Goal: Task Accomplishment & Management: Use online tool/utility

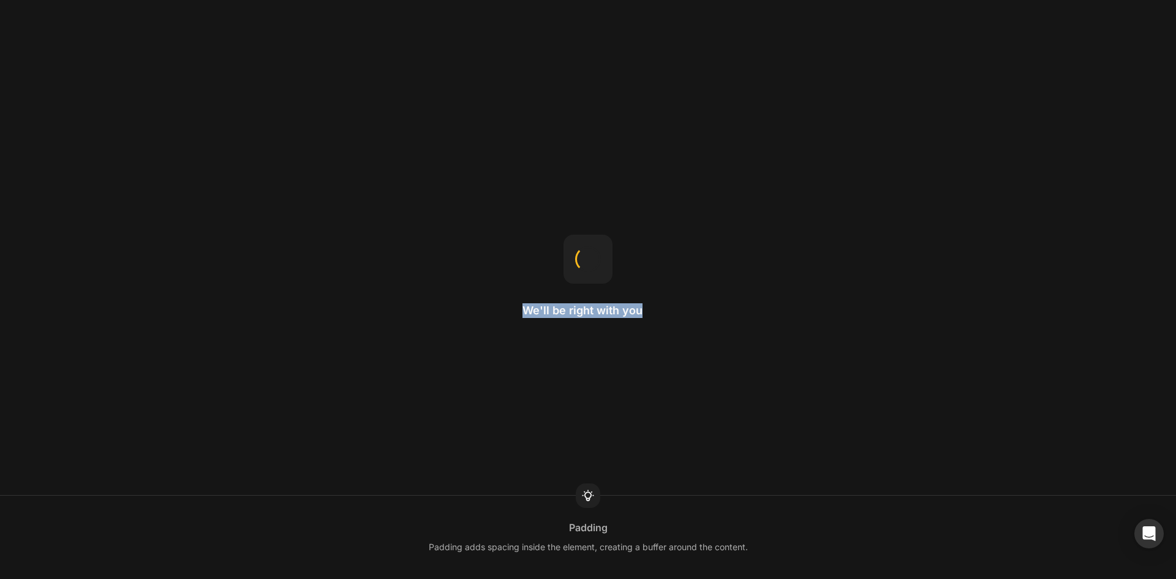
drag, startPoint x: 515, startPoint y: 311, endPoint x: 654, endPoint y: 315, distance: 139.1
click at [654, 315] on div "We'll be right with you Padding Padding adds spacing inside the element, creati…" at bounding box center [588, 289] width 1176 height 579
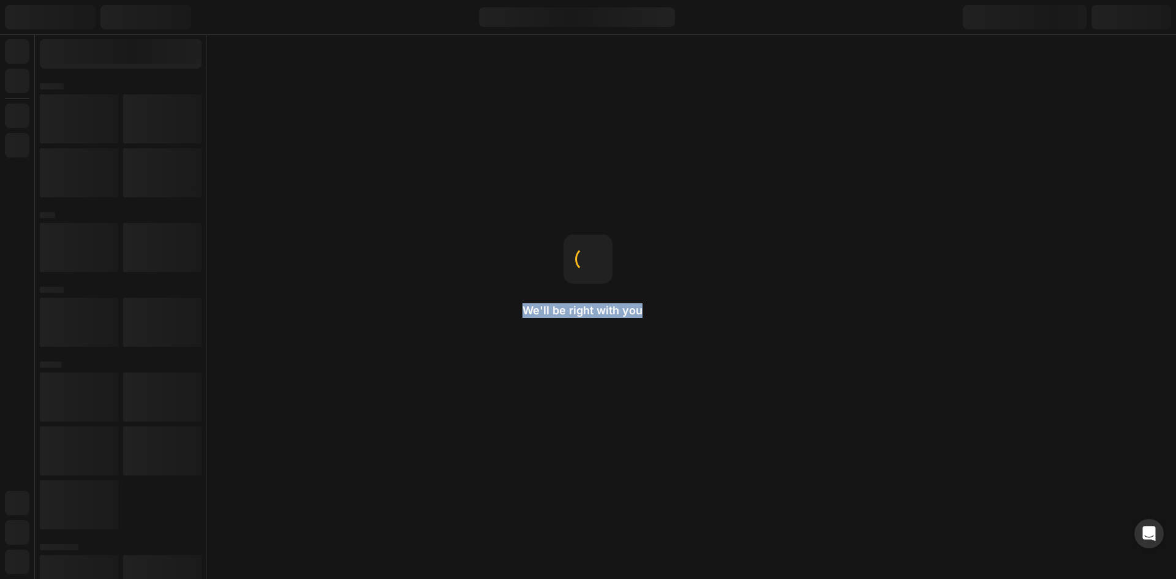
click at [654, 315] on div "We'll be right with you Row Rows are often used to structure columns, keeping t…" at bounding box center [588, 289] width 1176 height 579
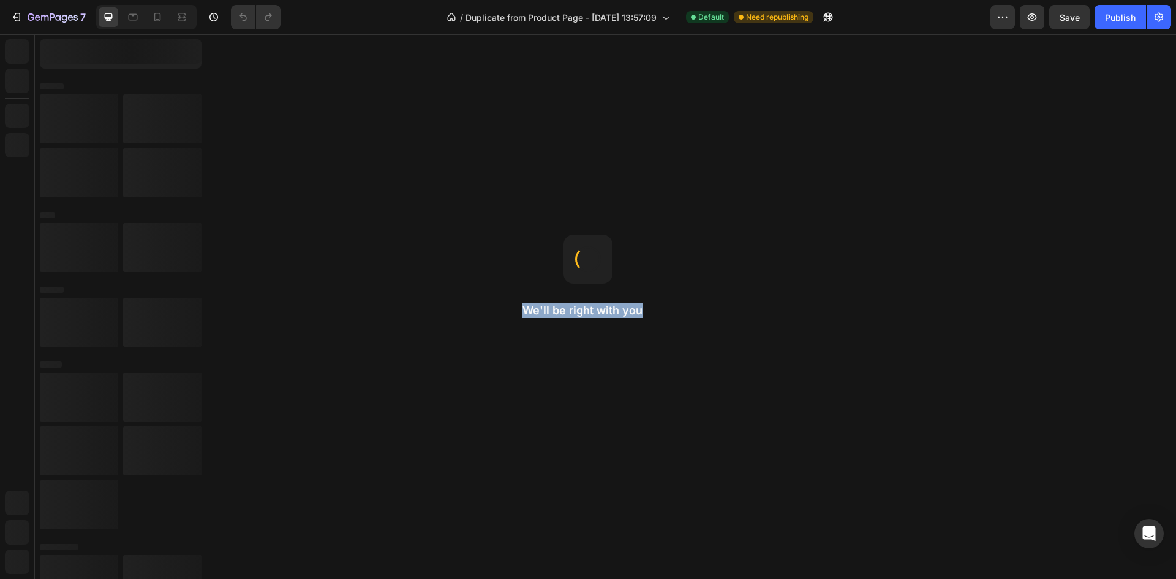
drag, startPoint x: 874, startPoint y: 346, endPoint x: 725, endPoint y: 349, distance: 148.9
click at [517, 314] on body "Header Root Footer" at bounding box center [691, 306] width 970 height 545
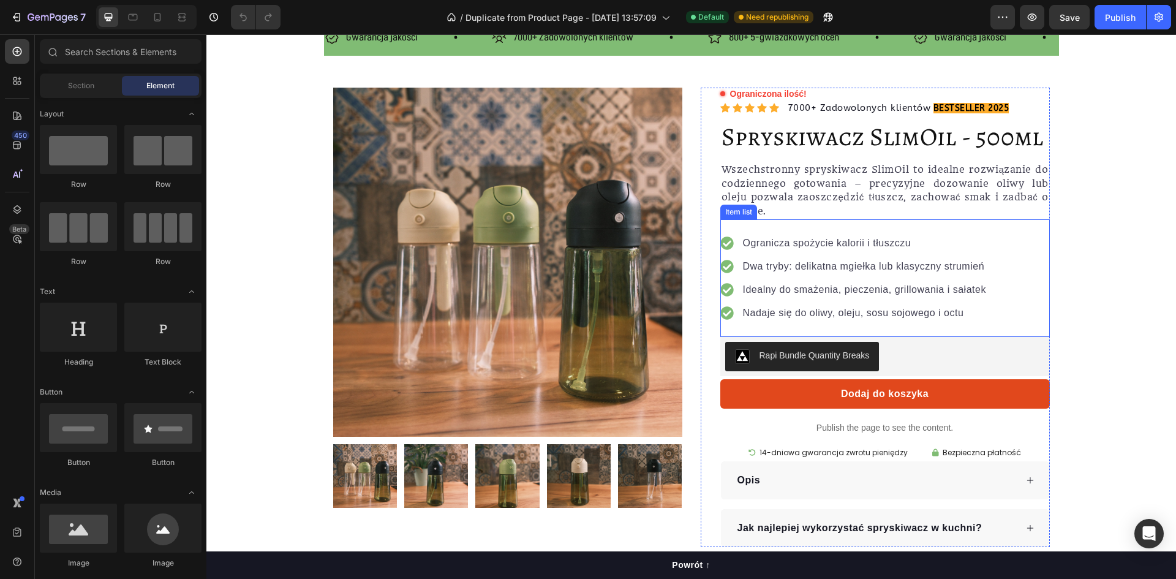
scroll to position [184, 0]
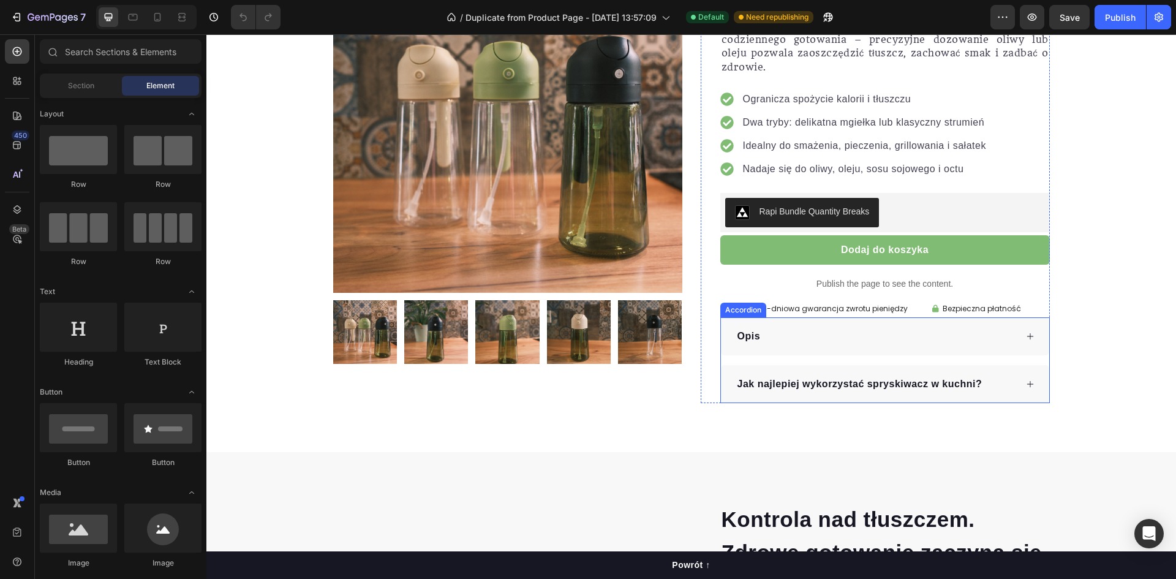
click at [929, 339] on div "Opis" at bounding box center [876, 336] width 281 height 18
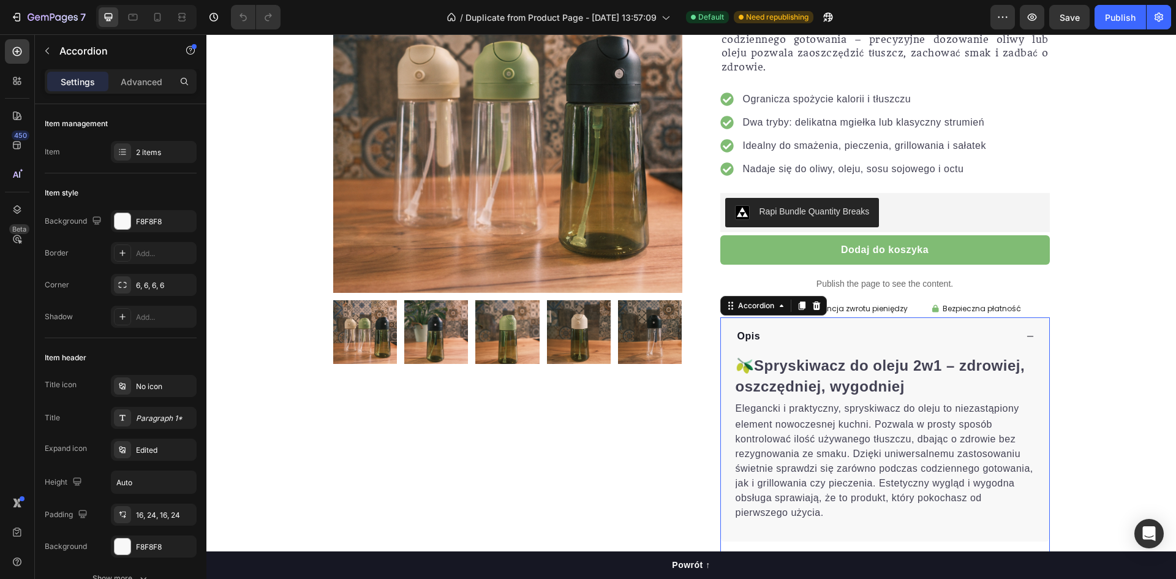
click at [927, 339] on div "Opis" at bounding box center [876, 336] width 281 height 18
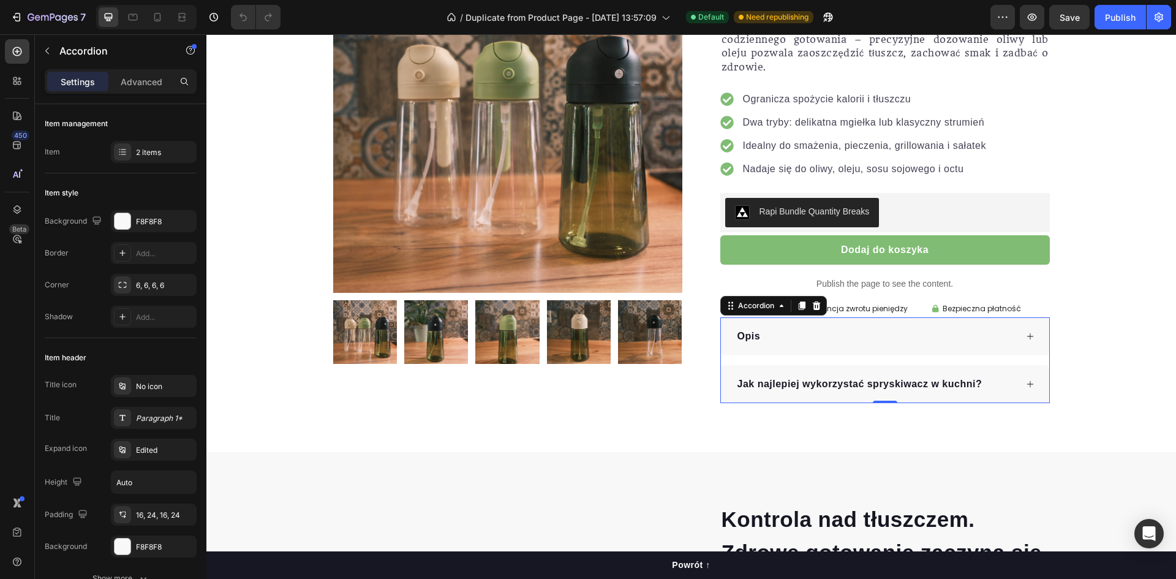
click at [882, 386] on p "Jak najlepiej wykorzystać spryskiwacz w kuchni?" at bounding box center [860, 384] width 245 height 15
click at [990, 380] on div "Jak najlepiej wykorzystać spryskiwacz w kuchni?" at bounding box center [876, 384] width 281 height 18
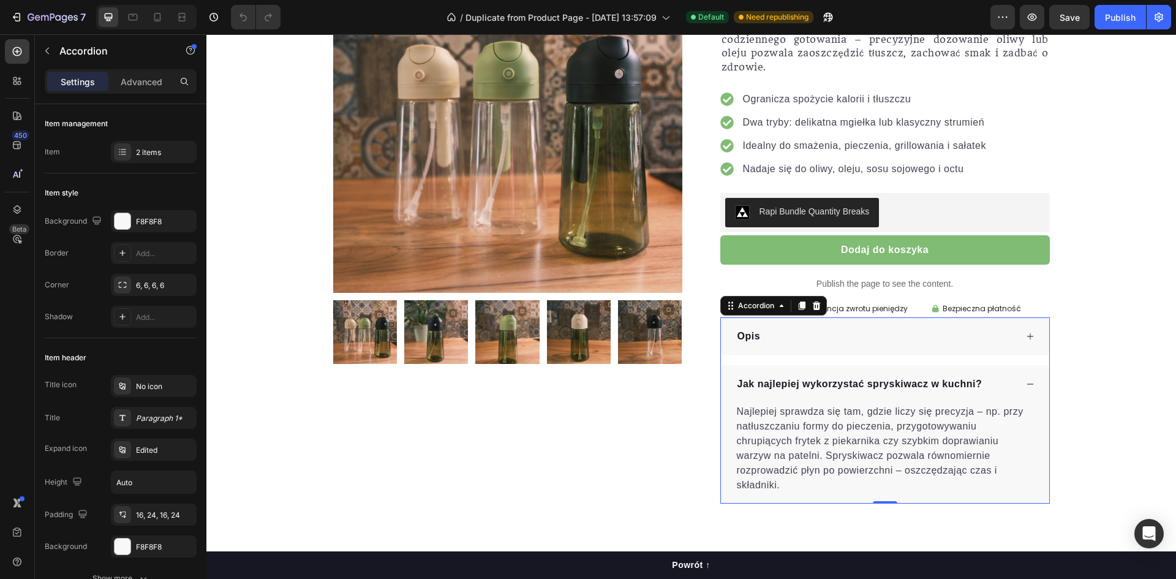
click at [992, 380] on div "Jak najlepiej wykorzystać spryskiwacz w kuchni?" at bounding box center [876, 384] width 281 height 18
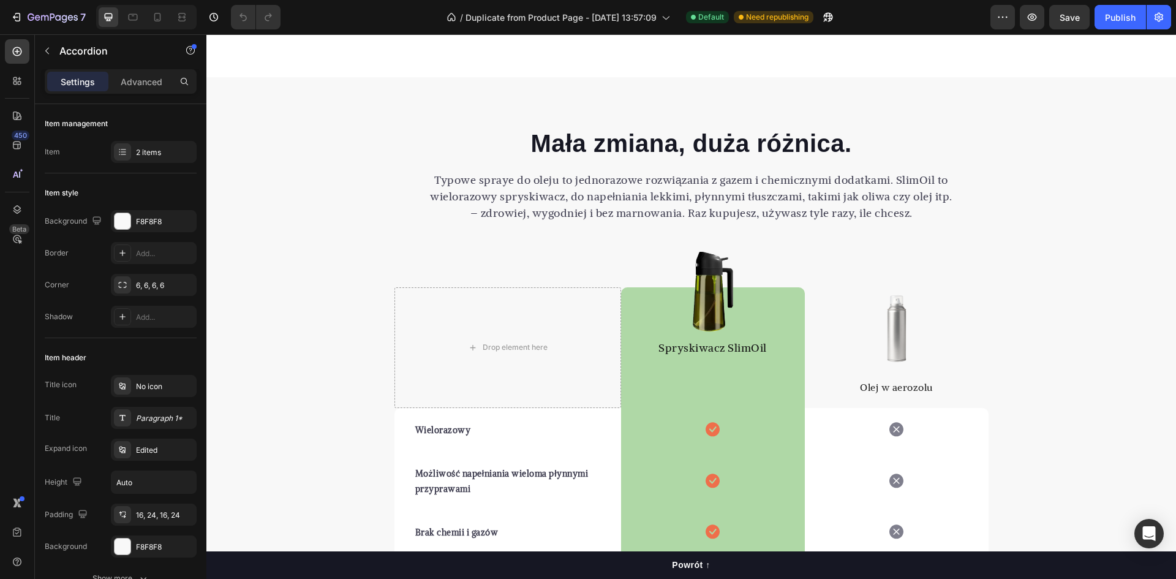
scroll to position [1716, 0]
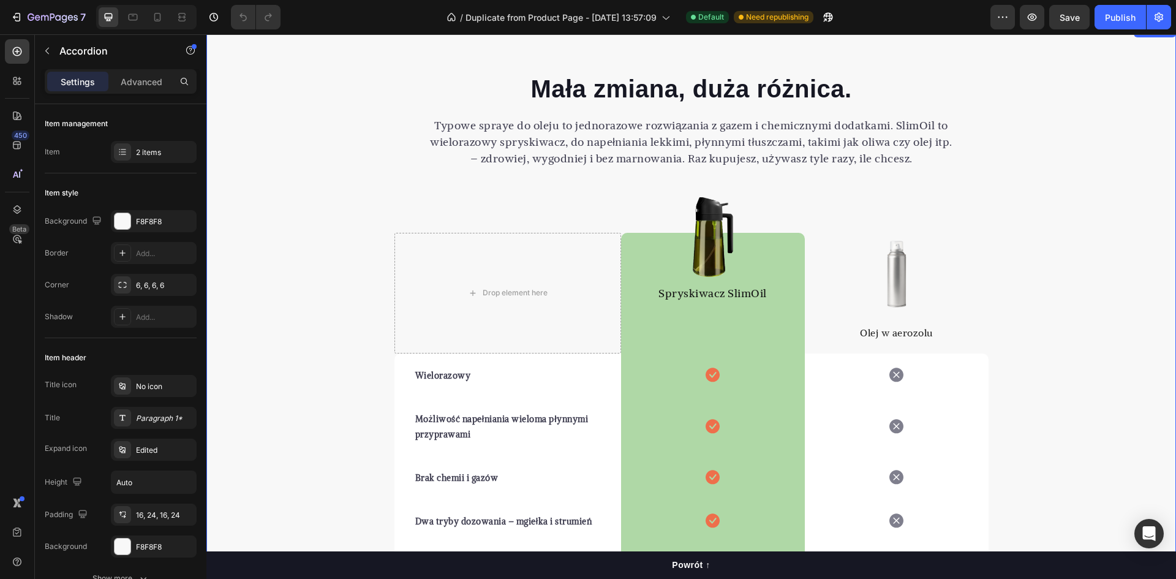
click at [311, 298] on div "Mała zmiana, duża różnica. Heading Typowe spraye do oleju to jednorazowe rozwią…" at bounding box center [691, 386] width 970 height 629
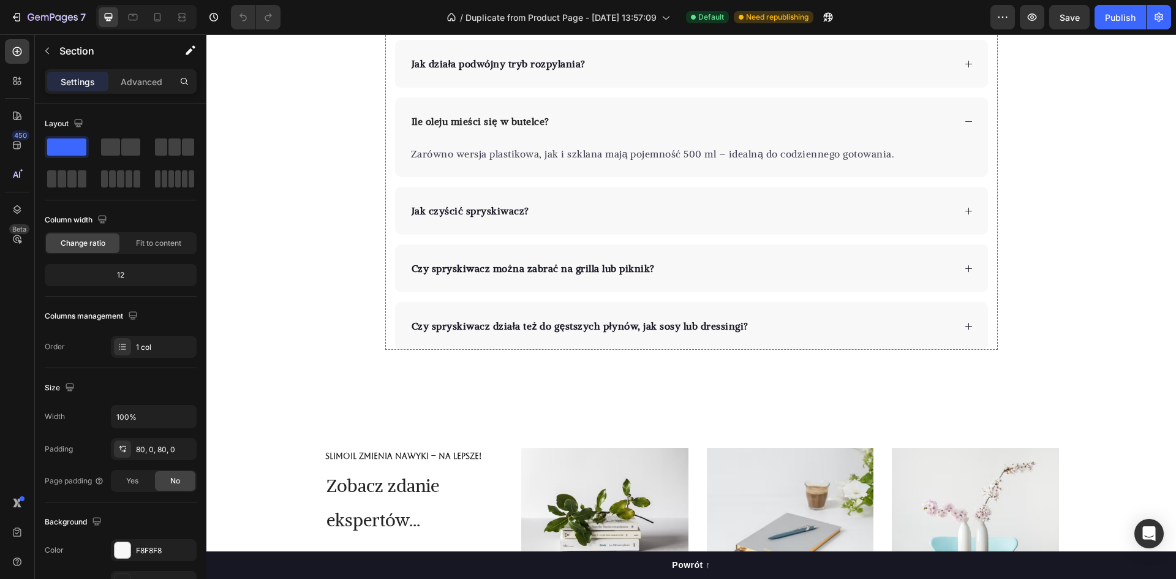
scroll to position [3125, 0]
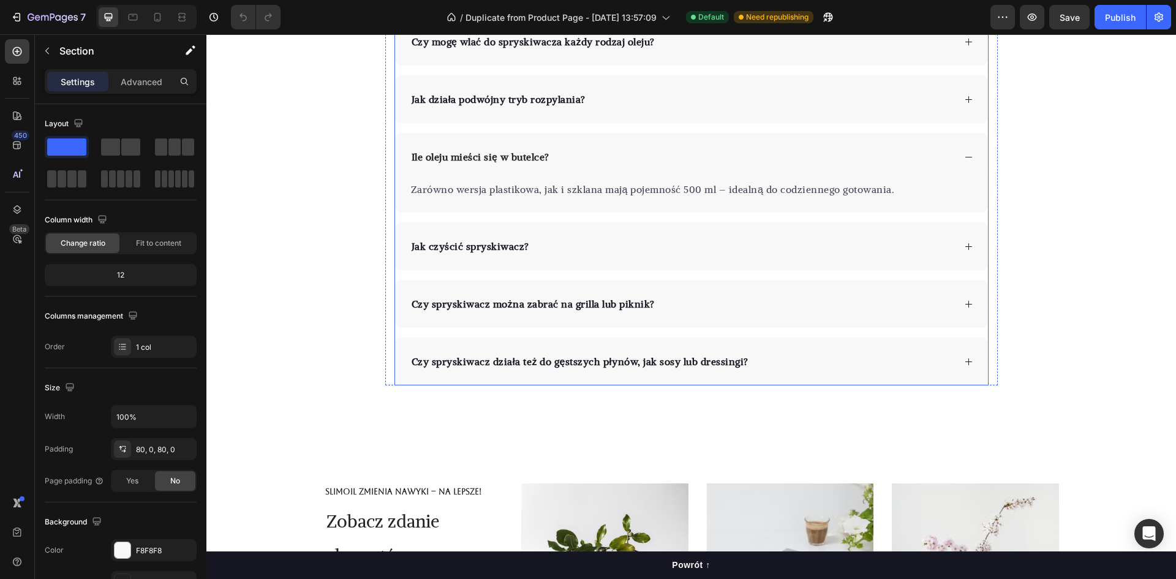
click at [934, 66] on div "Czy mogę wlać do spryskiwacza każdy rodzaj oleju?" at bounding box center [691, 42] width 593 height 48
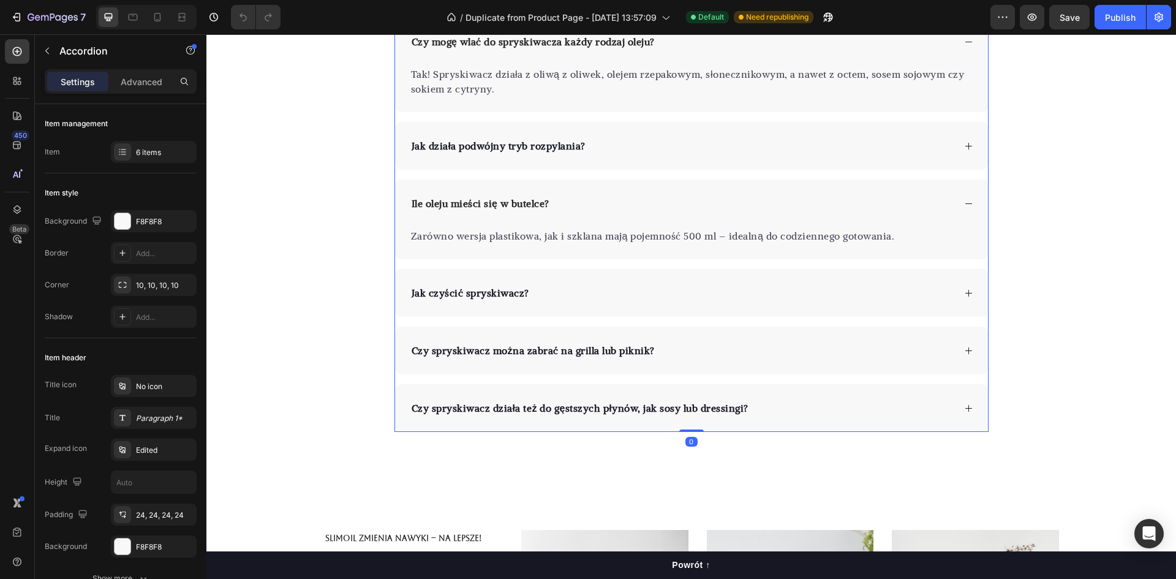
click at [933, 51] on div "Czy mogę wlać do spryskiwacza każdy rodzaj oleju?" at bounding box center [682, 41] width 545 height 18
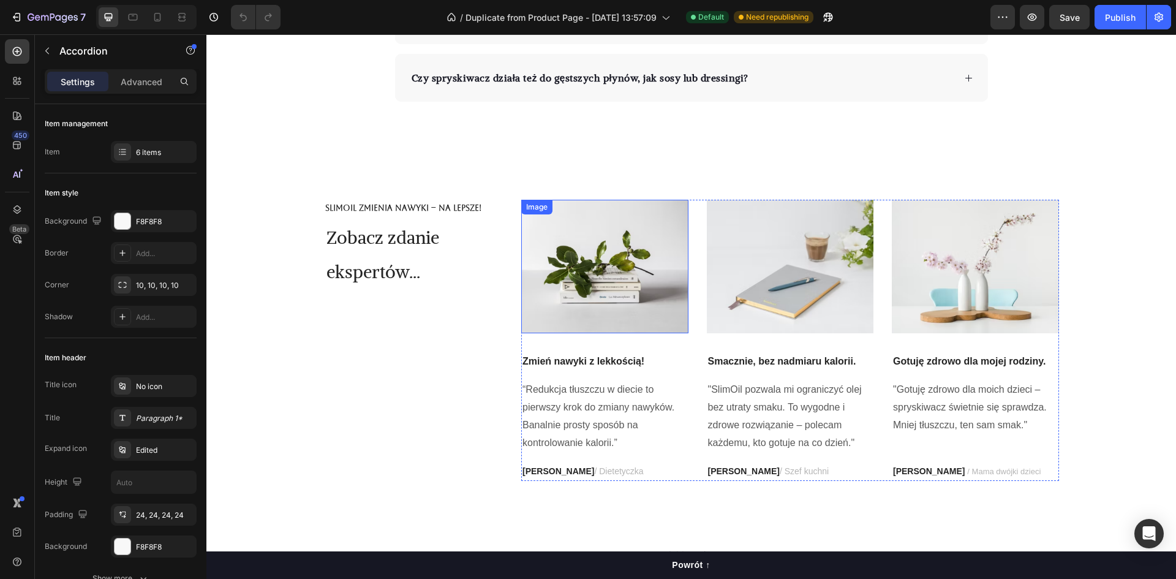
scroll to position [3553, 0]
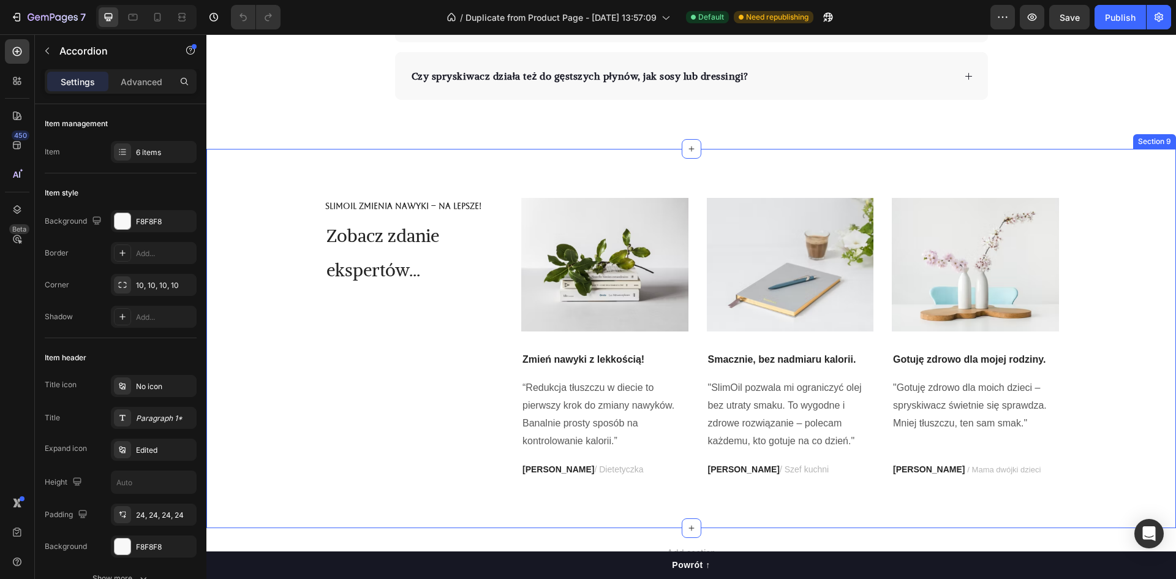
click at [400, 172] on div "SlimOil zmienia nawyki – na lepsze! Text Block Zobacz zdanie ekspertów... Headi…" at bounding box center [691, 338] width 970 height 379
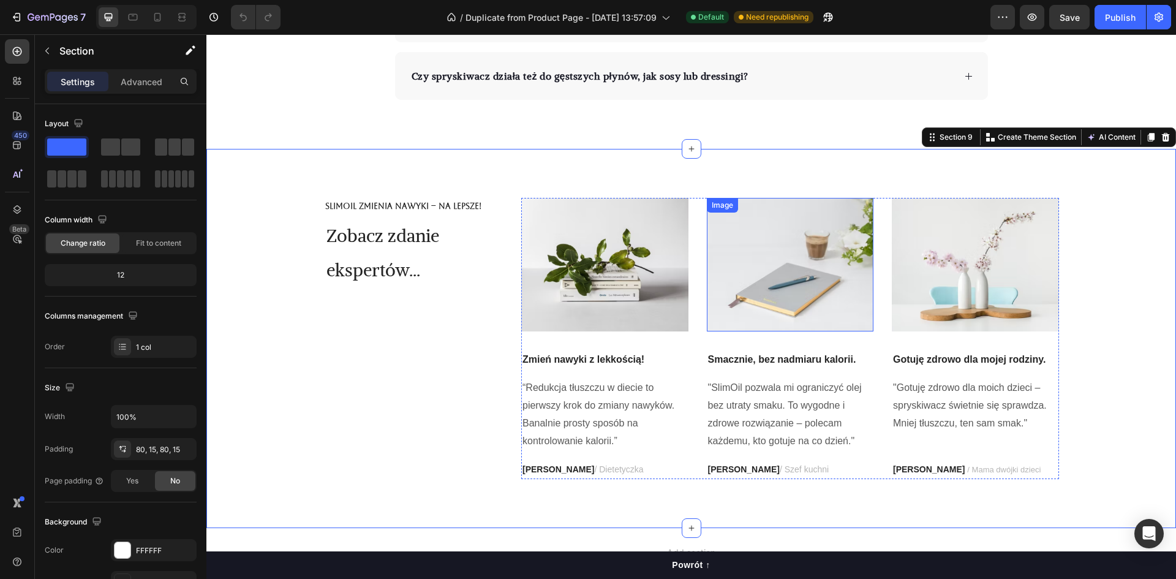
click at [639, 272] on img at bounding box center [604, 265] width 167 height 134
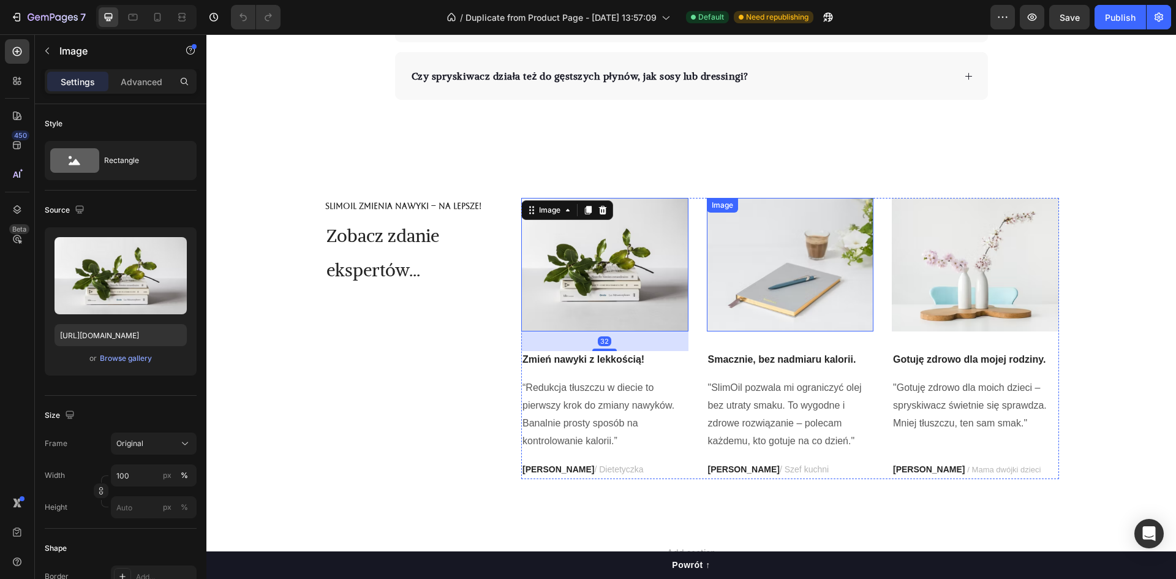
click at [755, 260] on img at bounding box center [790, 265] width 167 height 134
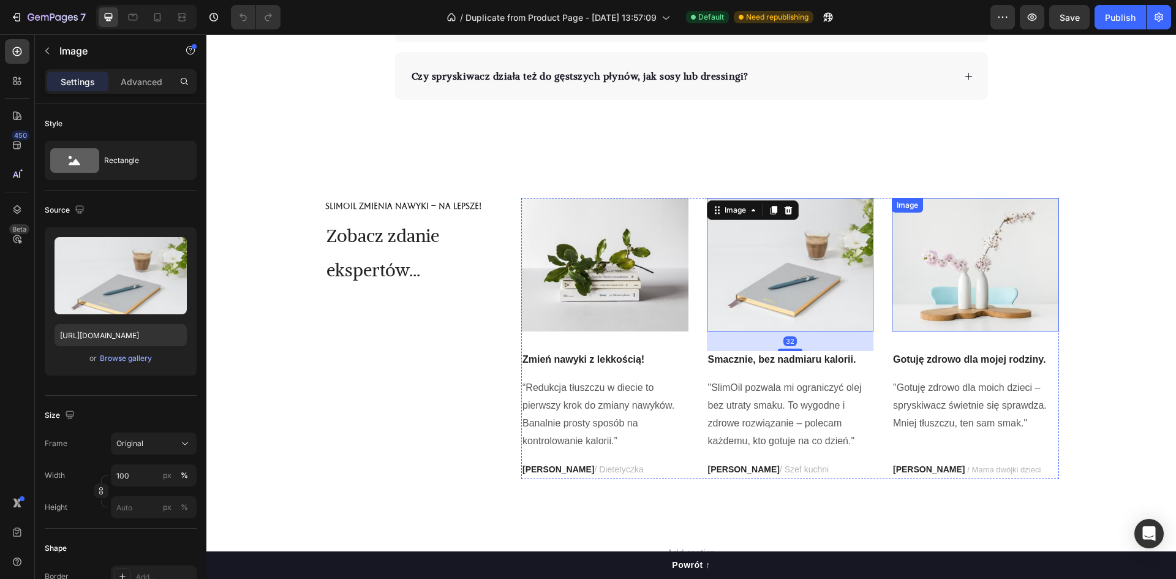
click at [965, 259] on img at bounding box center [975, 265] width 167 height 134
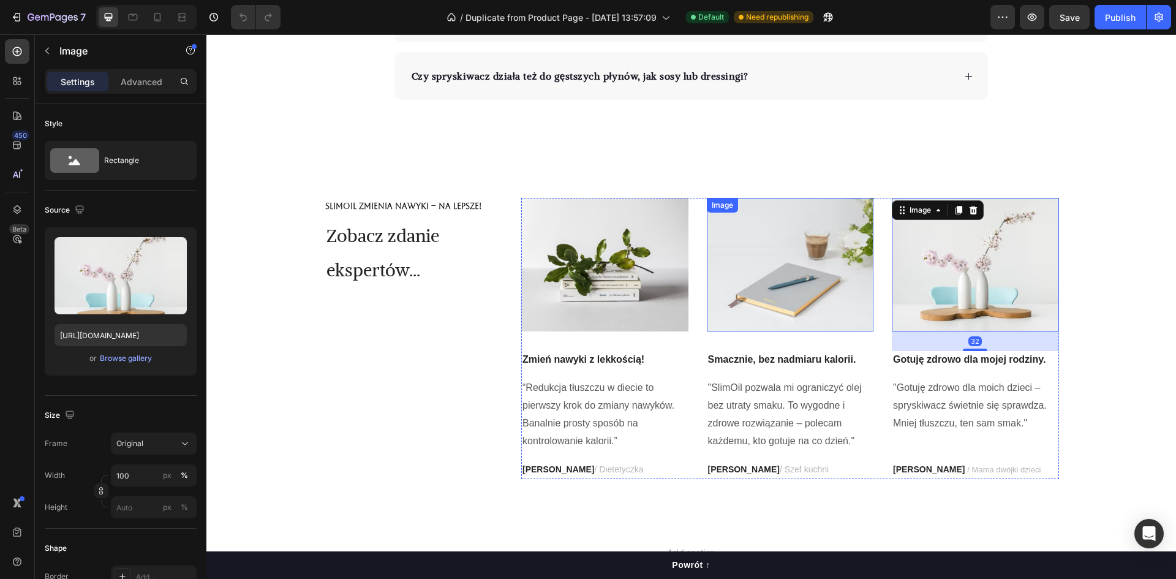
click at [611, 265] on img at bounding box center [604, 265] width 167 height 134
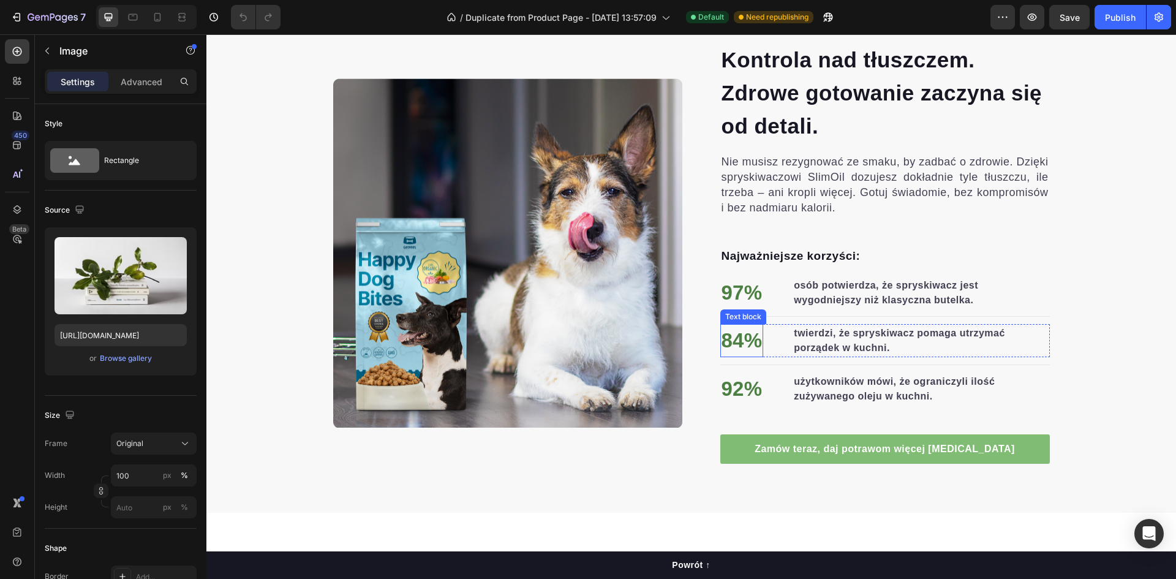
scroll to position [613, 0]
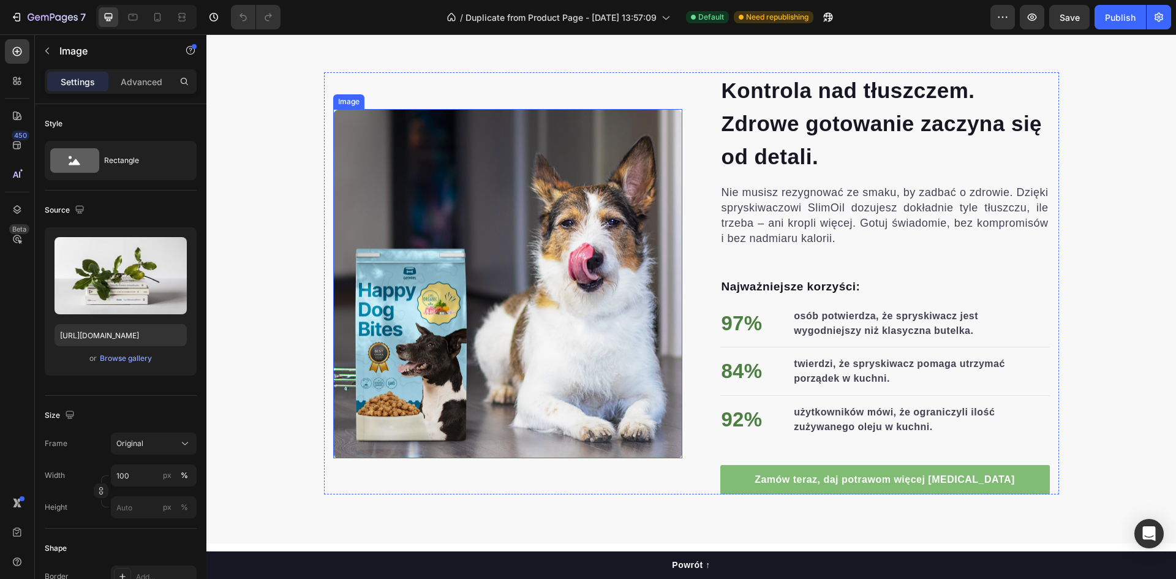
click at [546, 296] on img at bounding box center [507, 283] width 349 height 349
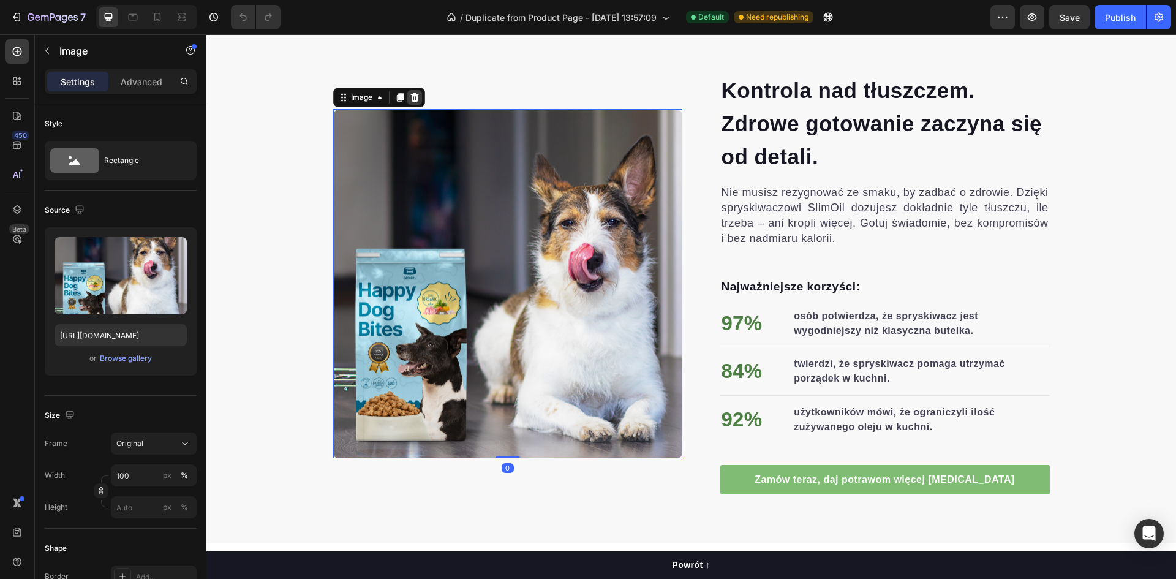
click at [410, 98] on icon at bounding box center [415, 98] width 10 height 10
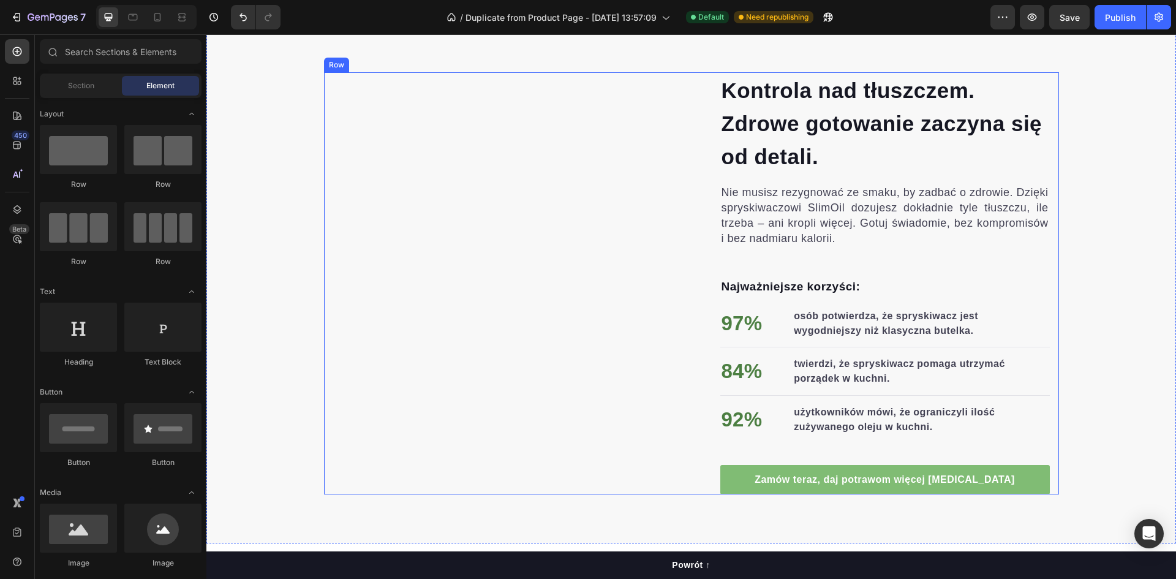
click at [508, 255] on div "Image" at bounding box center [507, 283] width 349 height 422
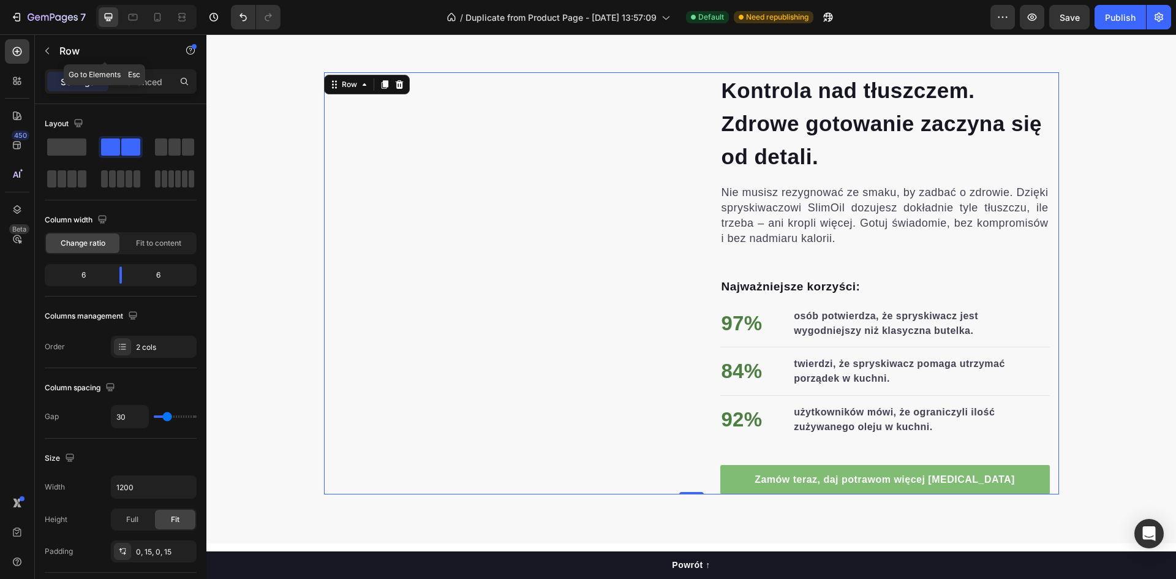
click at [50, 45] on button "button" at bounding box center [47, 51] width 20 height 20
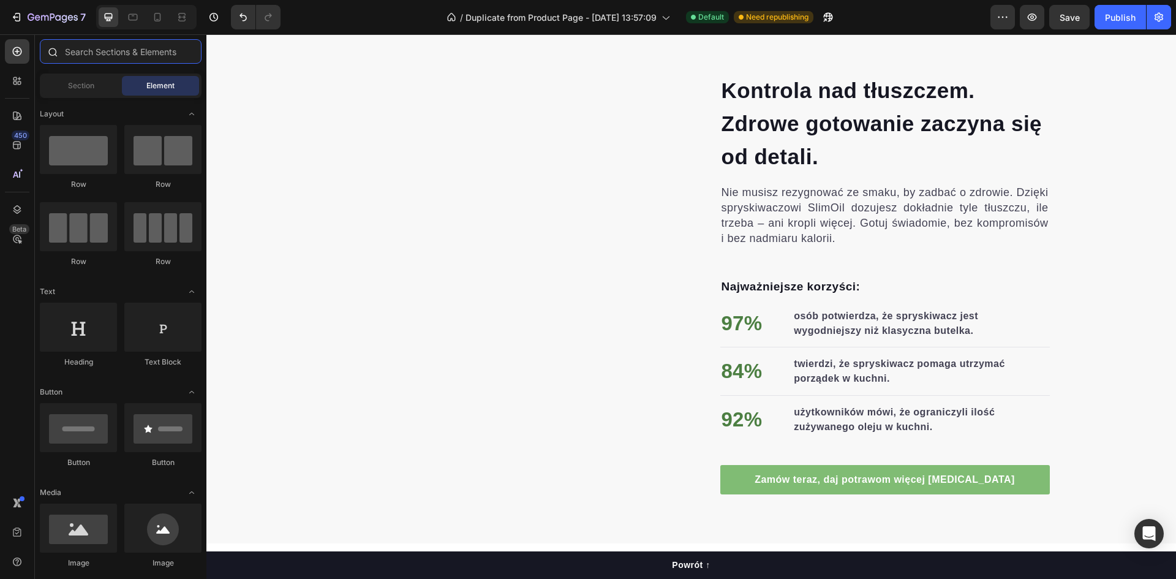
click at [118, 48] on input "text" at bounding box center [121, 51] width 162 height 25
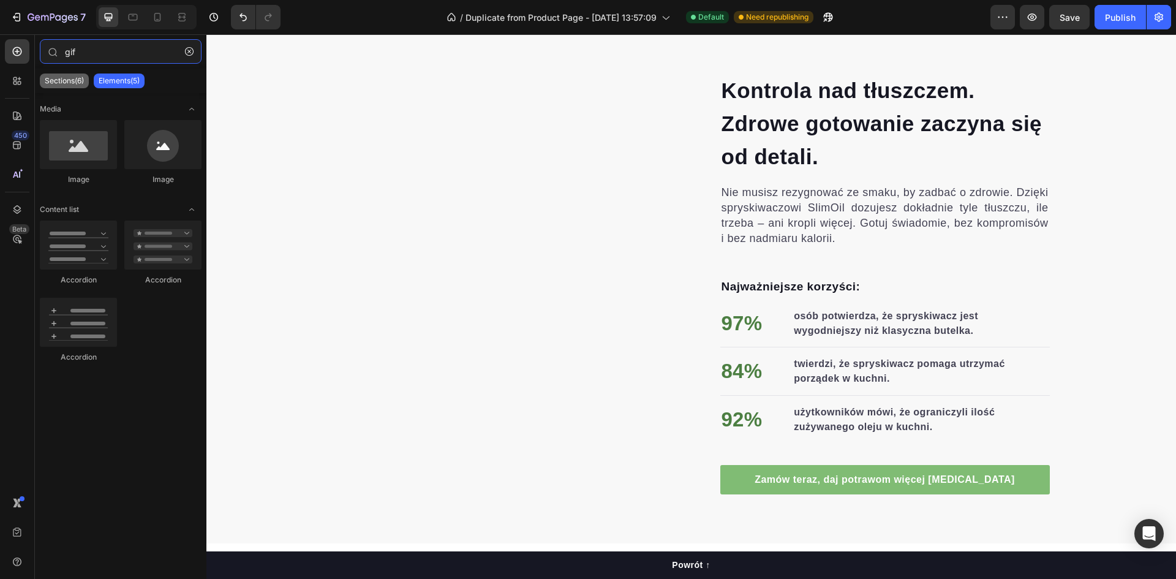
type input "gif"
click at [80, 81] on p "Sections(6)" at bounding box center [64, 81] width 39 height 10
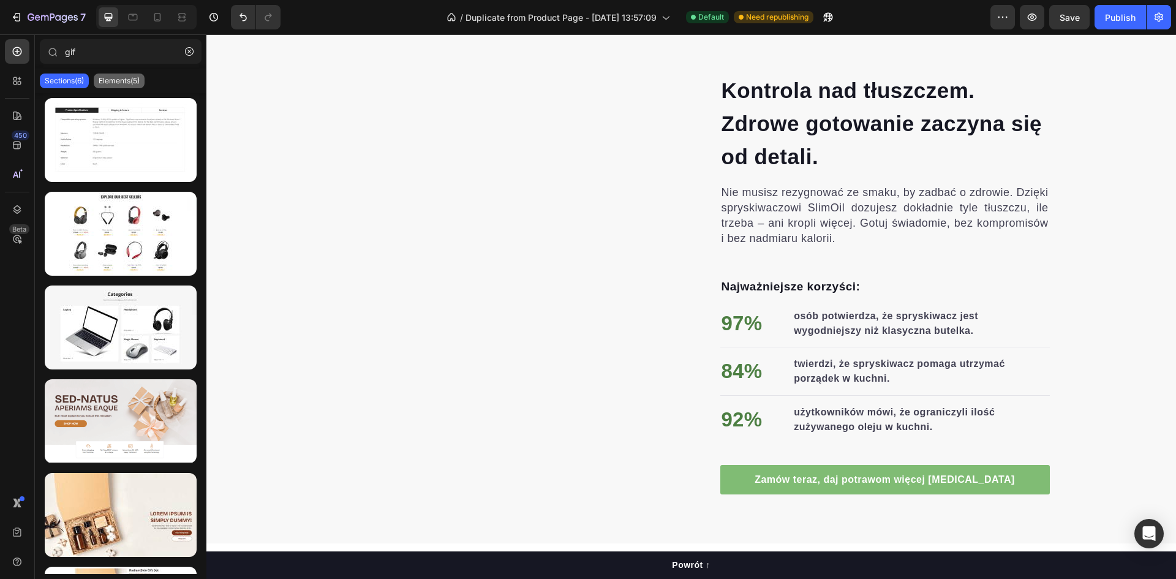
click at [112, 78] on p "Elements(5)" at bounding box center [119, 81] width 41 height 10
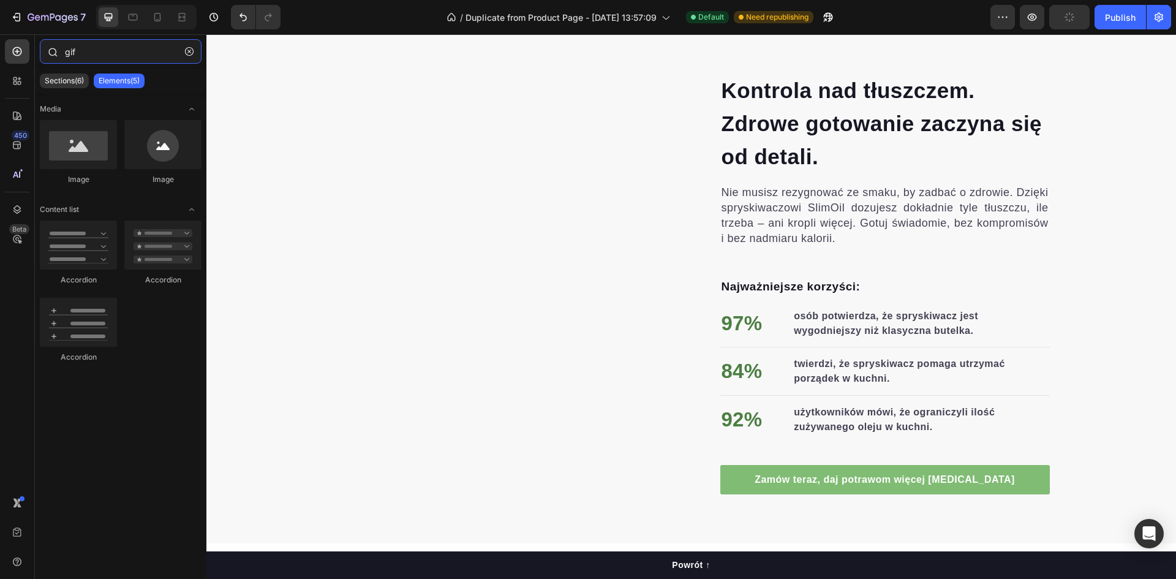
click at [94, 48] on input "gif" at bounding box center [121, 51] width 162 height 25
click at [194, 53] on button "button" at bounding box center [189, 52] width 20 height 20
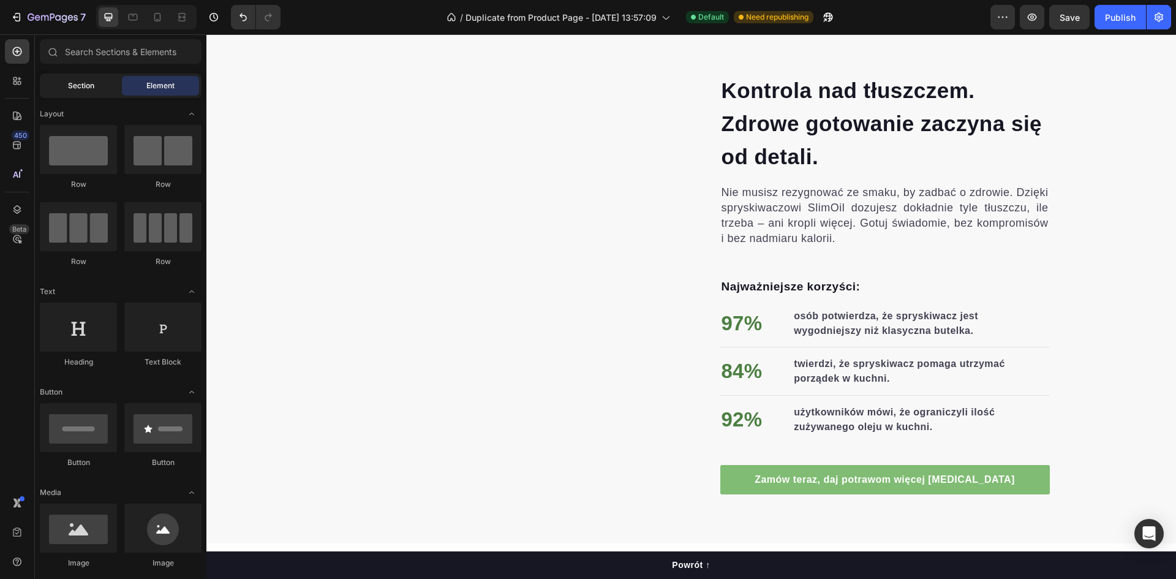
click at [99, 94] on div "Section" at bounding box center [80, 86] width 77 height 20
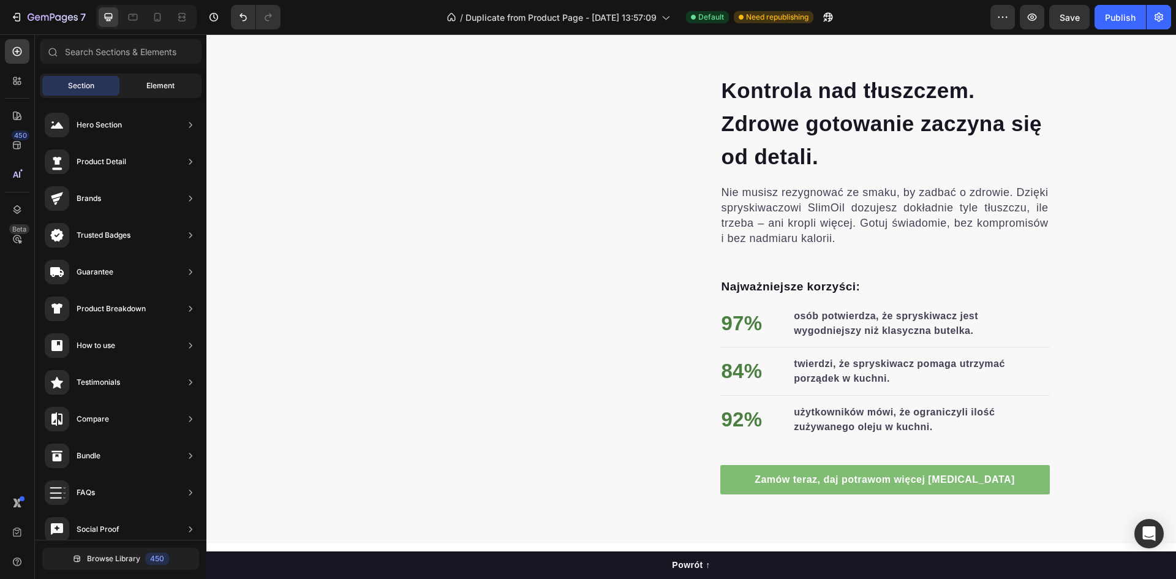
click at [140, 88] on div "Element" at bounding box center [160, 86] width 77 height 20
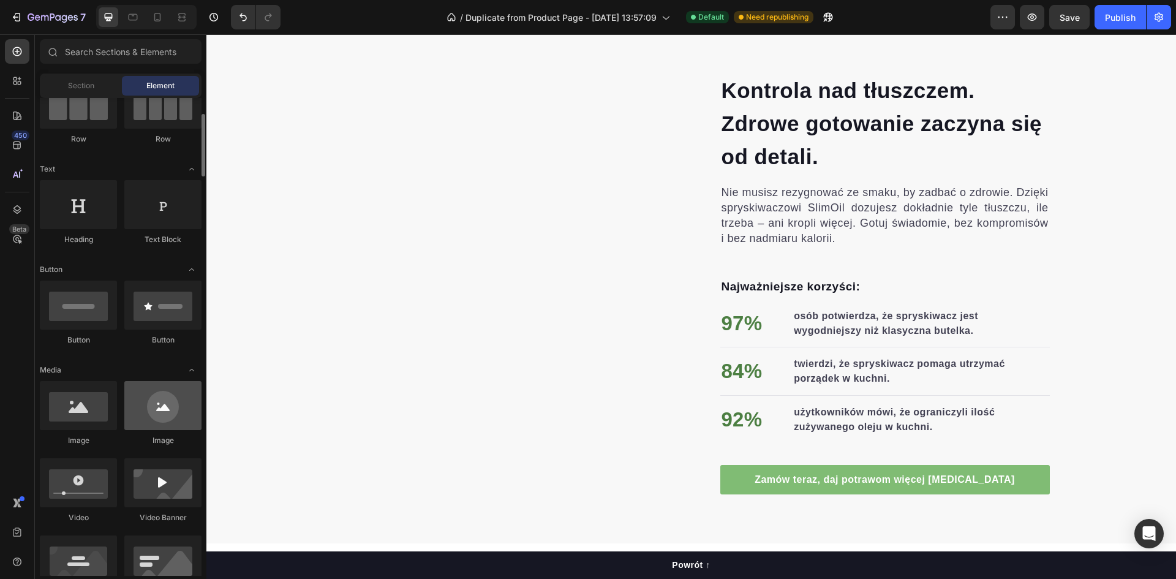
scroll to position [184, 0]
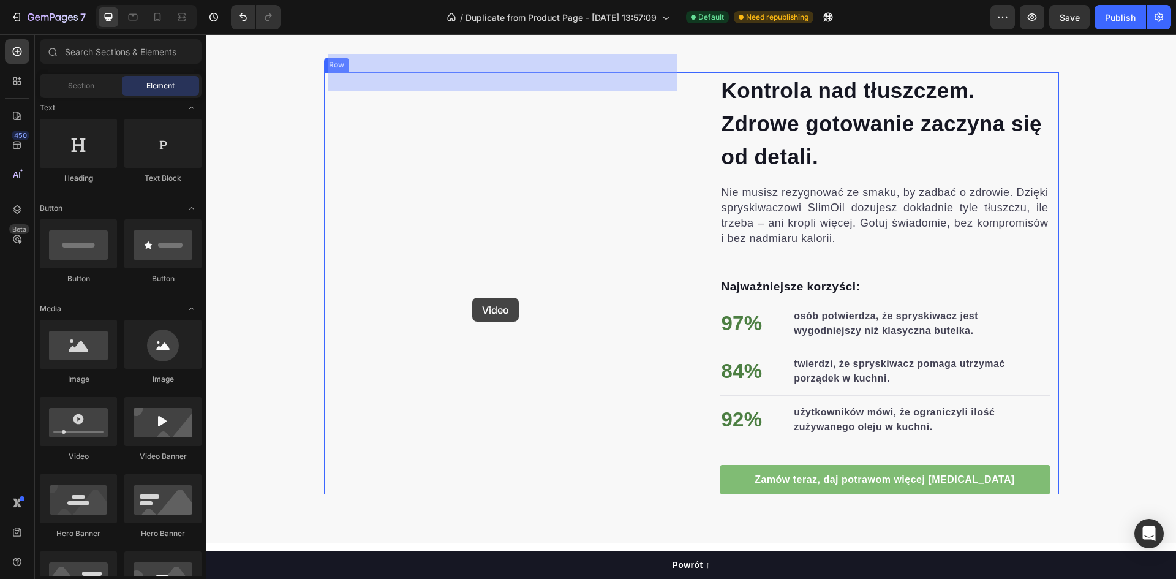
drag, startPoint x: 279, startPoint y: 456, endPoint x: 472, endPoint y: 298, distance: 249.4
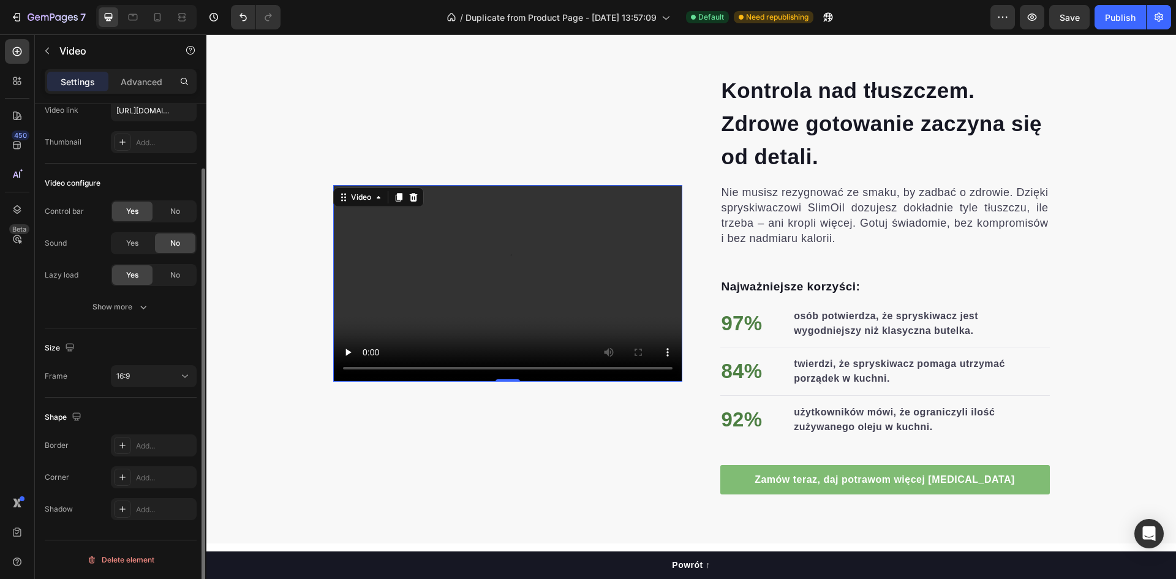
scroll to position [0, 0]
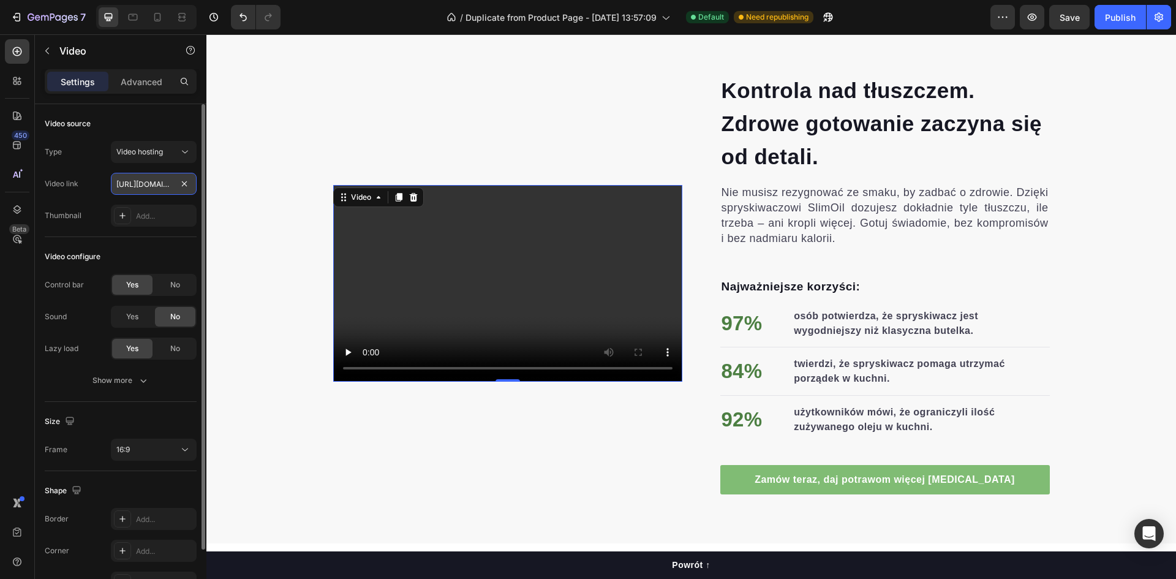
click at [174, 181] on input "[URL][DOMAIN_NAME]" at bounding box center [154, 184] width 86 height 22
click at [125, 212] on icon at bounding box center [123, 216] width 10 height 10
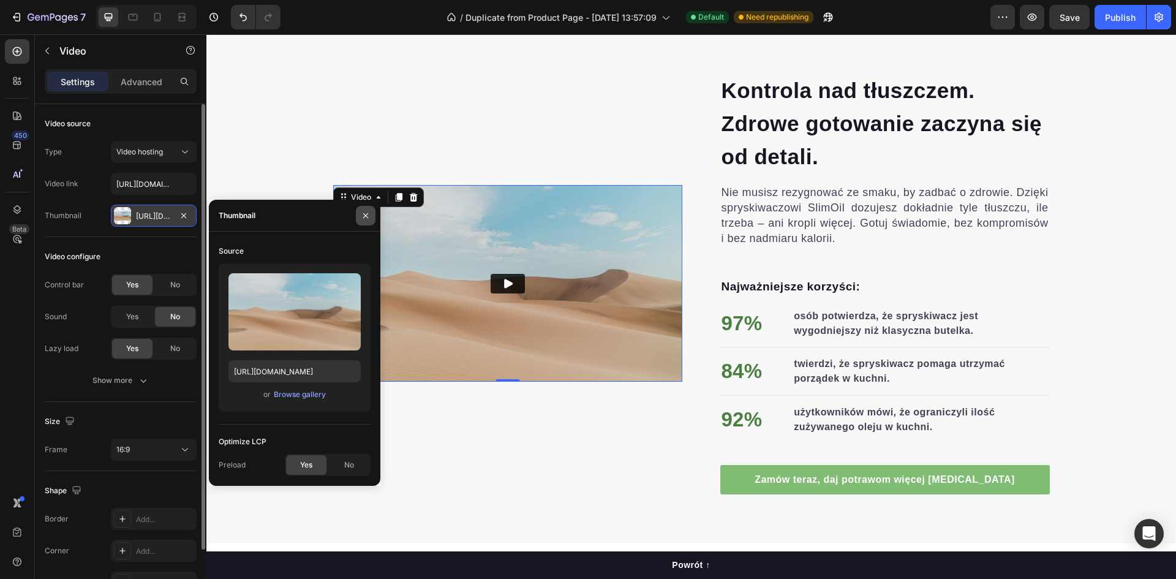
click at [365, 217] on icon "button" at bounding box center [366, 216] width 10 height 10
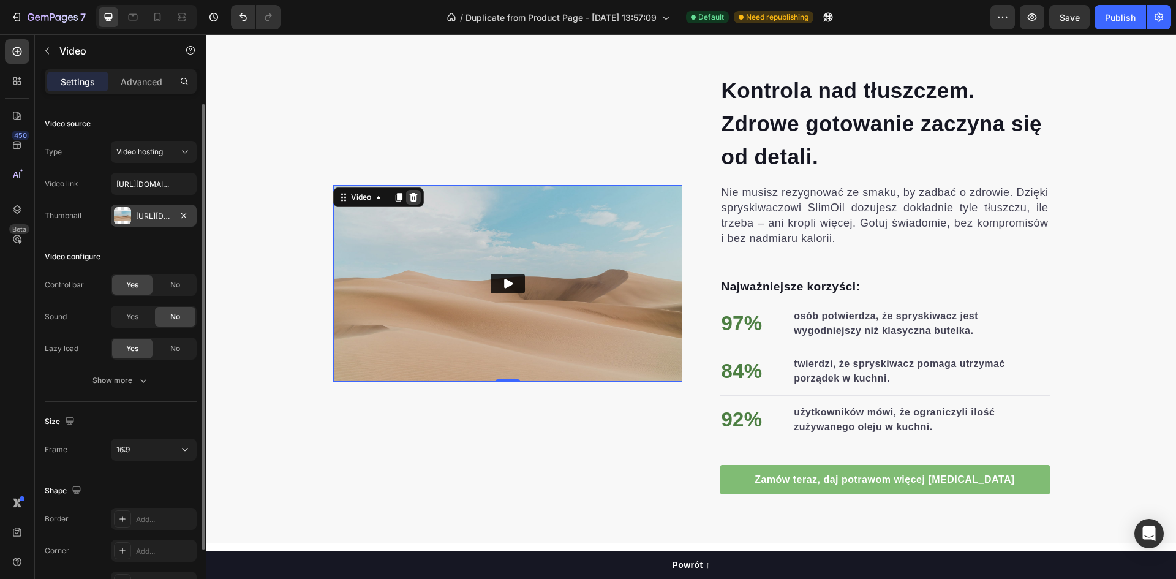
click at [409, 195] on icon at bounding box center [414, 197] width 10 height 10
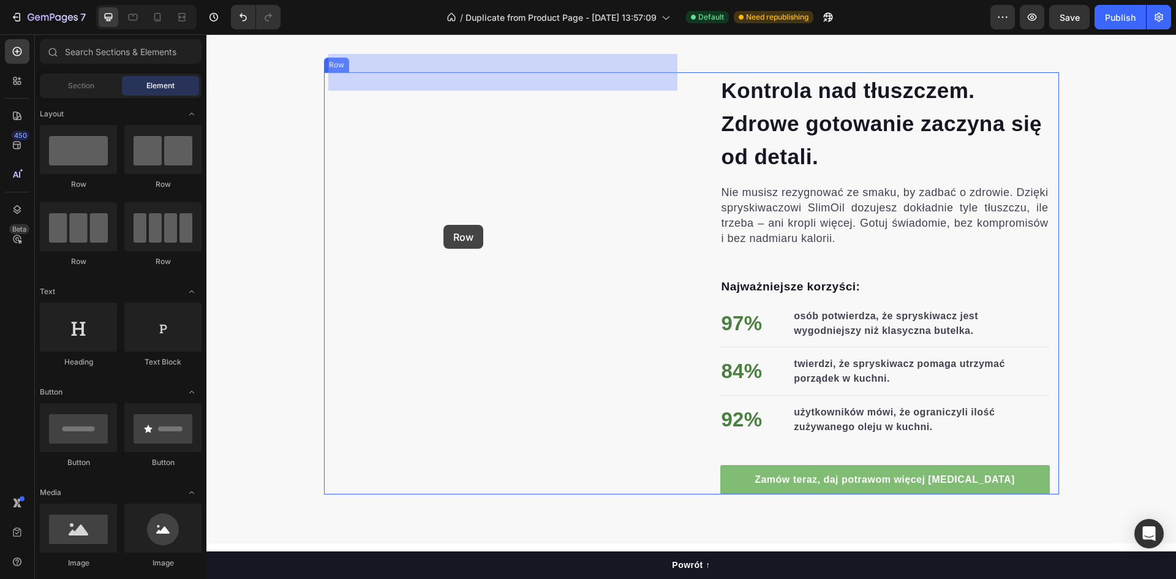
drag, startPoint x: 305, startPoint y: 190, endPoint x: 444, endPoint y: 225, distance: 142.8
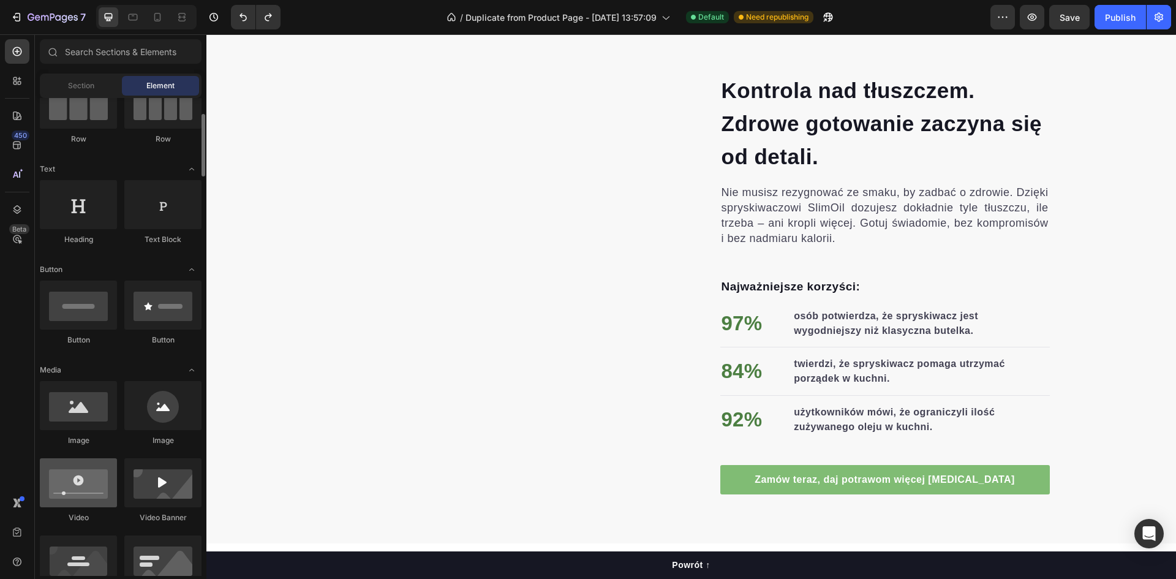
scroll to position [184, 0]
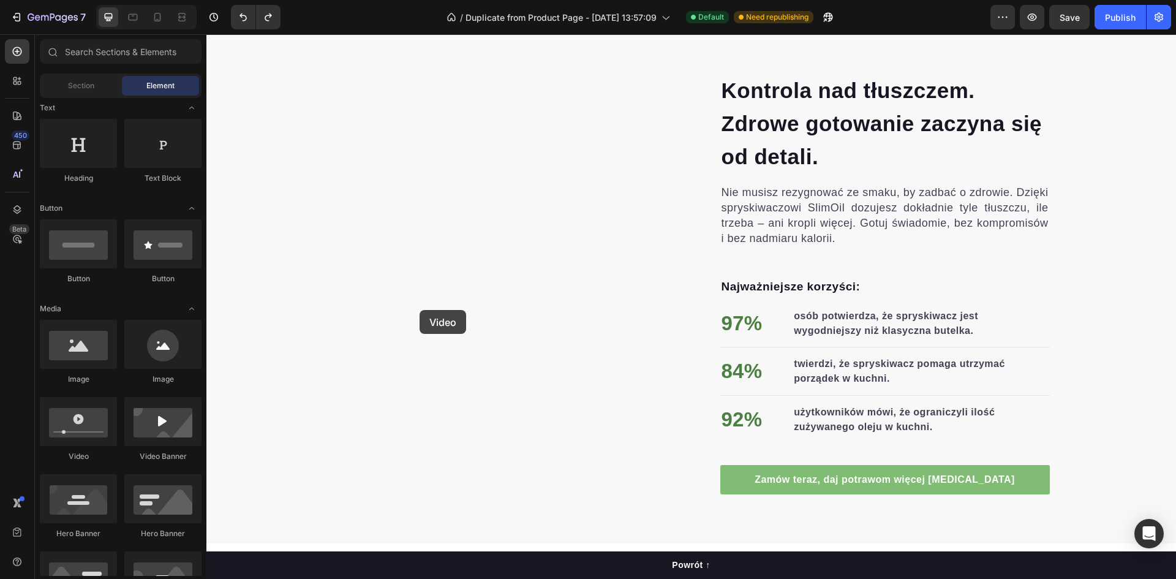
drag, startPoint x: 289, startPoint y: 458, endPoint x: 420, endPoint y: 310, distance: 197.5
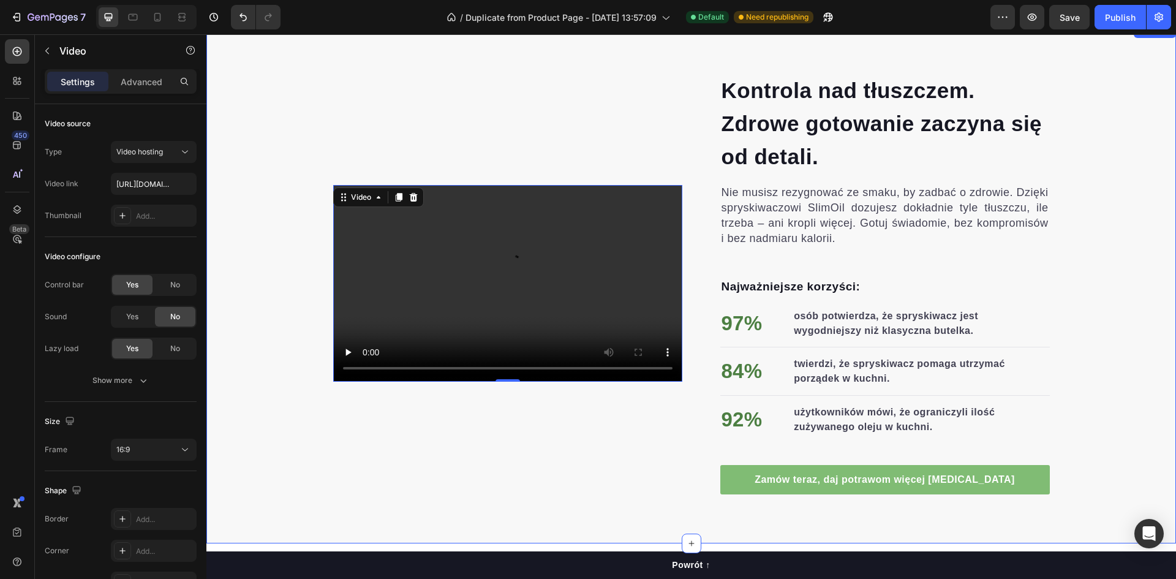
click at [285, 128] on div "Kontrola nad tłuszczem. Zdrowe gotowanie zaczyna się od detali. Heading Nie mus…" at bounding box center [691, 283] width 970 height 422
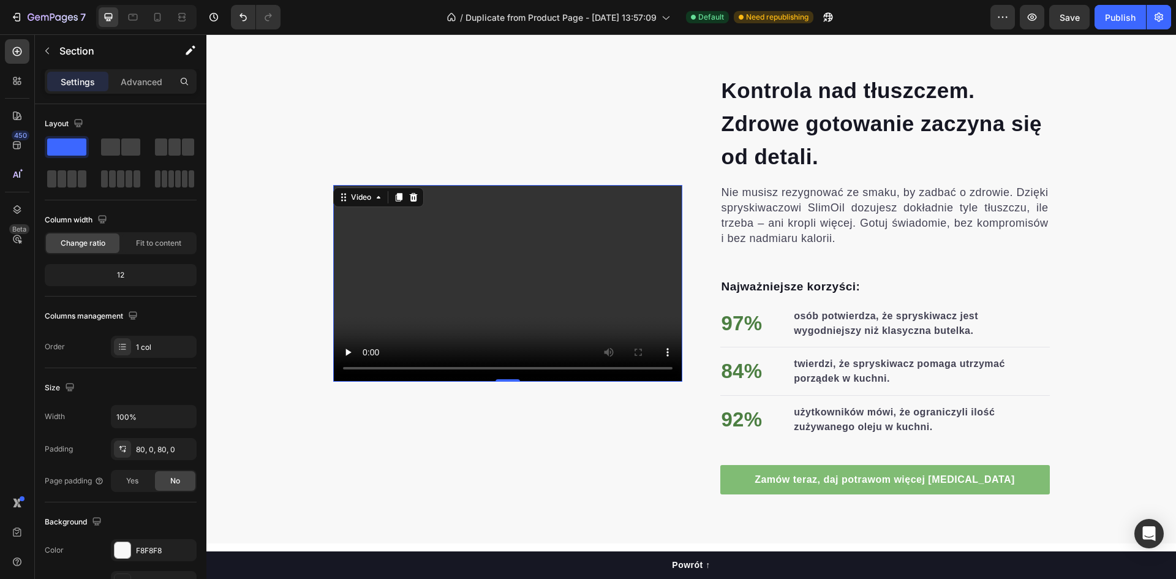
click at [538, 264] on video at bounding box center [507, 283] width 349 height 197
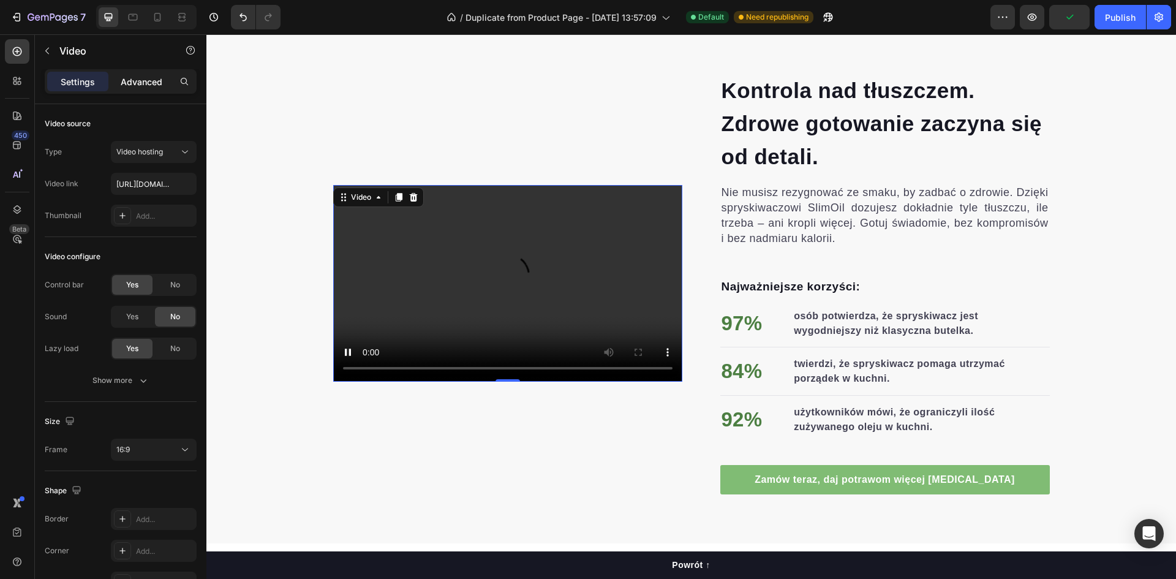
click at [148, 89] on div "Advanced" at bounding box center [141, 82] width 61 height 20
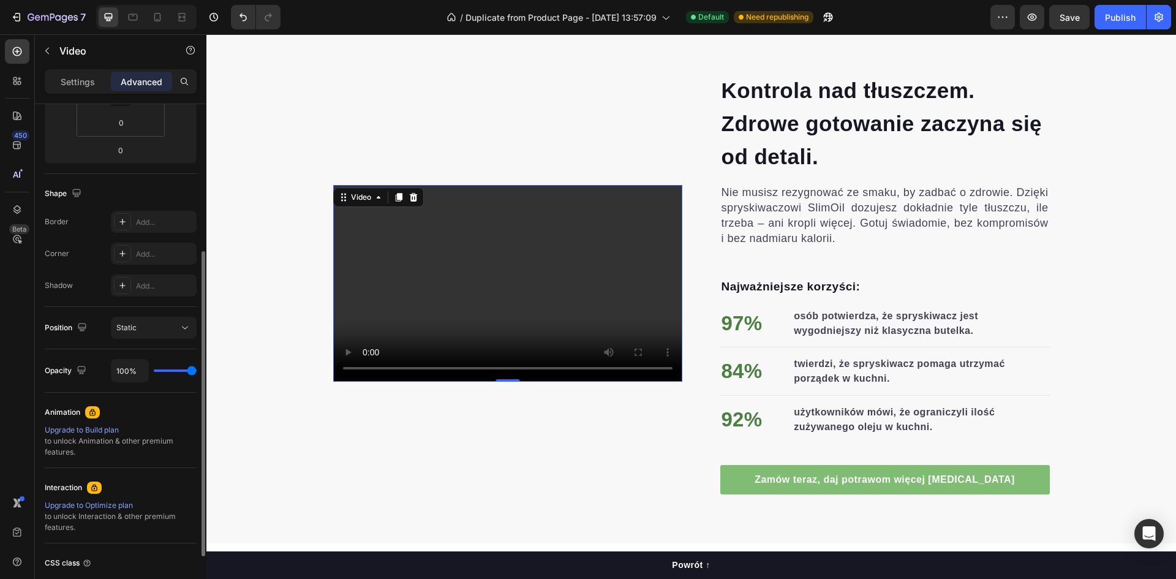
scroll to position [341, 0]
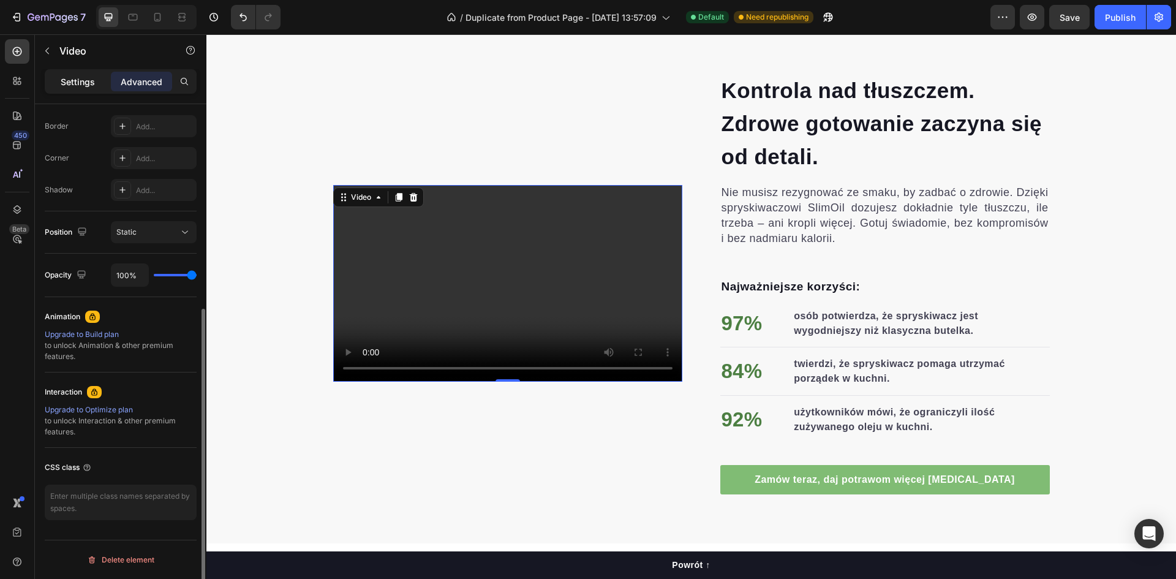
click at [83, 85] on p "Settings" at bounding box center [78, 81] width 34 height 13
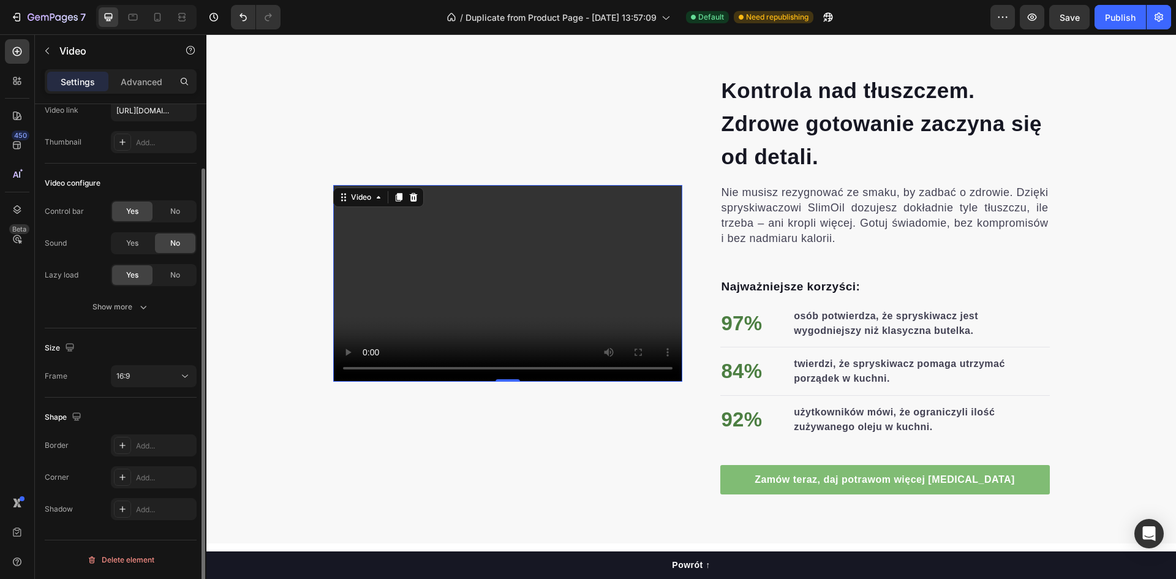
scroll to position [0, 0]
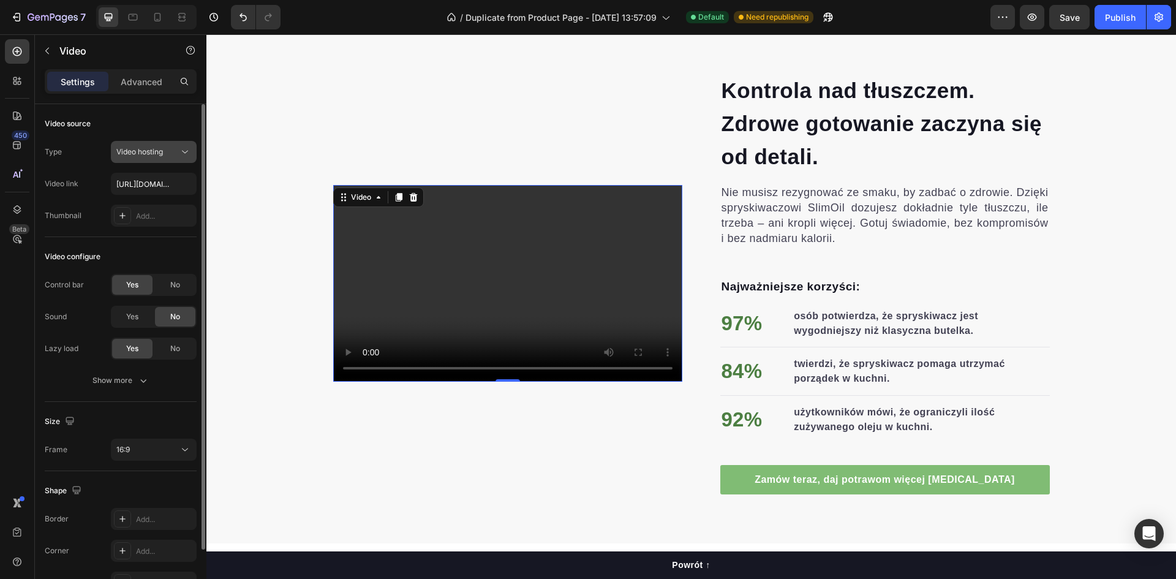
click at [161, 153] on span "Video hosting" at bounding box center [139, 151] width 47 height 9
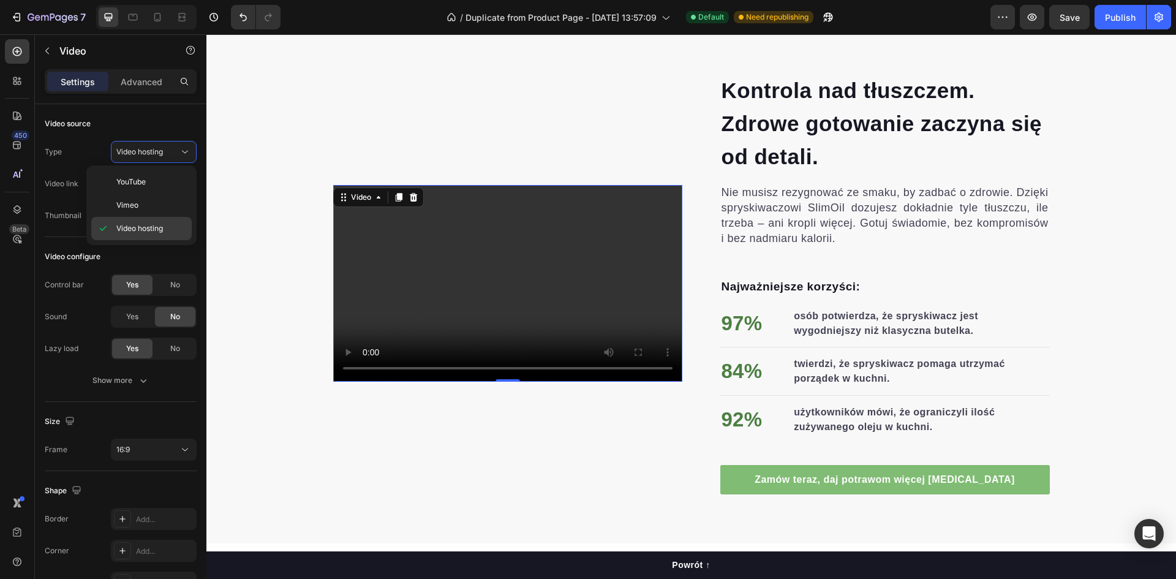
click at [166, 225] on p "Video hosting" at bounding box center [151, 228] width 70 height 11
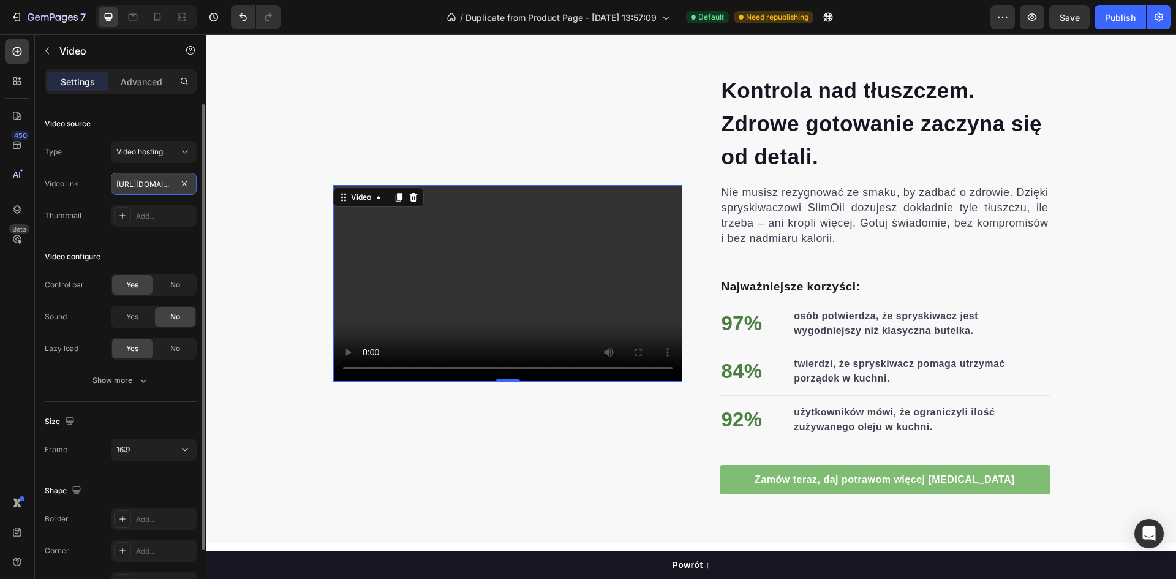
click at [161, 180] on input "[URL][DOMAIN_NAME]" at bounding box center [154, 184] width 86 height 22
click at [138, 385] on icon "button" at bounding box center [143, 380] width 12 height 12
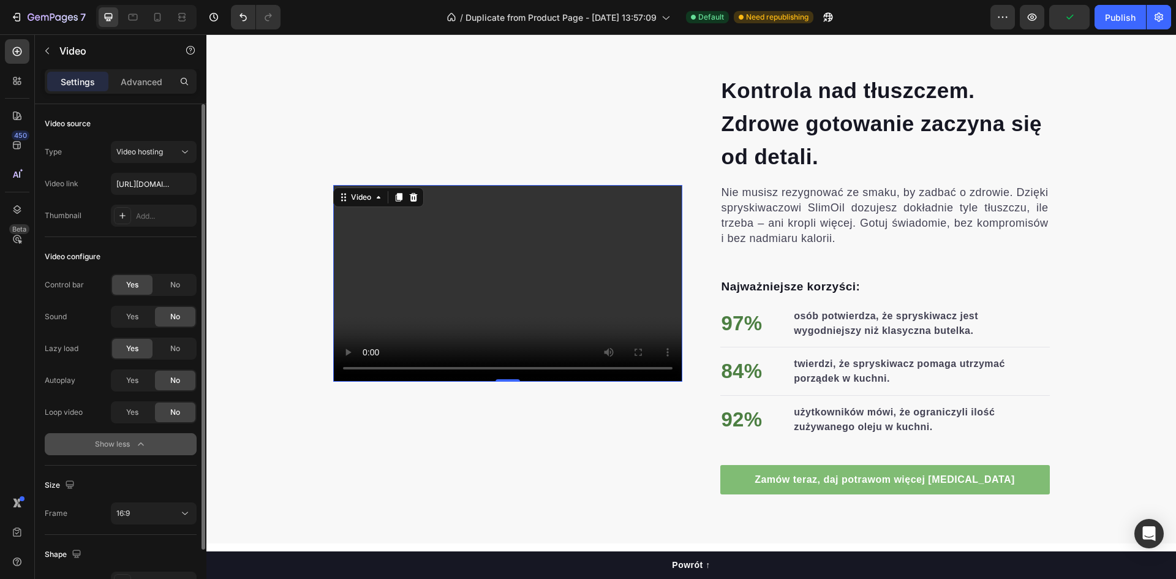
drag, startPoint x: 136, startPoint y: 439, endPoint x: 138, endPoint y: 426, distance: 12.5
click at [135, 439] on icon "button" at bounding box center [141, 444] width 12 height 12
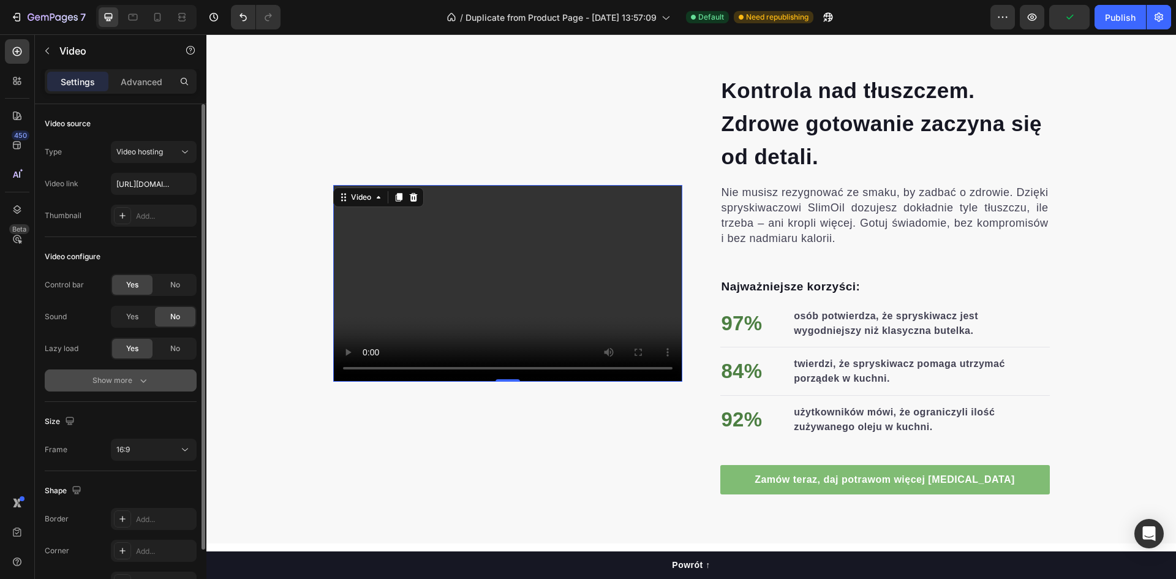
scroll to position [74, 0]
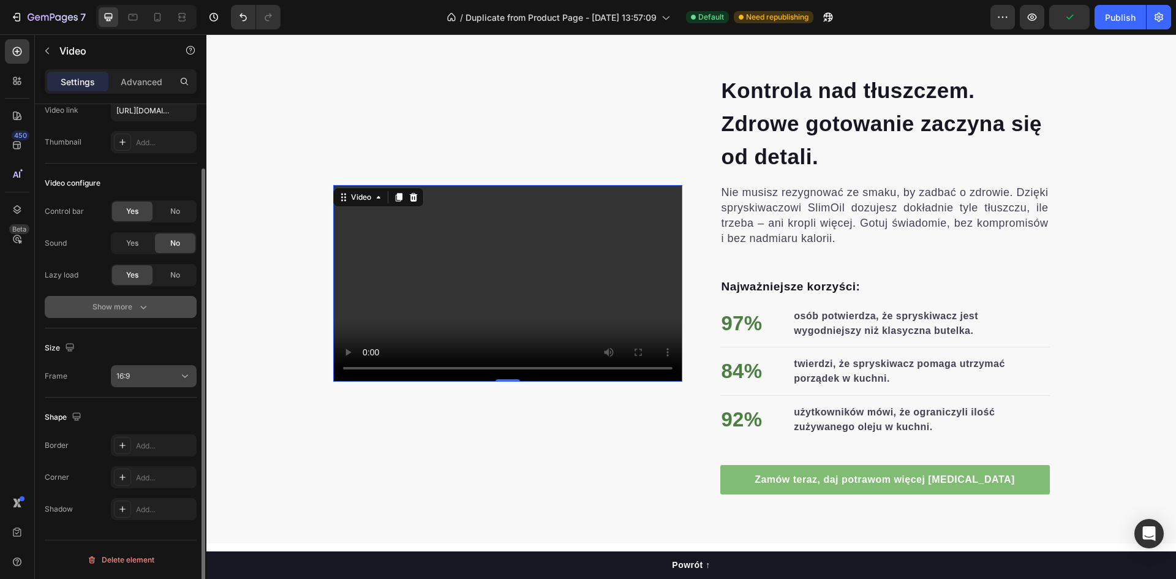
click at [176, 371] on div "16:9" at bounding box center [147, 376] width 62 height 11
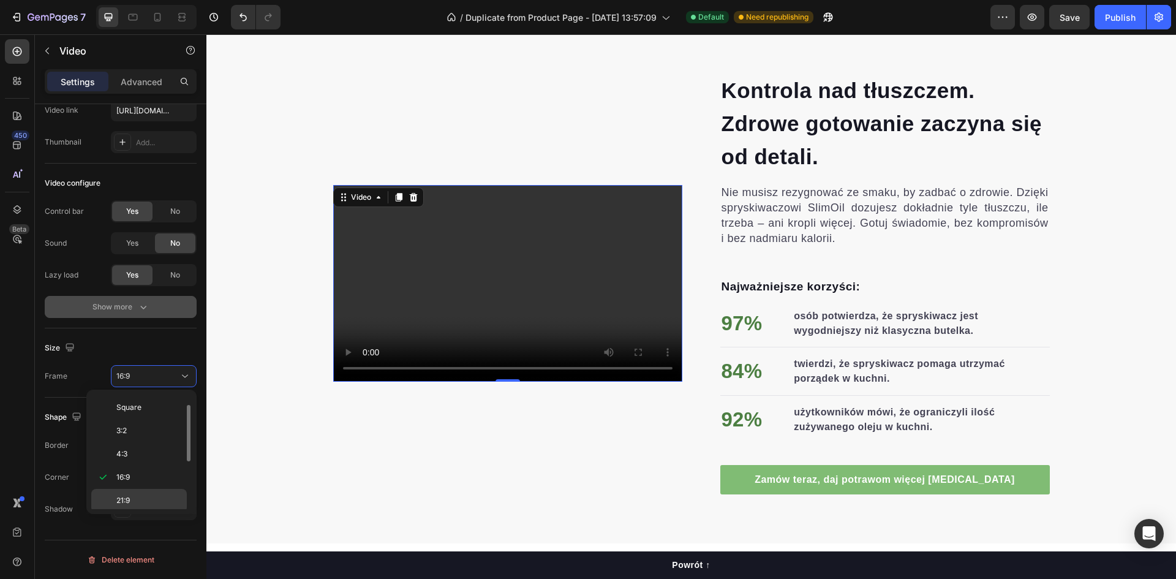
click at [144, 496] on p "21:9" at bounding box center [148, 500] width 65 height 11
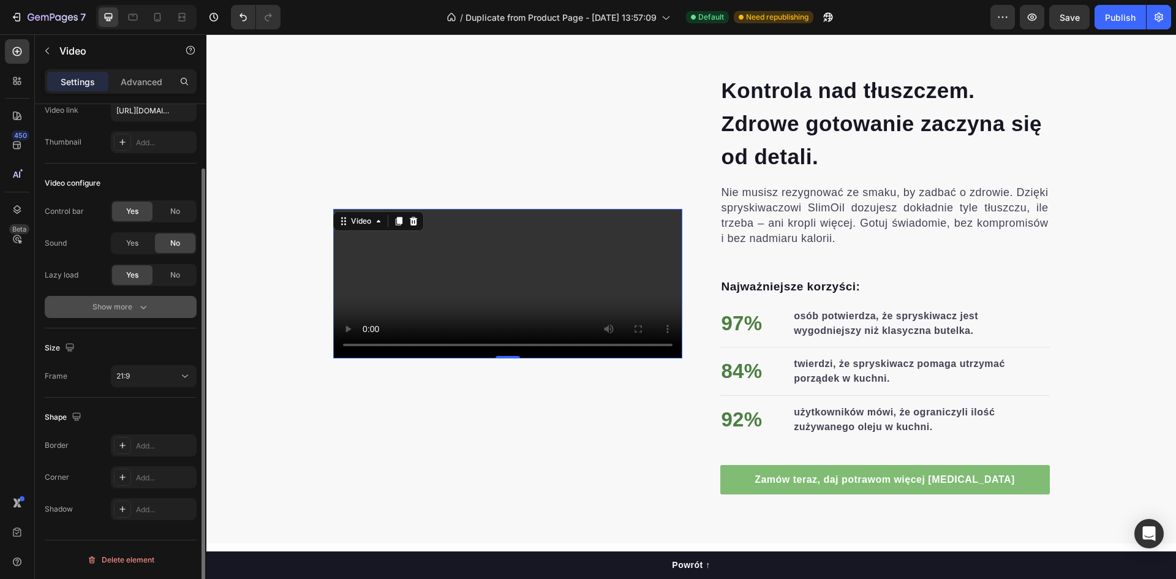
drag, startPoint x: 149, startPoint y: 379, endPoint x: 149, endPoint y: 388, distance: 8.6
click at [149, 379] on div "21:9" at bounding box center [147, 376] width 62 height 11
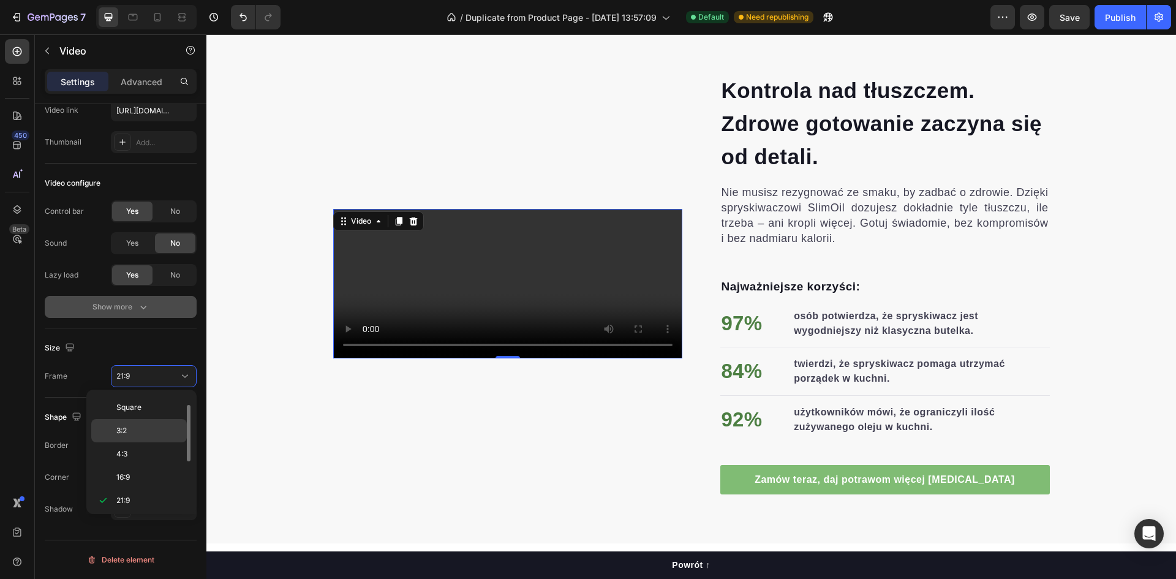
click at [143, 426] on p "3:2" at bounding box center [148, 430] width 65 height 11
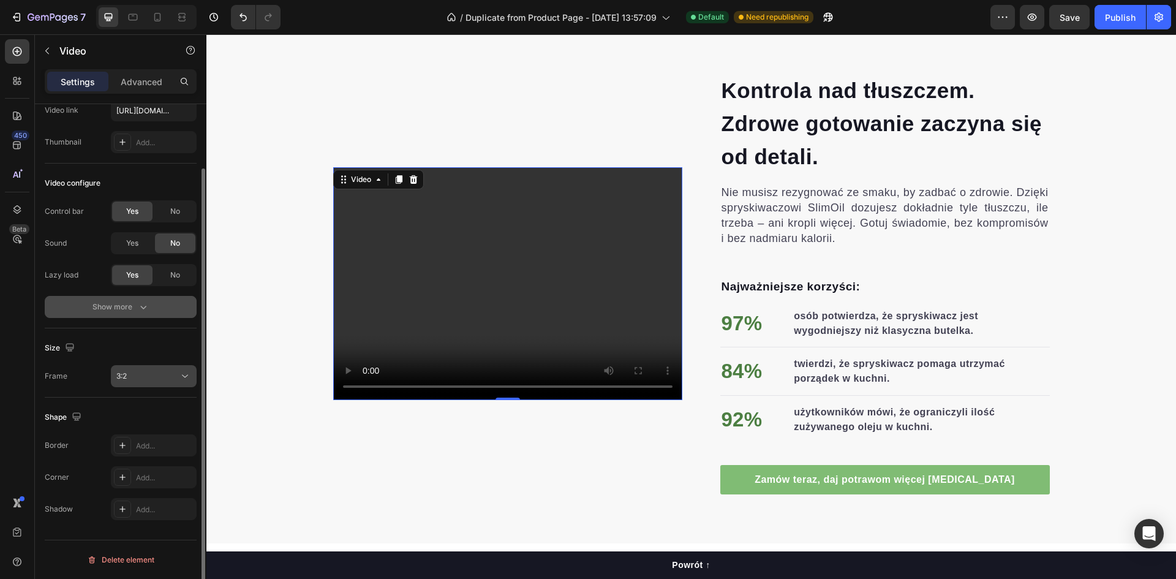
click at [164, 375] on div "3:2" at bounding box center [147, 376] width 62 height 11
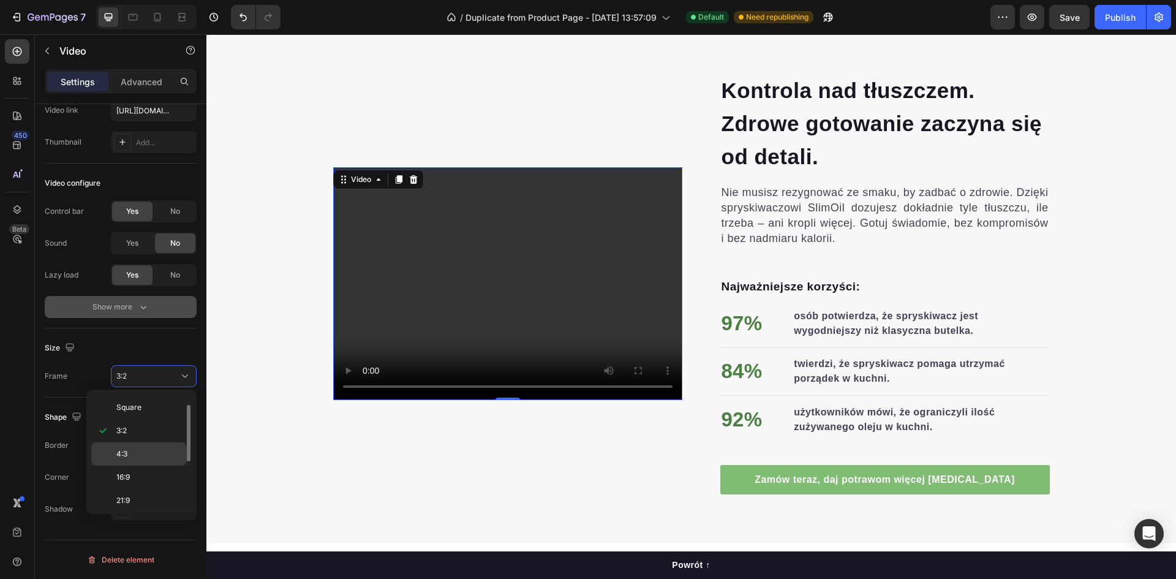
click at [148, 458] on p "4:3" at bounding box center [148, 453] width 65 height 11
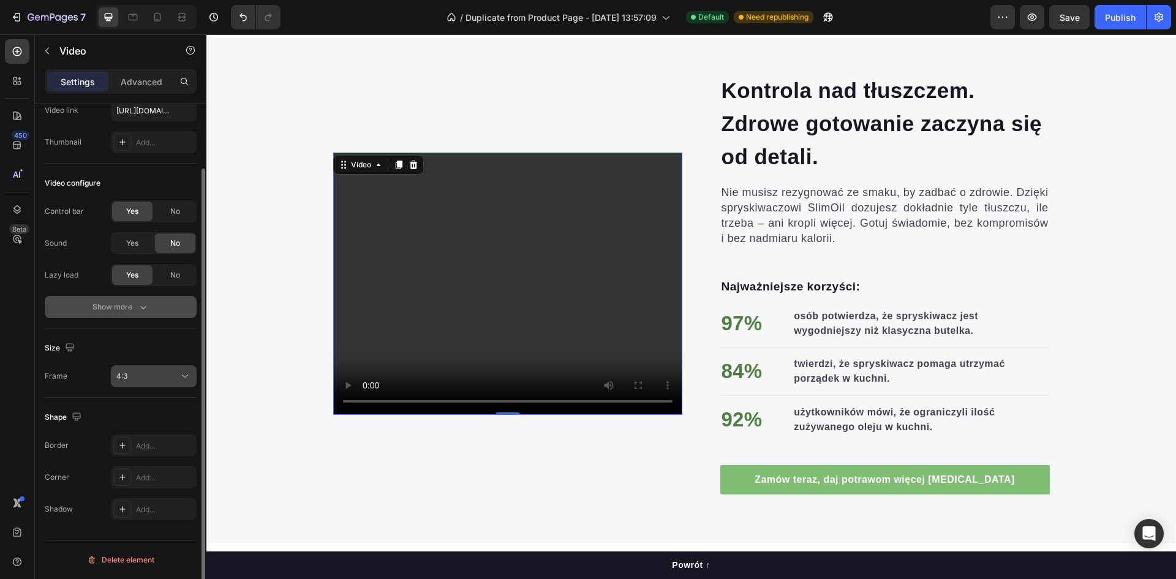
click at [169, 384] on button "4:3" at bounding box center [154, 376] width 86 height 22
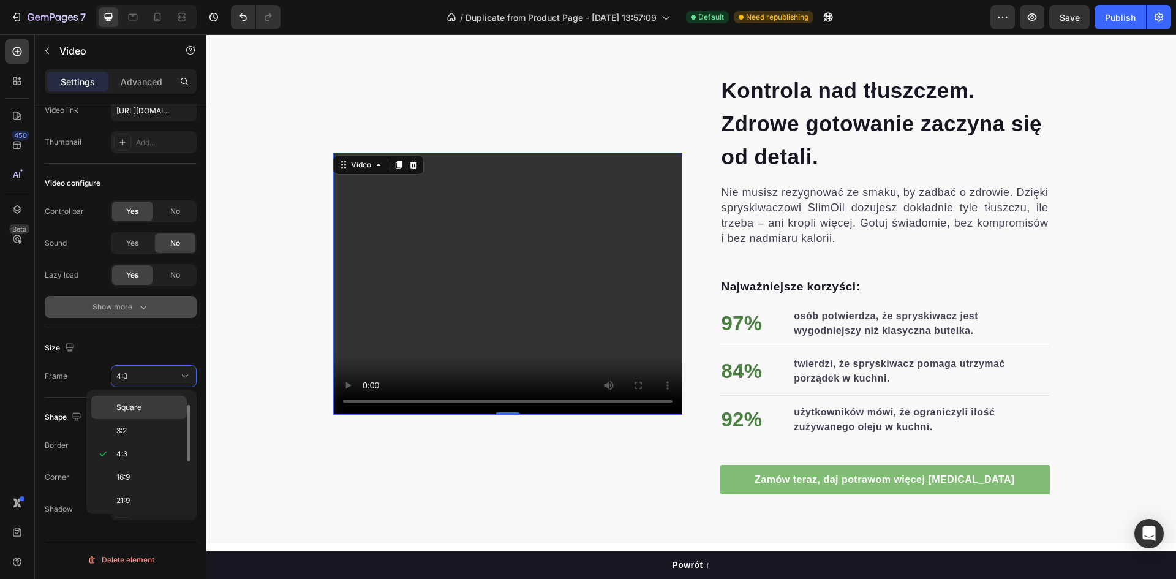
click at [159, 419] on div "Square" at bounding box center [139, 430] width 96 height 23
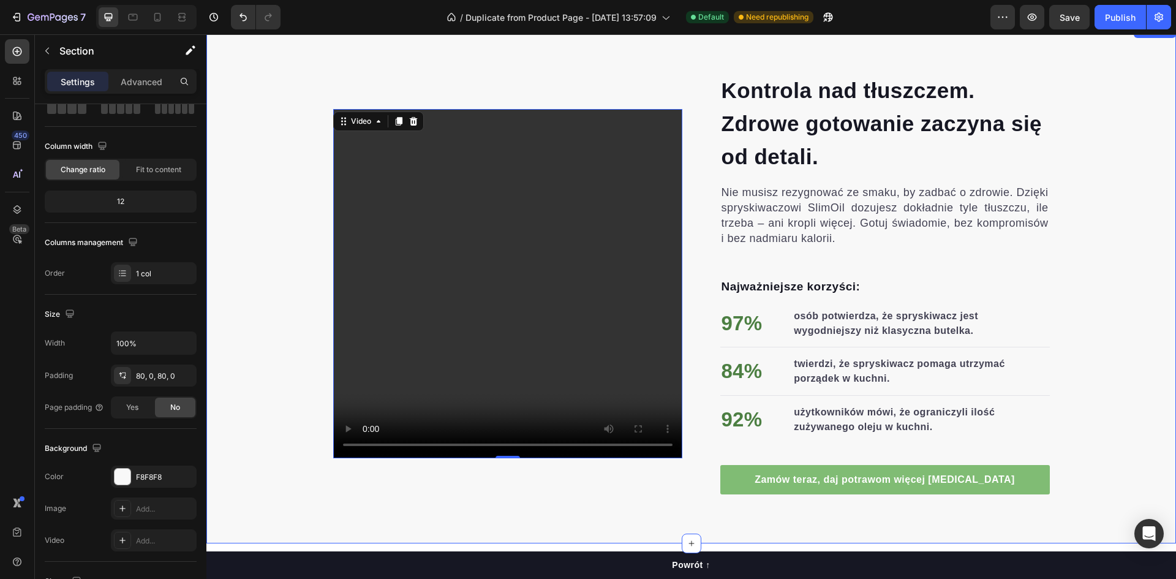
click at [273, 271] on div "Kontrola nad tłuszczem. Zdrowe gotowanie zaczyna się od detali. Heading Nie mus…" at bounding box center [691, 283] width 970 height 422
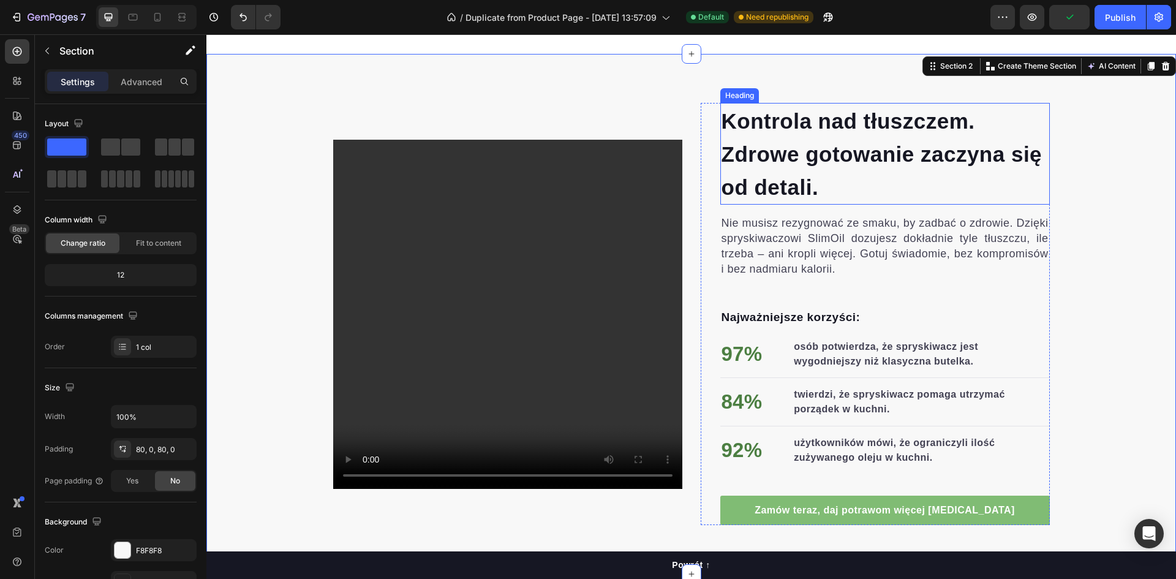
scroll to position [613, 0]
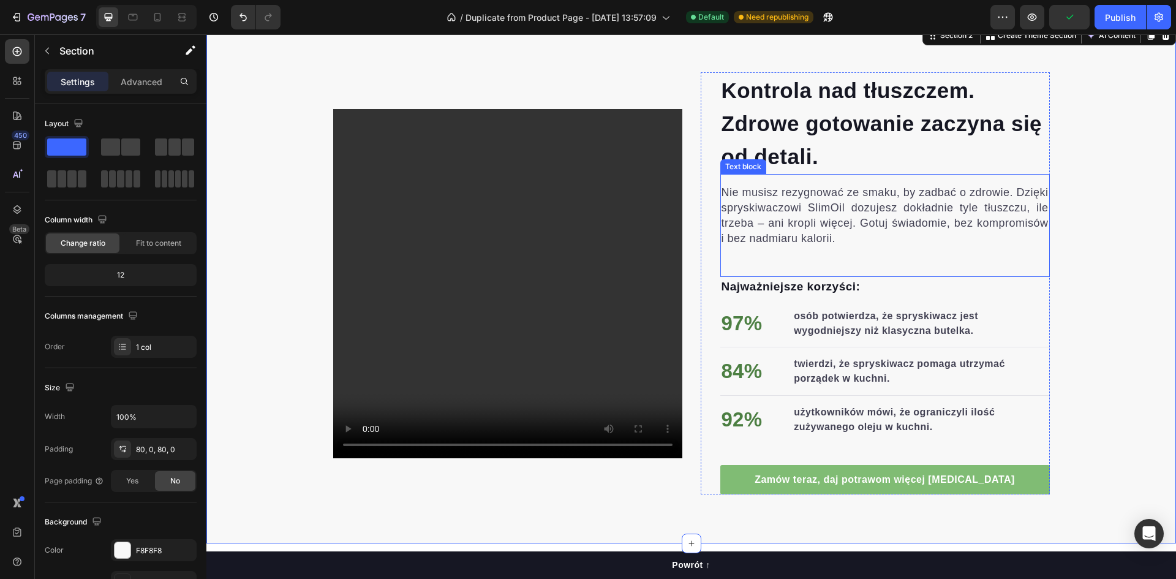
click at [609, 211] on video at bounding box center [507, 283] width 349 height 349
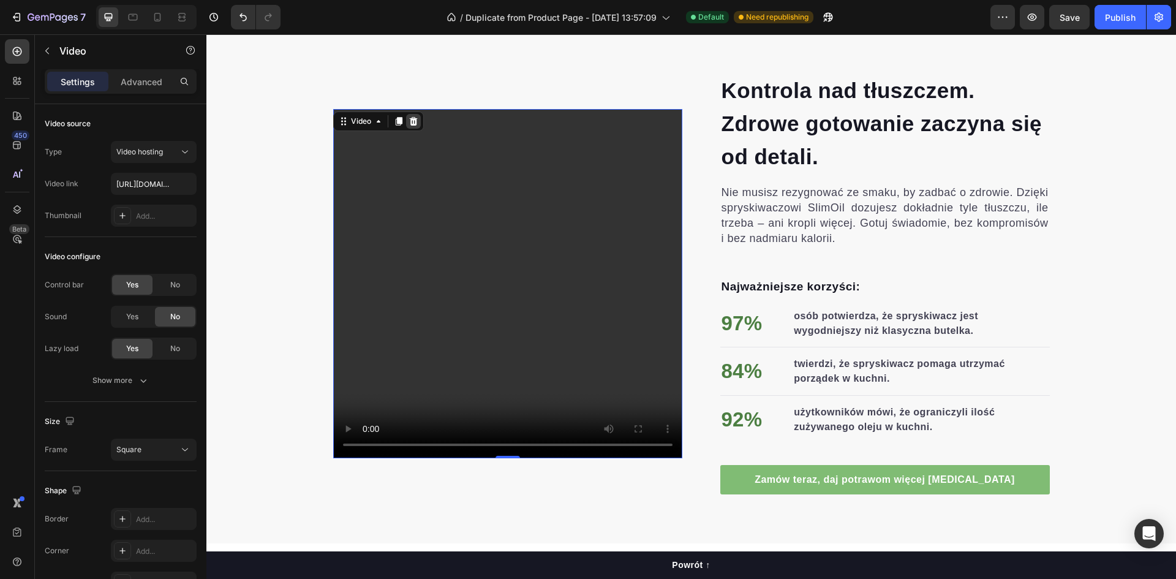
click at [412, 119] on icon at bounding box center [414, 121] width 10 height 10
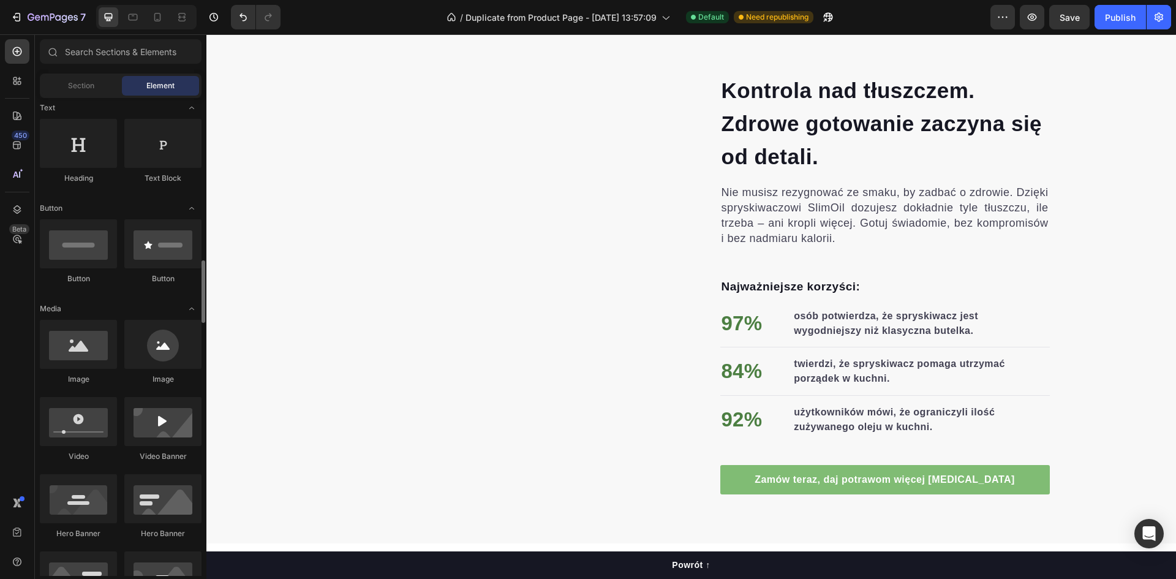
scroll to position [306, 0]
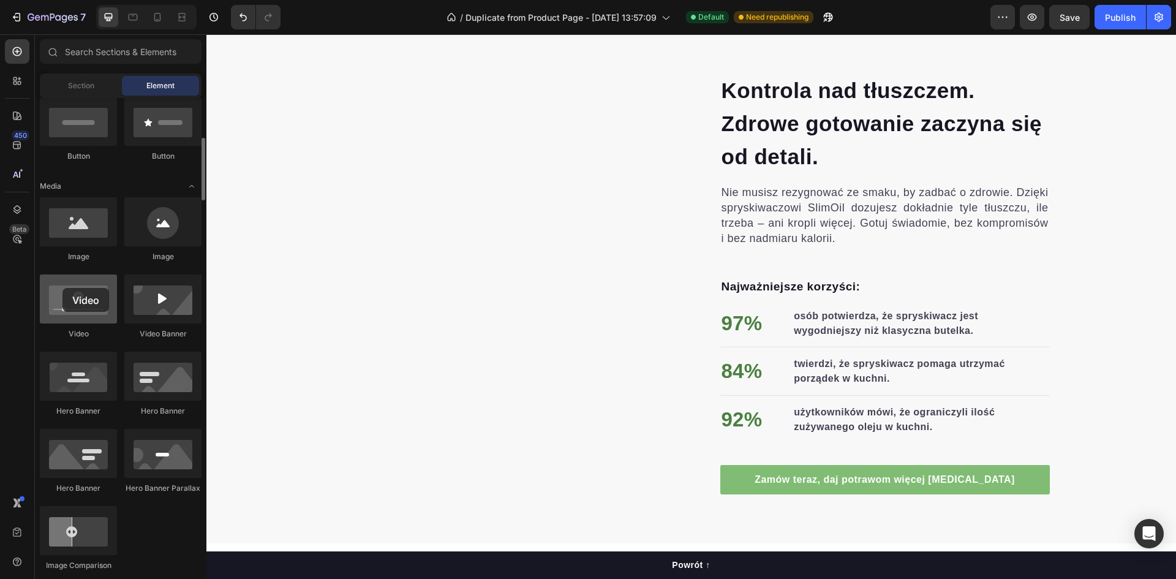
drag, startPoint x: 84, startPoint y: 304, endPoint x: 62, endPoint y: 288, distance: 27.1
click at [62, 288] on div at bounding box center [78, 298] width 77 height 49
drag, startPoint x: 368, startPoint y: 344, endPoint x: 451, endPoint y: 280, distance: 104.4
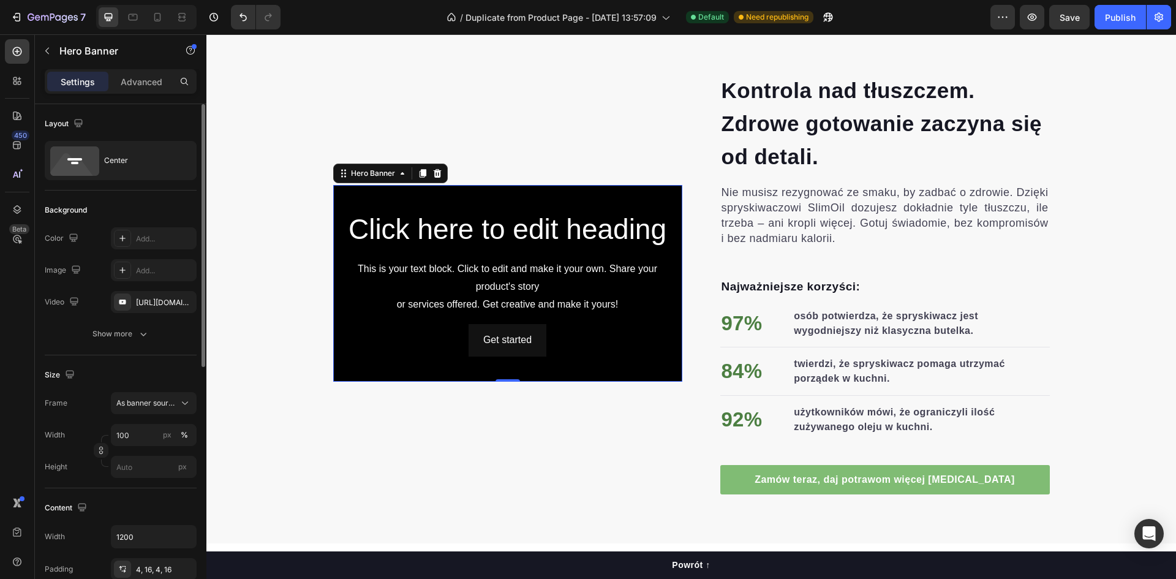
click at [86, 355] on div "Layout Center" at bounding box center [121, 421] width 152 height 133
click at [83, 156] on icon at bounding box center [74, 160] width 49 height 29
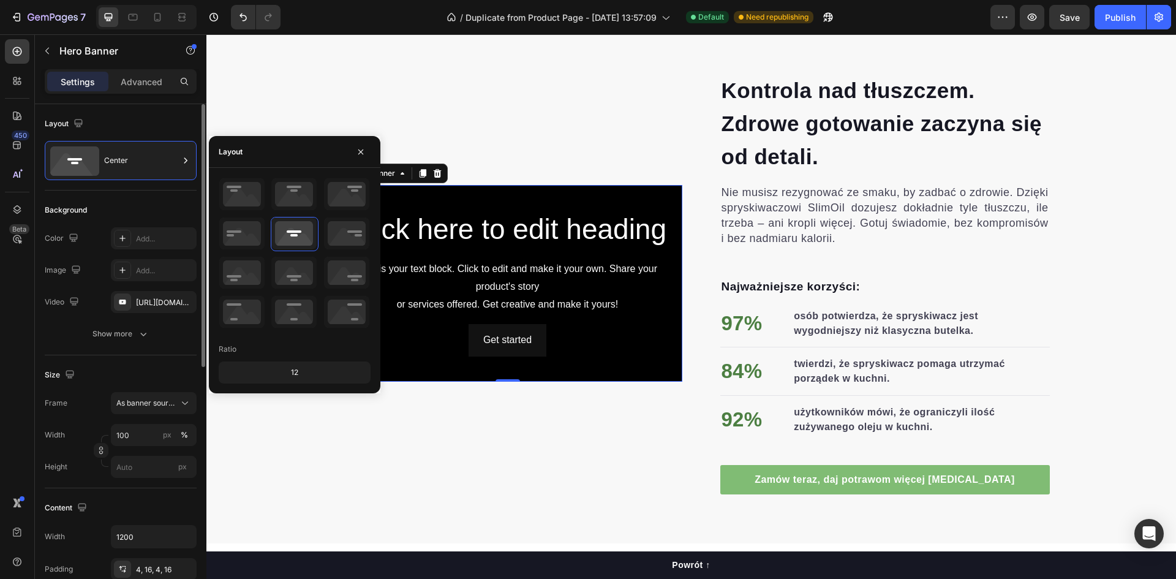
click at [151, 362] on div "Size Frame As banner source Width 100 px % Height px" at bounding box center [121, 421] width 152 height 133
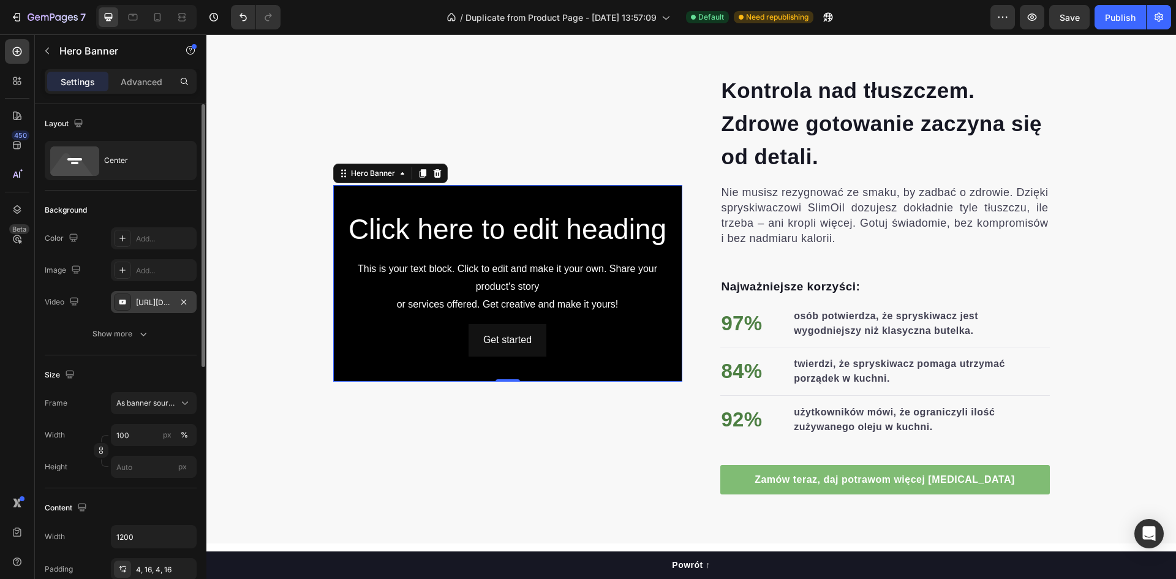
click at [167, 300] on div "[URL][DOMAIN_NAME]" at bounding box center [154, 302] width 36 height 11
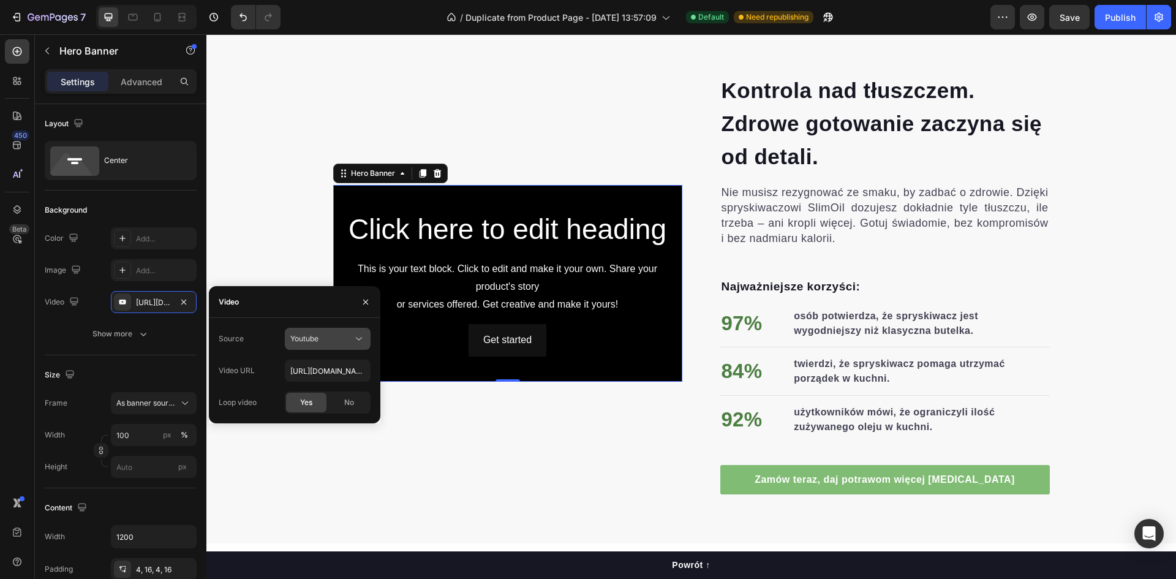
click at [315, 348] on button "Youtube" at bounding box center [328, 339] width 86 height 22
click at [317, 369] on span "Video hosting" at bounding box center [313, 368] width 47 height 11
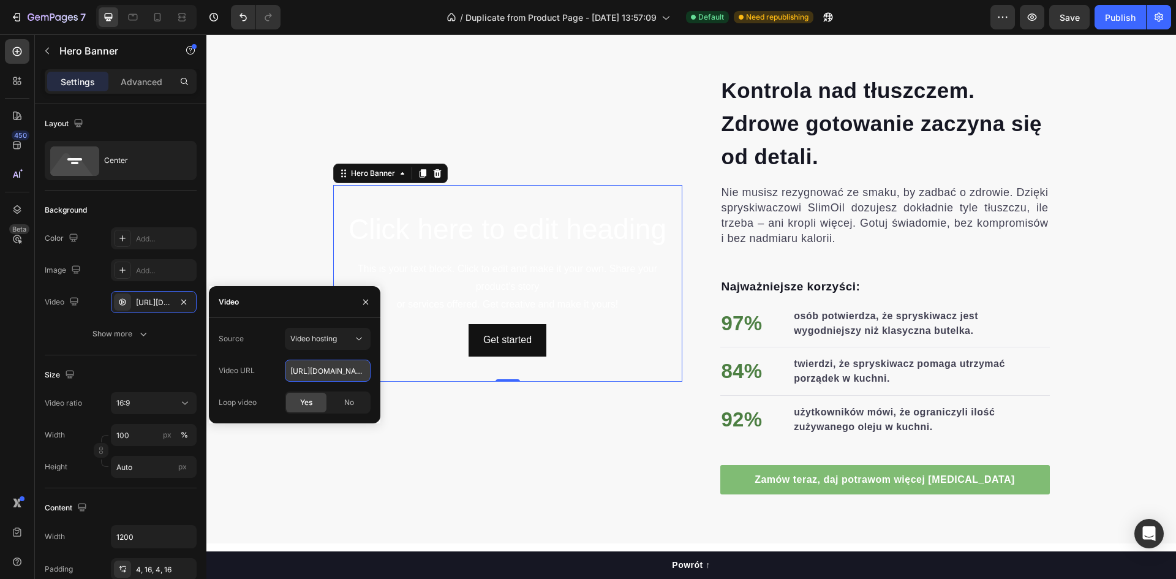
click at [346, 371] on input "[URL][DOMAIN_NAME]" at bounding box center [328, 371] width 86 height 22
click at [347, 403] on span "No" at bounding box center [349, 402] width 10 height 11
click at [320, 404] on div "Yes" at bounding box center [306, 403] width 40 height 20
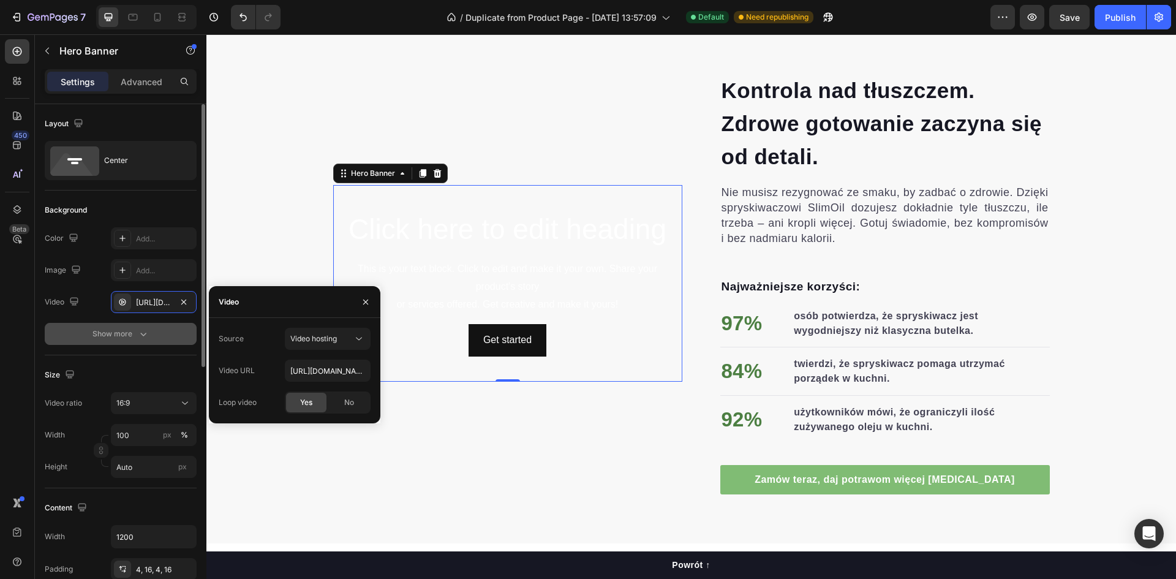
click at [149, 338] on icon "button" at bounding box center [143, 334] width 12 height 12
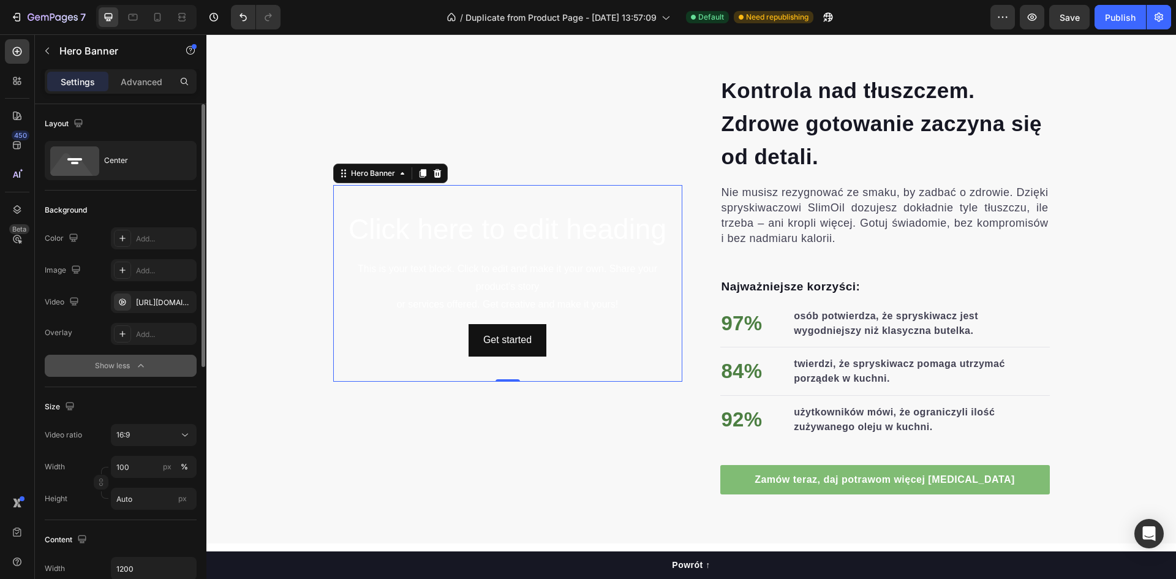
click at [142, 364] on icon "button" at bounding box center [141, 366] width 12 height 12
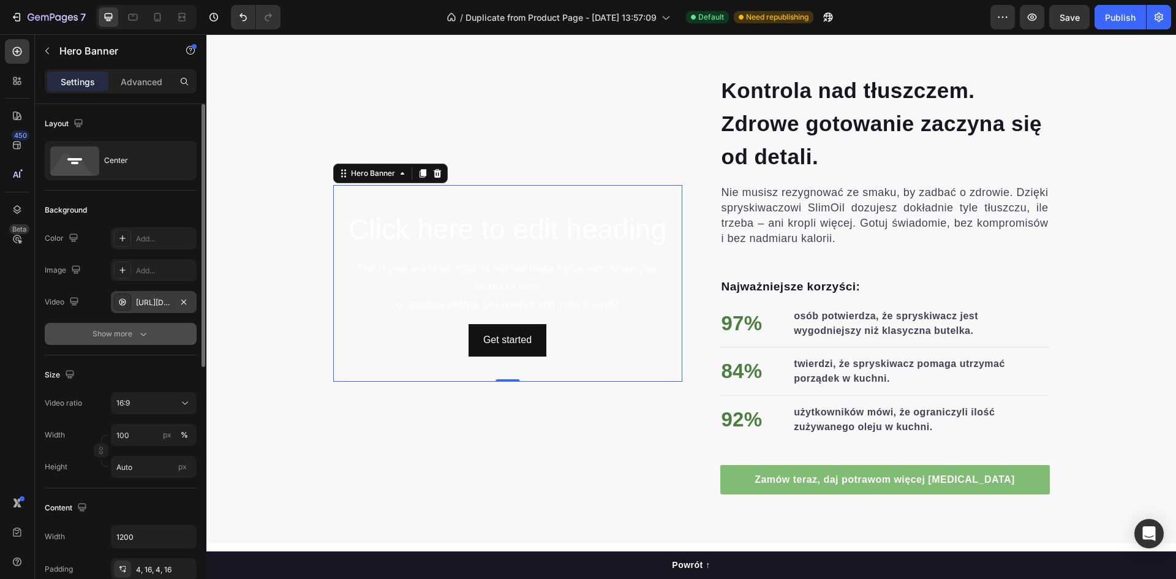
click at [142, 303] on div "[URL][DOMAIN_NAME]" at bounding box center [154, 302] width 36 height 11
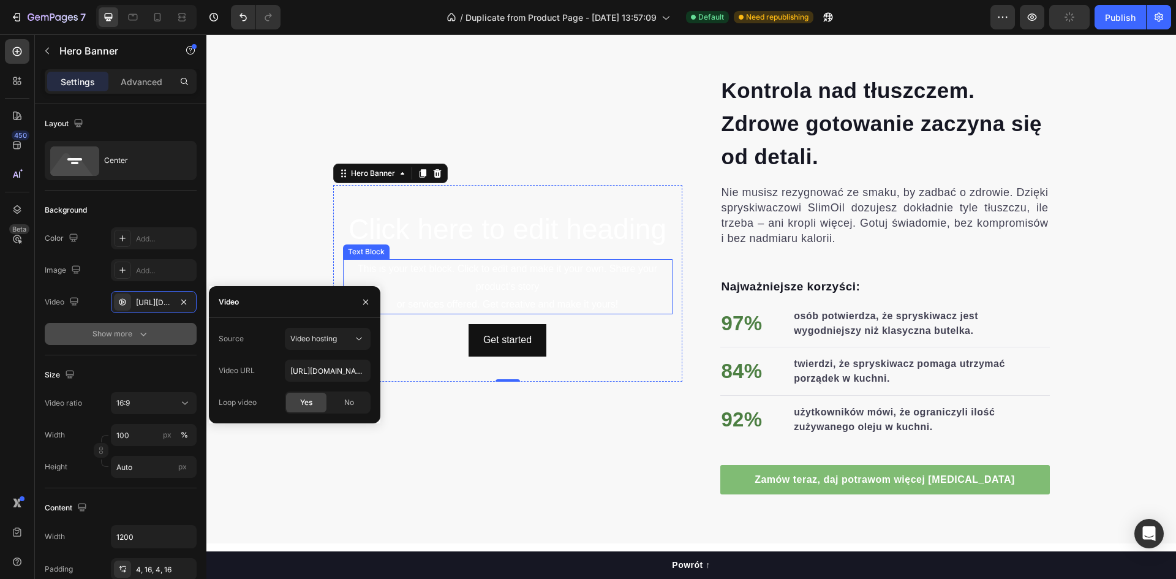
click at [494, 217] on h2 "Click here to edit heading" at bounding box center [508, 229] width 330 height 39
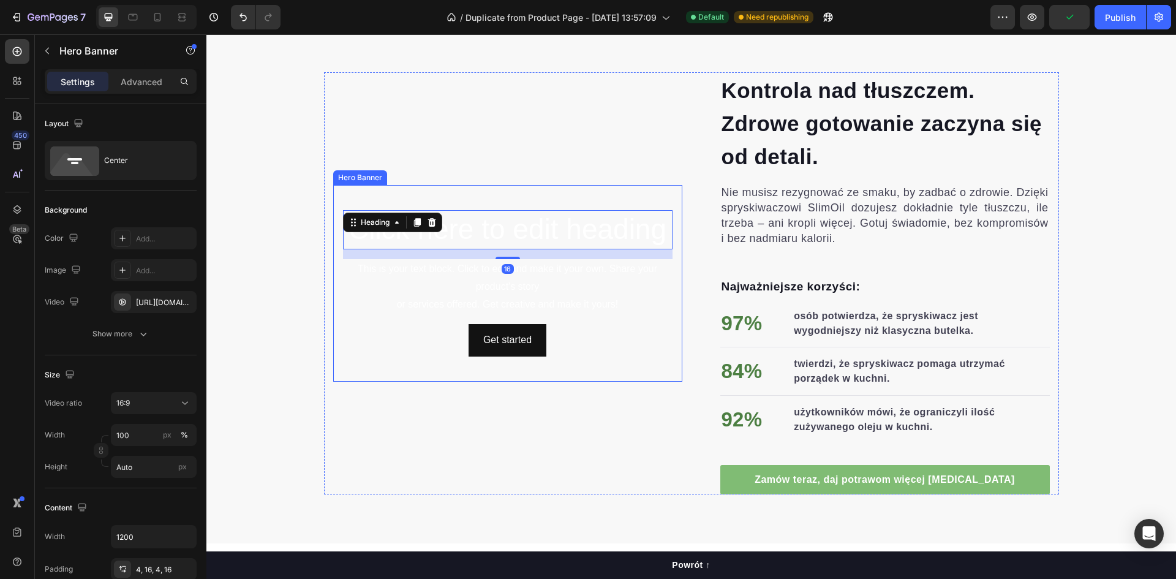
click at [507, 190] on video "Background Image" at bounding box center [507, 283] width 349 height 197
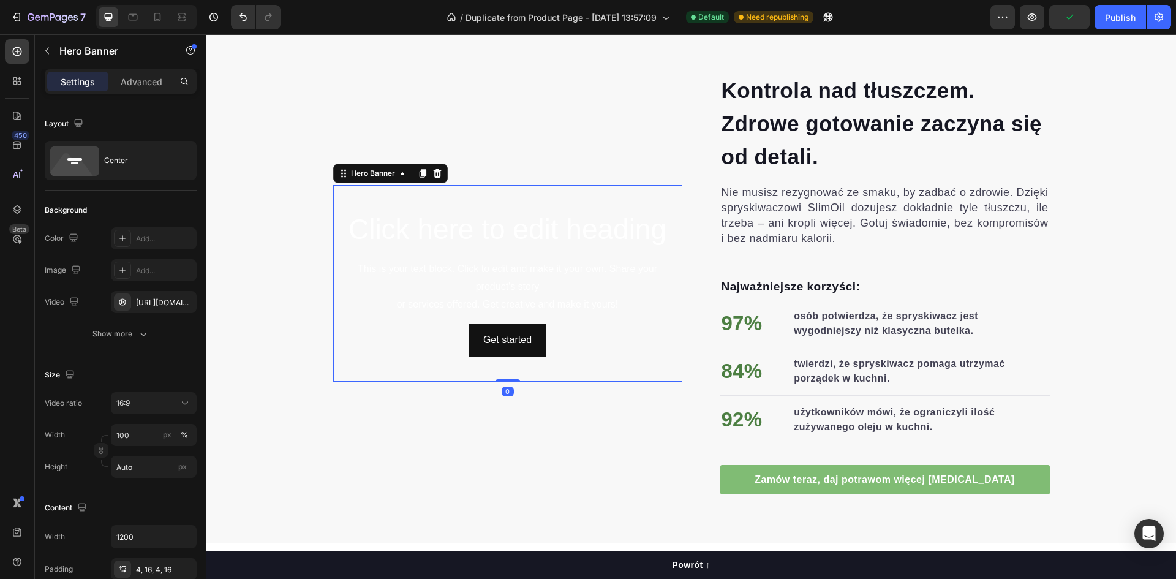
click at [507, 190] on video "Background Image" at bounding box center [507, 283] width 349 height 197
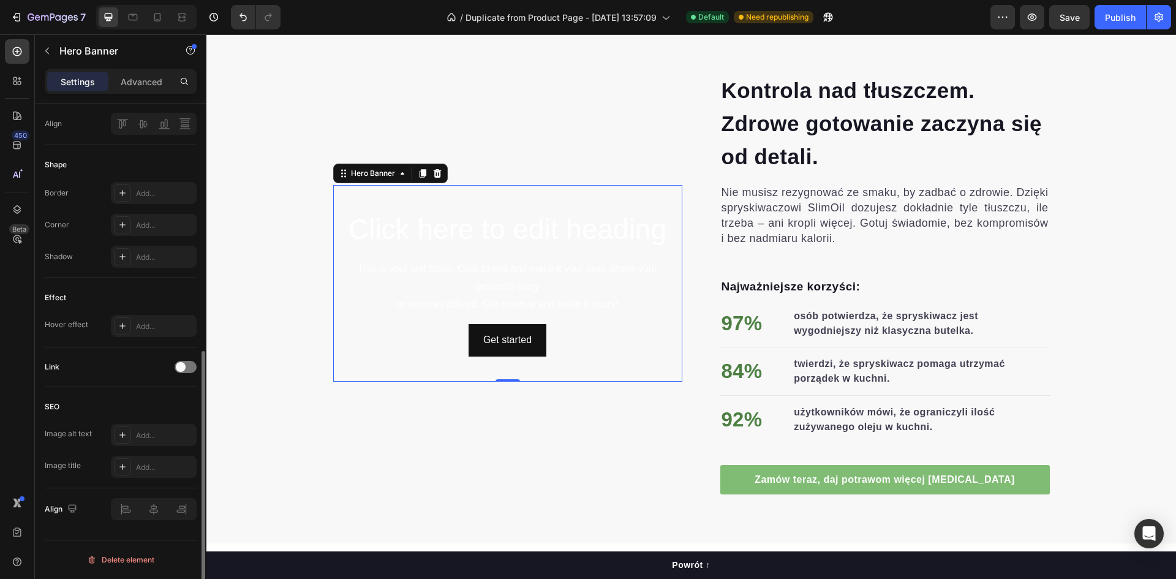
scroll to position [171, 0]
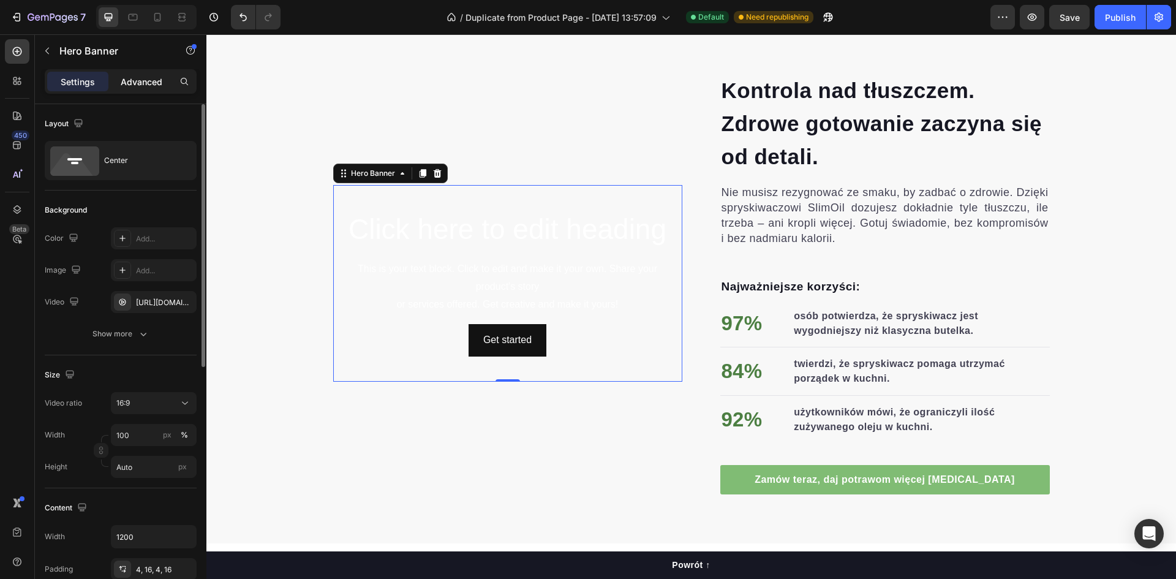
click at [137, 80] on p "Advanced" at bounding box center [142, 81] width 42 height 13
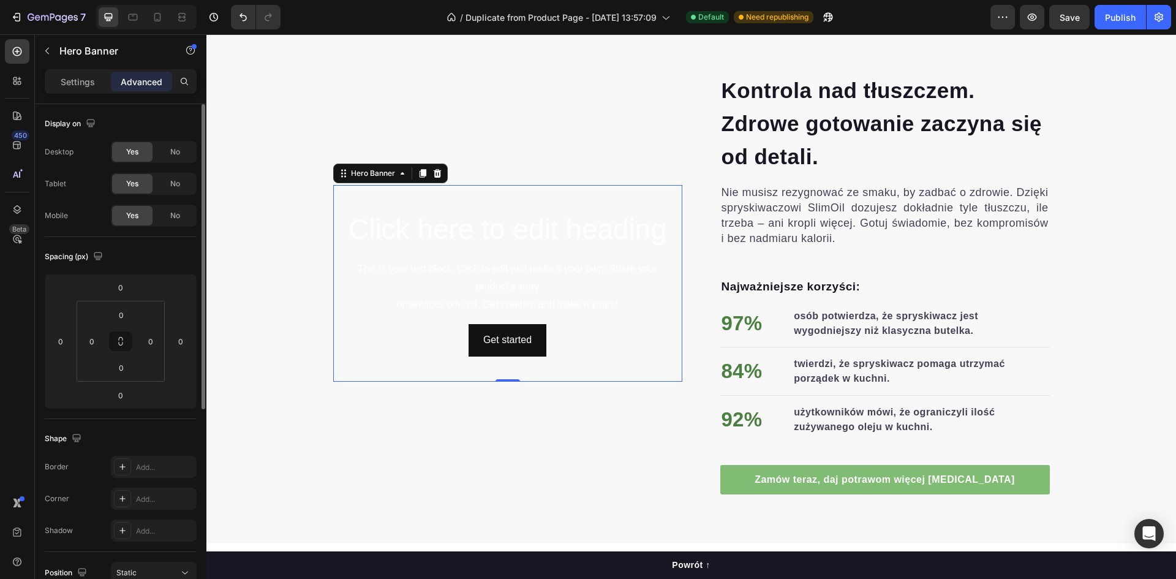
scroll to position [0, 0]
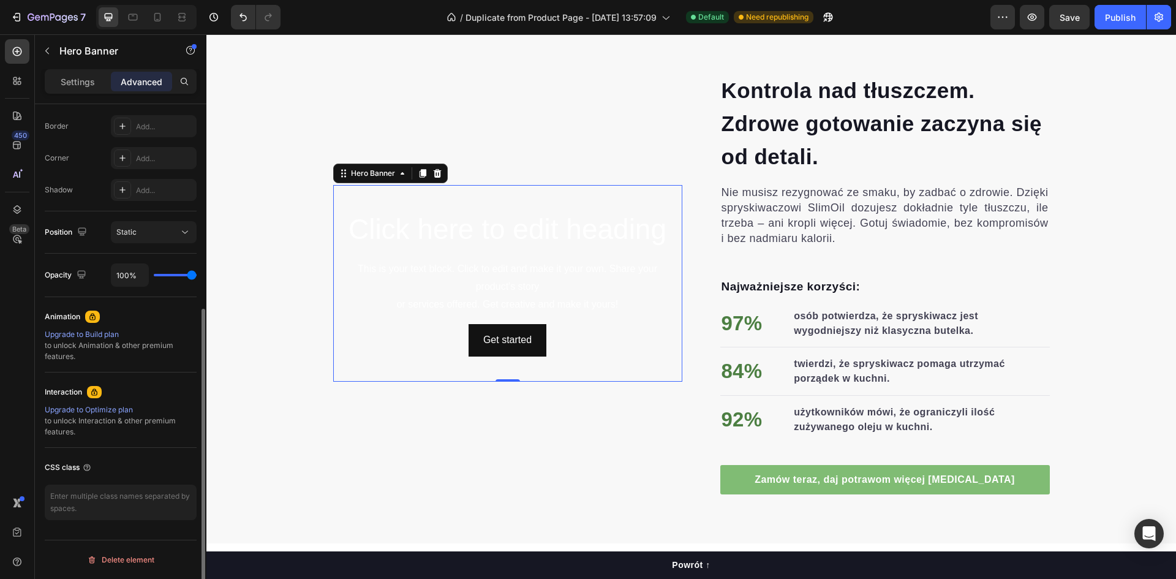
click at [101, 83] on div "Settings" at bounding box center [77, 82] width 61 height 20
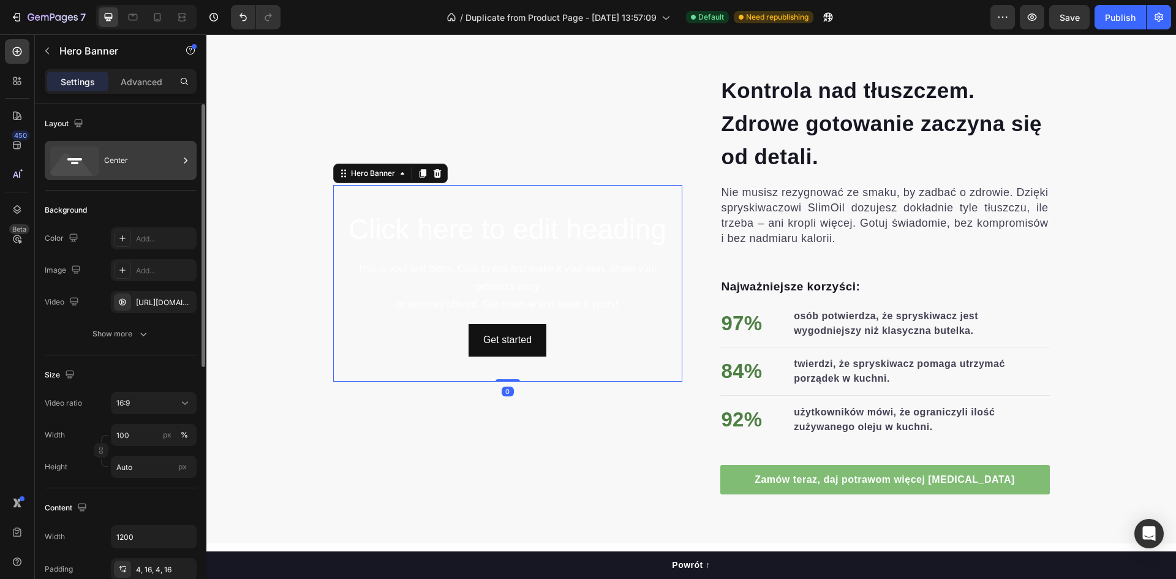
click at [108, 159] on div "Center" at bounding box center [141, 160] width 75 height 28
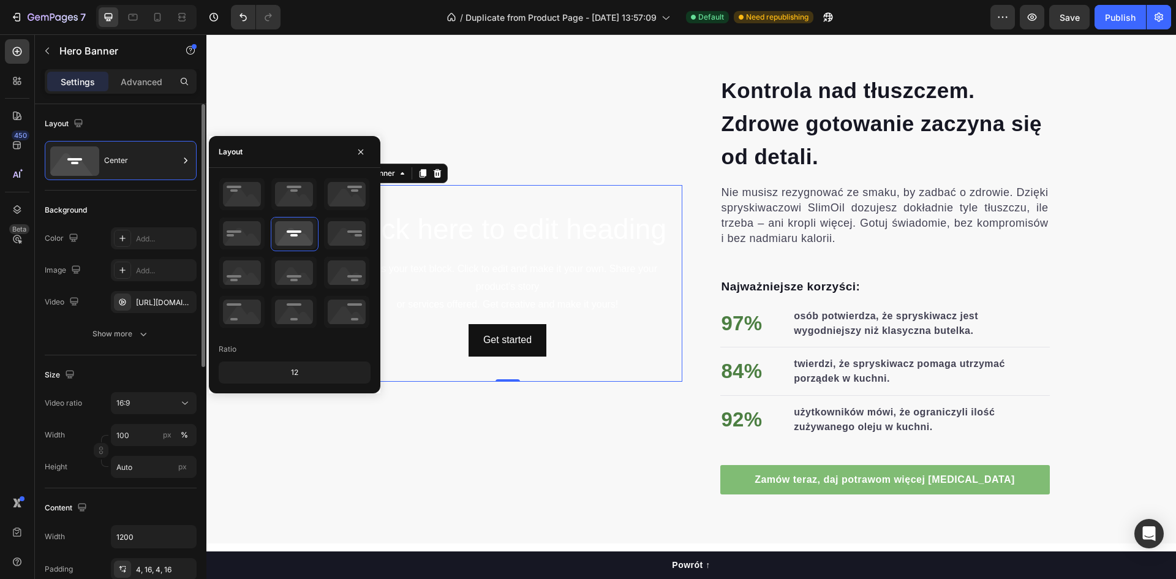
click at [145, 206] on div "Background" at bounding box center [121, 210] width 152 height 20
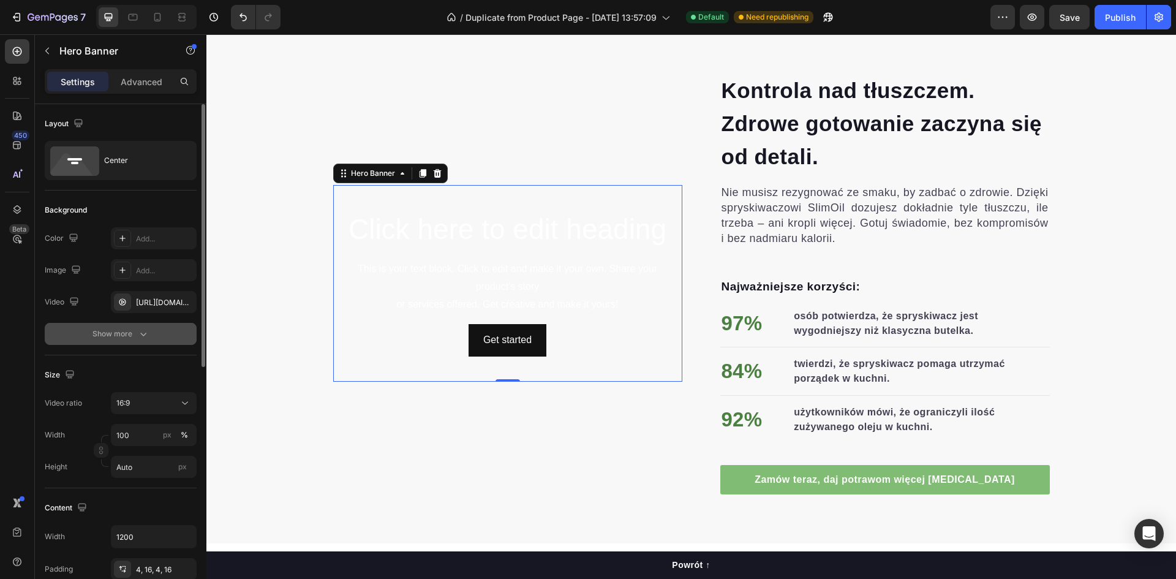
click at [136, 333] on div "Show more" at bounding box center [121, 334] width 57 height 12
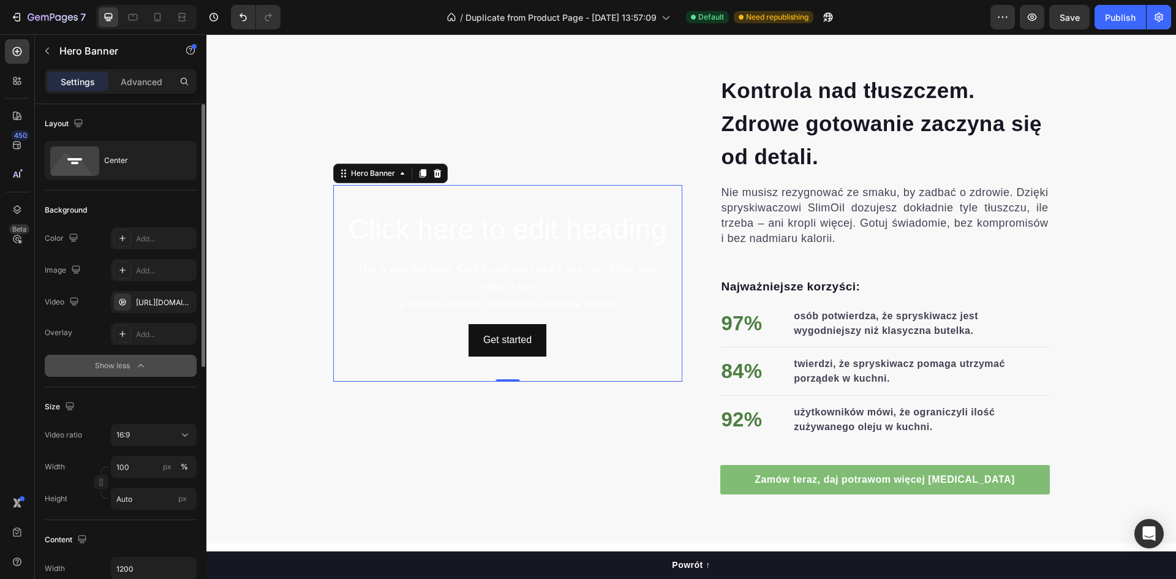
click at [138, 364] on icon "button" at bounding box center [141, 366] width 12 height 12
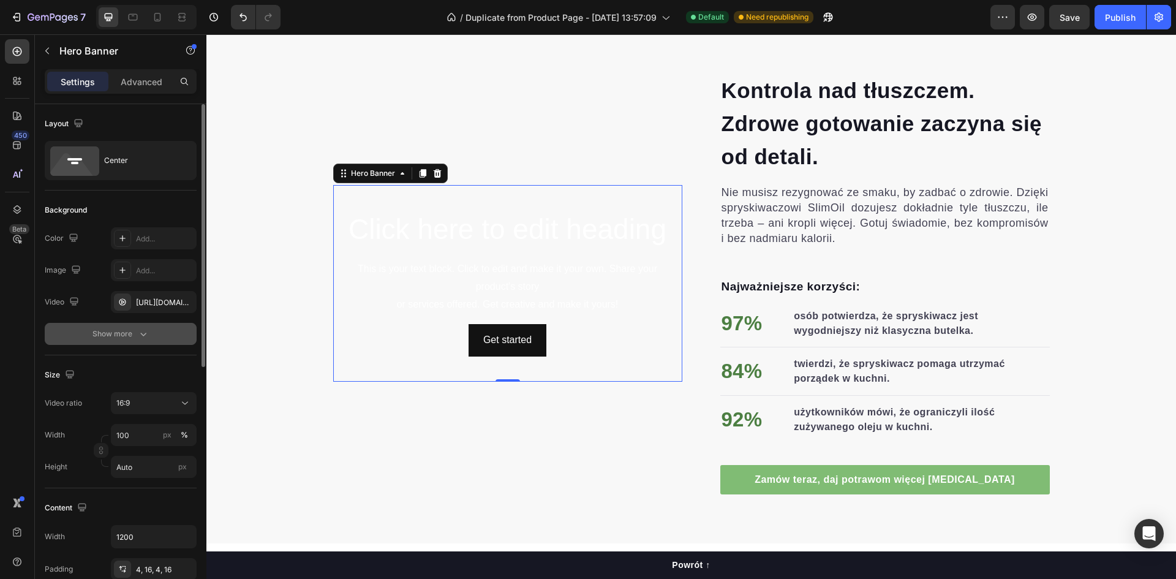
click at [142, 340] on button "Show more" at bounding box center [121, 334] width 152 height 22
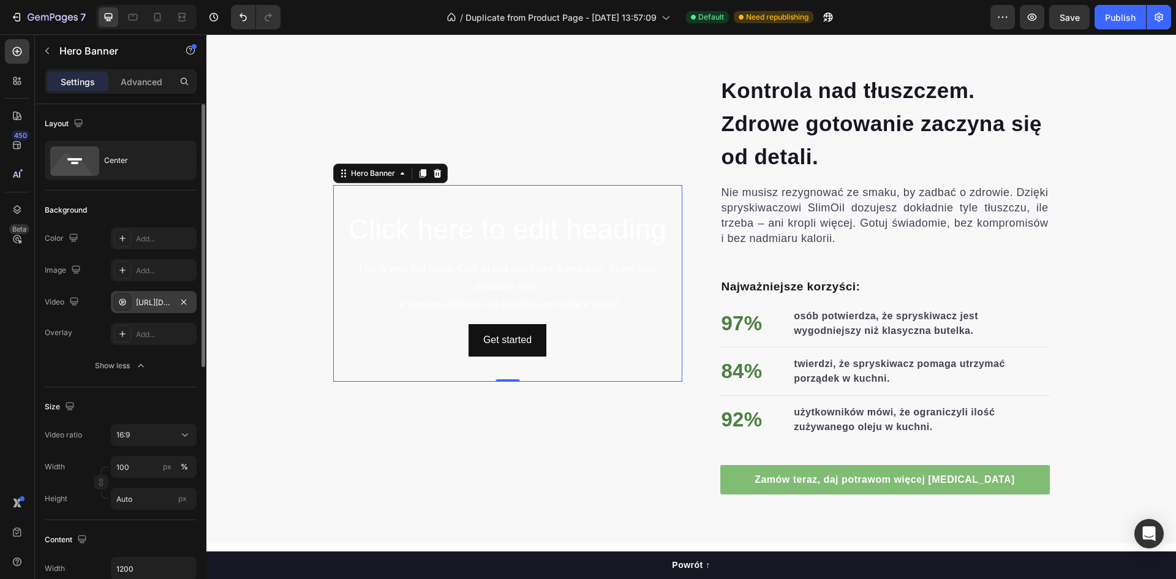
click at [149, 301] on div "[URL][DOMAIN_NAME]" at bounding box center [154, 302] width 36 height 11
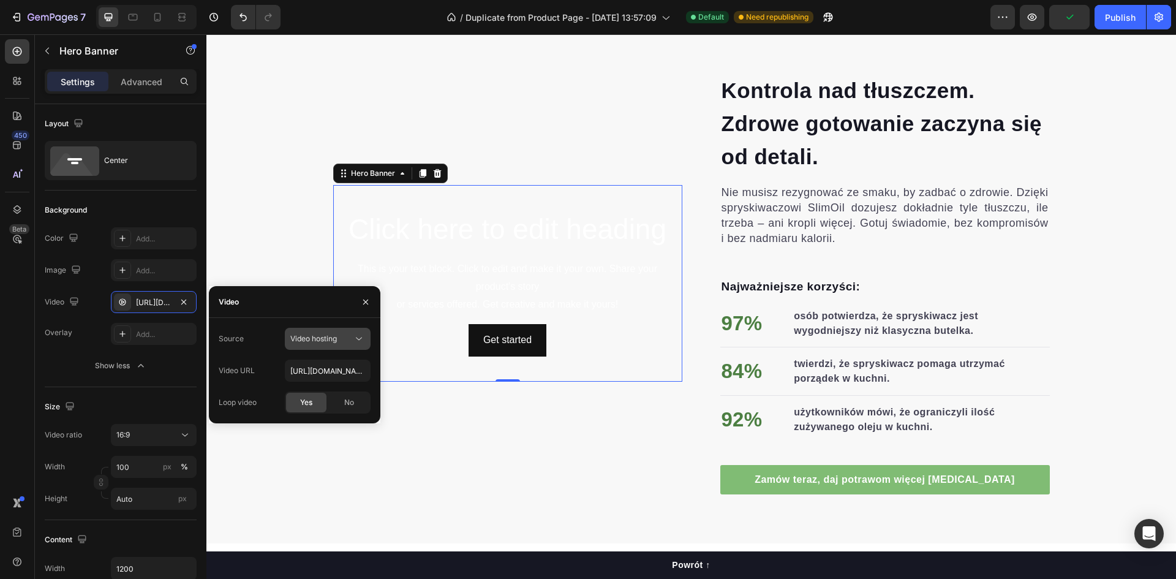
click at [339, 339] on div "Video hosting" at bounding box center [321, 338] width 62 height 11
drag, startPoint x: 339, startPoint y: 339, endPoint x: 306, endPoint y: 339, distance: 33.7
click at [306, 339] on div "Video hosting" at bounding box center [321, 338] width 62 height 11
drag, startPoint x: 289, startPoint y: 336, endPoint x: 347, endPoint y: 344, distance: 59.3
click at [347, 344] on button "Video hosting" at bounding box center [328, 339] width 86 height 22
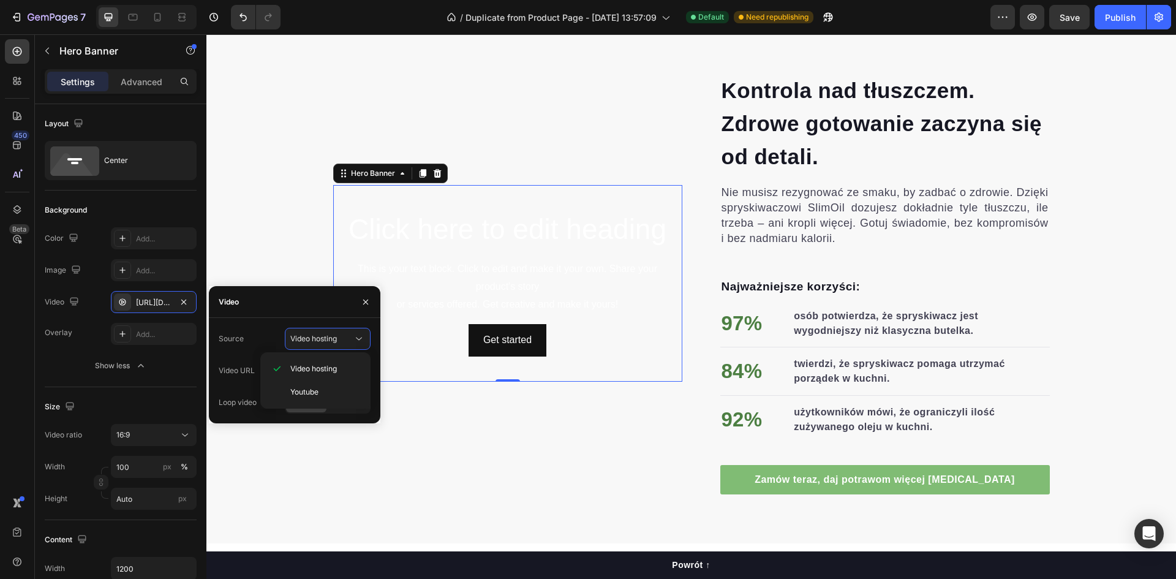
click at [306, 309] on div "Video" at bounding box center [295, 302] width 172 height 32
click at [506, 397] on div "Image Click here to edit heading Heading This is your text block. Click to edit…" at bounding box center [507, 283] width 349 height 422
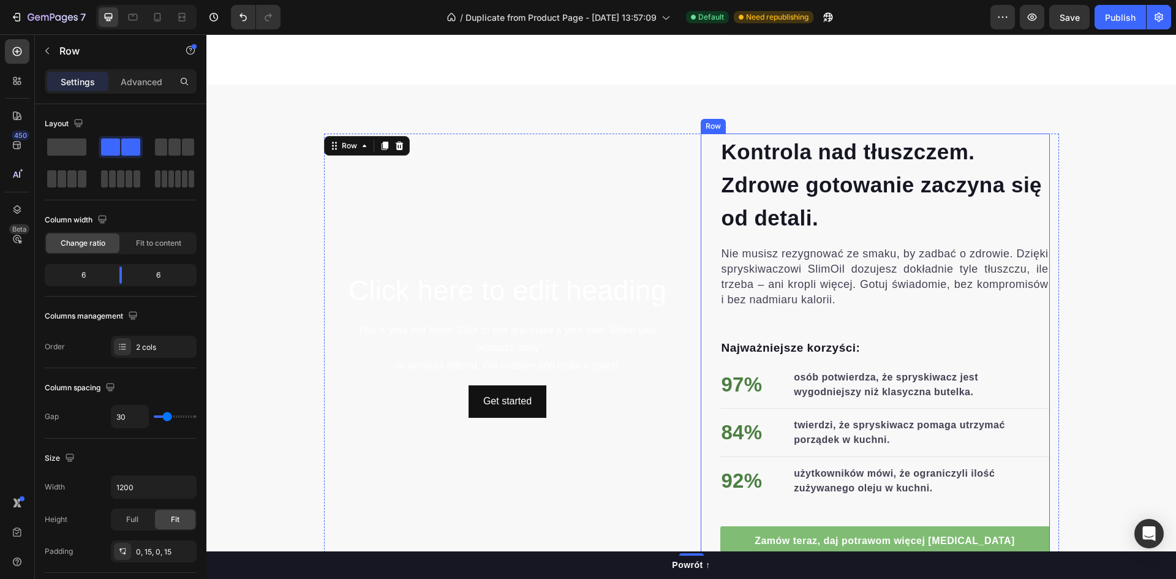
scroll to position [613, 0]
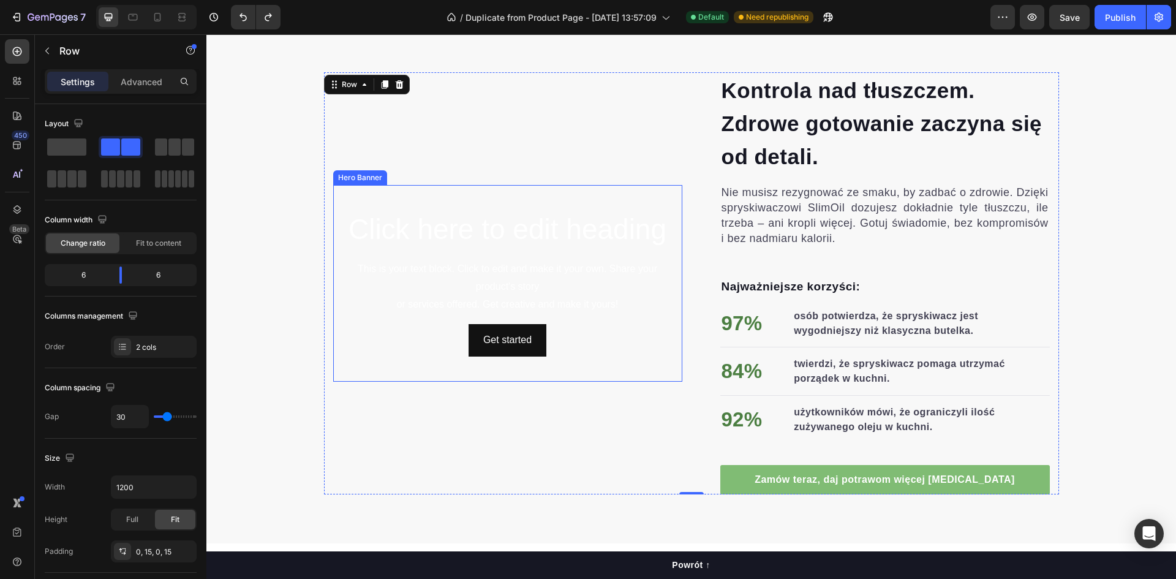
click at [513, 197] on video "Background Image" at bounding box center [507, 283] width 349 height 197
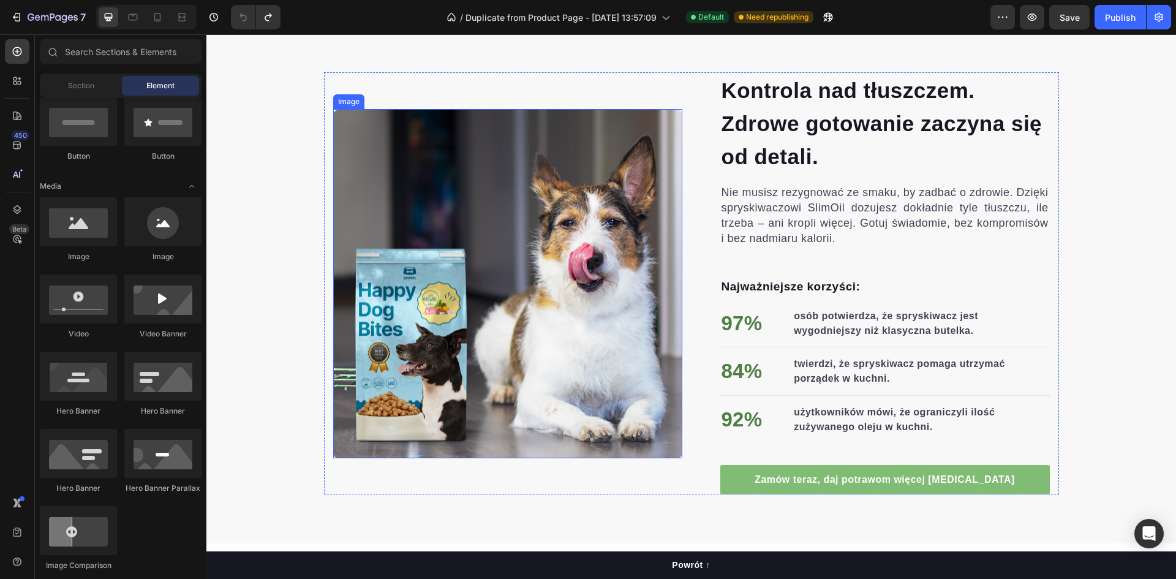
click at [547, 176] on img at bounding box center [507, 283] width 349 height 349
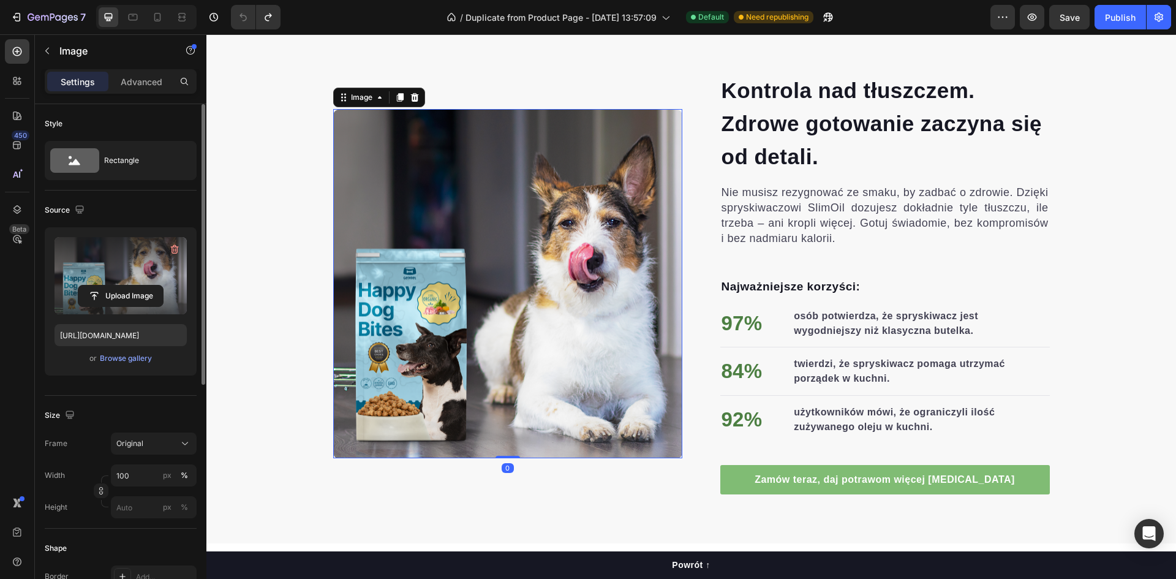
click at [140, 268] on label at bounding box center [121, 275] width 132 height 77
click at [140, 285] on input "file" at bounding box center [120, 295] width 85 height 21
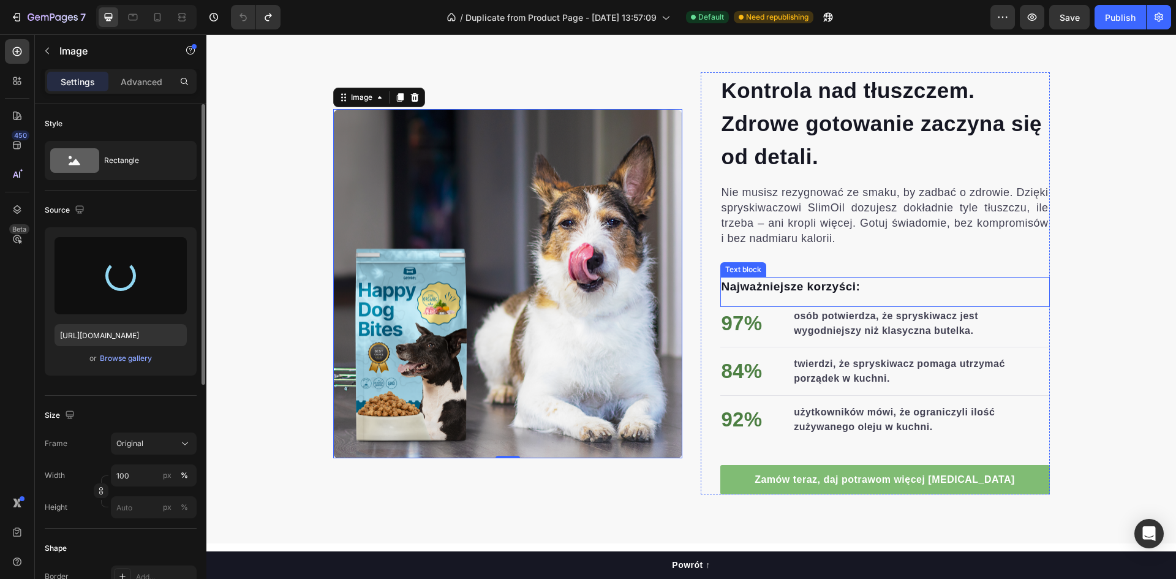
type input "[URL][DOMAIN_NAME]"
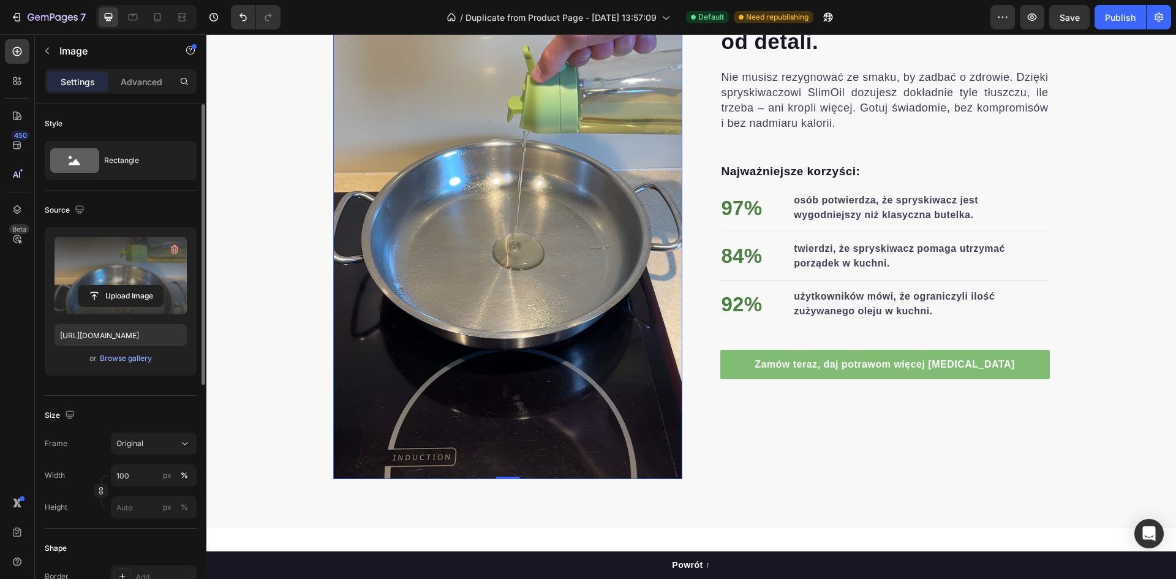
scroll to position [858, 0]
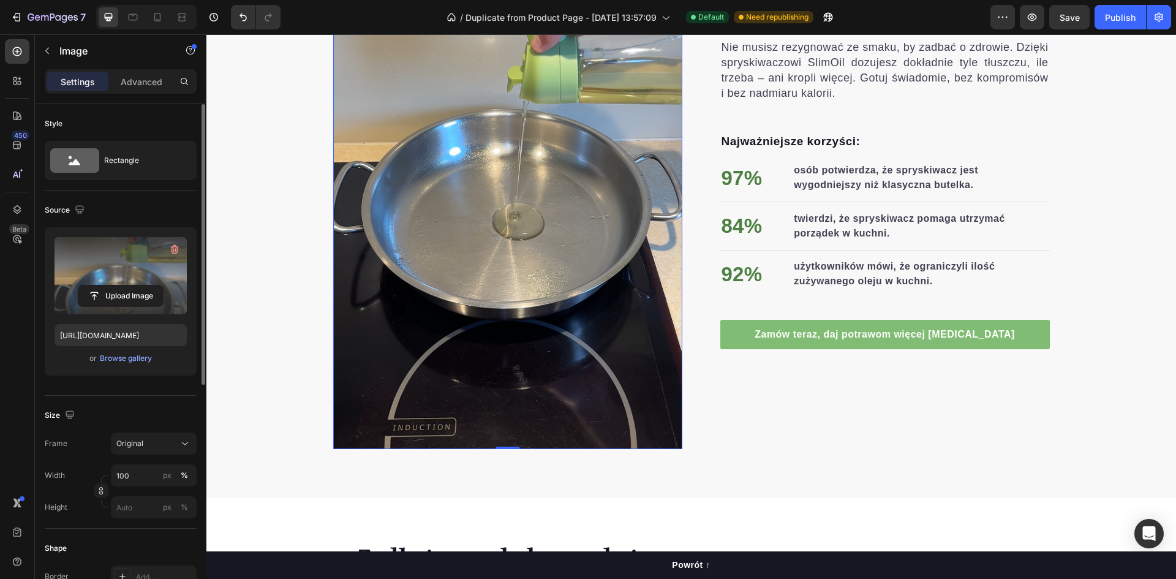
click at [551, 334] on img at bounding box center [507, 138] width 349 height 622
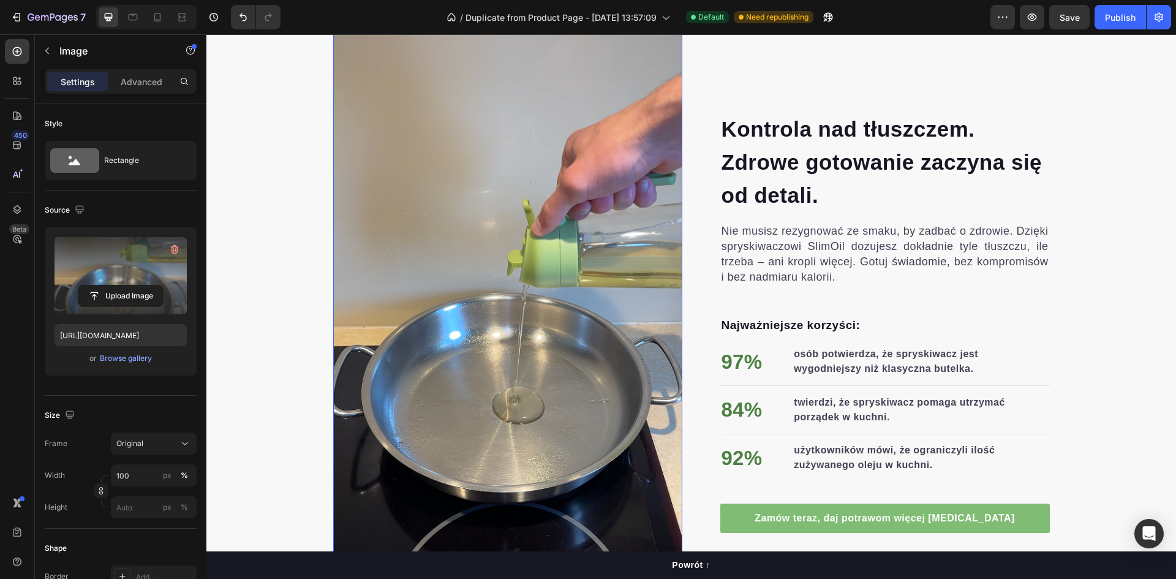
scroll to position [613, 0]
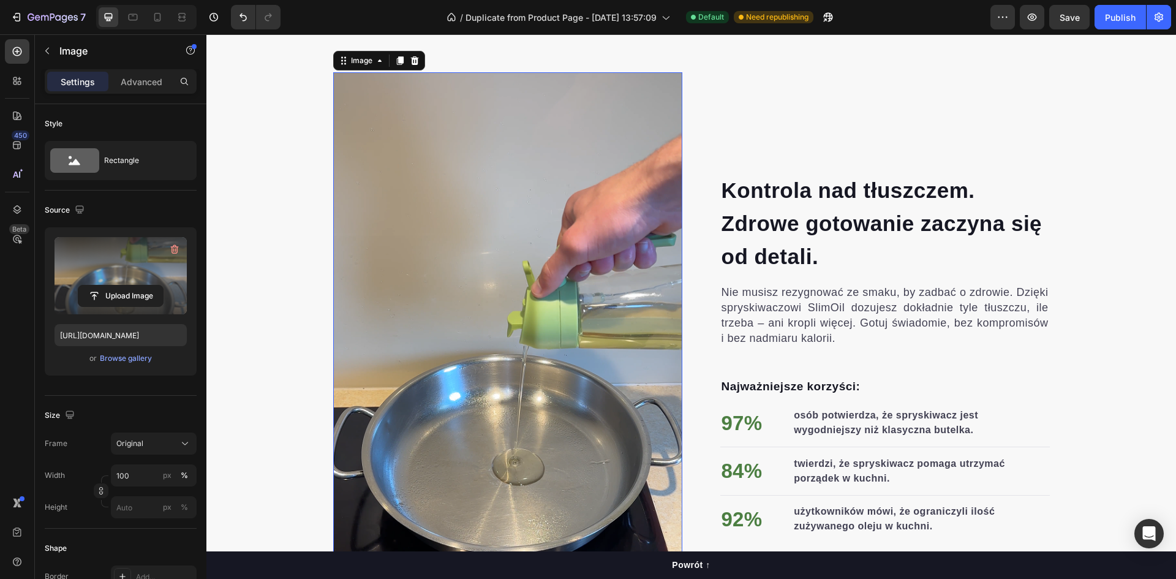
click at [511, 196] on img at bounding box center [507, 383] width 349 height 622
click at [172, 251] on icon "button" at bounding box center [174, 249] width 12 height 12
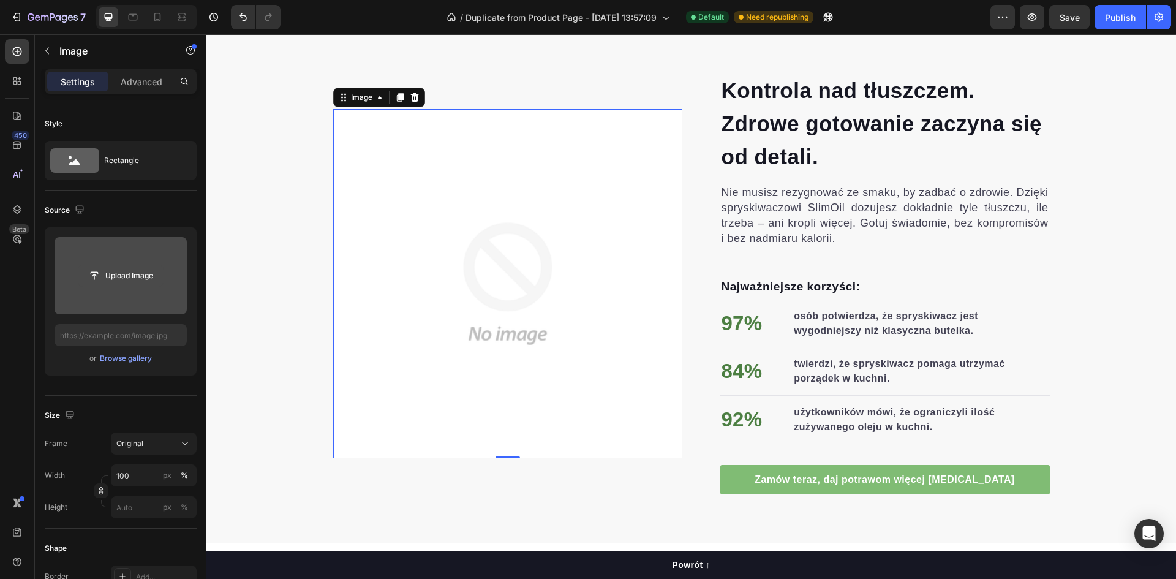
scroll to position [513, 0]
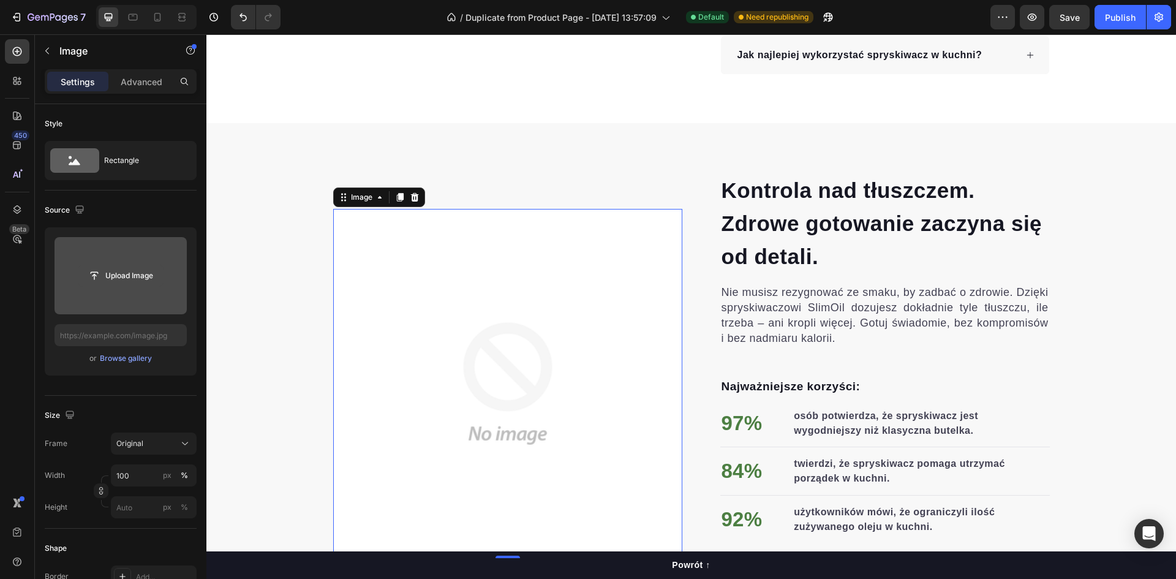
click at [132, 276] on input "file" at bounding box center [120, 275] width 85 height 21
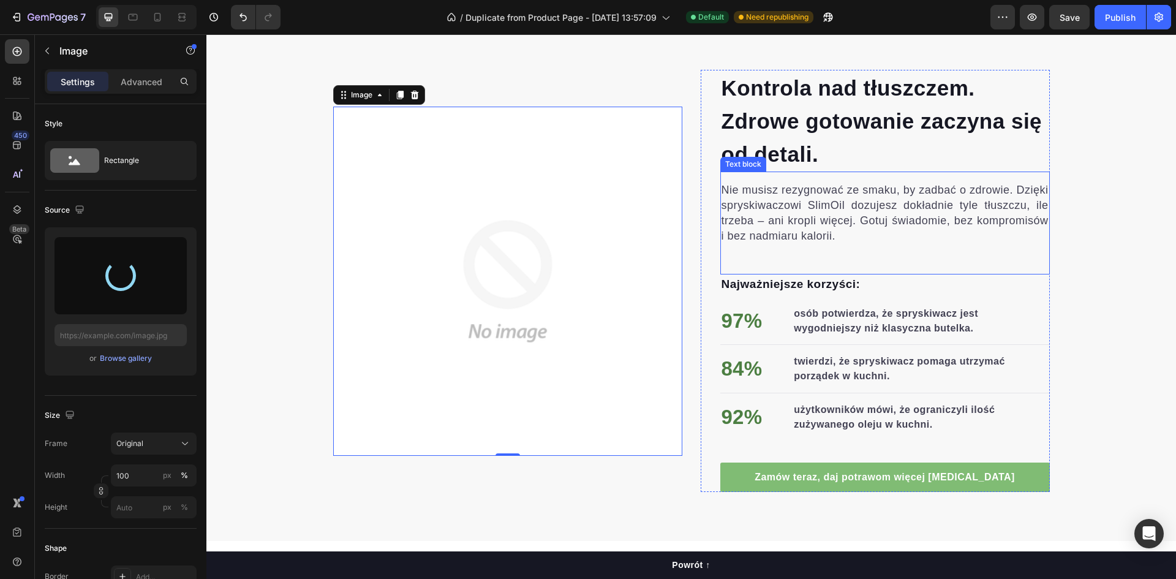
scroll to position [574, 0]
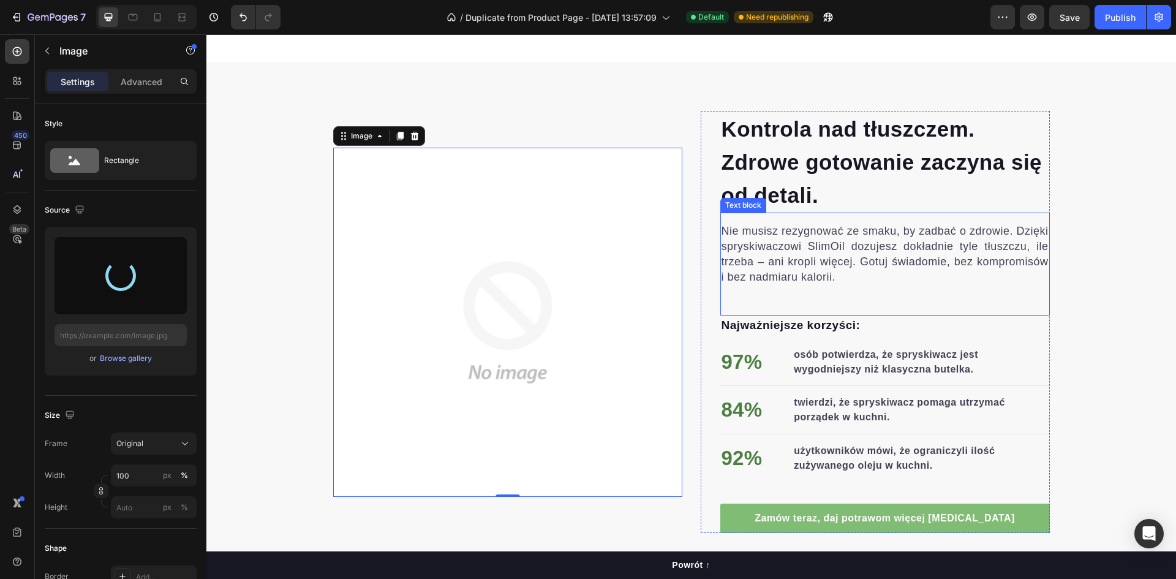
type input "[URL][DOMAIN_NAME]"
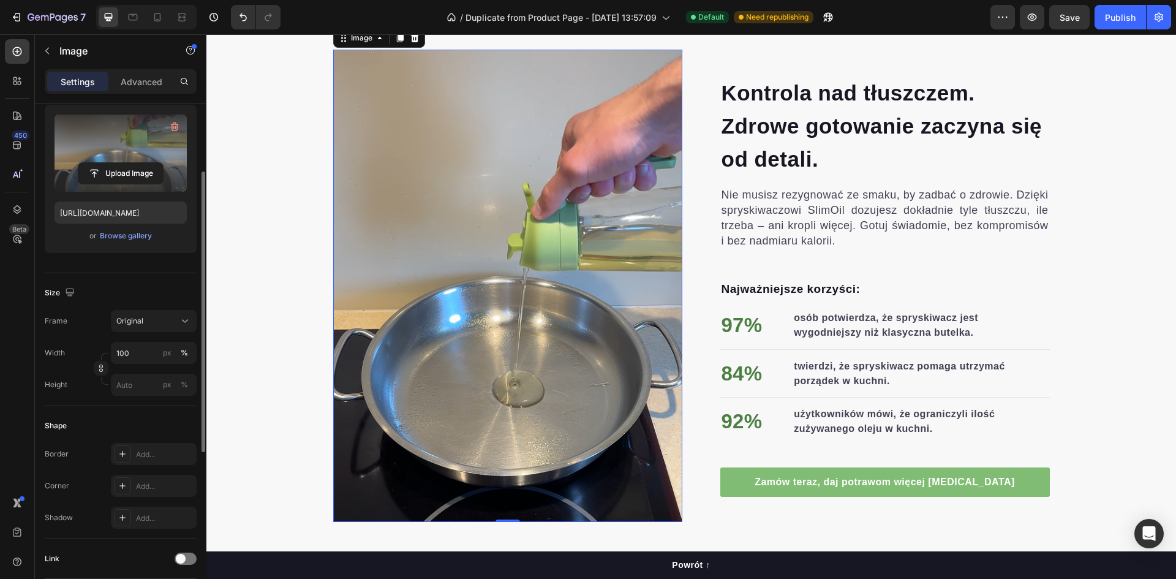
scroll to position [184, 0]
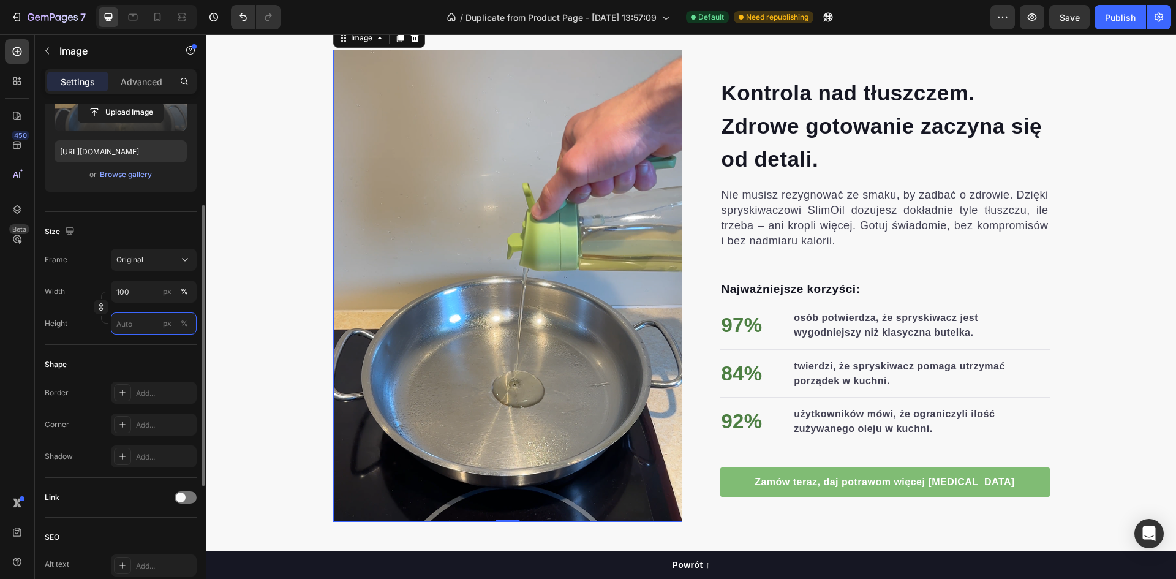
click at [129, 323] on input "px %" at bounding box center [154, 323] width 86 height 22
click at [135, 295] on input "100" at bounding box center [154, 292] width 86 height 22
type input "90"
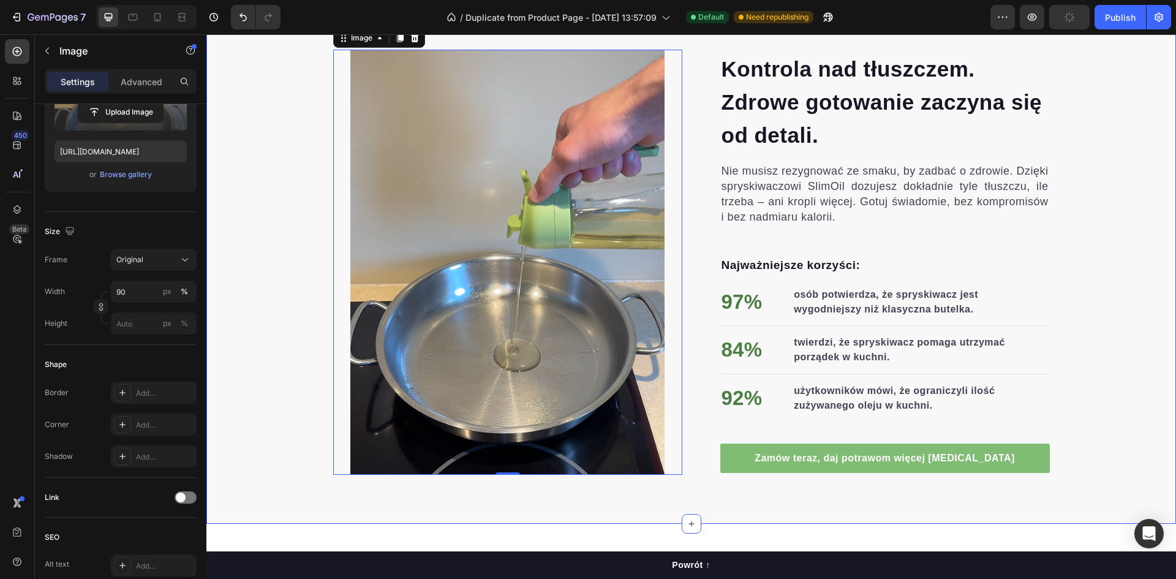
click at [274, 301] on div "Kontrola nad tłuszczem. Zdrowe gotowanie zaczyna się od detali. Heading Nie mus…" at bounding box center [691, 262] width 970 height 425
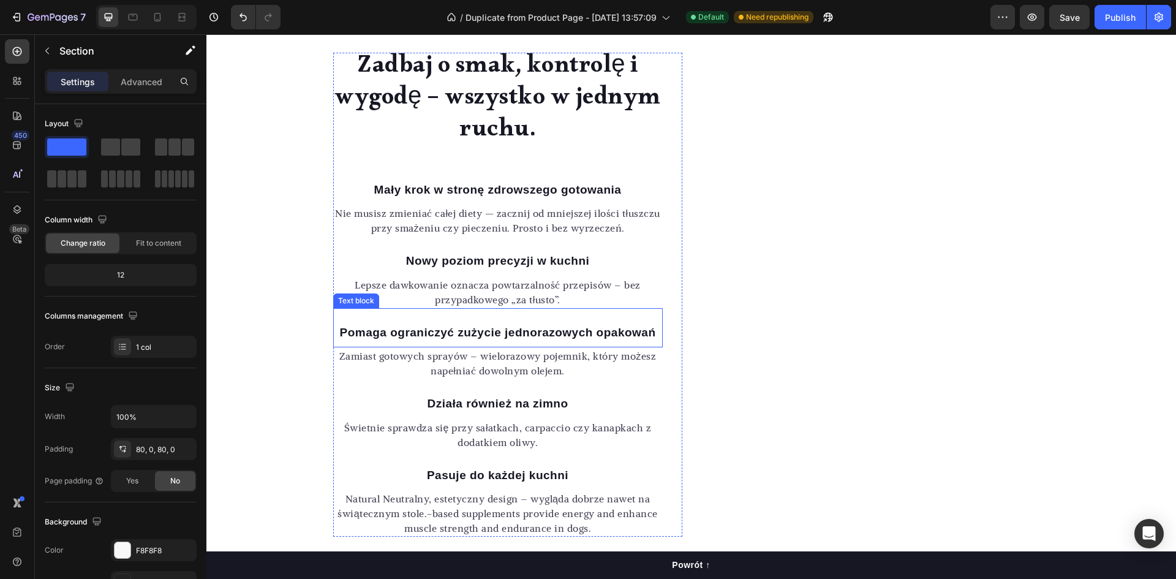
scroll to position [1125, 0]
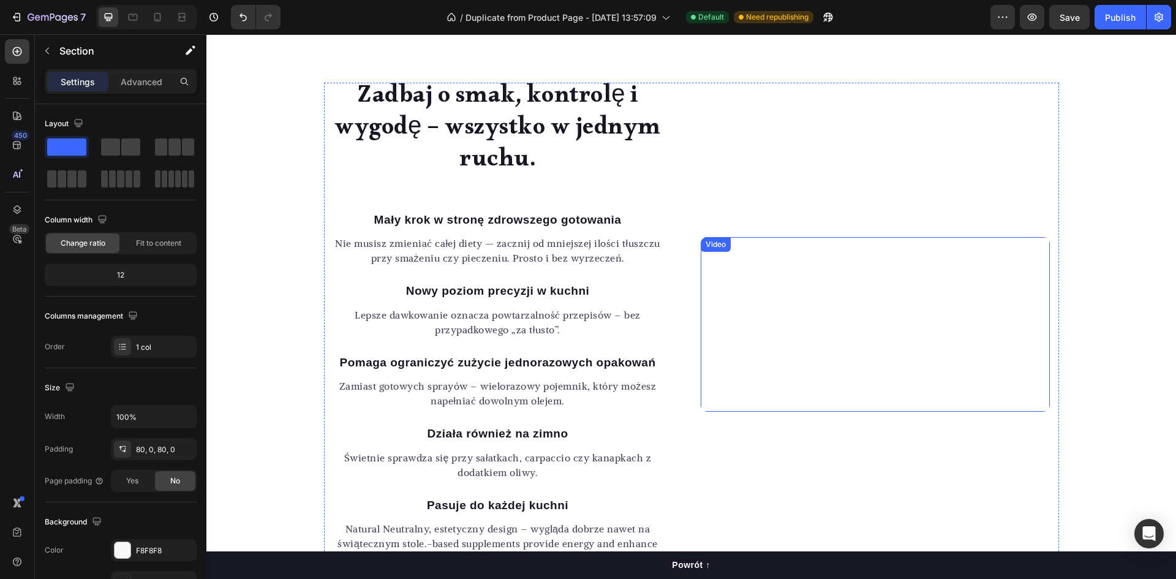
click at [869, 290] on video at bounding box center [875, 324] width 349 height 175
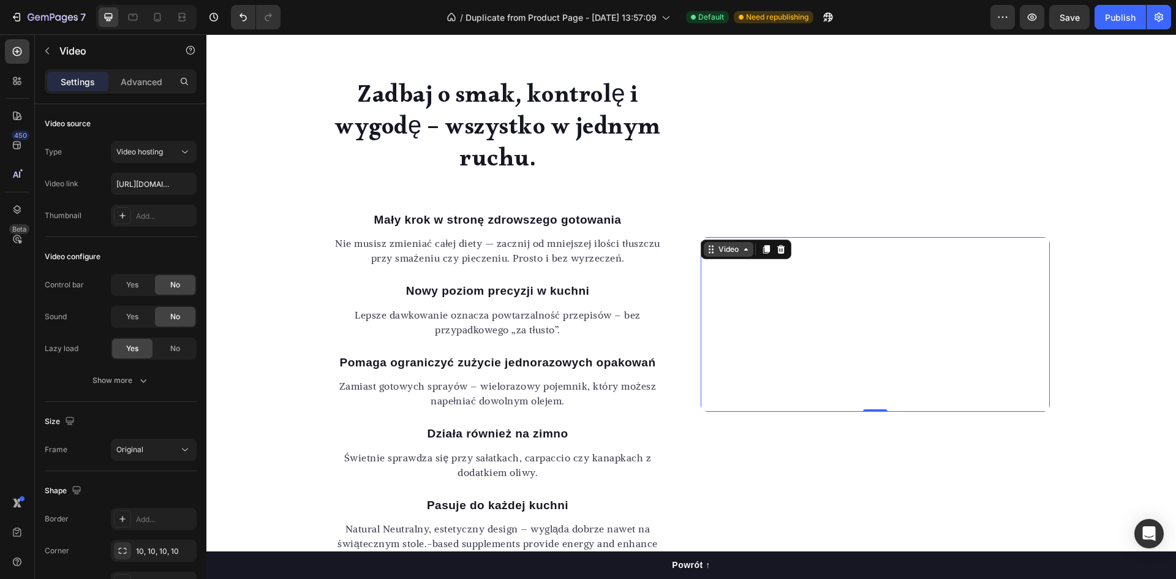
click at [730, 242] on div "Video" at bounding box center [729, 249] width 50 height 15
click at [831, 237] on video at bounding box center [875, 324] width 349 height 175
click at [814, 237] on video at bounding box center [875, 324] width 349 height 175
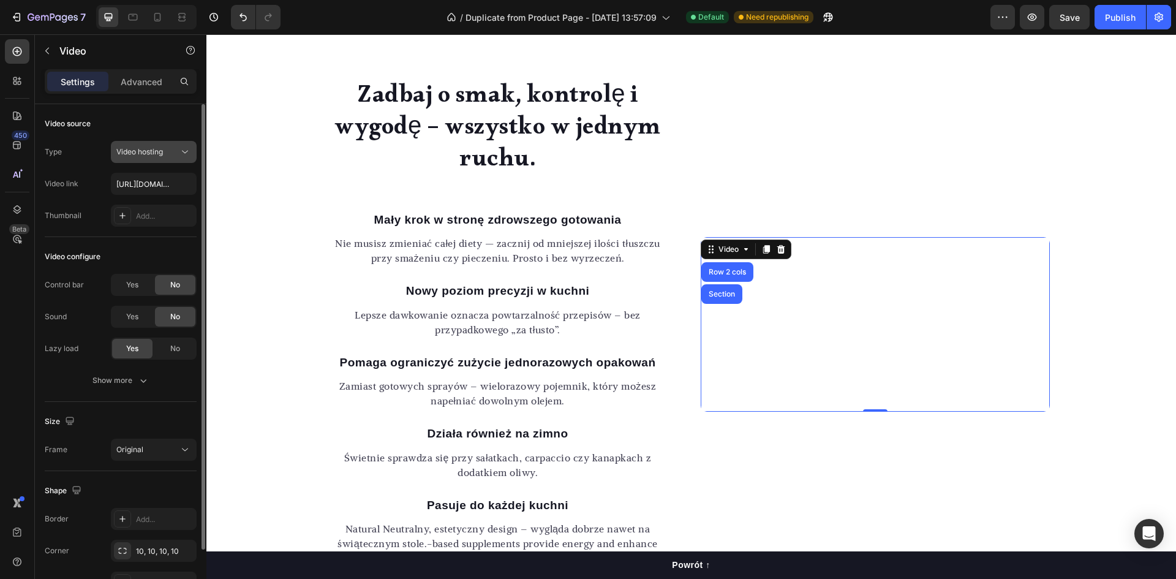
click at [151, 159] on button "Video hosting" at bounding box center [154, 152] width 86 height 22
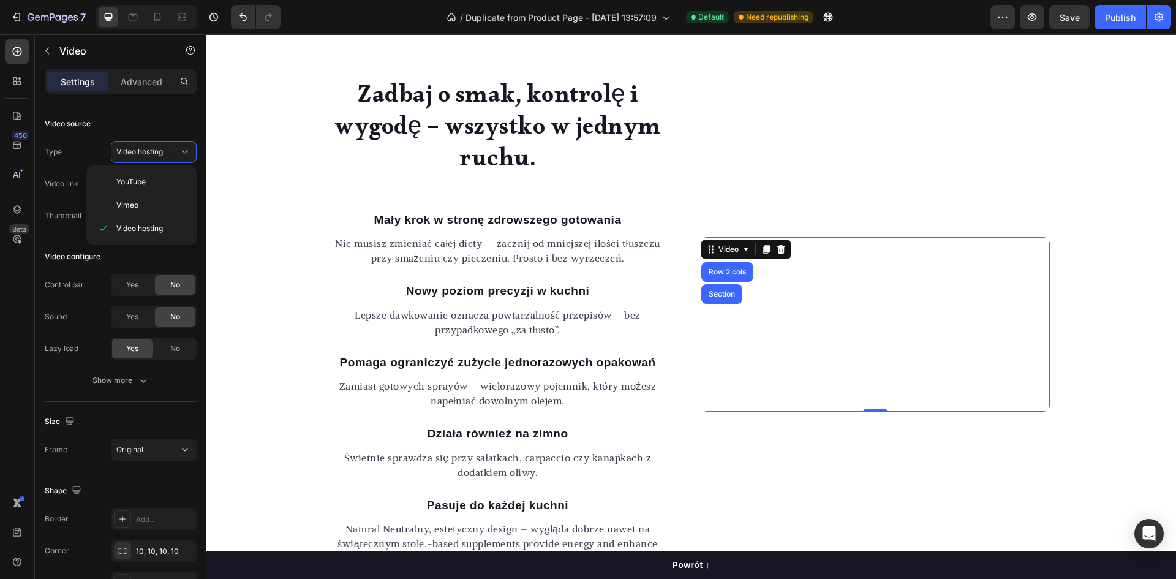
click at [126, 251] on div "Video configure" at bounding box center [121, 257] width 152 height 20
click at [154, 189] on input "[URL][DOMAIN_NAME]" at bounding box center [154, 184] width 86 height 22
click at [746, 237] on video at bounding box center [875, 324] width 349 height 175
click at [762, 237] on video at bounding box center [875, 324] width 349 height 175
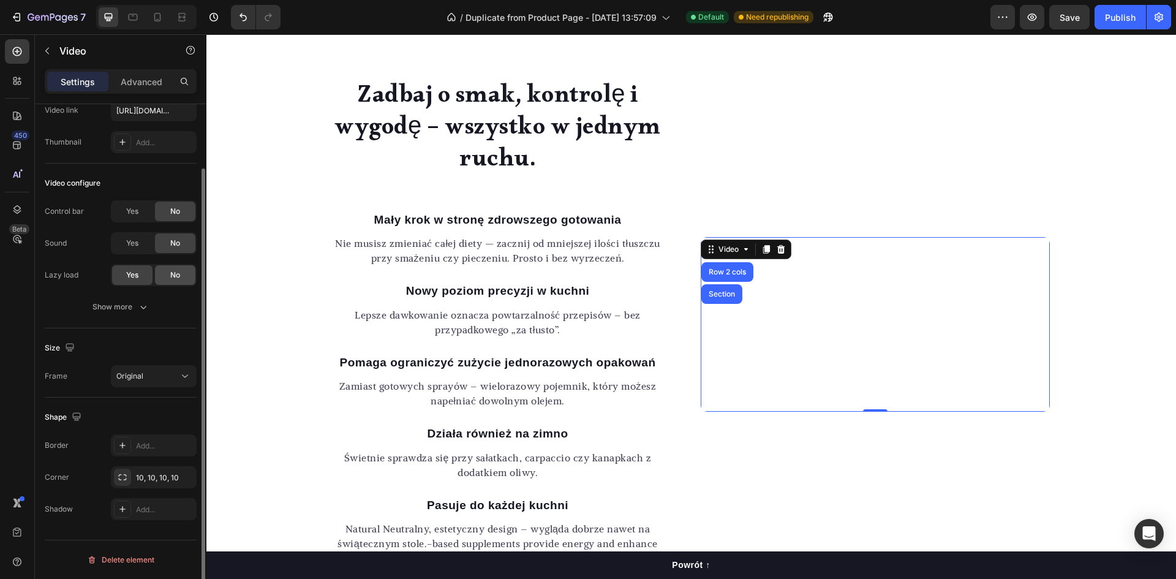
scroll to position [0, 0]
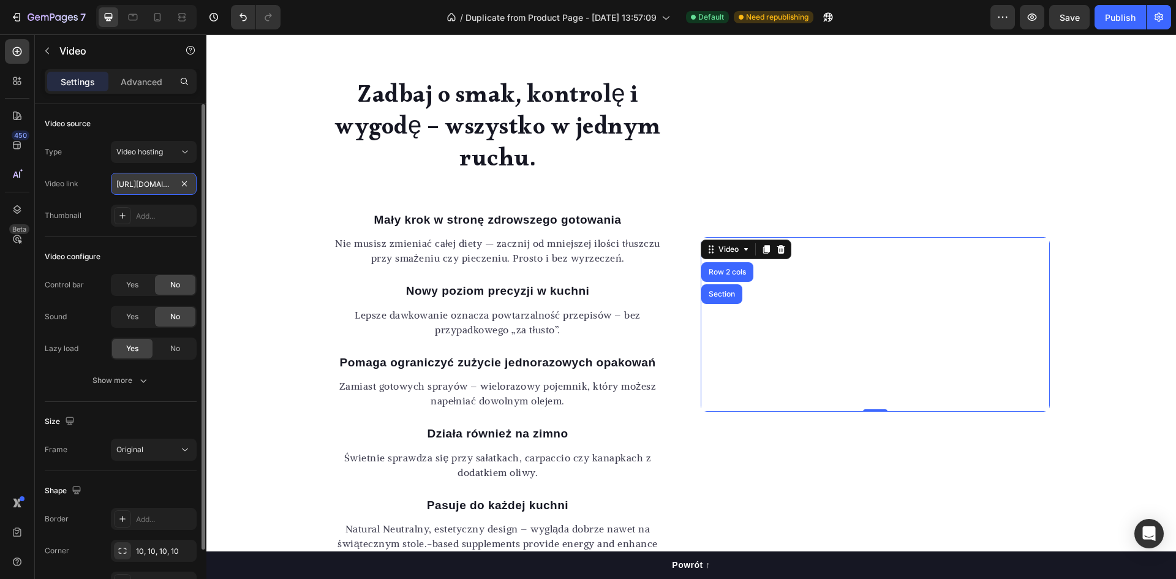
click at [156, 186] on input "[URL][DOMAIN_NAME]" at bounding box center [154, 184] width 86 height 22
click at [144, 182] on input "[URL][DOMAIN_NAME]" at bounding box center [154, 184] width 86 height 22
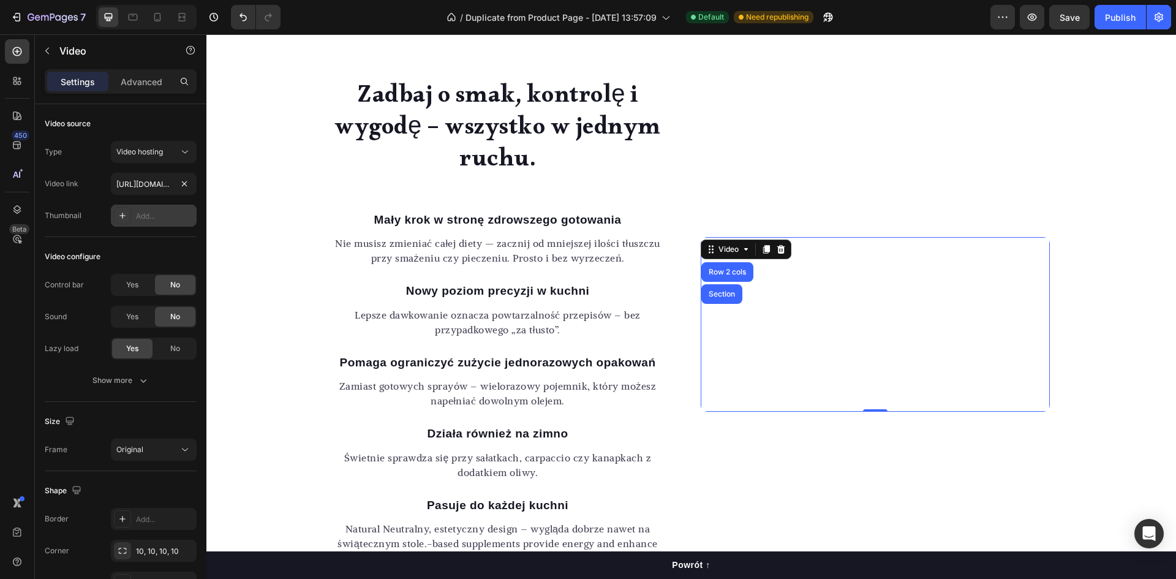
click at [124, 216] on icon at bounding box center [123, 216] width 10 height 10
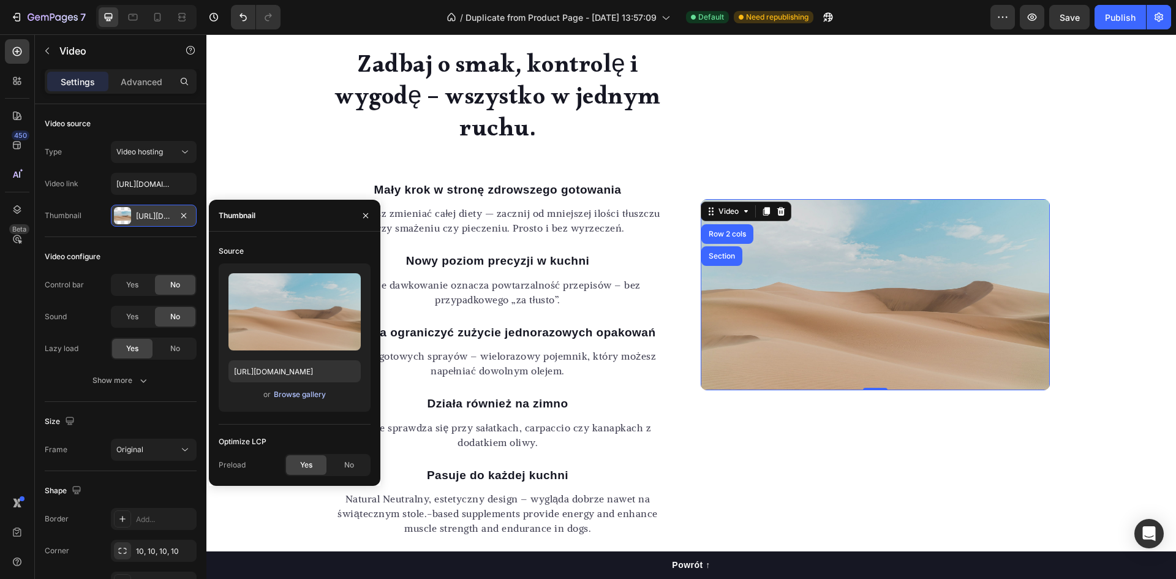
scroll to position [1125, 0]
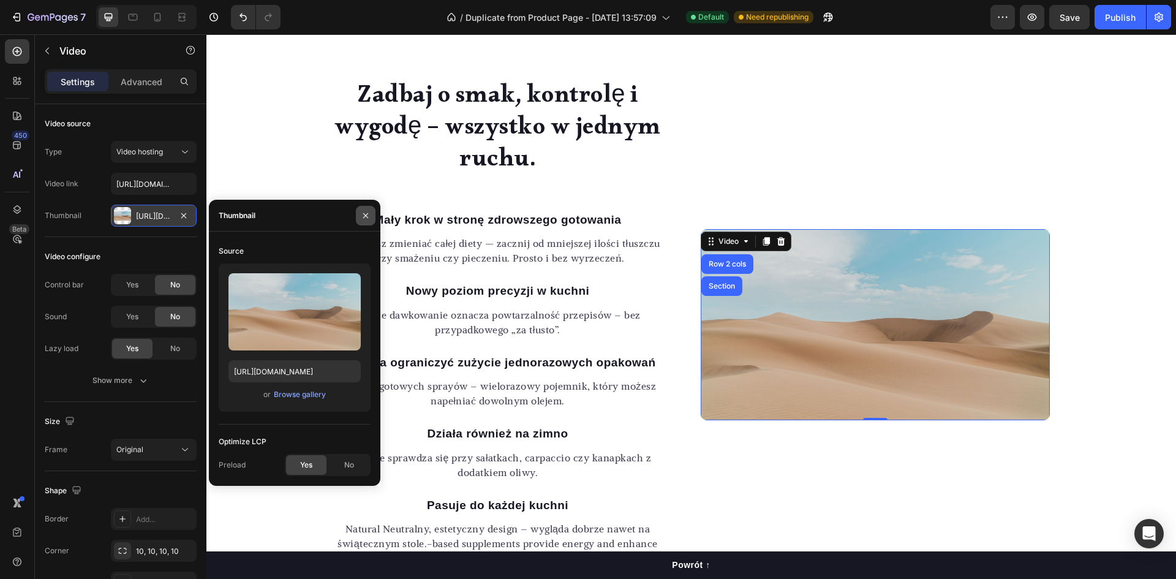
click at [366, 217] on icon "button" at bounding box center [366, 216] width 10 height 10
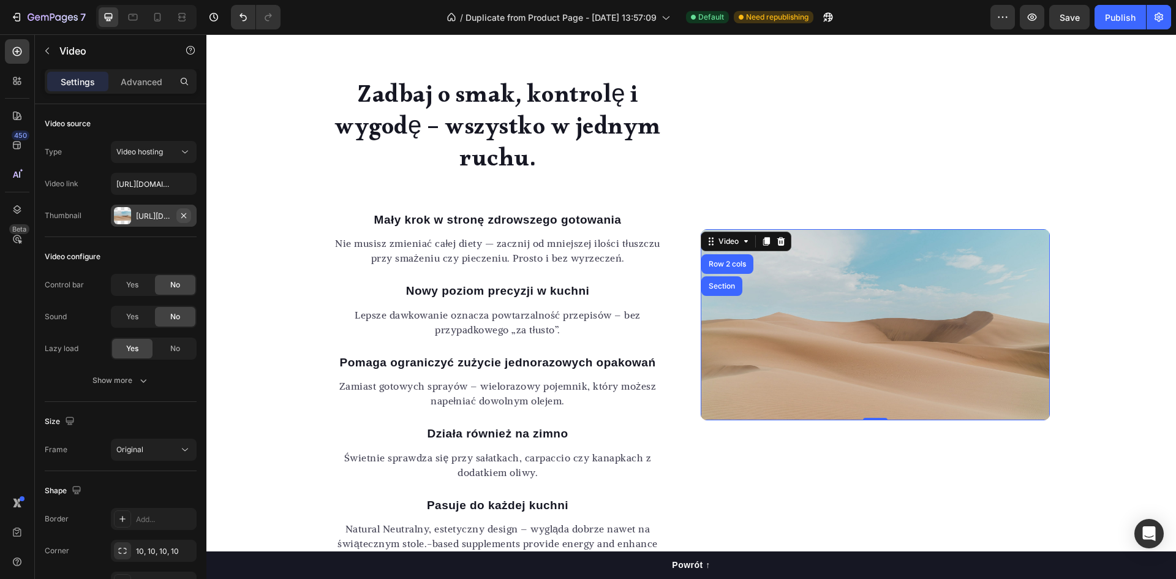
click at [183, 214] on icon "button" at bounding box center [184, 216] width 10 height 10
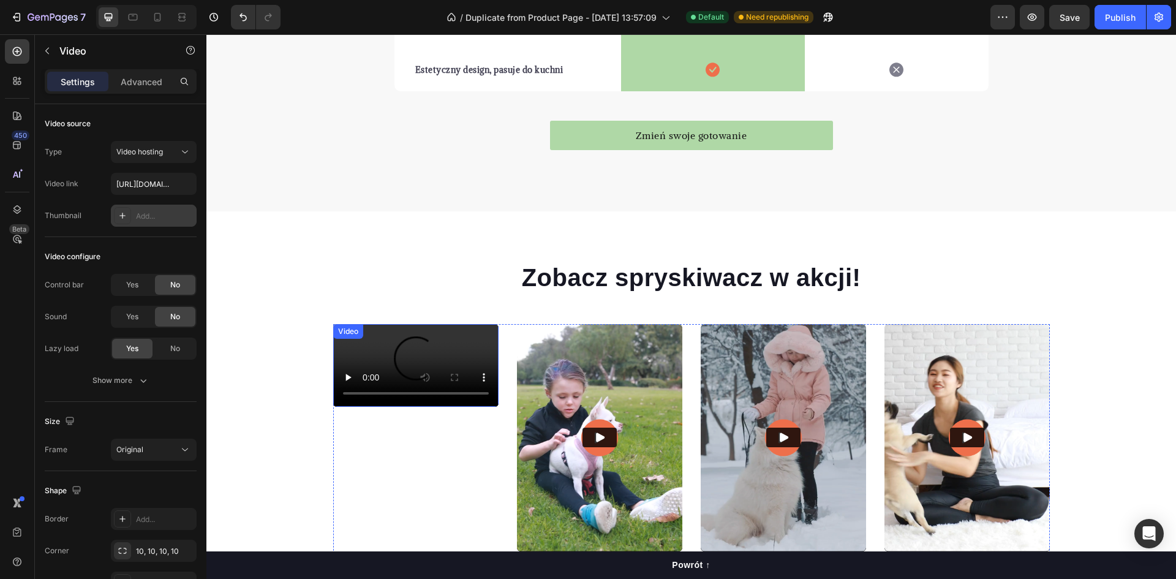
scroll to position [2267, 0]
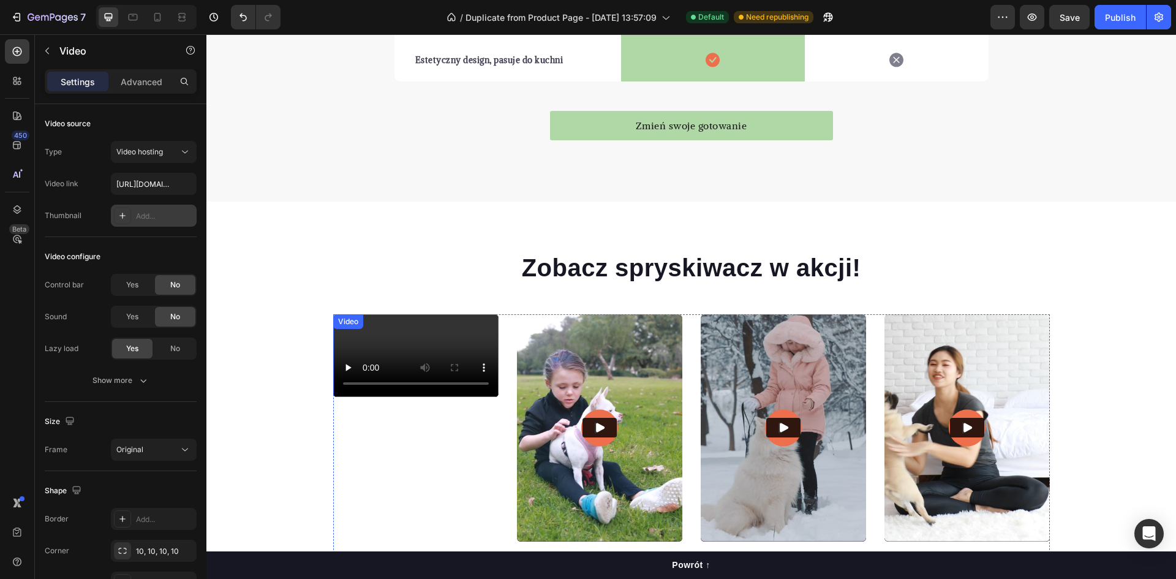
click at [466, 394] on video at bounding box center [415, 355] width 165 height 83
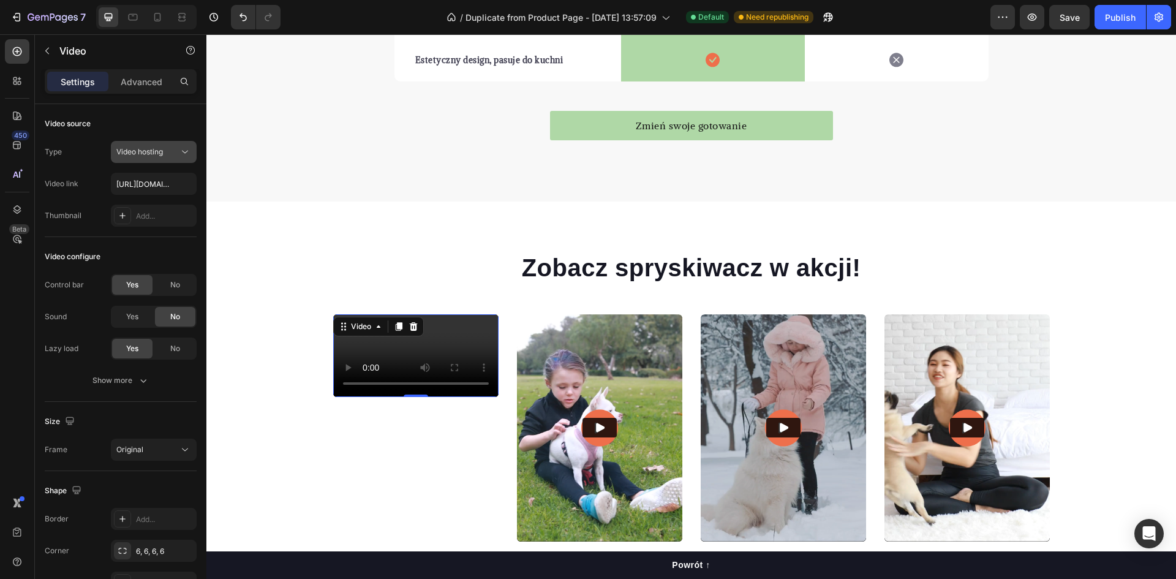
click at [168, 153] on div "Video hosting" at bounding box center [147, 151] width 62 height 11
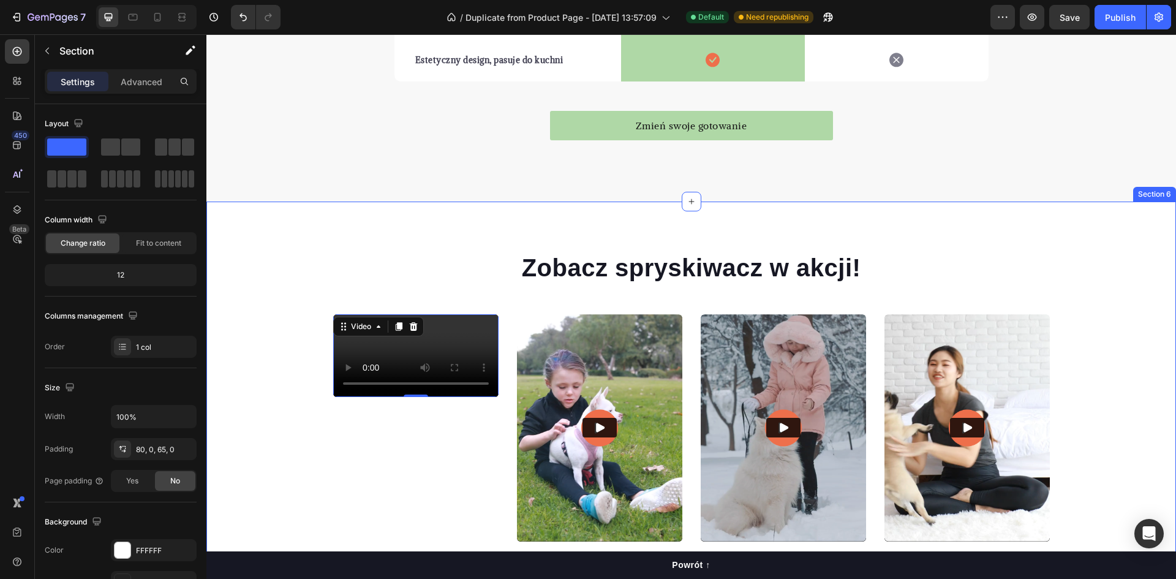
click at [229, 224] on div "Zobacz spryskiwacz w akcji! Heading Video 0 Video Video Video Video Carousel Ro…" at bounding box center [691, 410] width 970 height 417
click at [393, 382] on video at bounding box center [415, 355] width 165 height 83
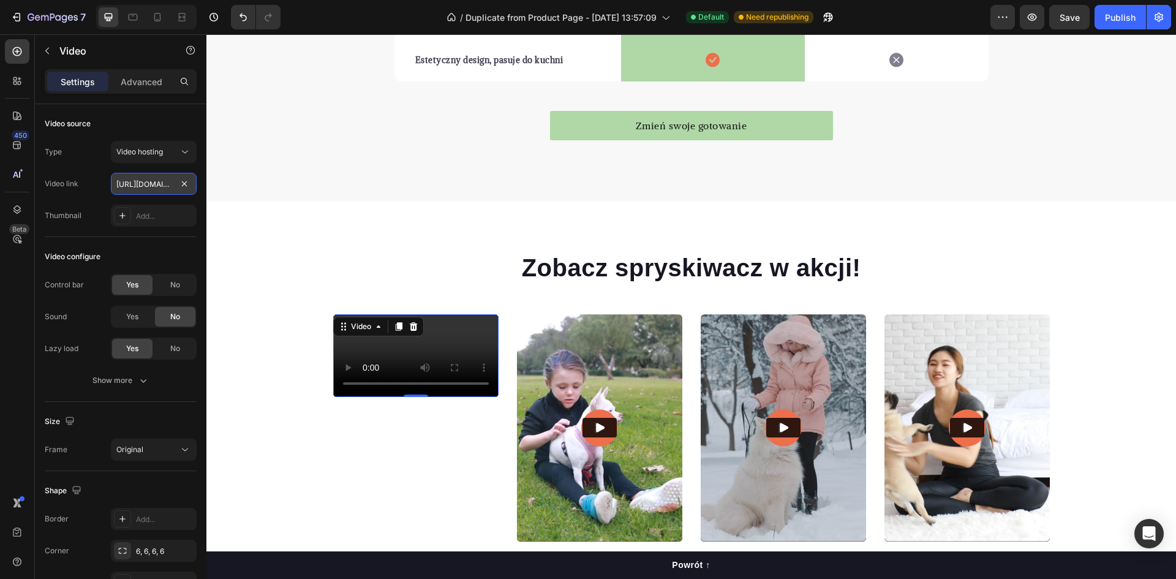
click at [153, 180] on input "[URL][DOMAIN_NAME]" at bounding box center [154, 184] width 86 height 22
click at [137, 181] on input "text" at bounding box center [154, 184] width 86 height 22
click at [97, 187] on div "Video link" at bounding box center [121, 184] width 152 height 22
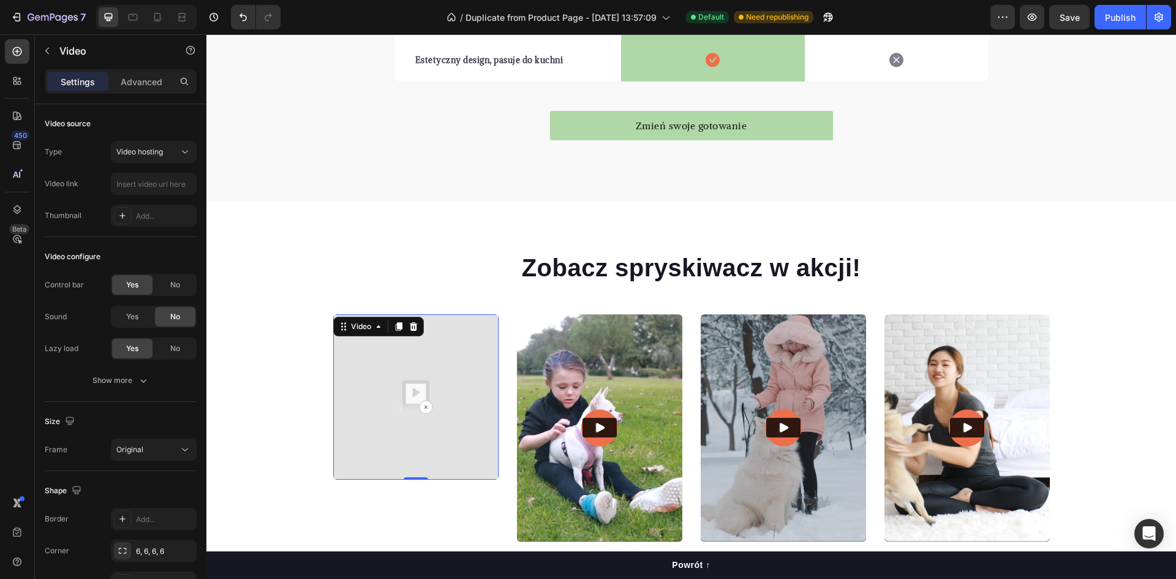
click at [396, 366] on img at bounding box center [415, 396] width 165 height 165
click at [436, 406] on img at bounding box center [415, 396] width 165 height 165
click at [418, 407] on img at bounding box center [415, 396] width 165 height 165
click at [423, 408] on img at bounding box center [415, 396] width 165 height 165
type input "[URL][DOMAIN_NAME]"
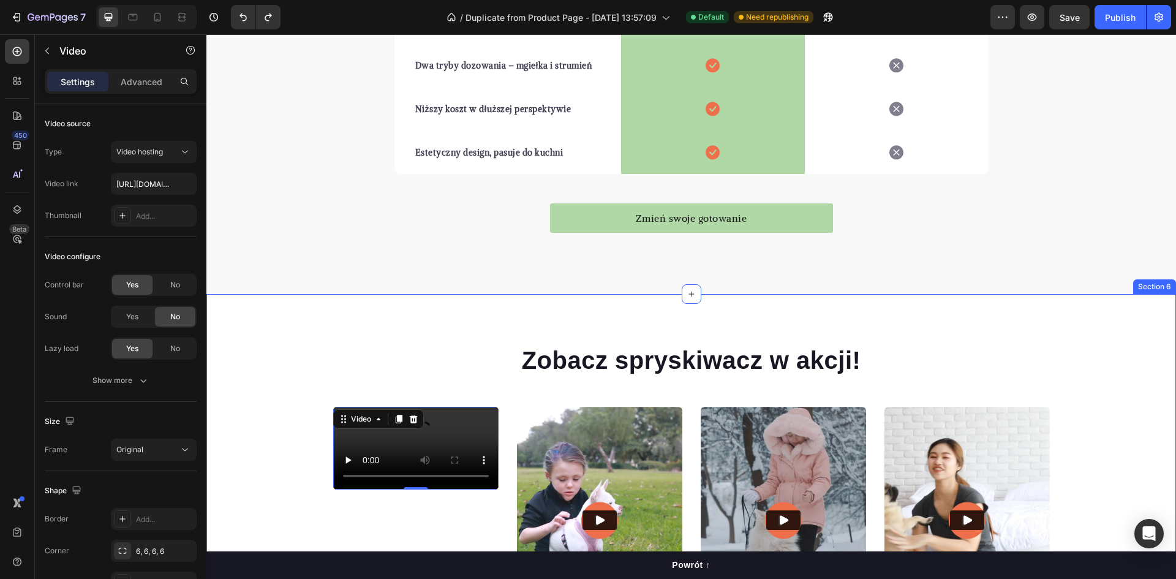
scroll to position [2144, 0]
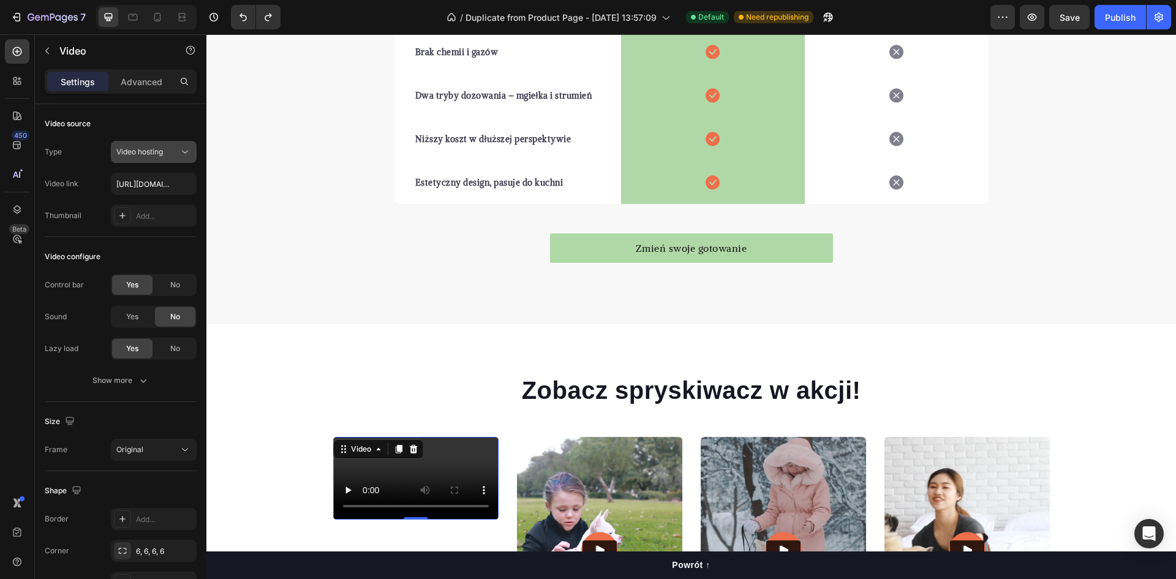
click at [145, 151] on span "Video hosting" at bounding box center [139, 151] width 47 height 9
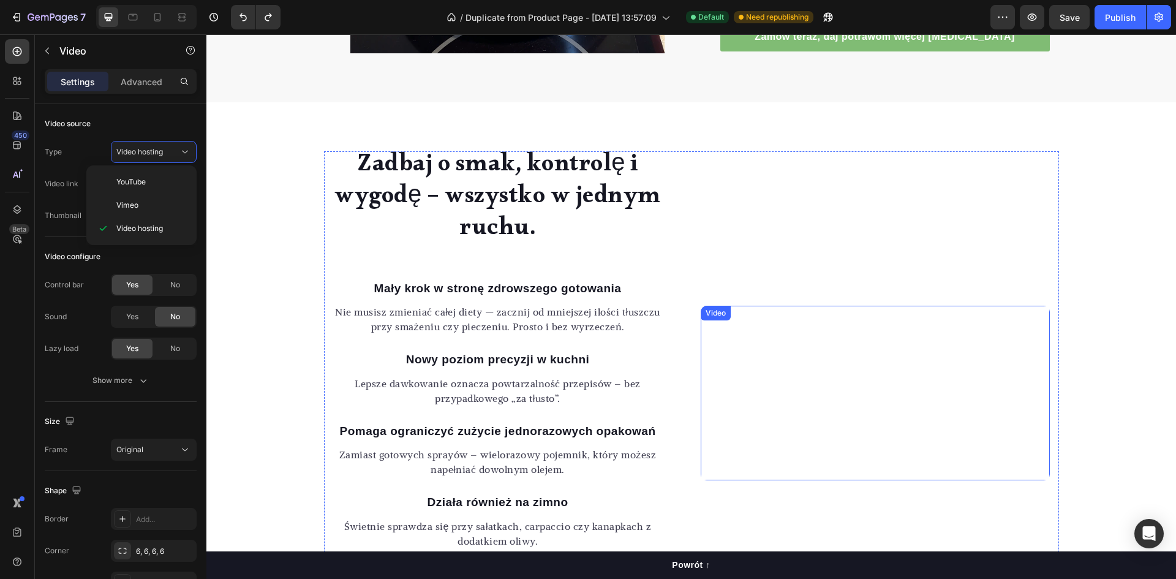
scroll to position [1105, 0]
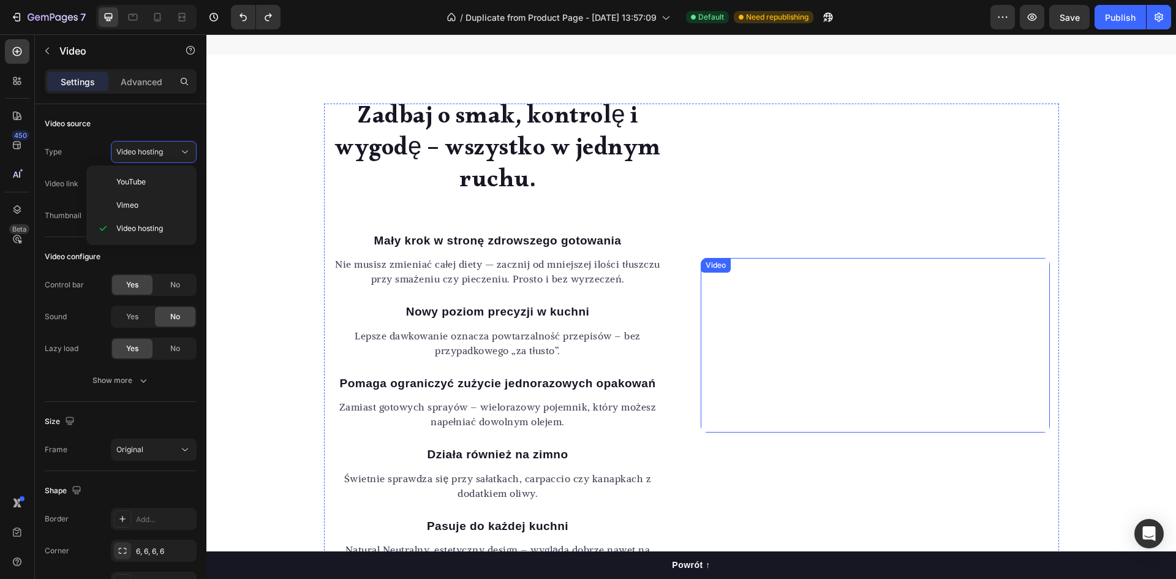
click at [796, 268] on video at bounding box center [875, 345] width 349 height 175
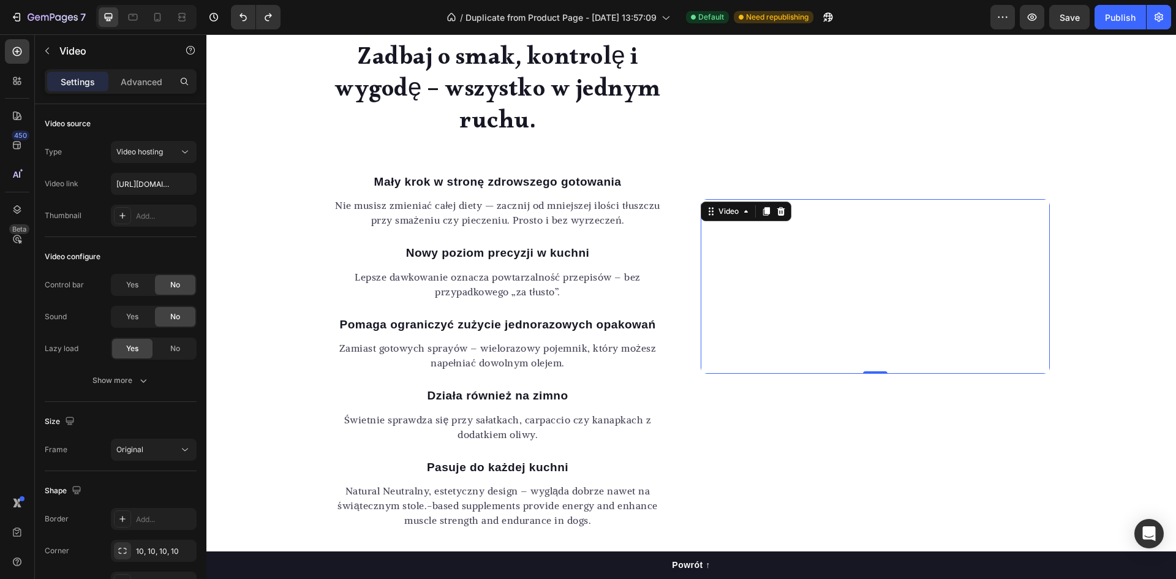
scroll to position [1166, 0]
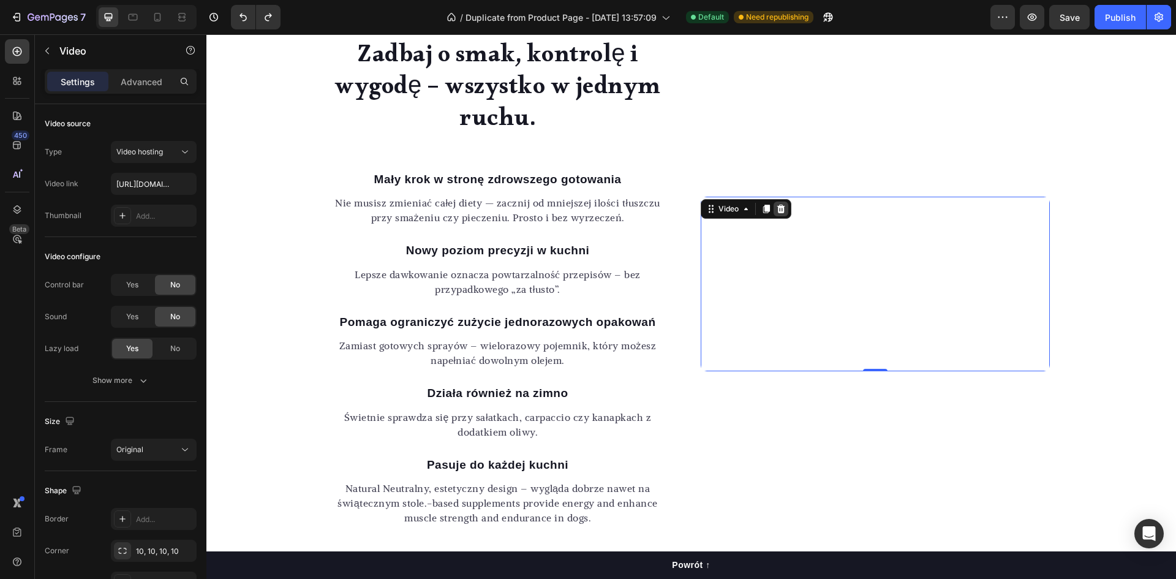
click at [776, 204] on icon at bounding box center [781, 209] width 10 height 10
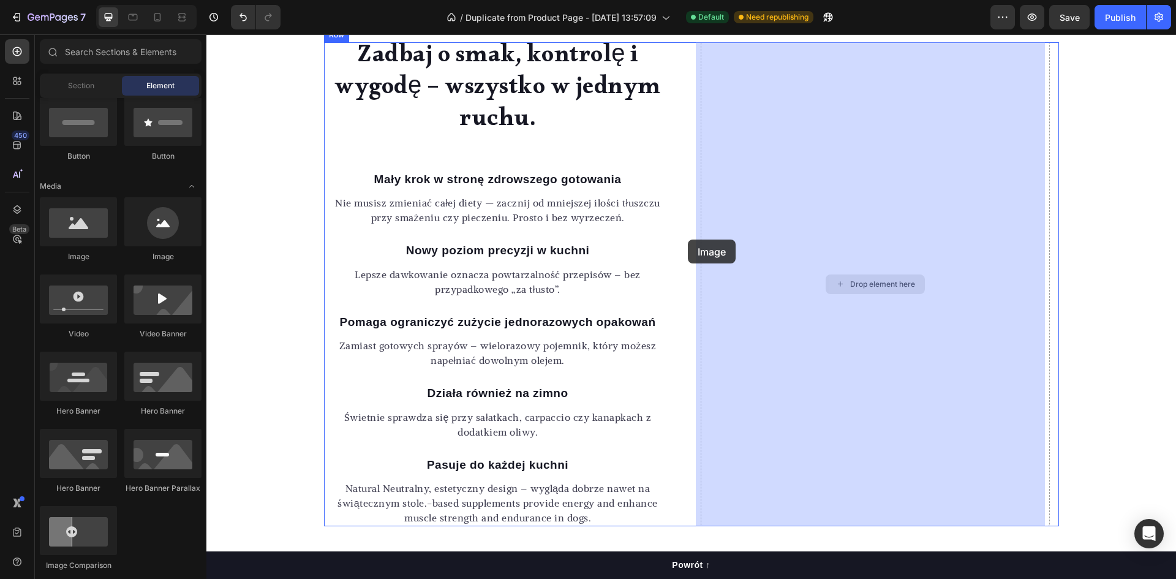
drag, startPoint x: 309, startPoint y: 262, endPoint x: 819, endPoint y: 257, distance: 509.7
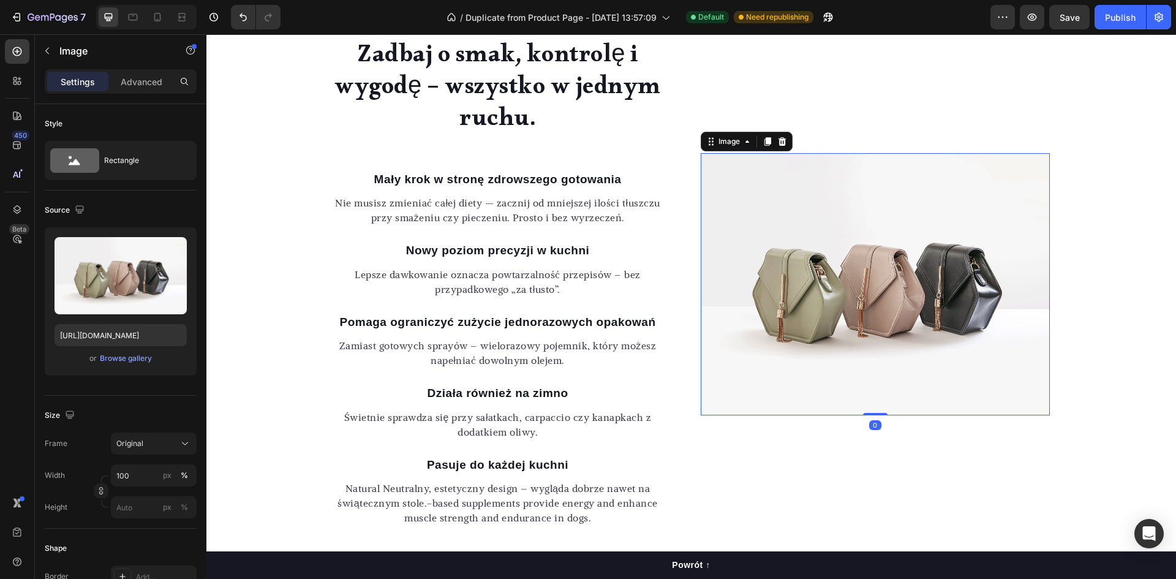
click at [791, 198] on img at bounding box center [875, 284] width 349 height 262
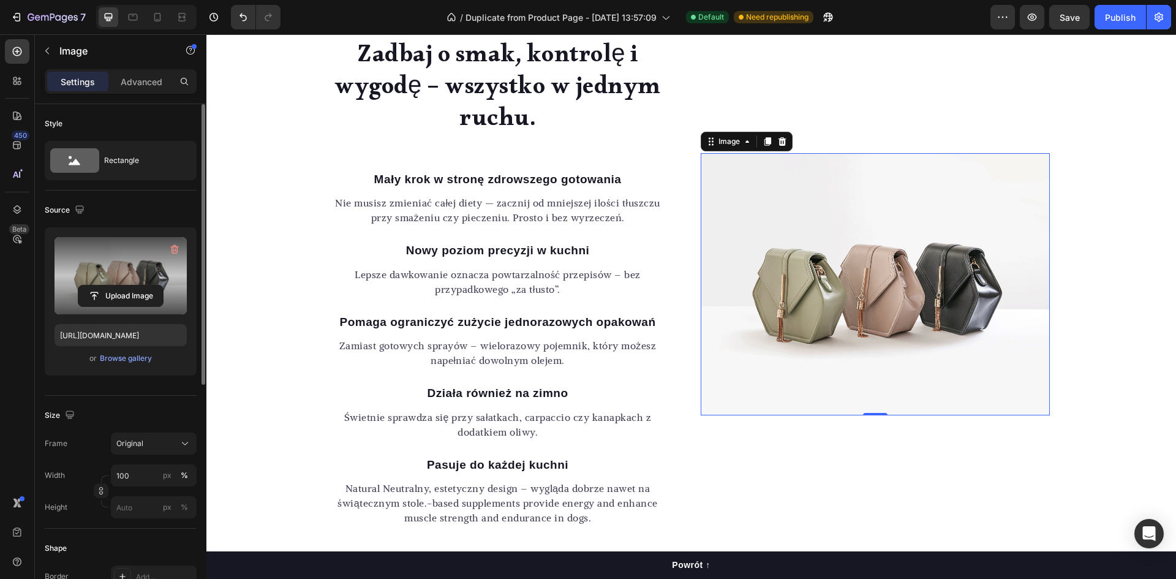
click at [87, 247] on label at bounding box center [121, 275] width 132 height 77
click at [87, 285] on input "file" at bounding box center [120, 295] width 85 height 21
type input "C:\fakepath\gif.gif"
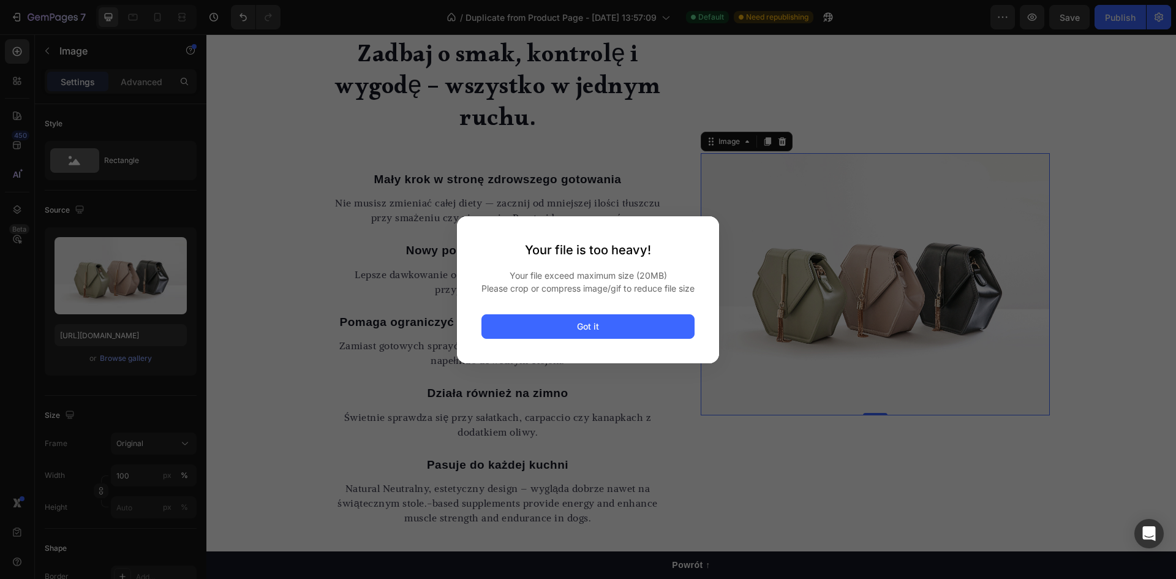
drag, startPoint x: 645, startPoint y: 331, endPoint x: 698, endPoint y: 278, distance: 74.9
click at [646, 331] on button "Got it" at bounding box center [588, 326] width 213 height 25
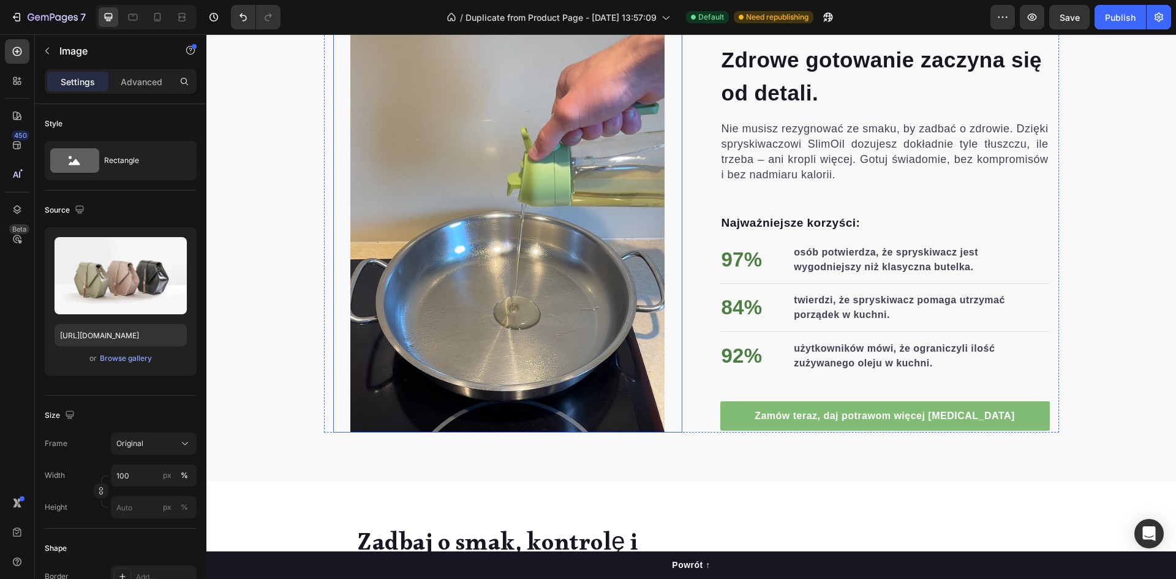
scroll to position [616, 0]
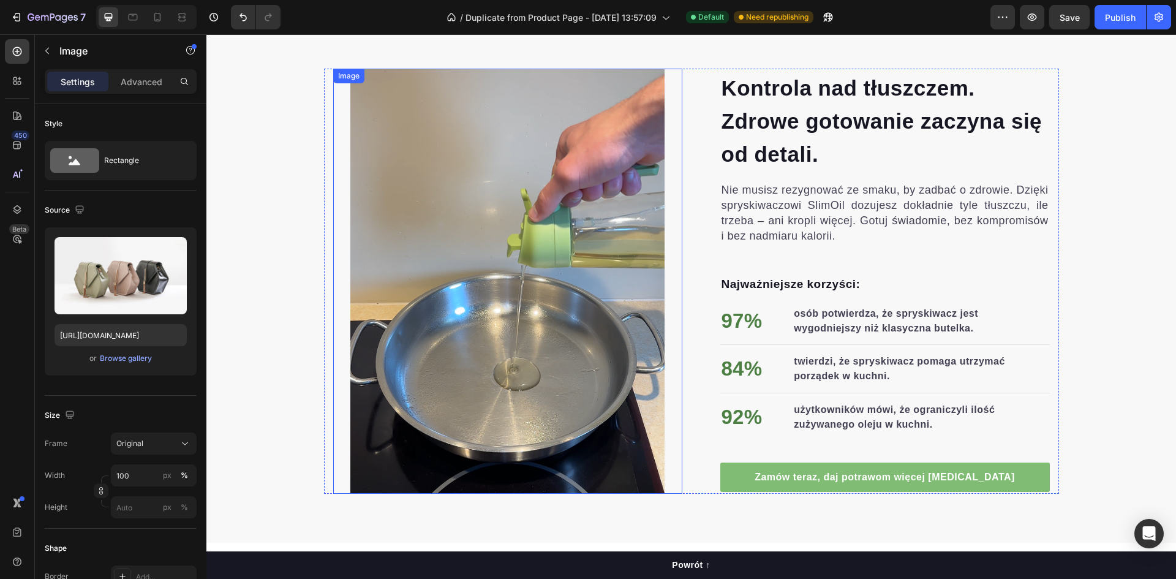
click at [534, 216] on img at bounding box center [507, 281] width 314 height 425
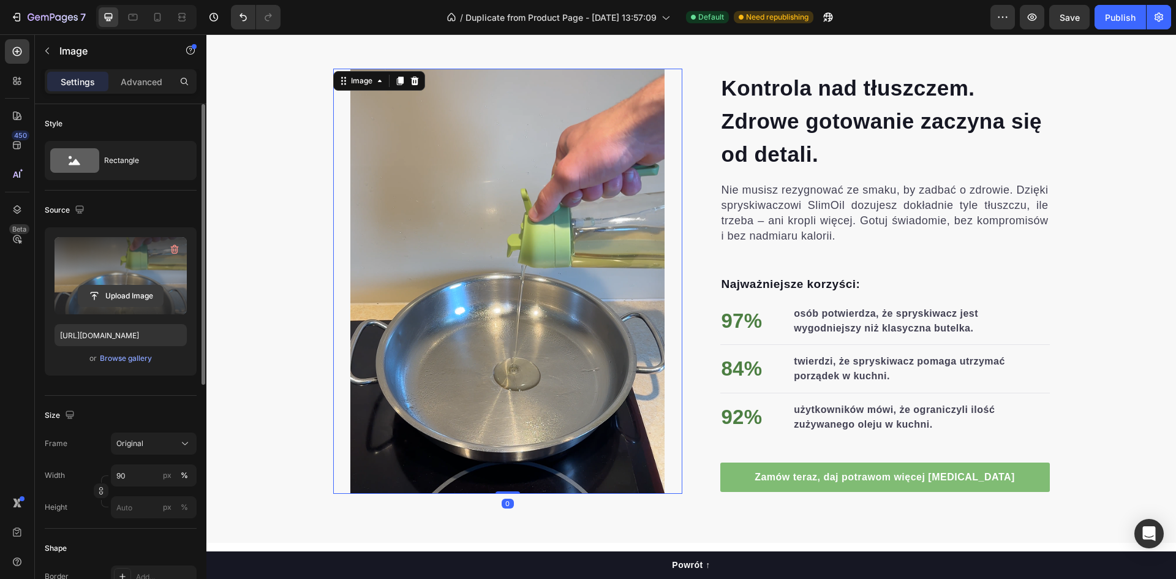
click at [131, 295] on input "file" at bounding box center [120, 295] width 85 height 21
type input "C:\fakepath\gif przyciety 2.mp4"
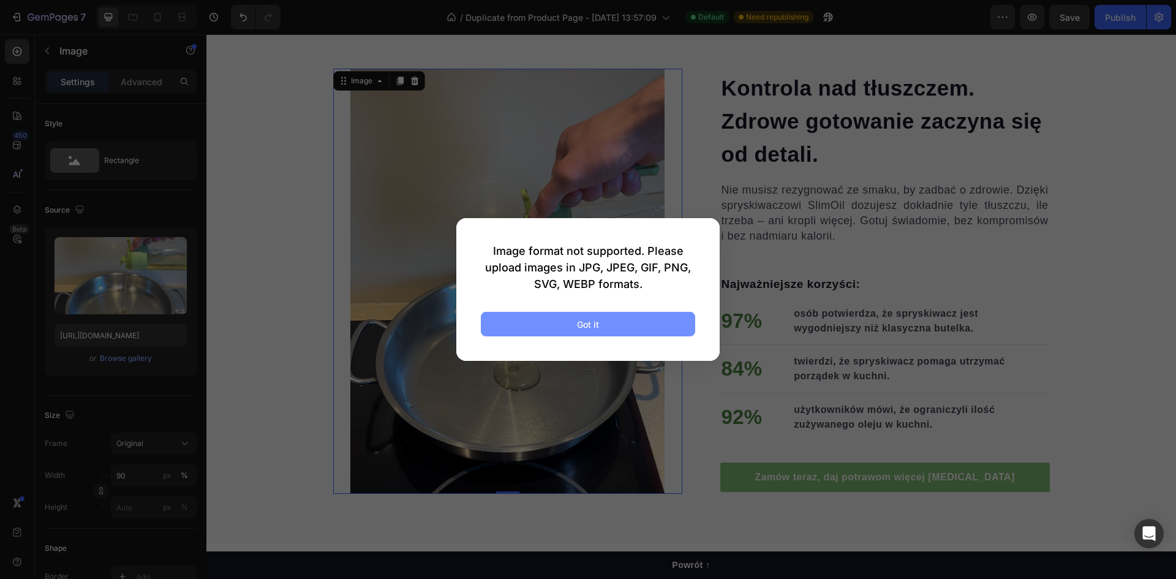
click at [609, 325] on button "Got it" at bounding box center [588, 324] width 214 height 25
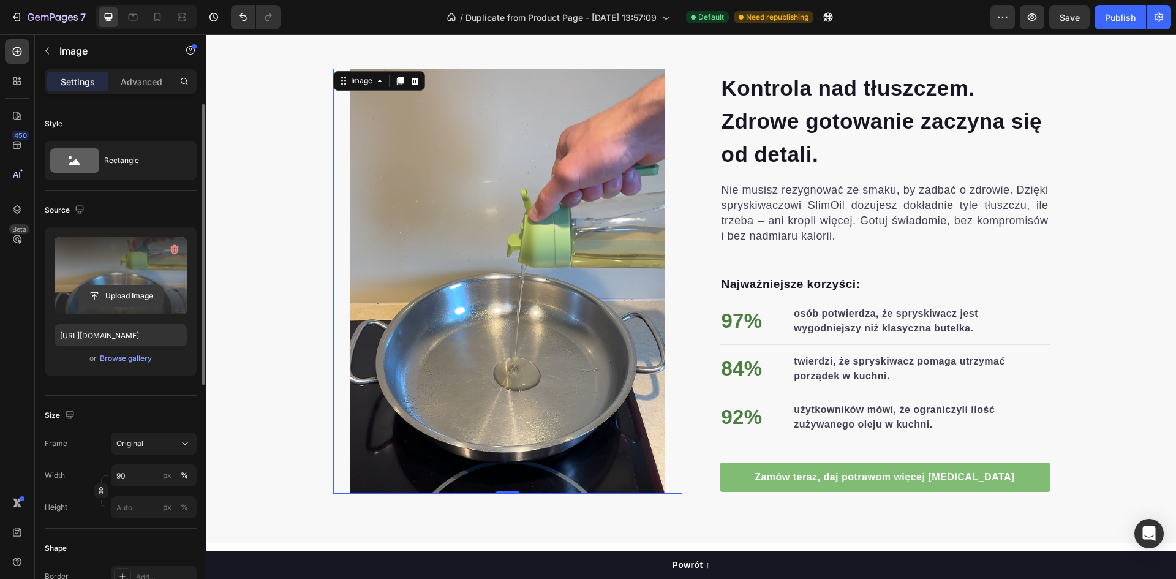
click at [123, 290] on input "file" at bounding box center [120, 295] width 85 height 21
click at [143, 296] on input "file" at bounding box center [120, 295] width 85 height 21
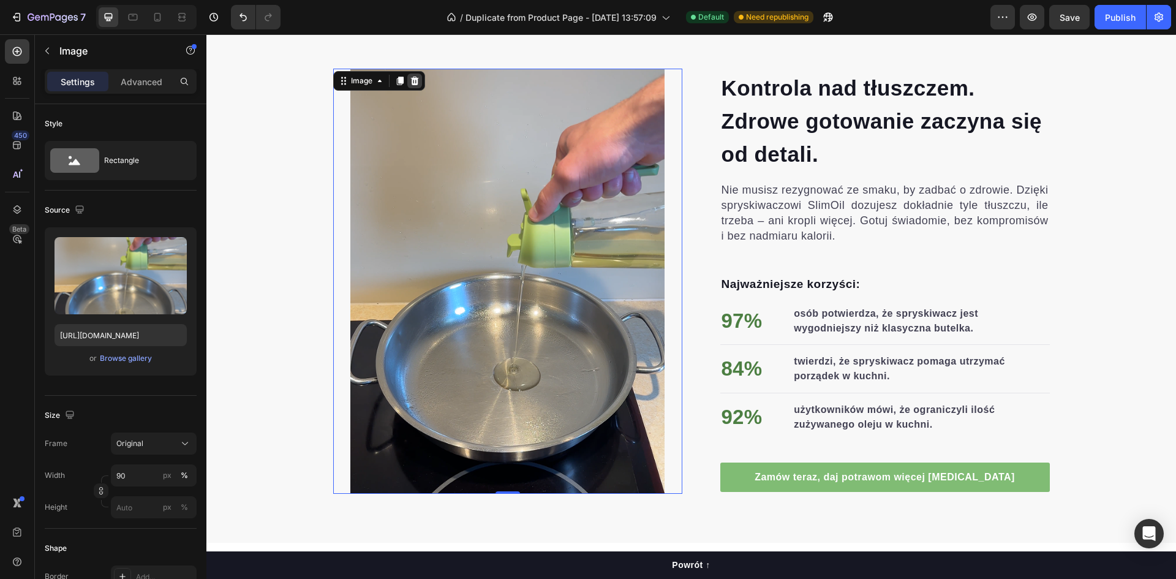
click at [413, 86] on icon at bounding box center [415, 81] width 10 height 10
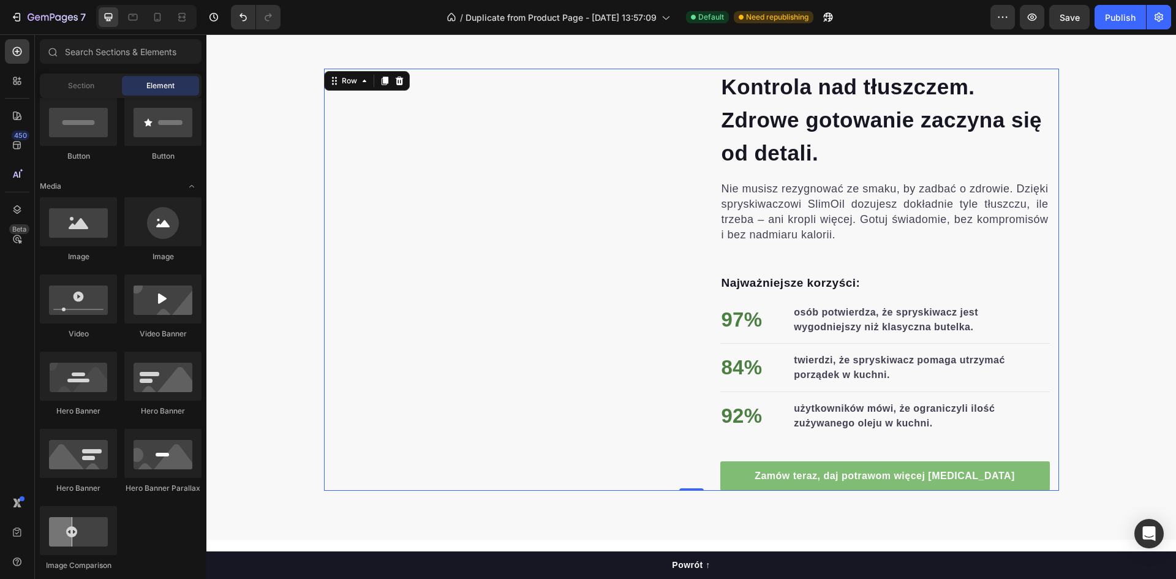
click at [473, 214] on div "Image" at bounding box center [507, 280] width 349 height 422
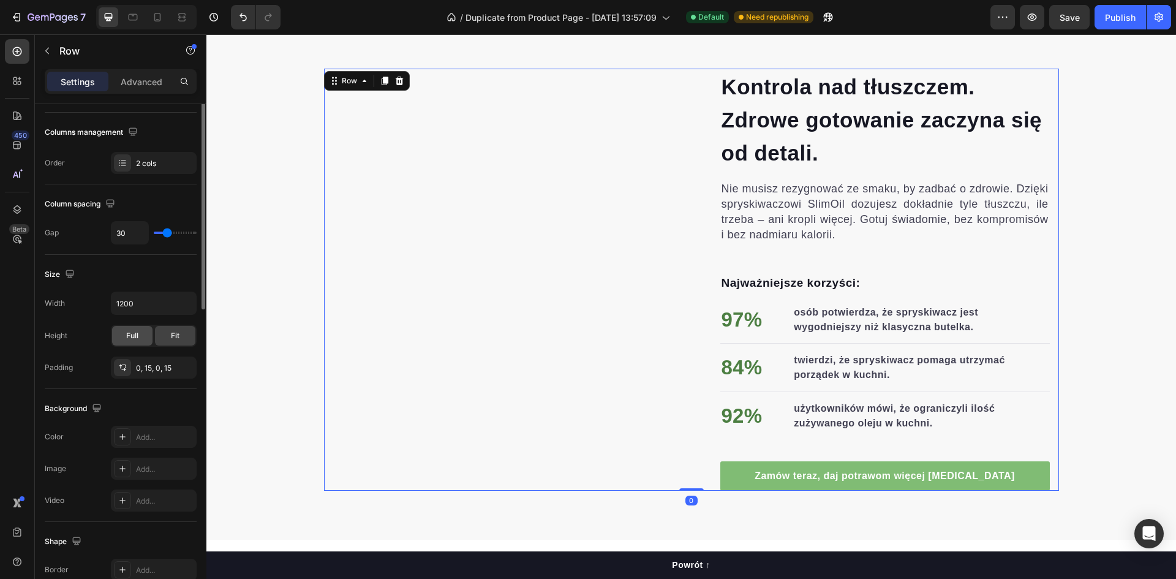
scroll to position [61, 0]
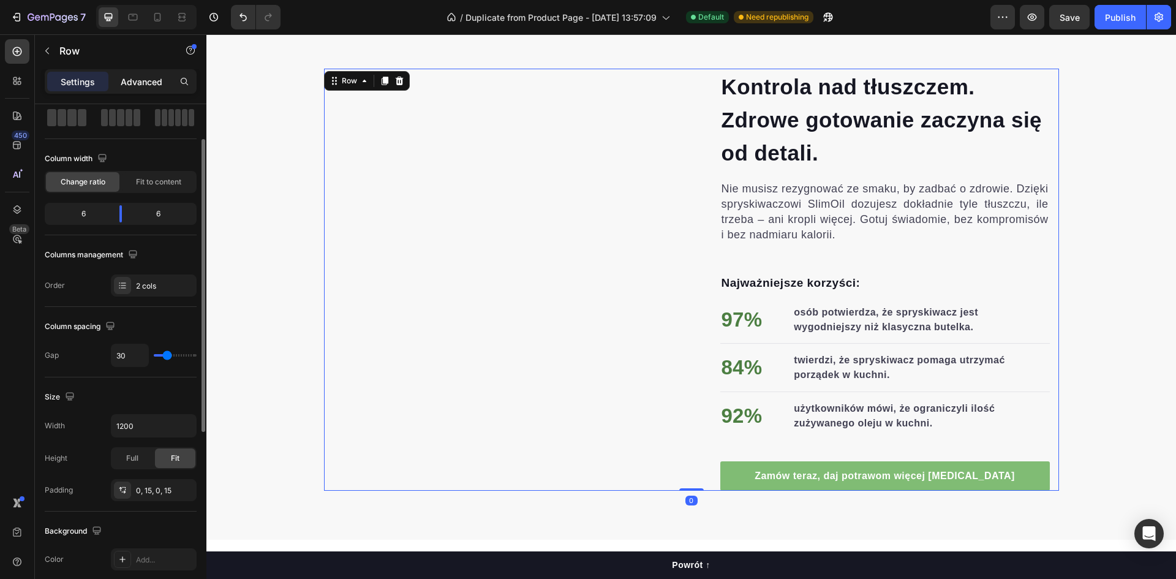
click at [133, 88] on div "Advanced" at bounding box center [141, 82] width 61 height 20
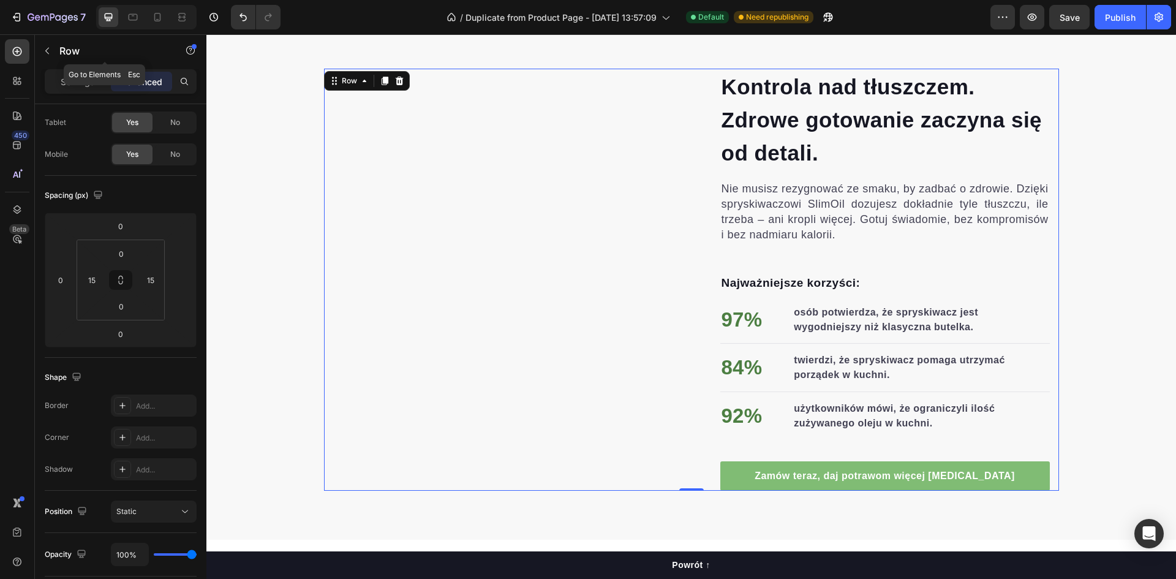
click at [54, 51] on button "button" at bounding box center [47, 51] width 20 height 20
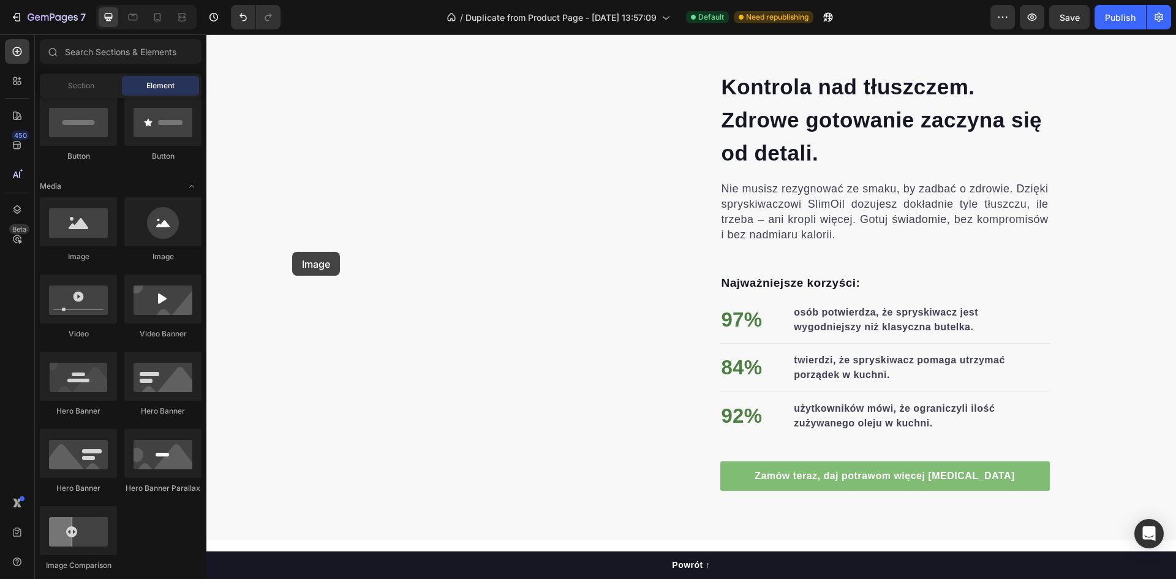
drag, startPoint x: 290, startPoint y: 273, endPoint x: 491, endPoint y: 296, distance: 202.3
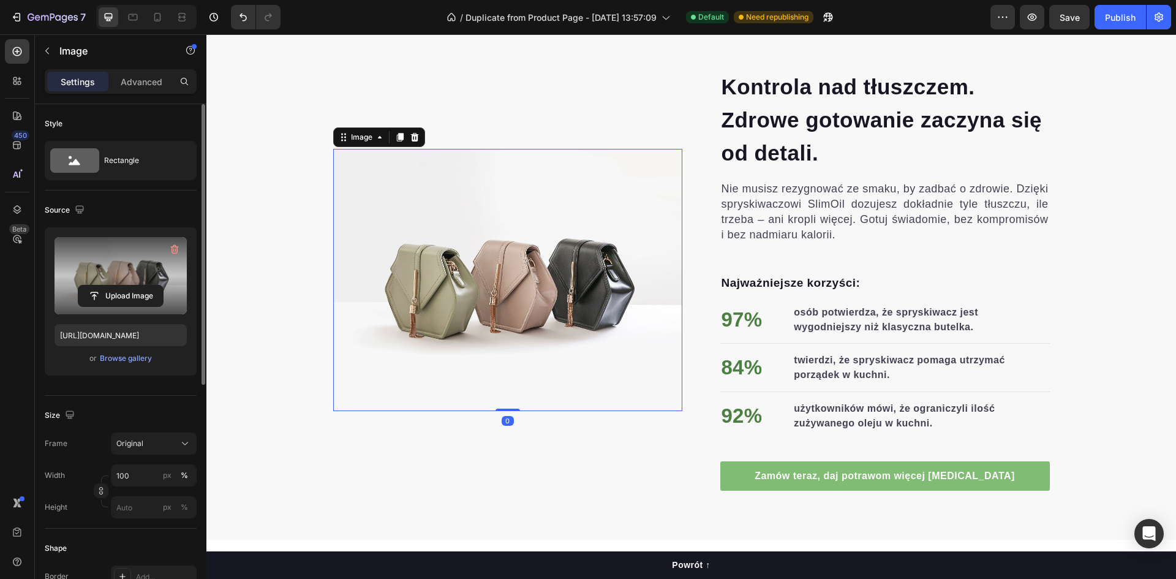
click at [142, 283] on label at bounding box center [121, 275] width 132 height 77
click at [142, 285] on input "file" at bounding box center [120, 295] width 85 height 21
type input "C:\fakepath\gif przyciety 2.mp4"
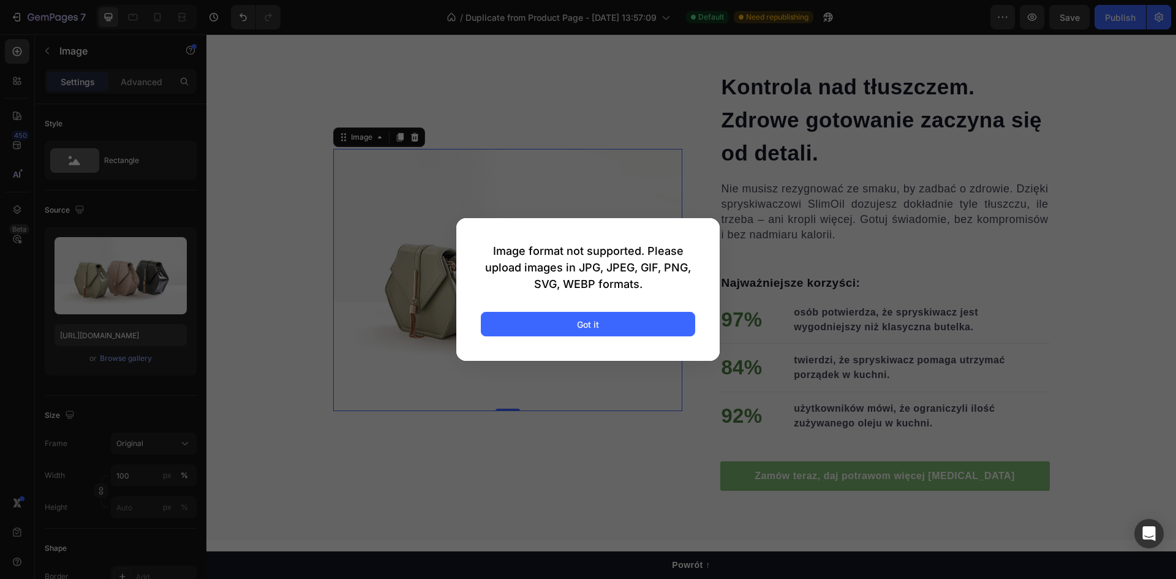
drag, startPoint x: 496, startPoint y: 260, endPoint x: 652, endPoint y: 282, distance: 157.9
click at [652, 282] on div "Image format not supported. Please upload images in JPG, JPEG, GIF, PNG, SVG, W…" at bounding box center [588, 268] width 214 height 50
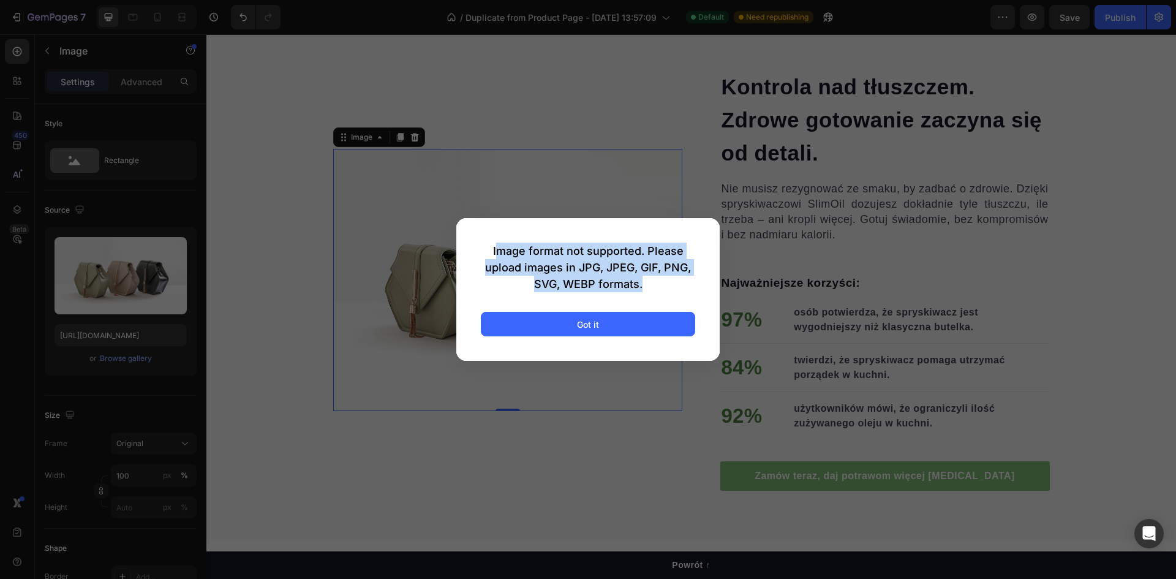
drag, startPoint x: 652, startPoint y: 282, endPoint x: 499, endPoint y: 251, distance: 156.4
click at [499, 251] on div "Image format not supported. Please upload images in JPG, JPEG, GIF, PNG, SVG, W…" at bounding box center [588, 268] width 214 height 50
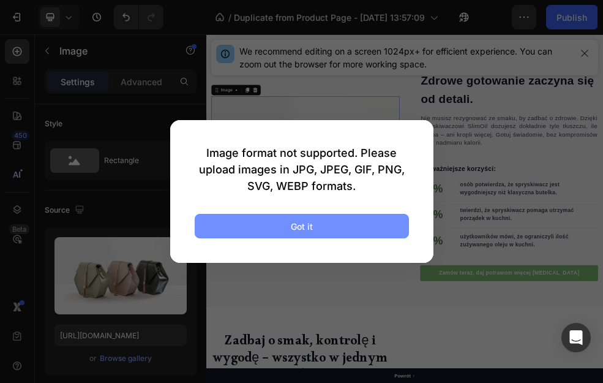
click at [309, 228] on div "Got it" at bounding box center [302, 226] width 22 height 13
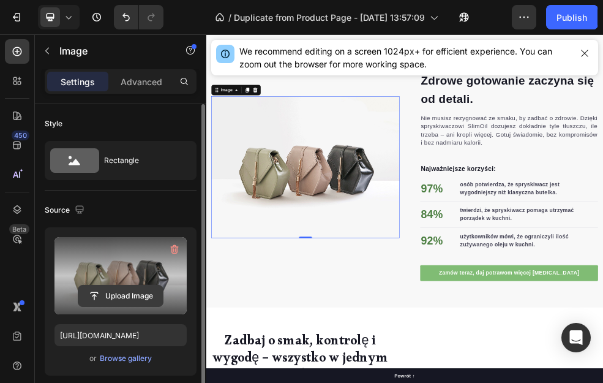
click at [130, 294] on input "file" at bounding box center [120, 295] width 85 height 21
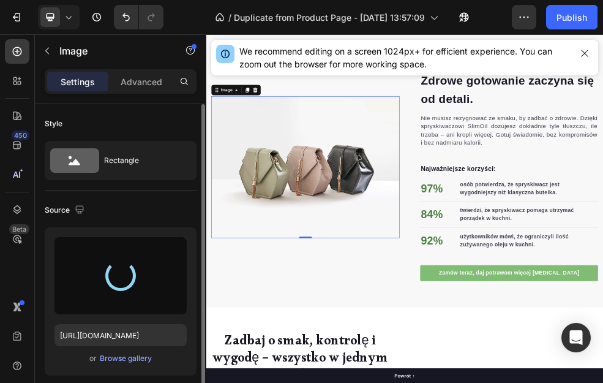
type input "[URL][DOMAIN_NAME]"
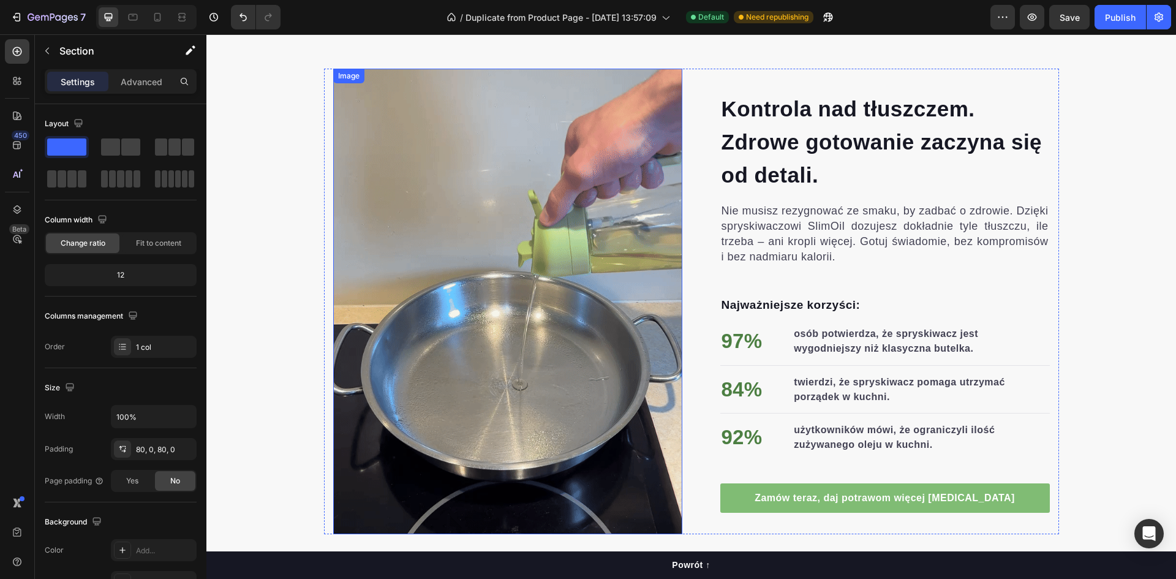
click at [642, 409] on img at bounding box center [507, 302] width 349 height 466
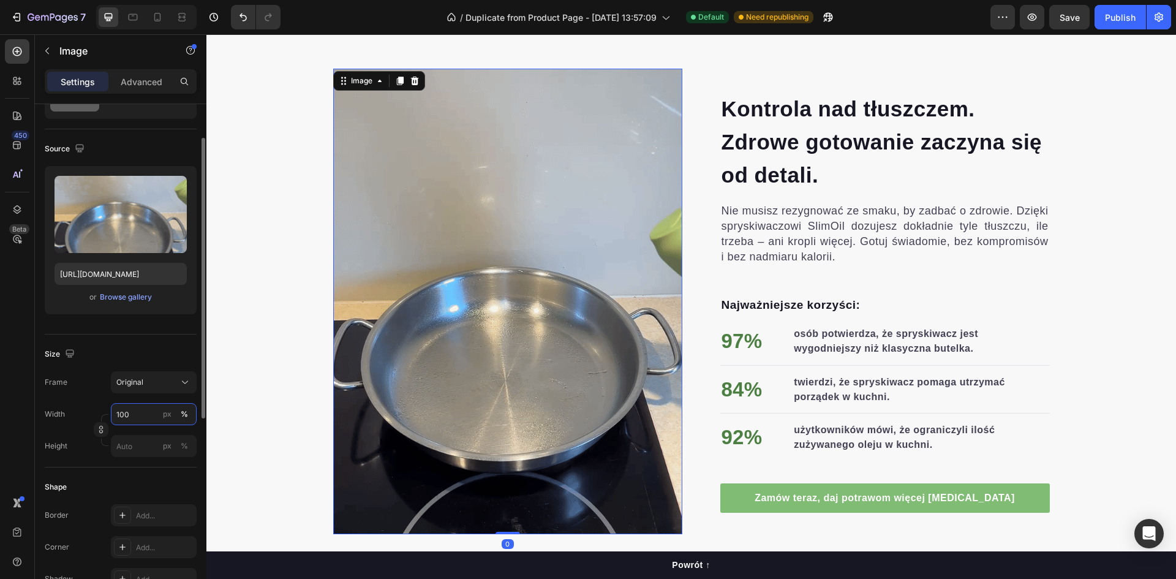
click at [146, 407] on input "100" at bounding box center [154, 414] width 86 height 22
type input "90"
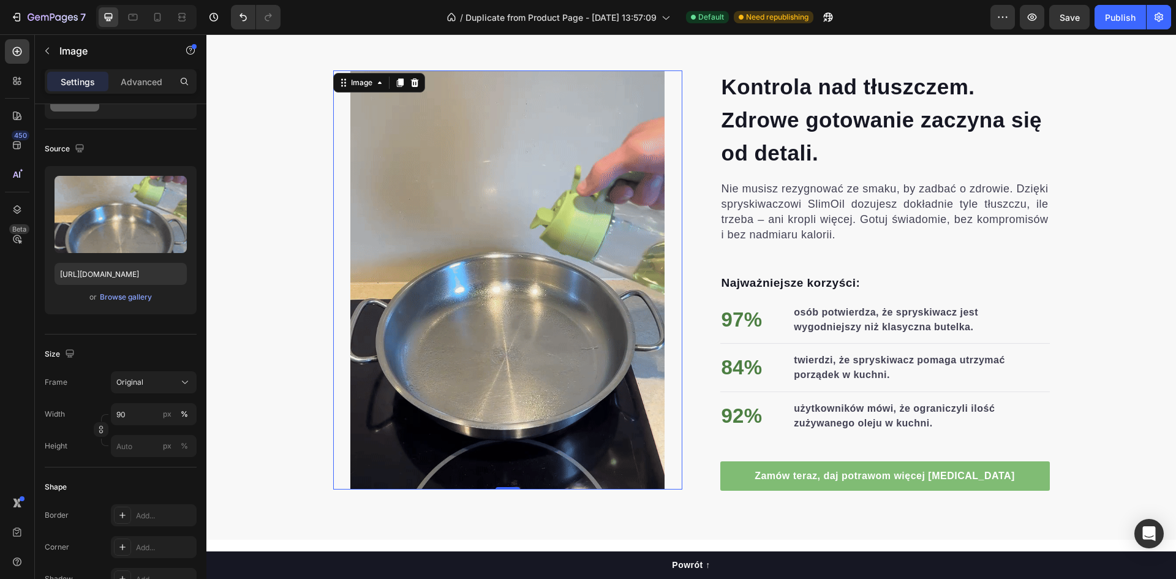
click at [287, 289] on div "Kontrola nad tłuszczem. Zdrowe gotowanie zaczyna się od detali. Heading Nie mus…" at bounding box center [691, 280] width 970 height 422
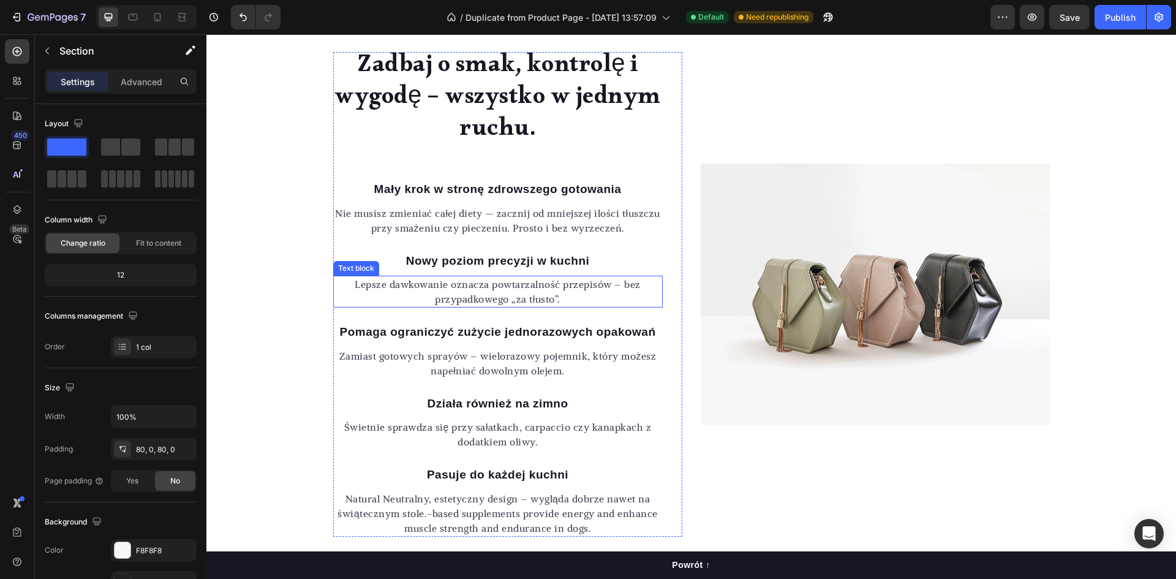
scroll to position [1168, 0]
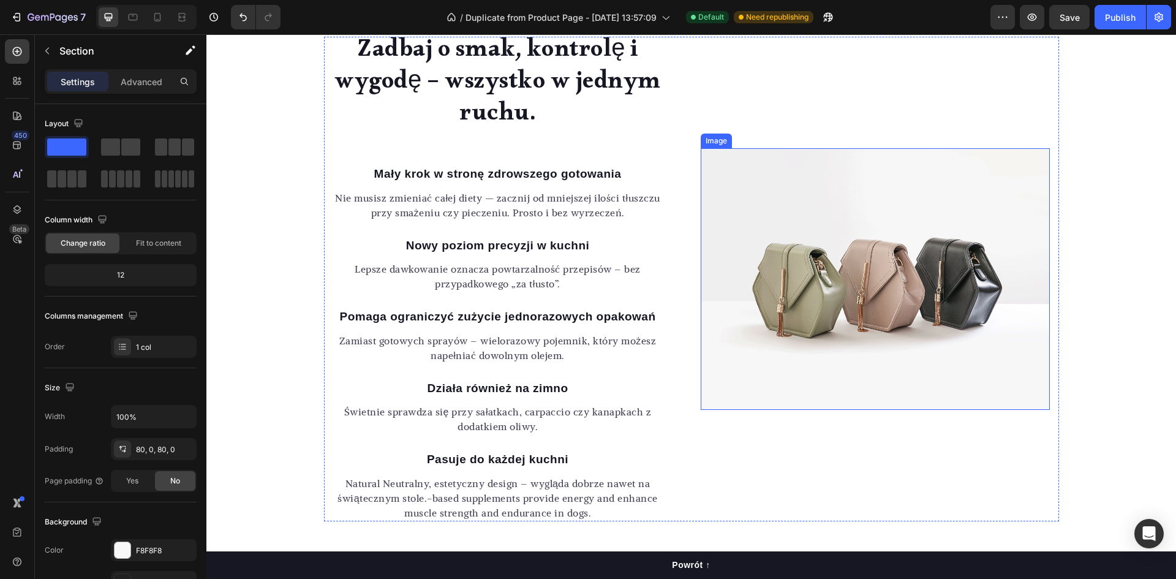
click at [785, 296] on img at bounding box center [875, 279] width 349 height 262
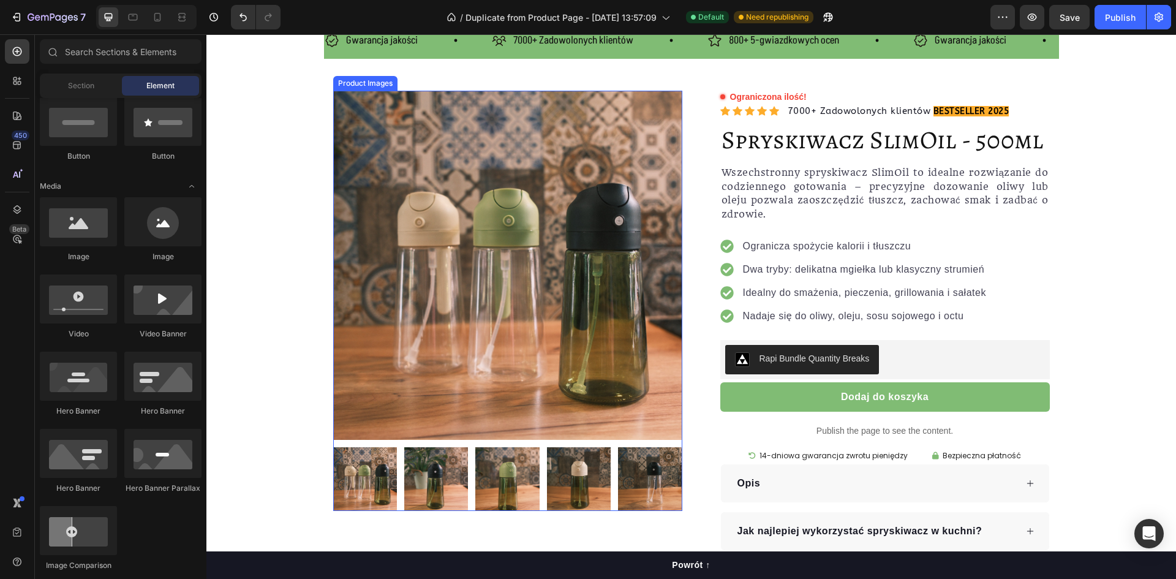
scroll to position [184, 0]
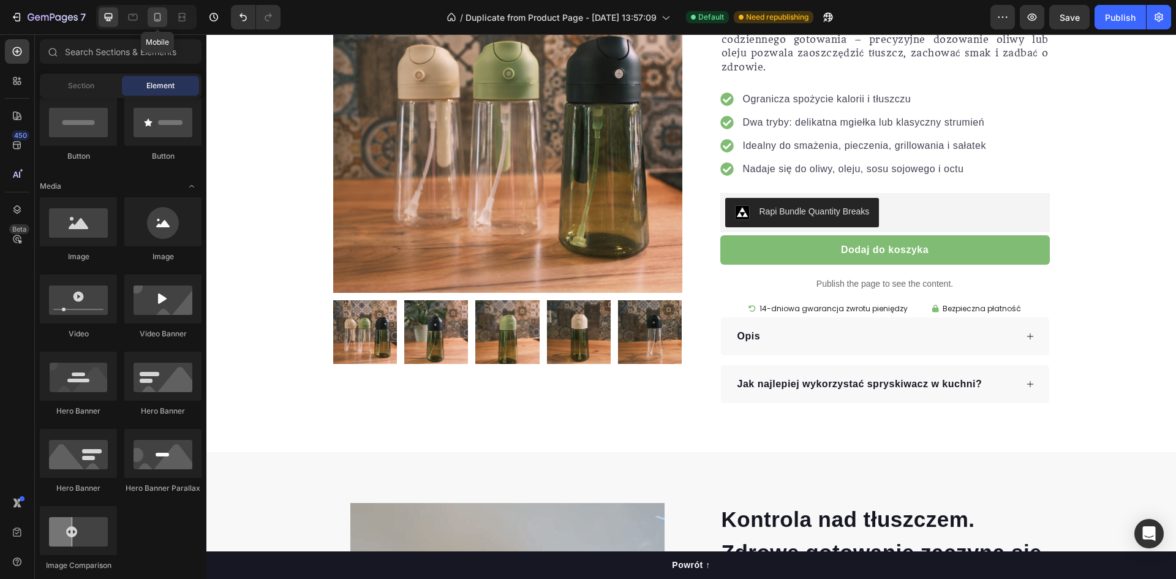
click at [157, 18] on icon at bounding box center [157, 17] width 12 height 12
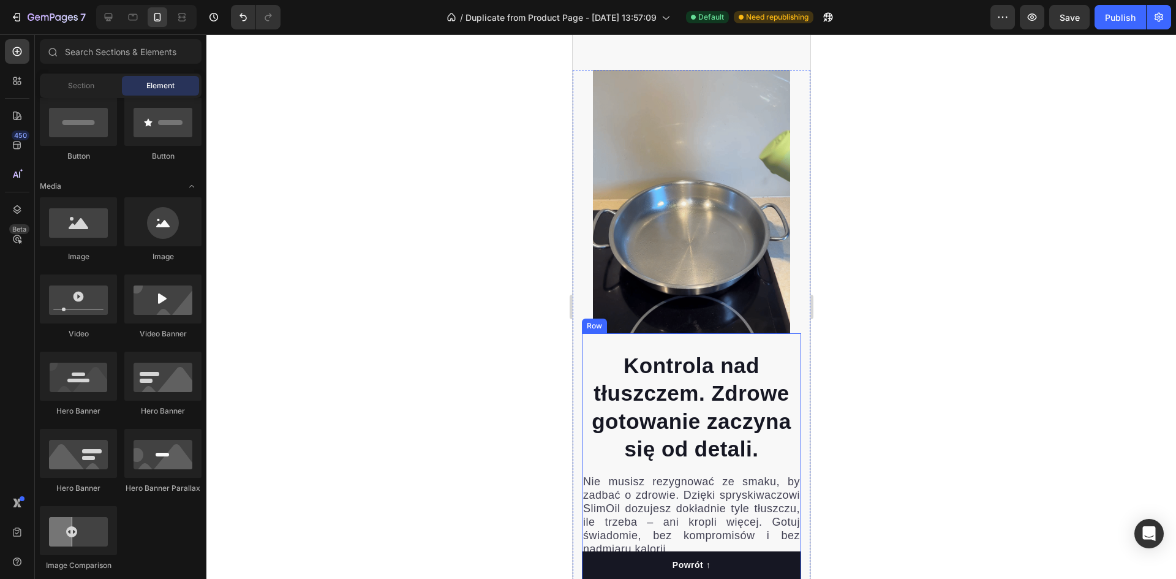
scroll to position [674, 0]
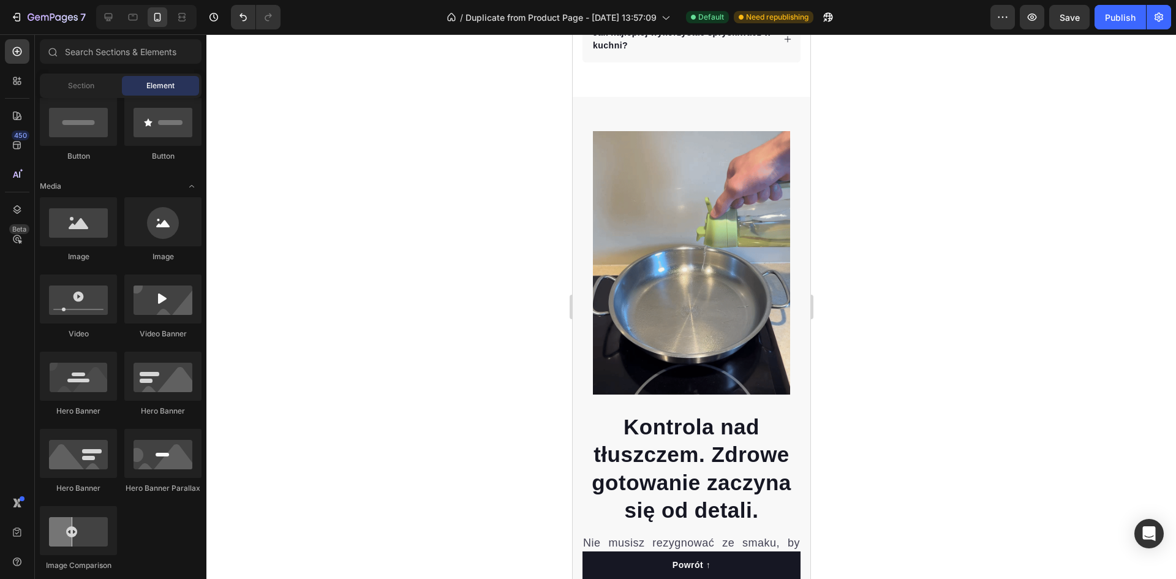
click at [872, 323] on div at bounding box center [691, 306] width 970 height 545
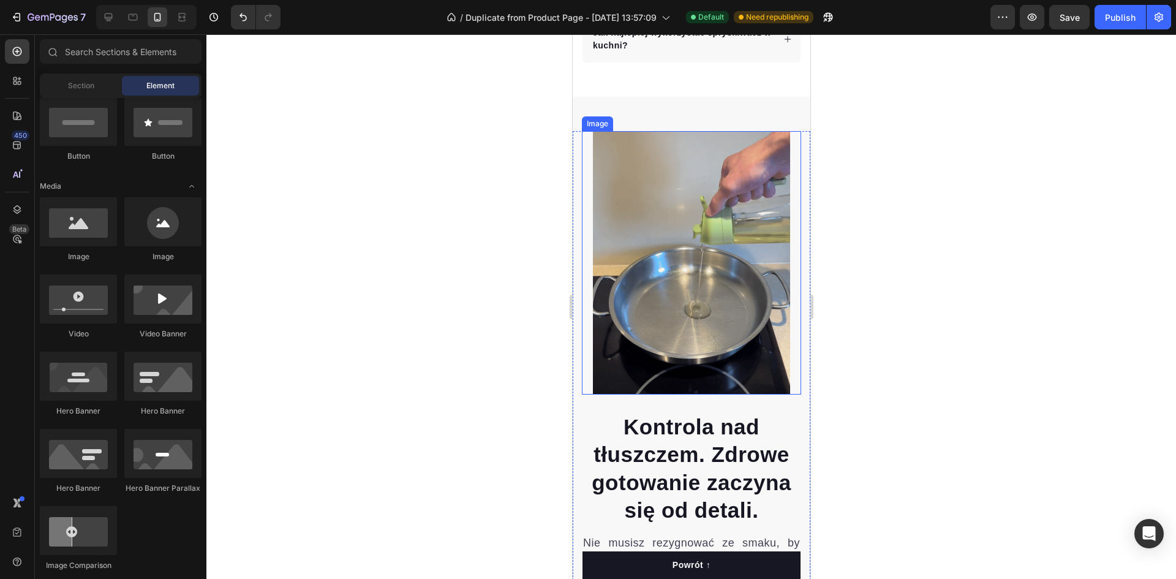
click at [718, 227] on img at bounding box center [690, 262] width 197 height 263
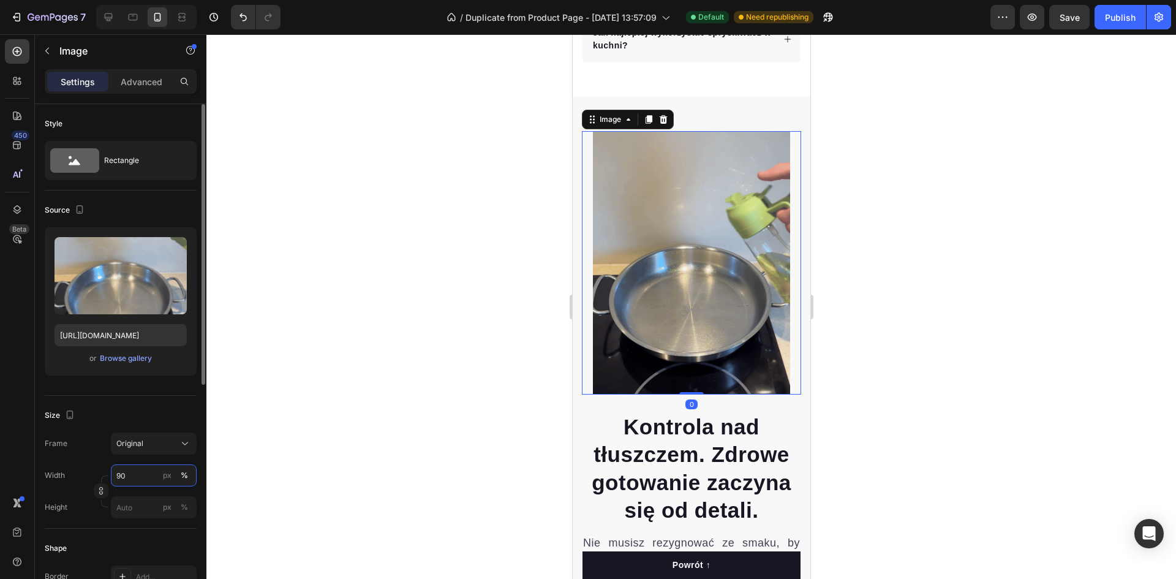
click at [138, 477] on input "90" at bounding box center [154, 475] width 86 height 22
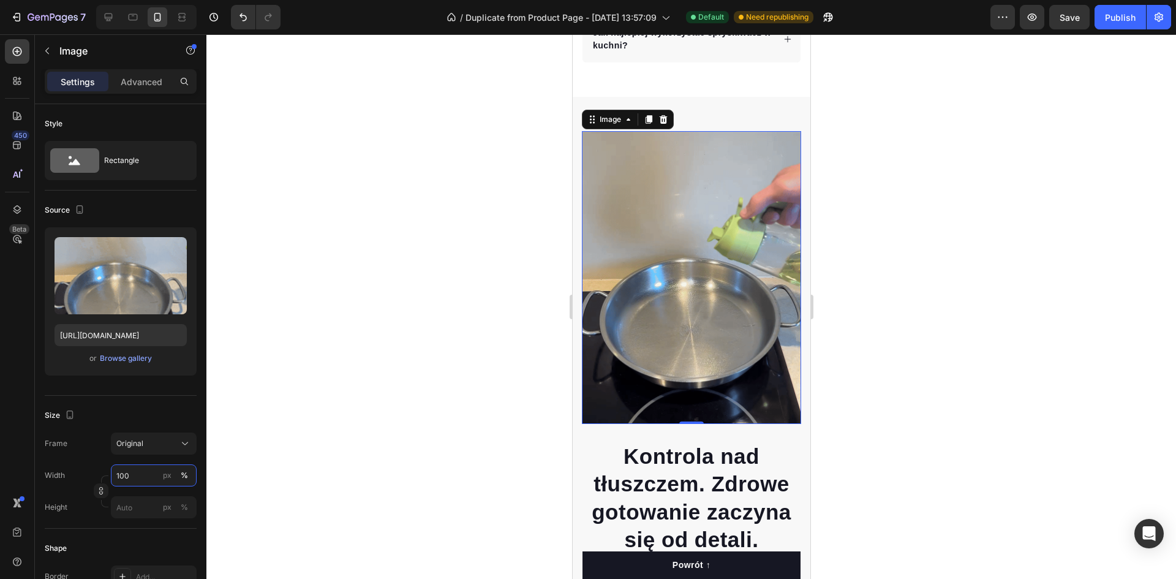
type input "100"
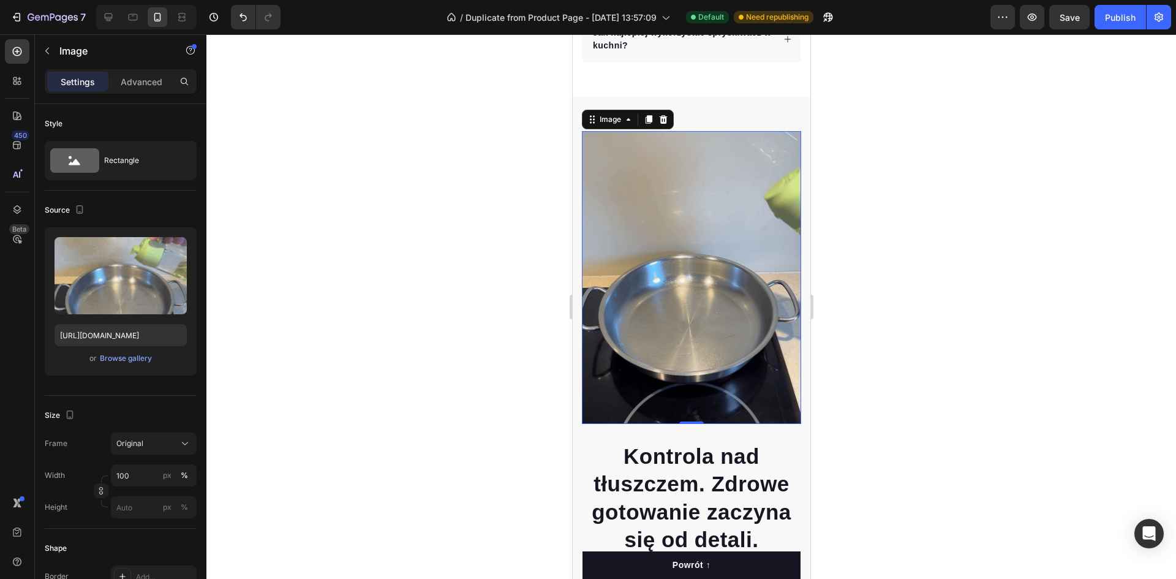
click at [384, 301] on div at bounding box center [691, 306] width 970 height 545
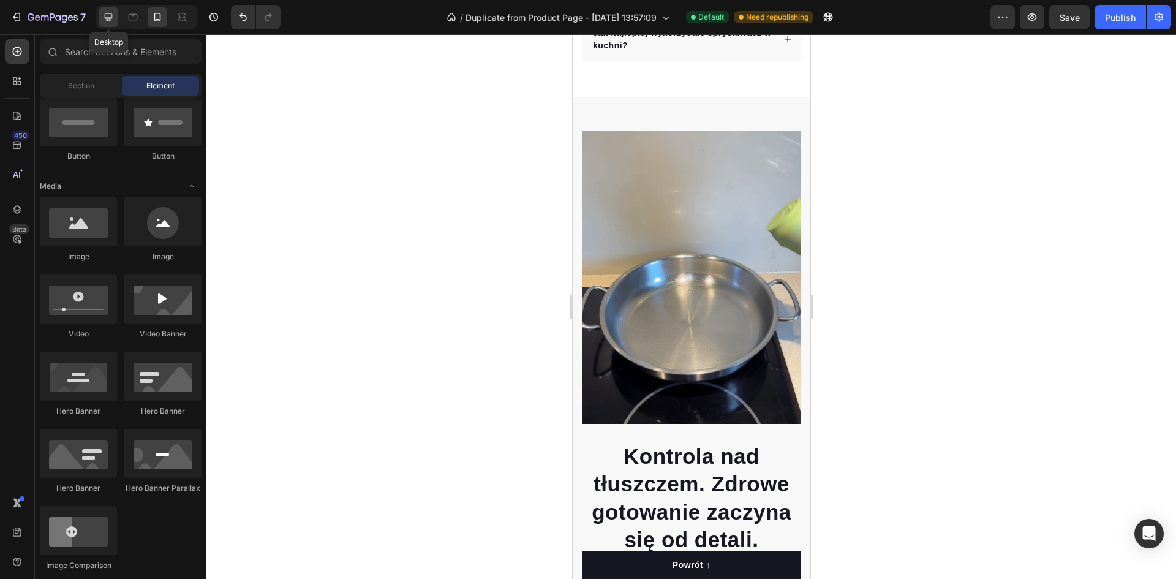
click at [107, 21] on icon at bounding box center [108, 17] width 12 height 12
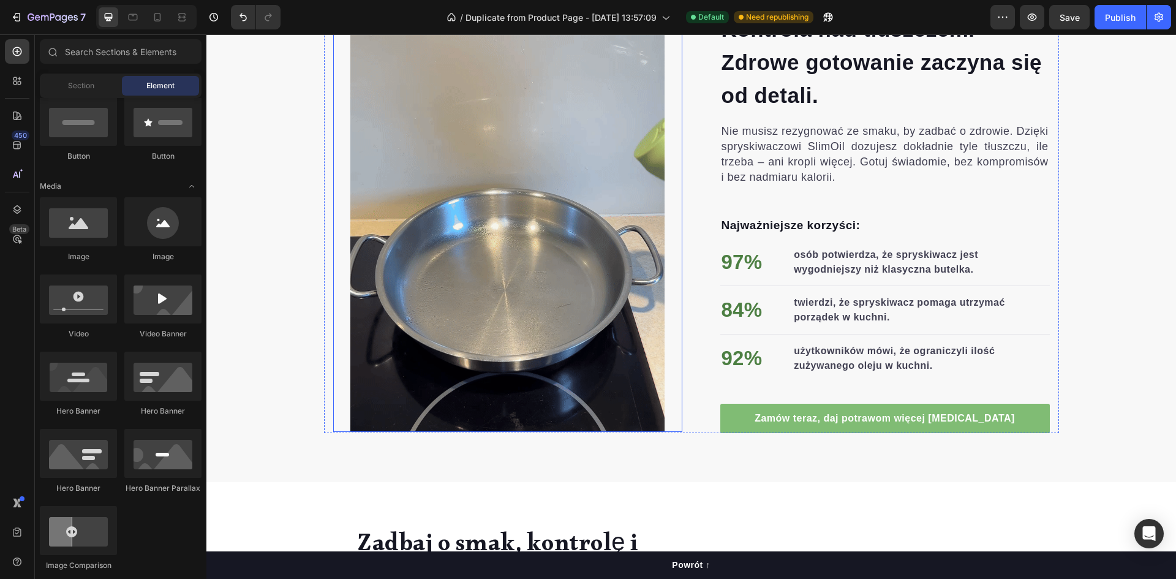
scroll to position [683, 0]
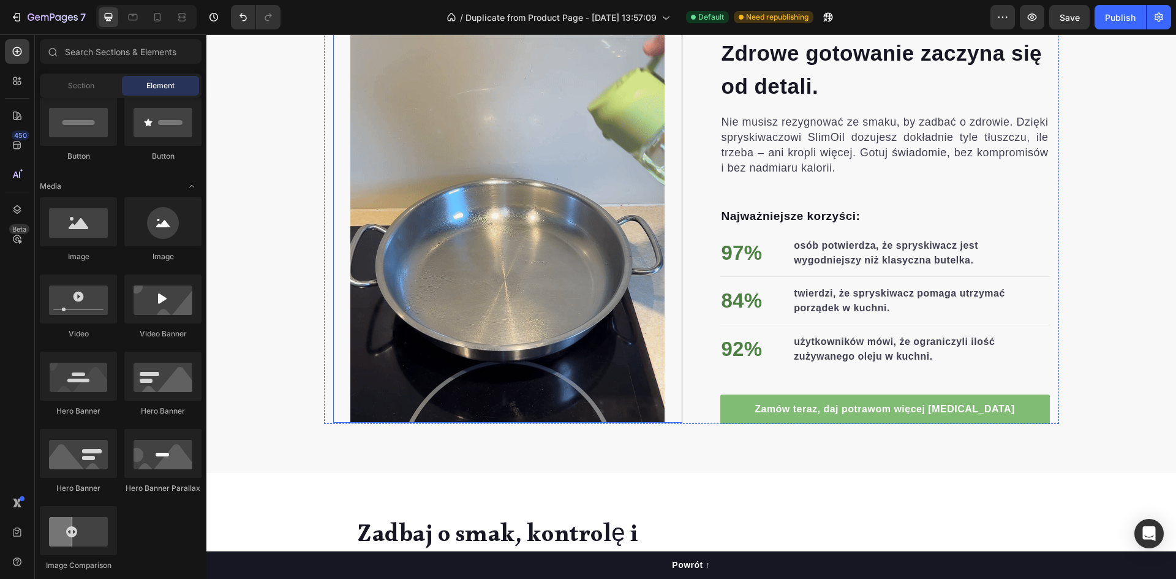
click at [542, 251] on img at bounding box center [507, 213] width 314 height 419
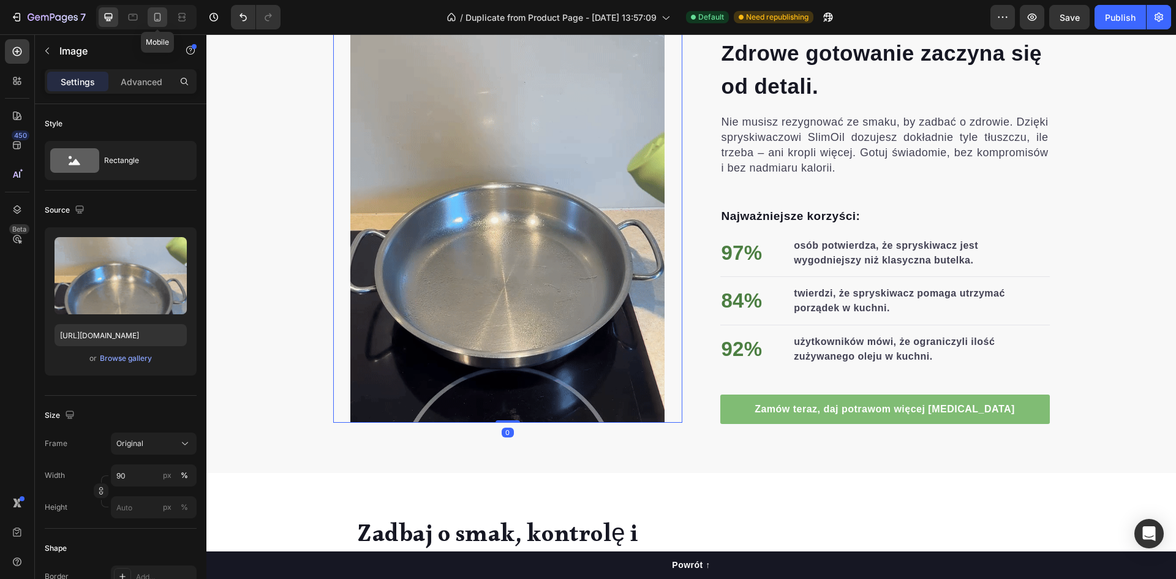
click at [161, 17] on icon at bounding box center [157, 17] width 12 height 12
type input "100"
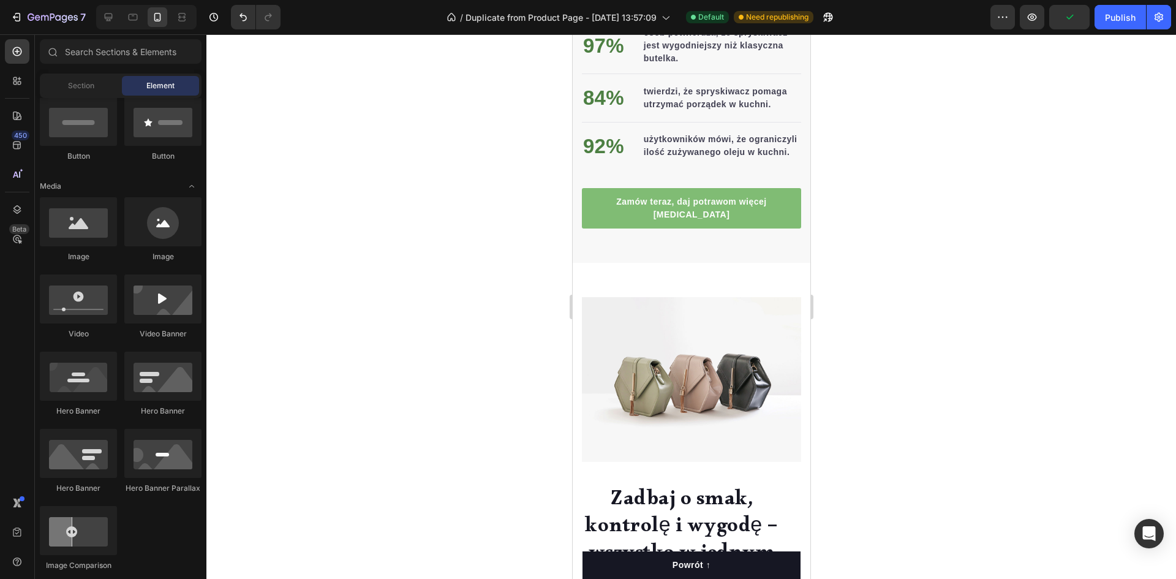
scroll to position [1456, 0]
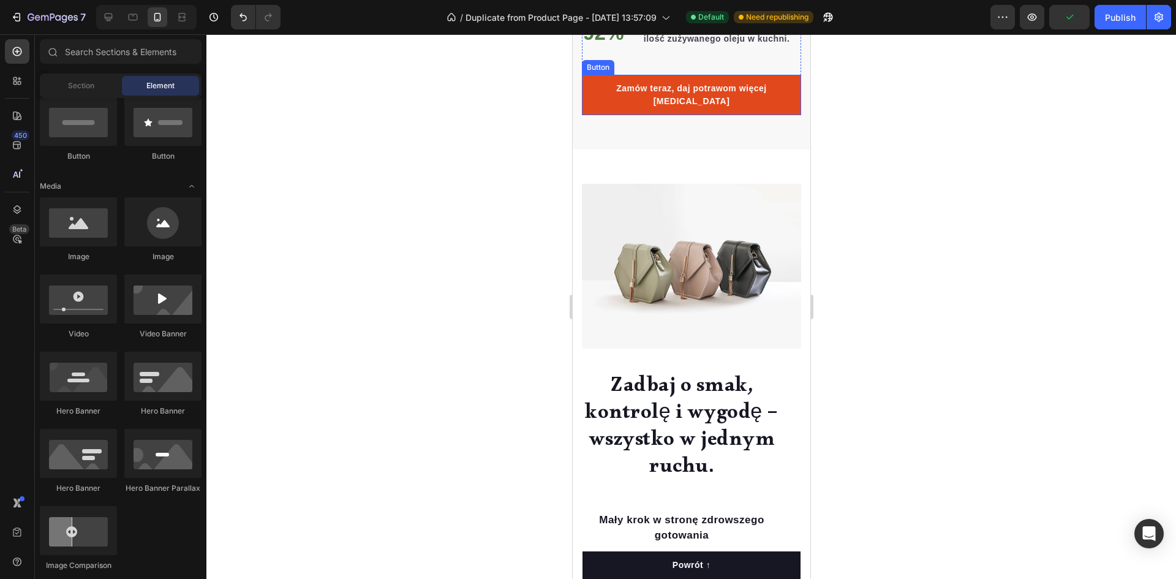
click at [695, 92] on link "Zamów teraz, daj potrawom więcej [MEDICAL_DATA]" at bounding box center [690, 95] width 219 height 40
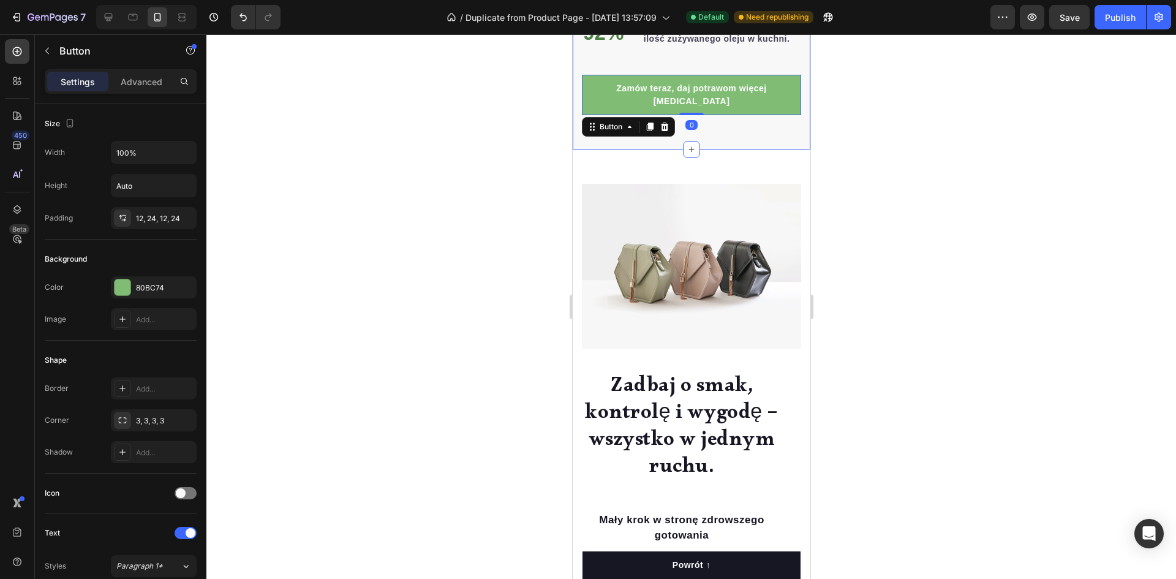
click at [466, 162] on div at bounding box center [691, 306] width 970 height 545
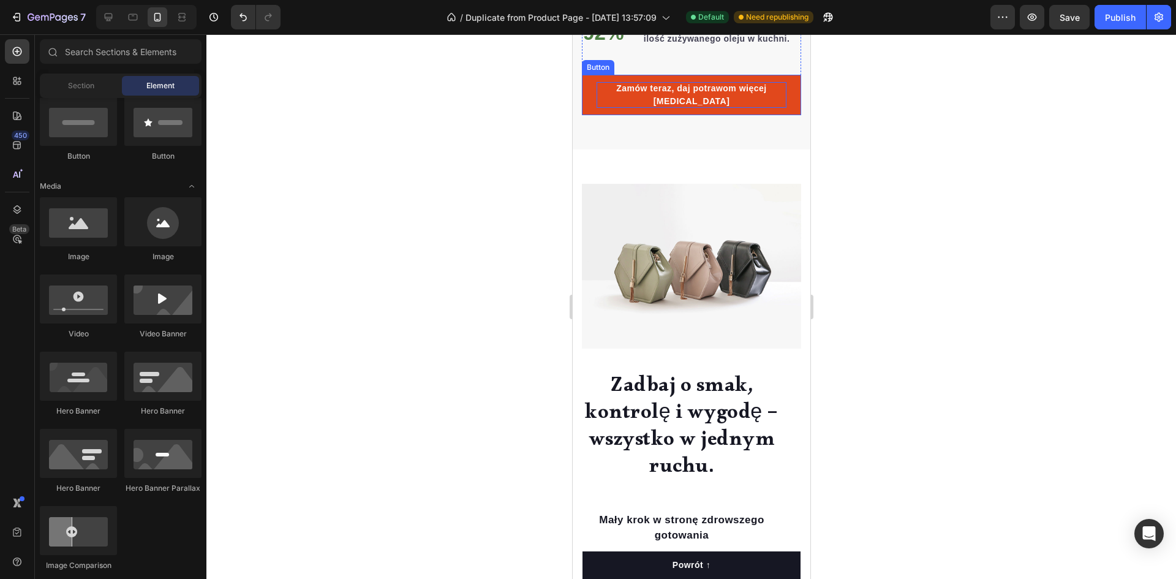
click at [651, 82] on p "Zamów teraz, daj potrawom więcej [MEDICAL_DATA]" at bounding box center [691, 95] width 190 height 26
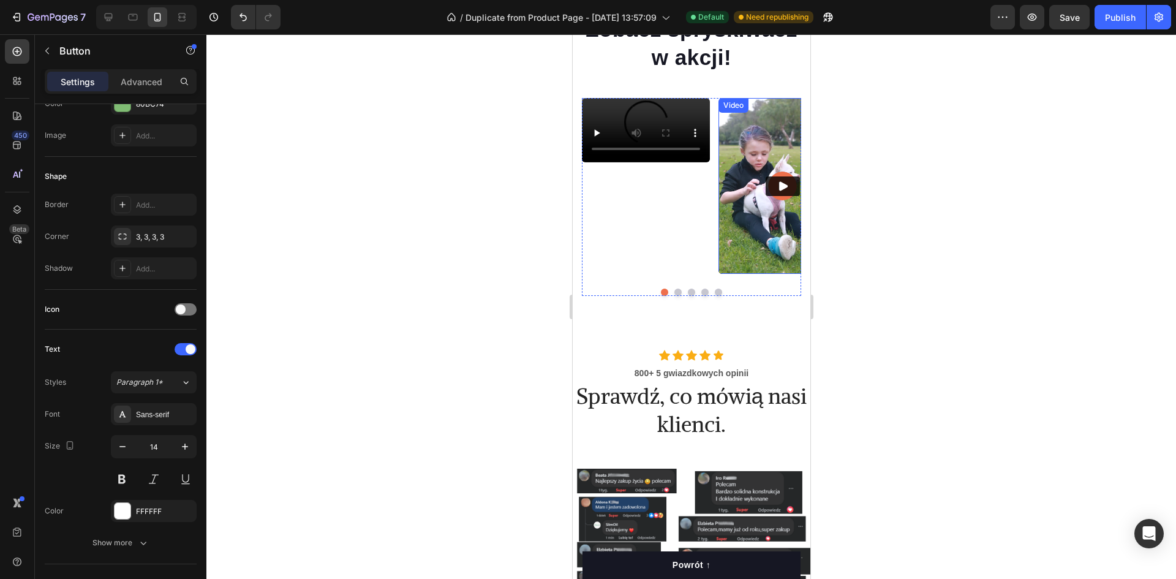
scroll to position [3119, 0]
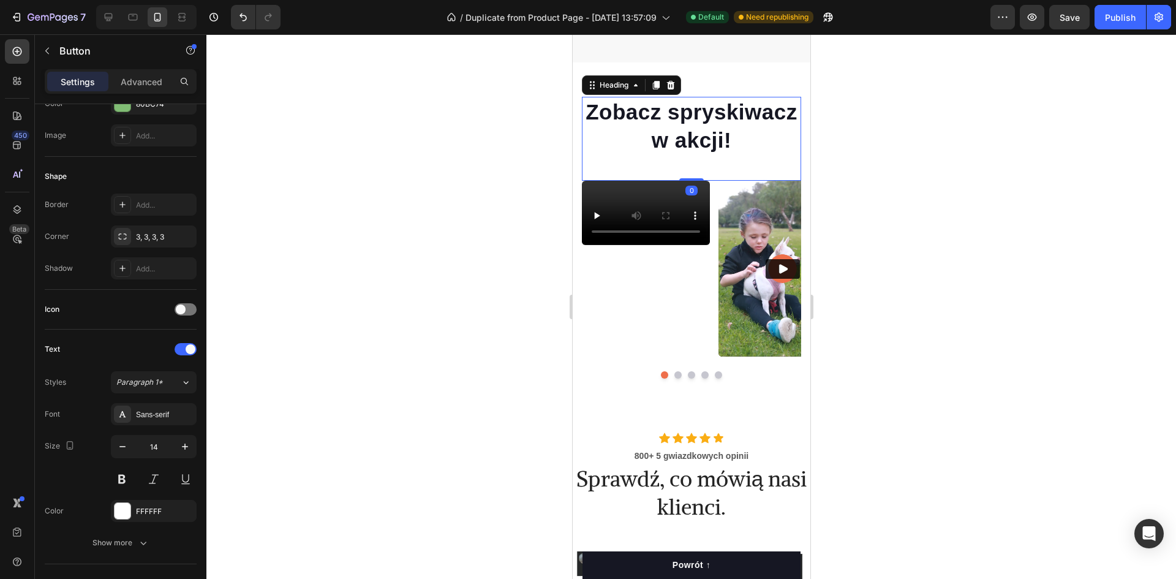
click at [761, 155] on h2 "Zobacz spryskiwacz w akcji!" at bounding box center [690, 126] width 219 height 58
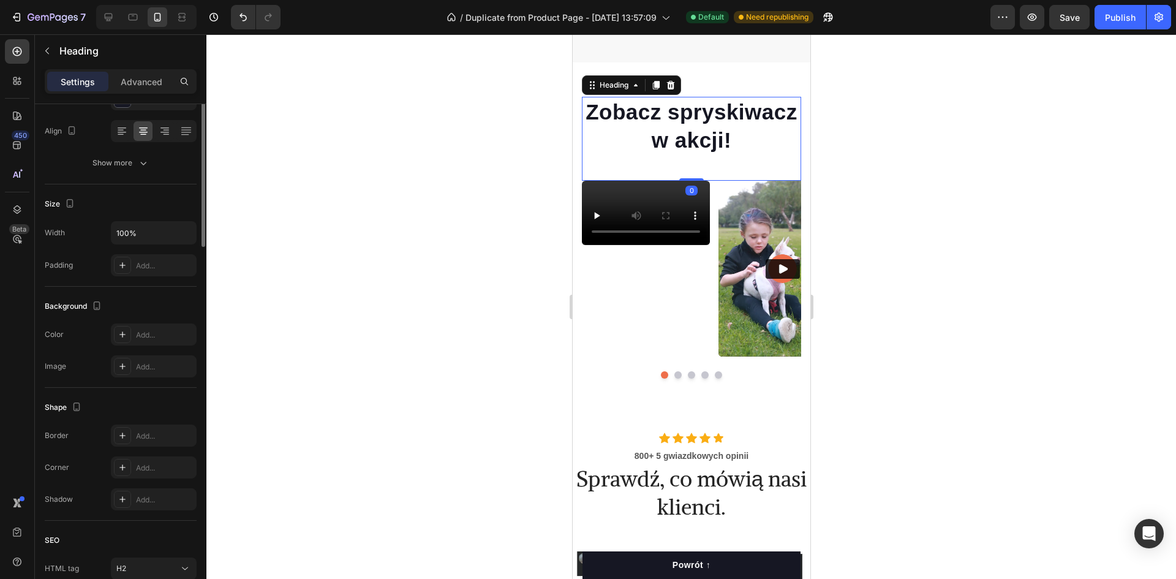
scroll to position [0, 0]
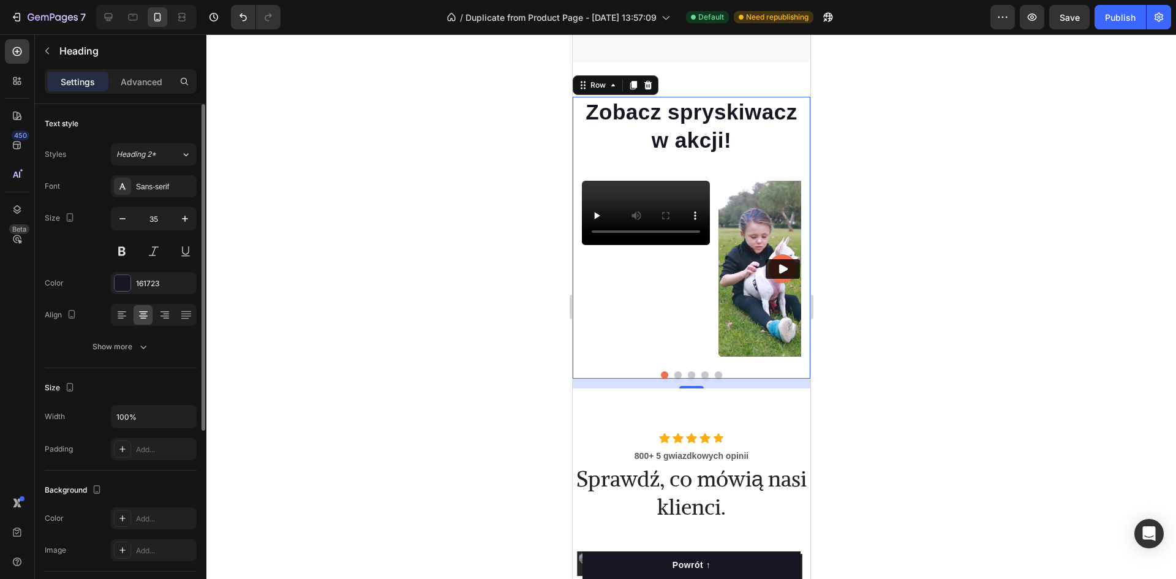
click at [798, 124] on div "Zobacz spryskiwacz w akcji! Heading Video Video Video Video Video Carousel Row 0" at bounding box center [691, 238] width 238 height 282
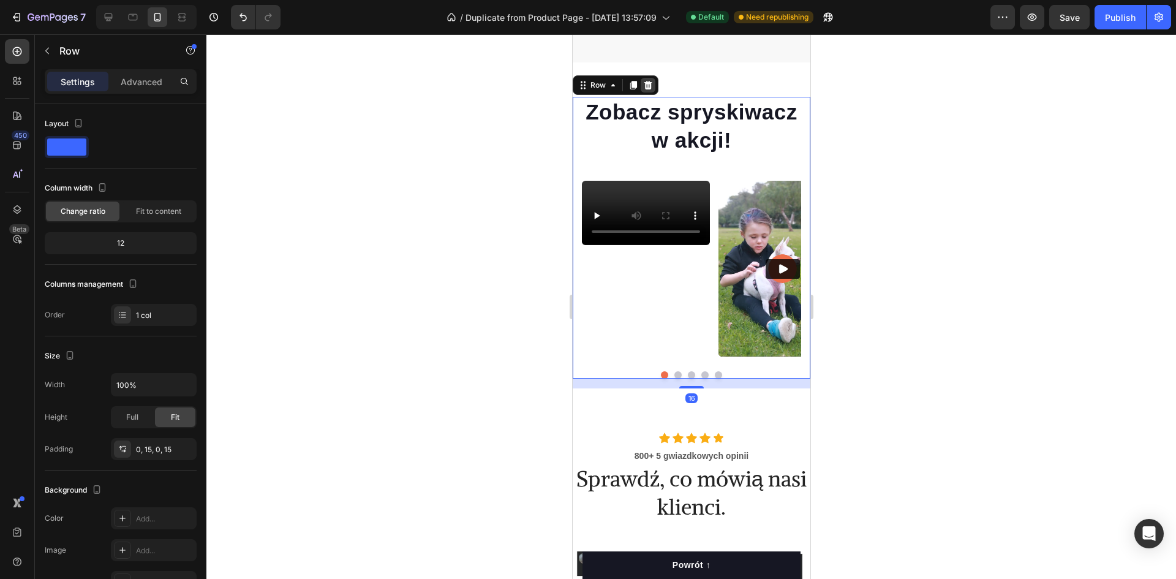
click at [646, 90] on icon at bounding box center [648, 85] width 10 height 10
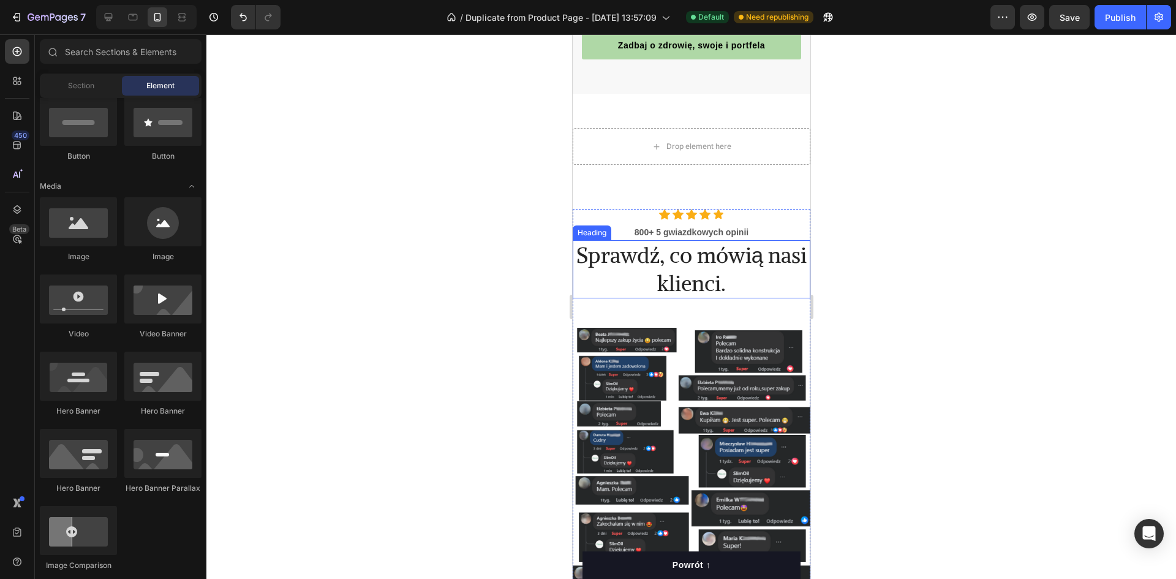
scroll to position [3058, 0]
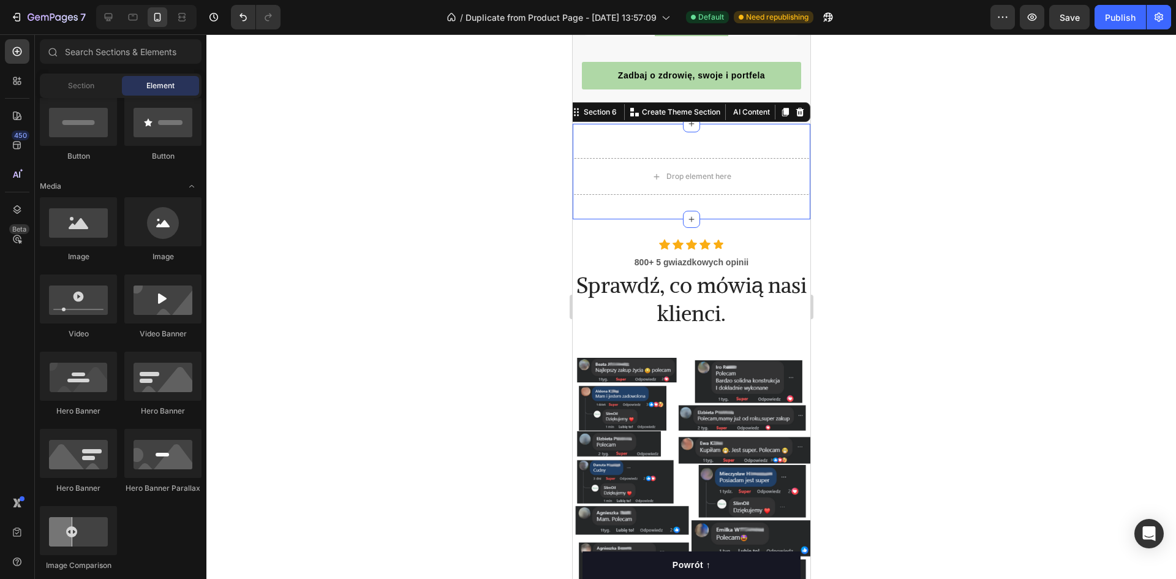
click at [757, 158] on div "Drop element here Section 6 You can create reusable sections Create Theme Secti…" at bounding box center [691, 172] width 238 height 96
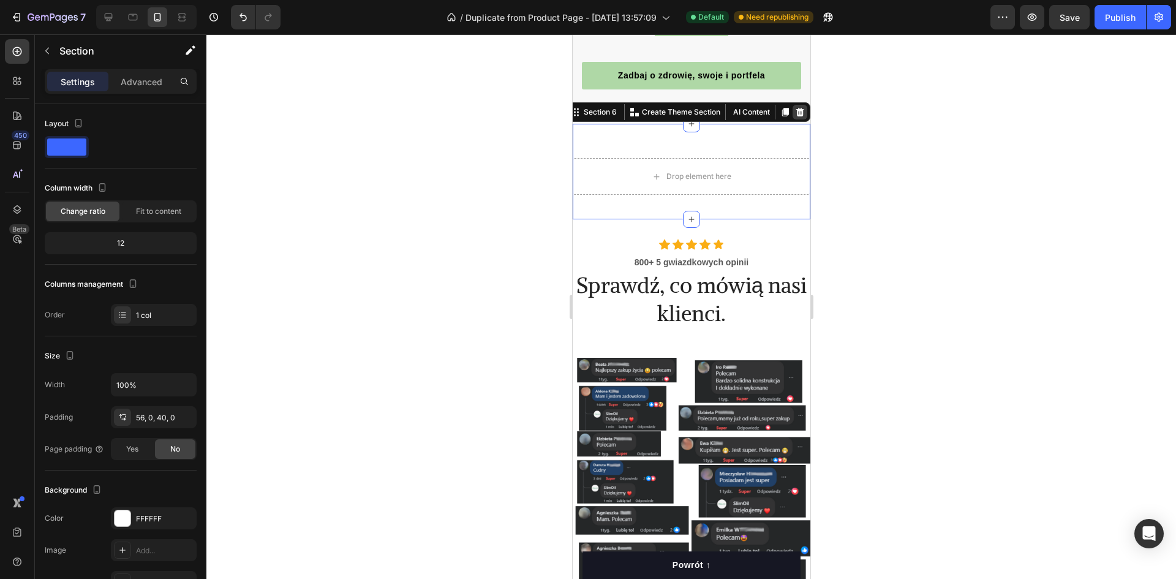
click at [796, 116] on icon at bounding box center [800, 112] width 8 height 9
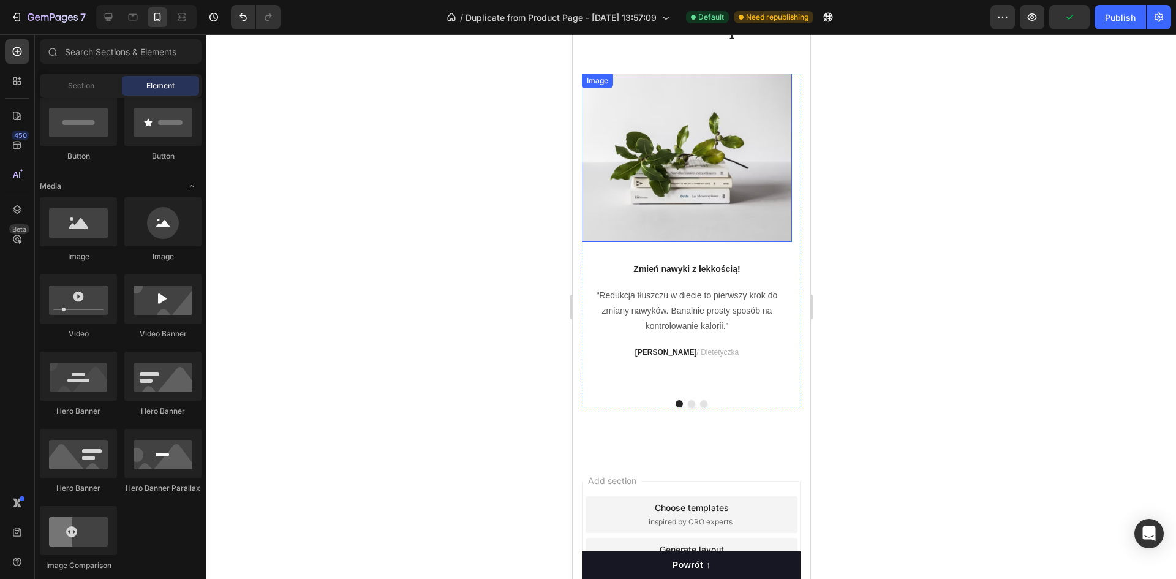
scroll to position [4222, 0]
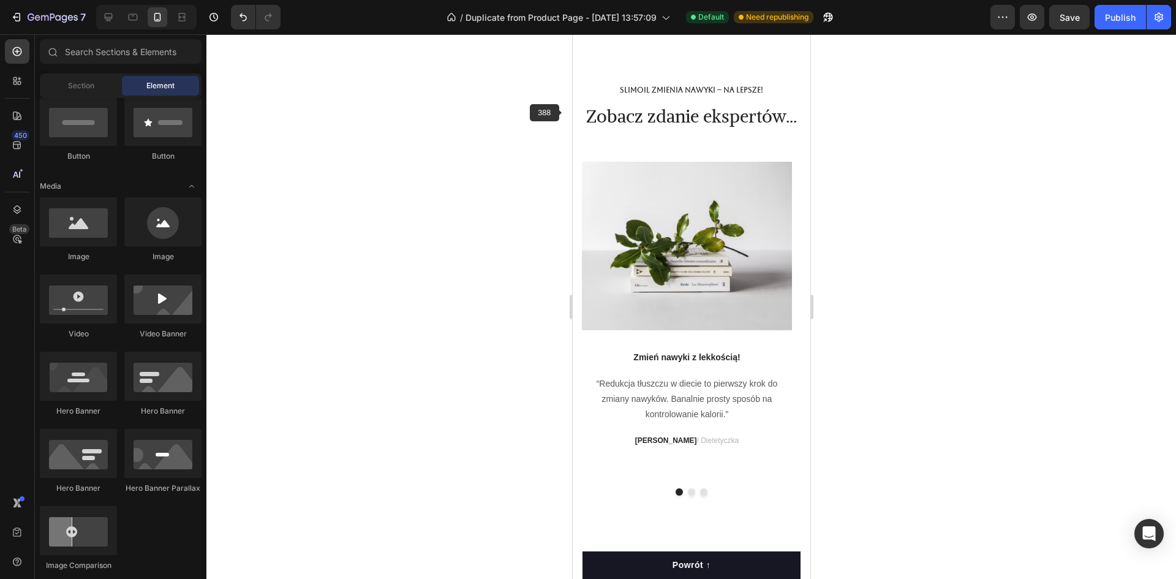
click at [550, 116] on div at bounding box center [691, 306] width 970 height 545
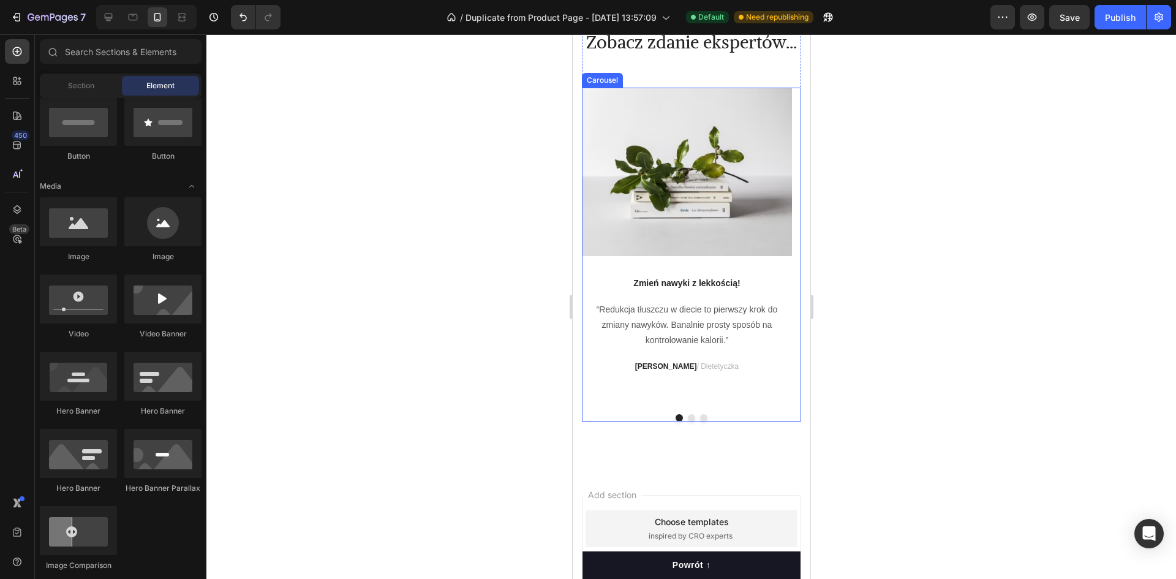
scroll to position [4293, 0]
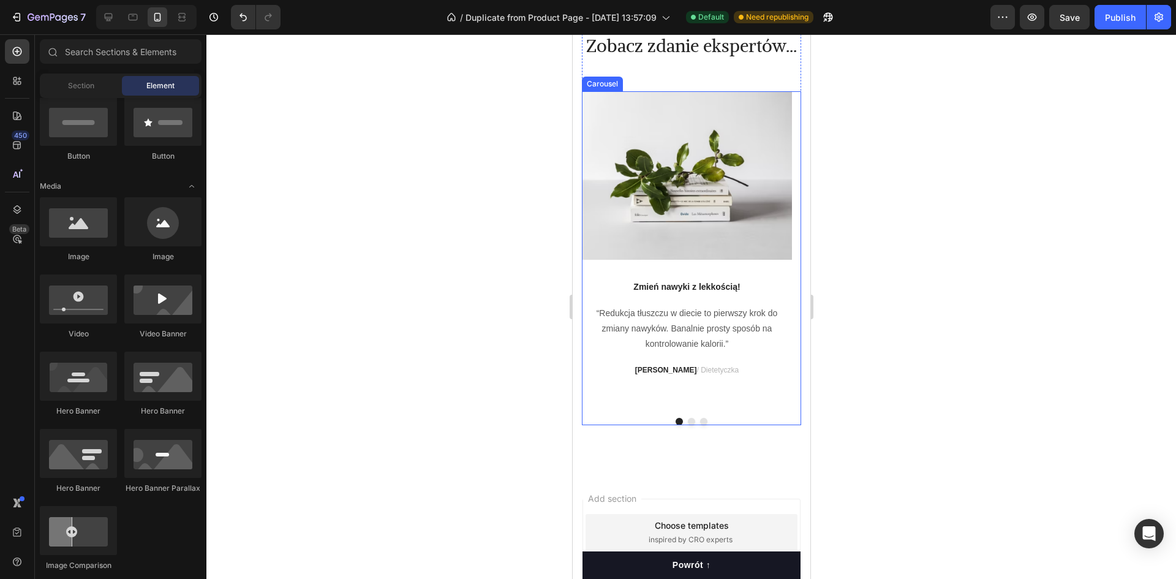
click at [687, 425] on button "Dot" at bounding box center [690, 421] width 7 height 7
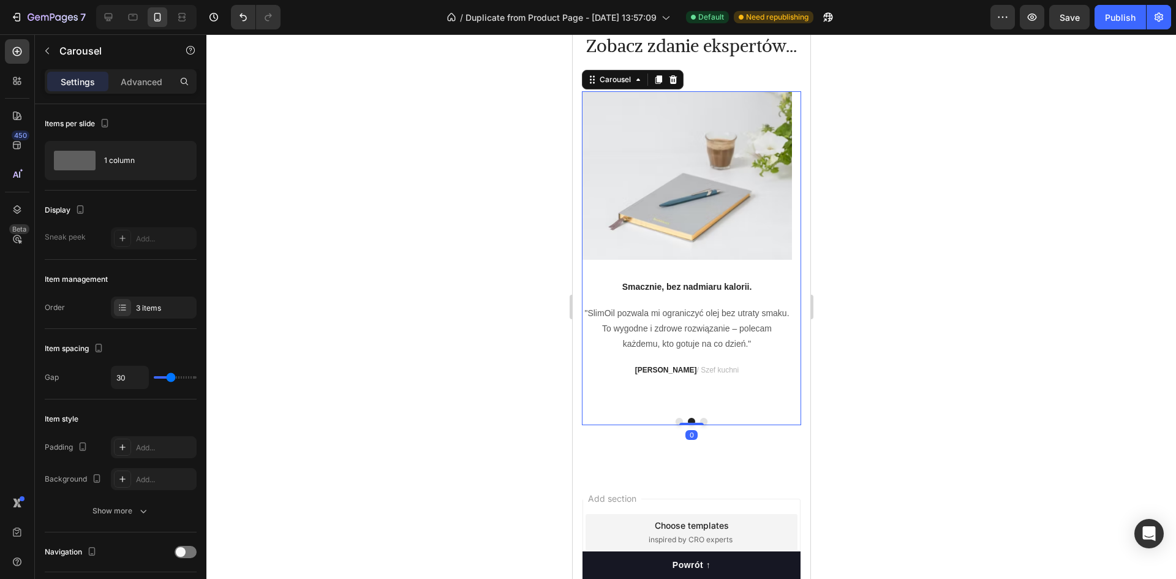
click at [675, 425] on button "Dot" at bounding box center [678, 421] width 7 height 7
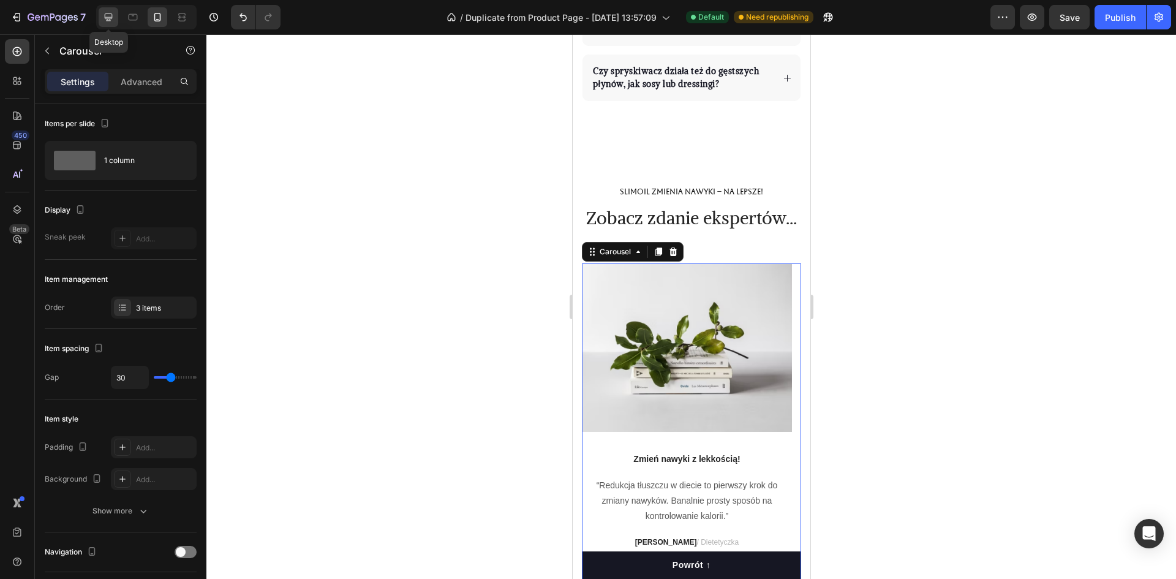
click at [108, 16] on icon at bounding box center [108, 17] width 12 height 12
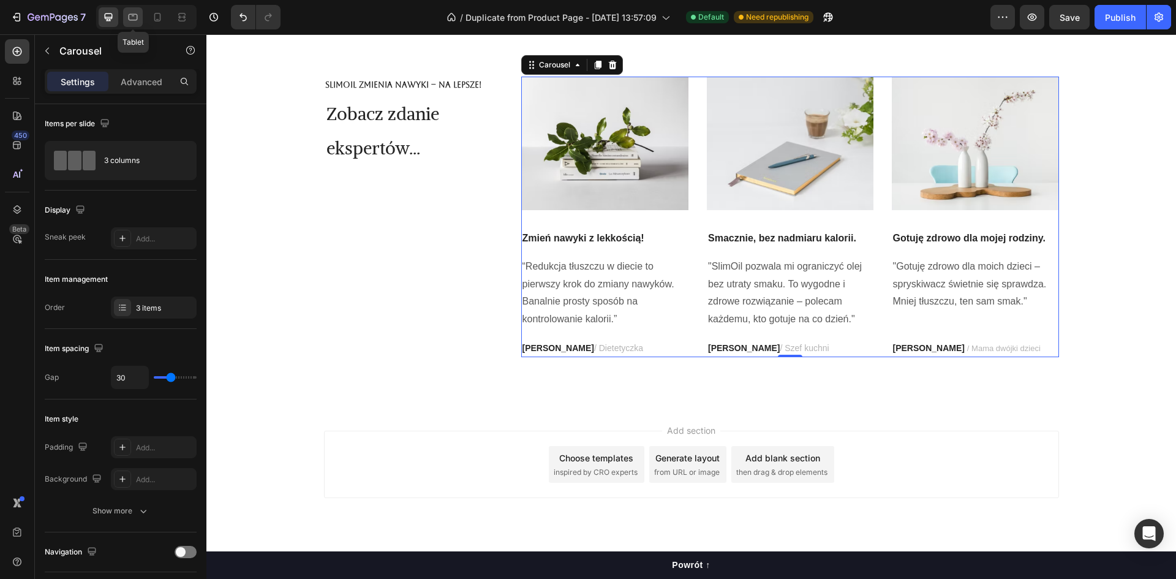
click at [134, 17] on icon at bounding box center [133, 17] width 12 height 12
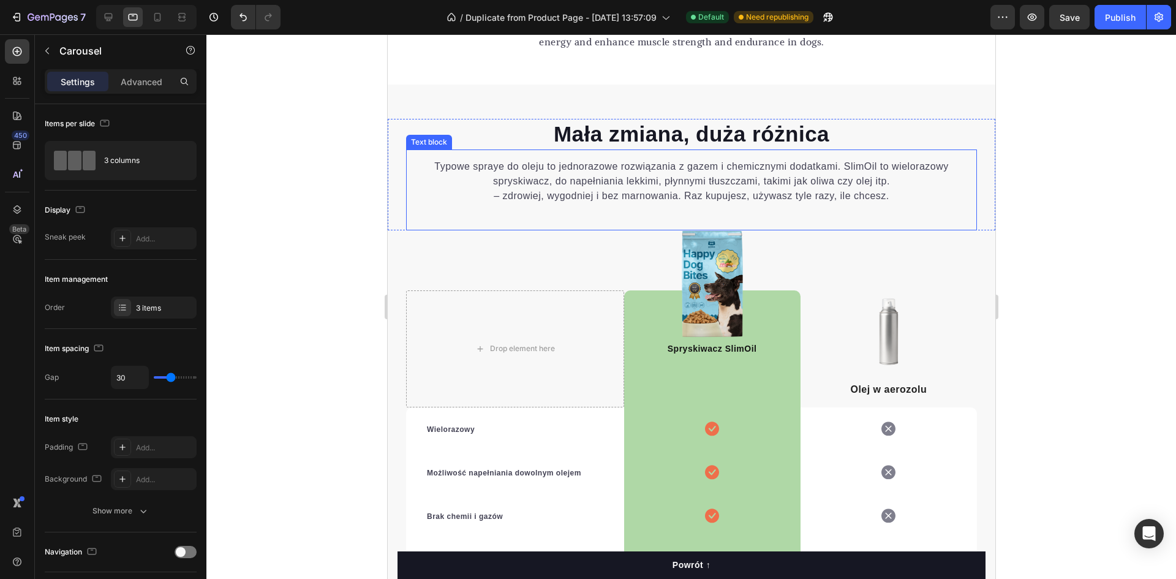
scroll to position [2412, 0]
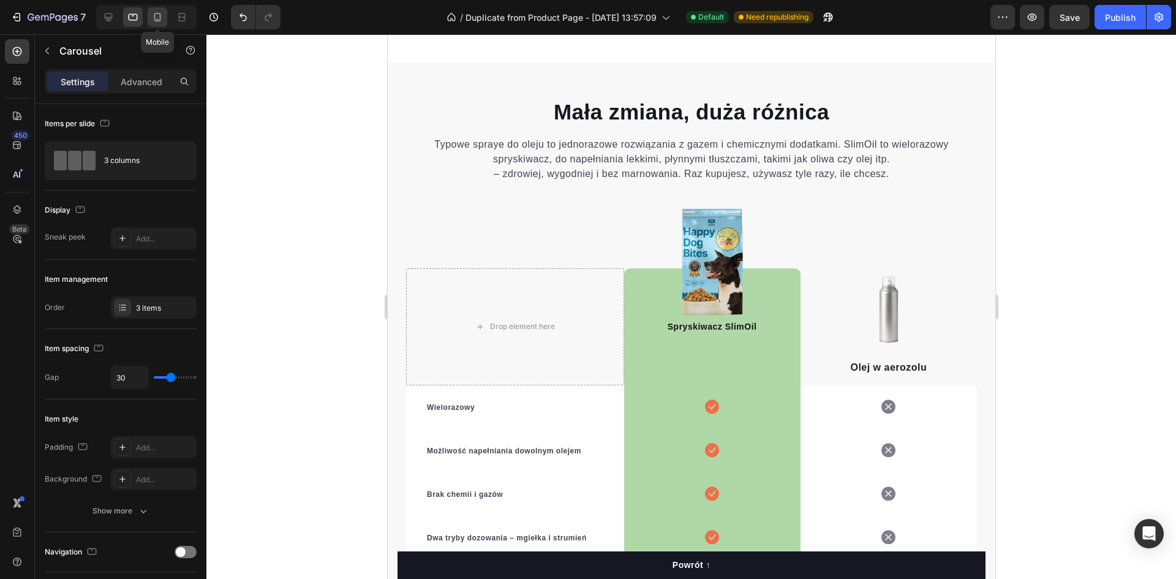
click at [153, 17] on icon at bounding box center [157, 17] width 12 height 12
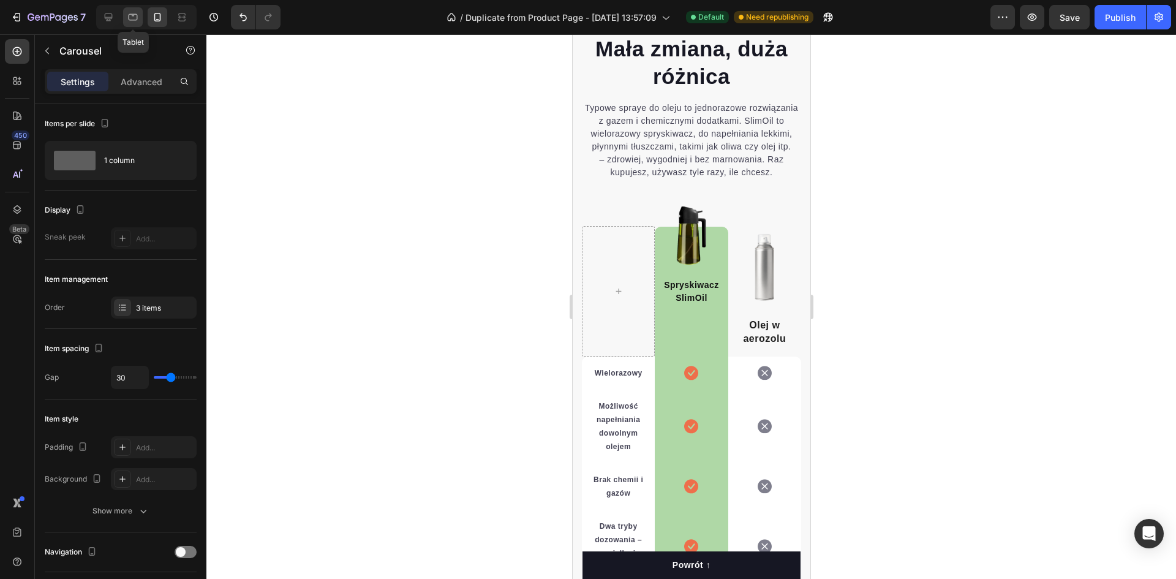
click at [136, 13] on icon at bounding box center [133, 17] width 12 height 12
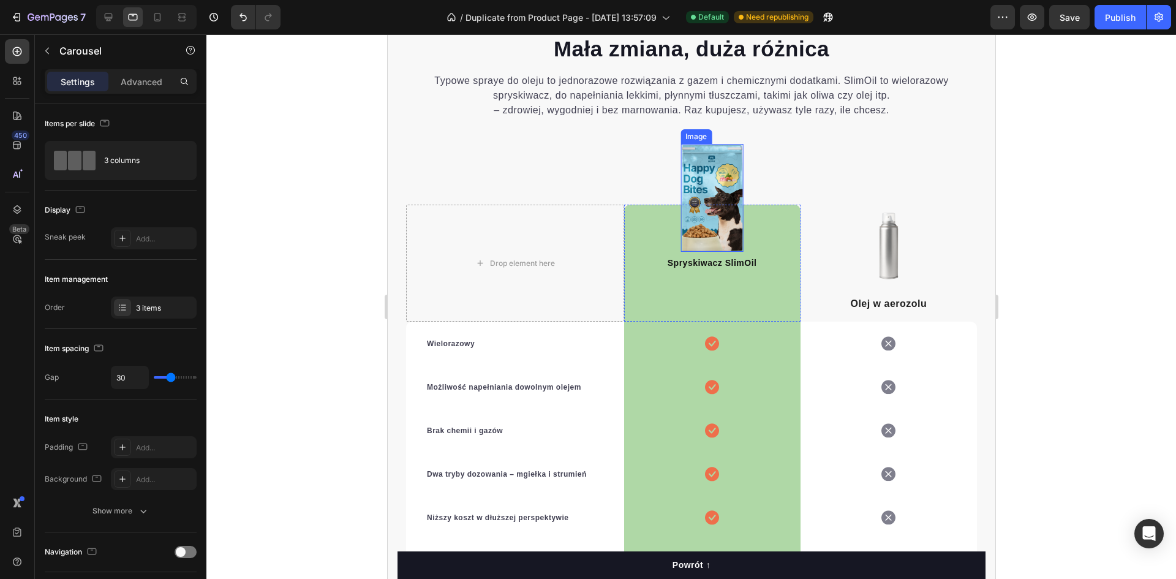
click at [680, 176] on img at bounding box center [711, 198] width 63 height 108
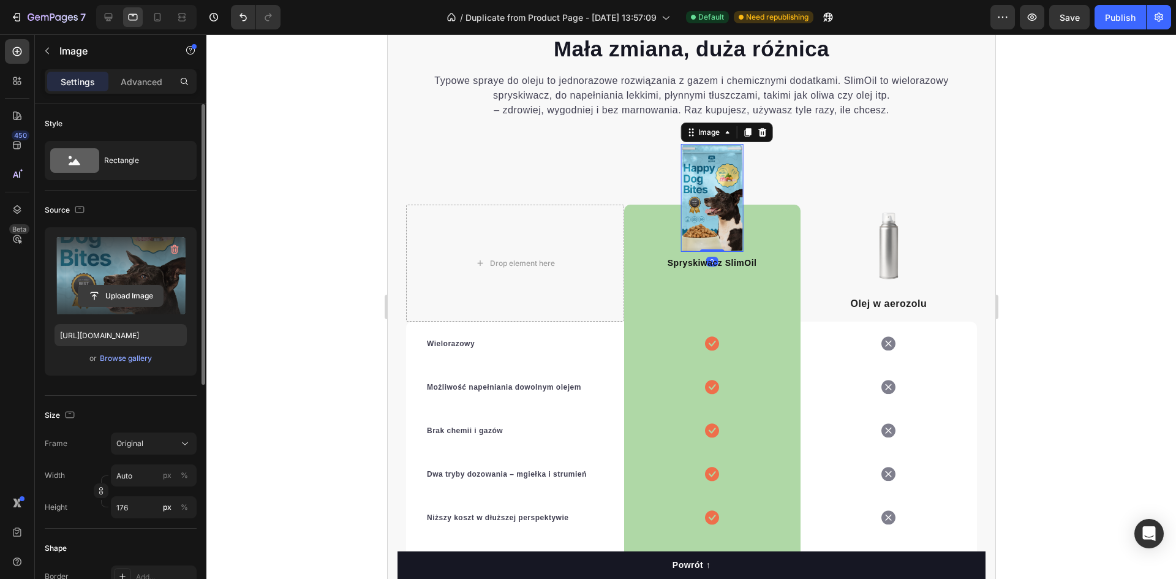
click at [132, 299] on input "file" at bounding box center [120, 295] width 85 height 21
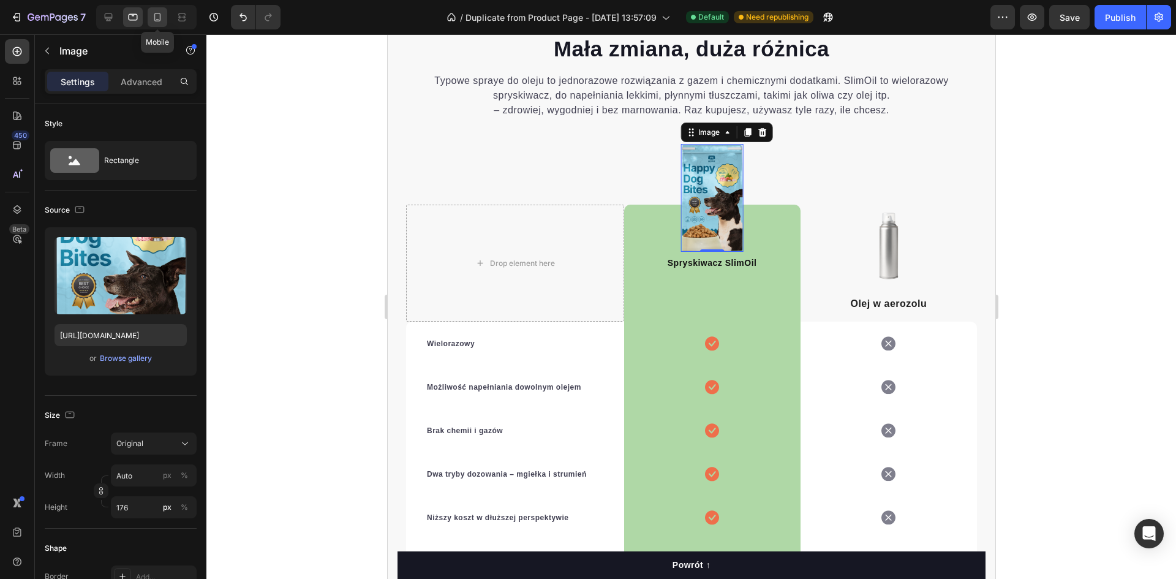
click at [165, 17] on div at bounding box center [158, 17] width 20 height 20
type input "[URL][DOMAIN_NAME]"
type input "95"
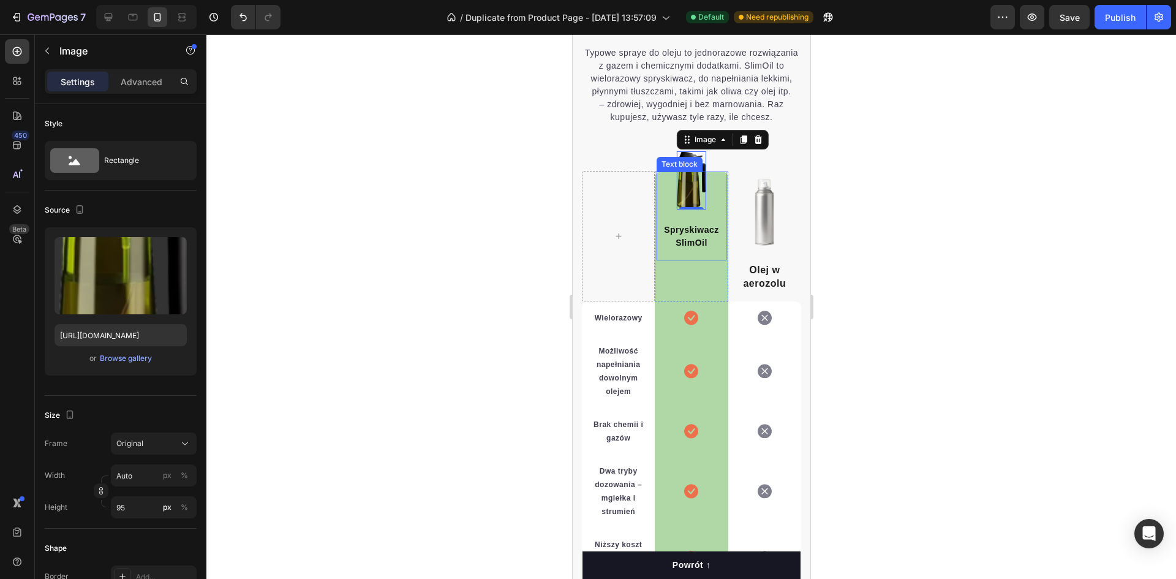
scroll to position [2555, 0]
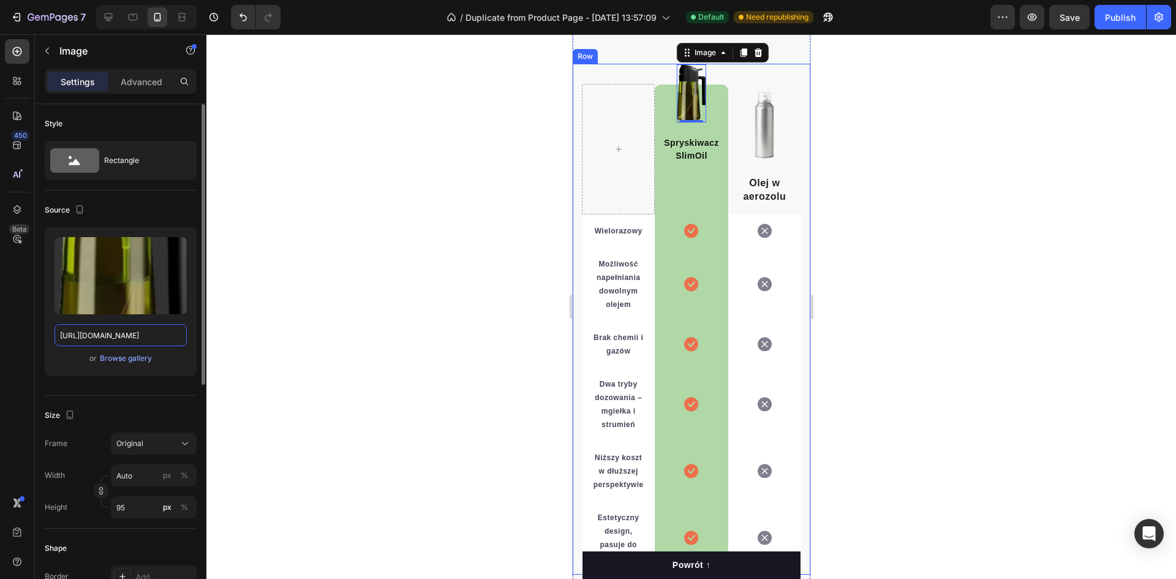
click at [146, 333] on input "[URL][DOMAIN_NAME]" at bounding box center [121, 335] width 132 height 22
click at [138, 17] on icon at bounding box center [133, 17] width 12 height 12
type input "[URL][DOMAIN_NAME]"
type input "176"
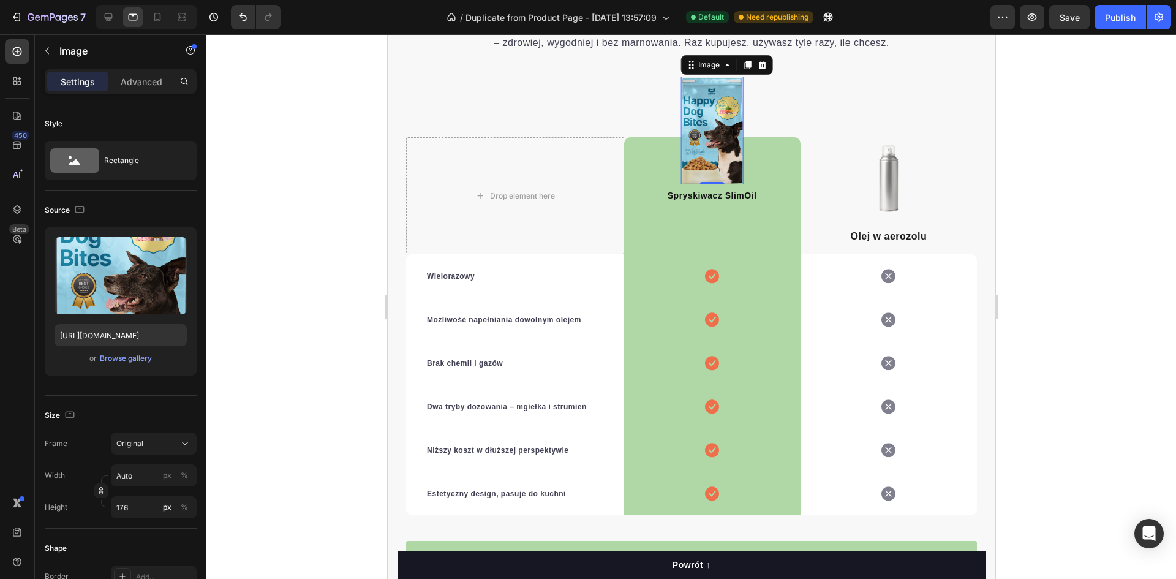
scroll to position [2479, 0]
click at [685, 103] on img at bounding box center [711, 131] width 63 height 108
click at [149, 328] on input "[URL][DOMAIN_NAME]" at bounding box center [121, 335] width 132 height 22
paste input "[DOMAIN_NAME][URL]"
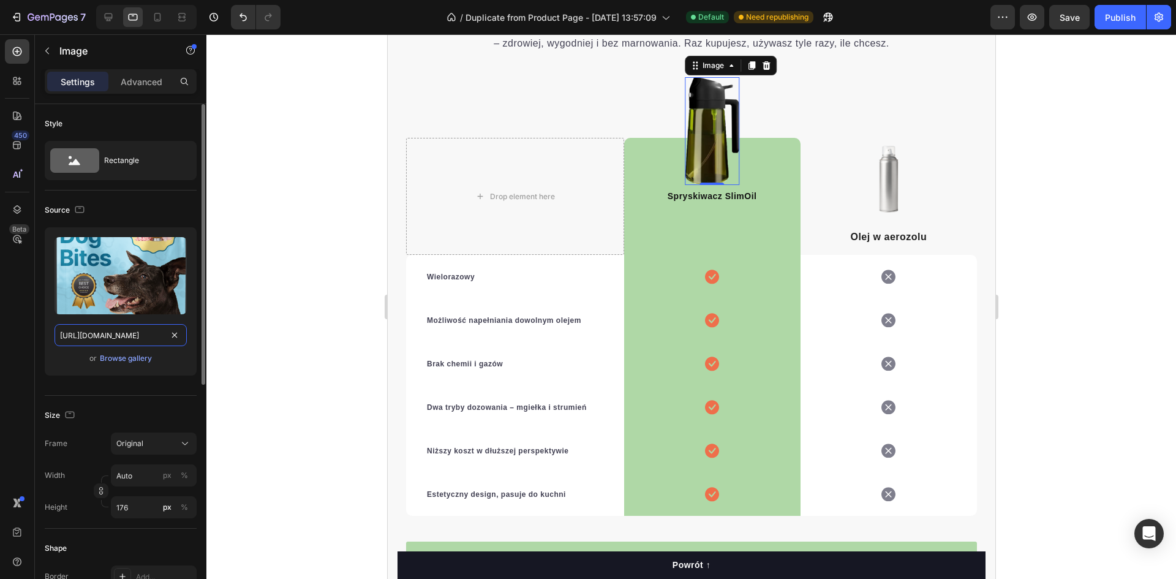
scroll to position [0, 374]
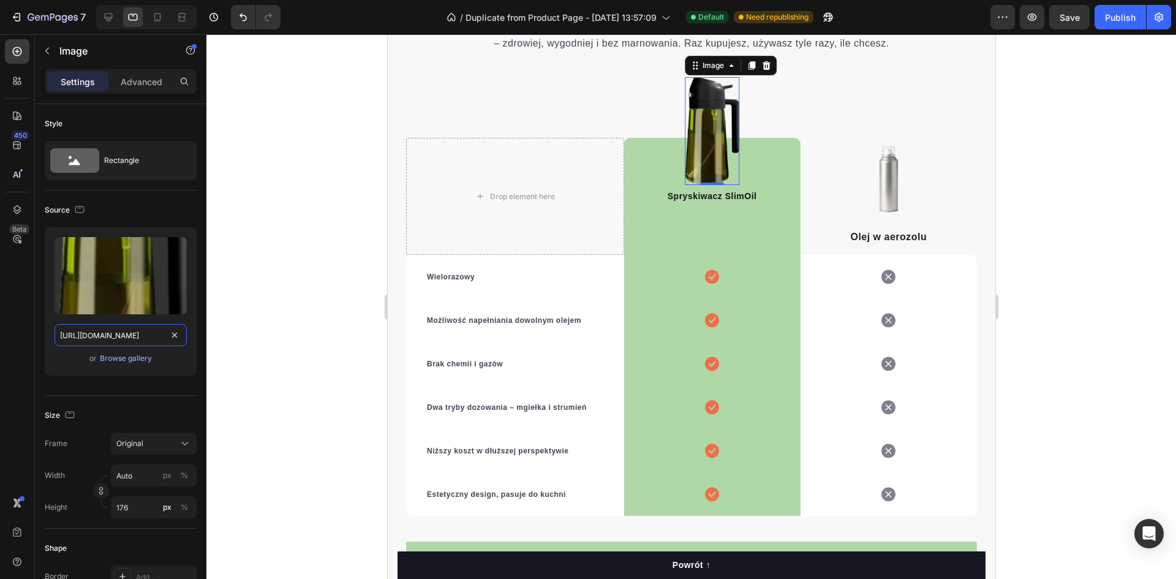
type input "[URL][DOMAIN_NAME]"
click at [289, 233] on div at bounding box center [691, 306] width 970 height 545
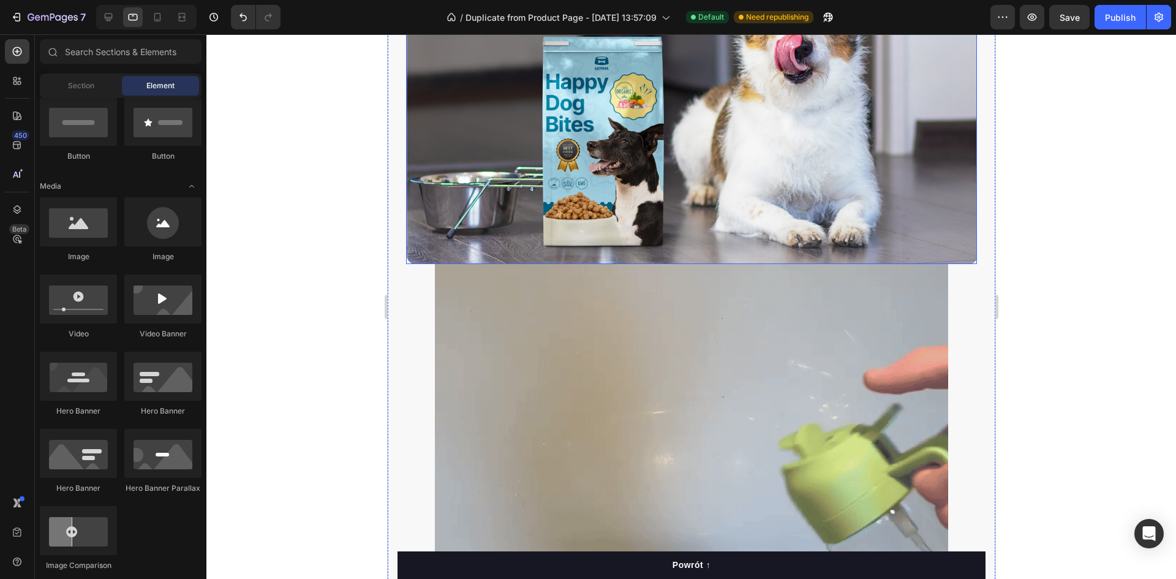
scroll to position [819, 0]
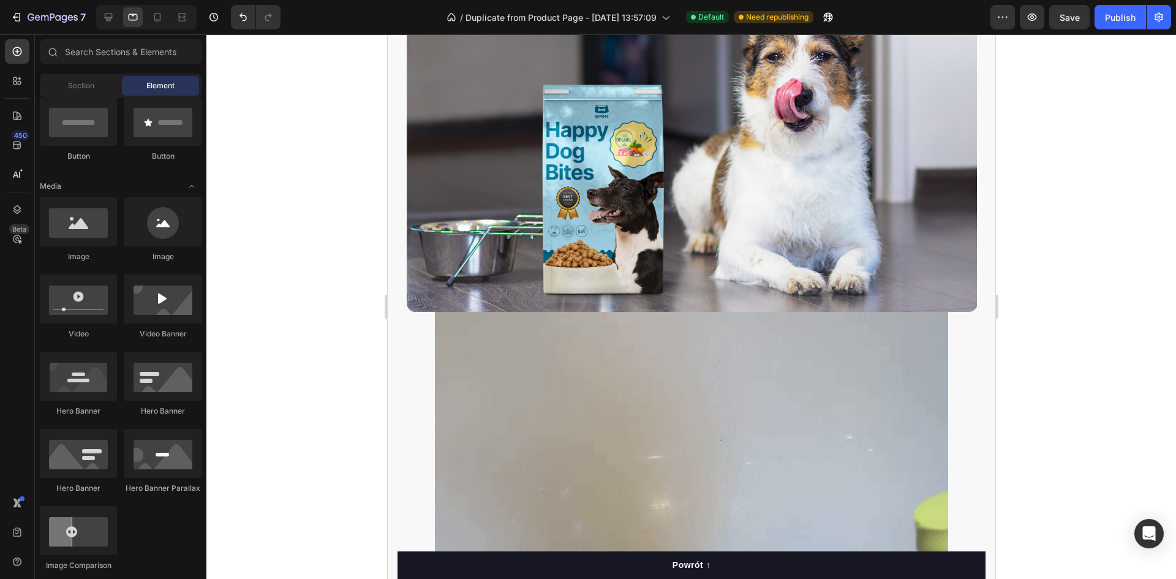
click at [927, 166] on img at bounding box center [691, 143] width 571 height 339
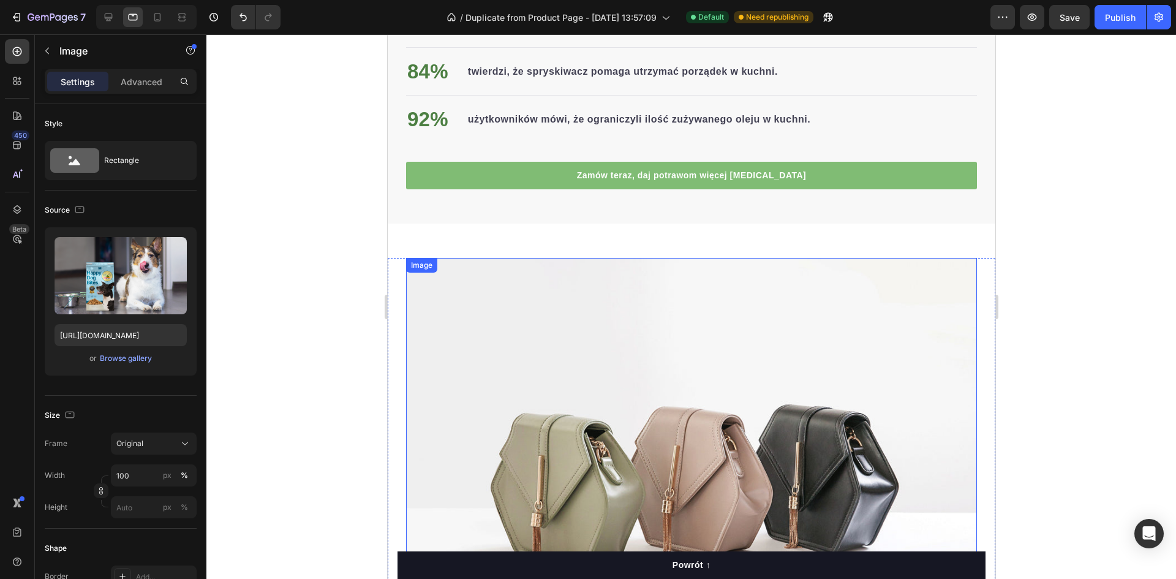
scroll to position [2211, 0]
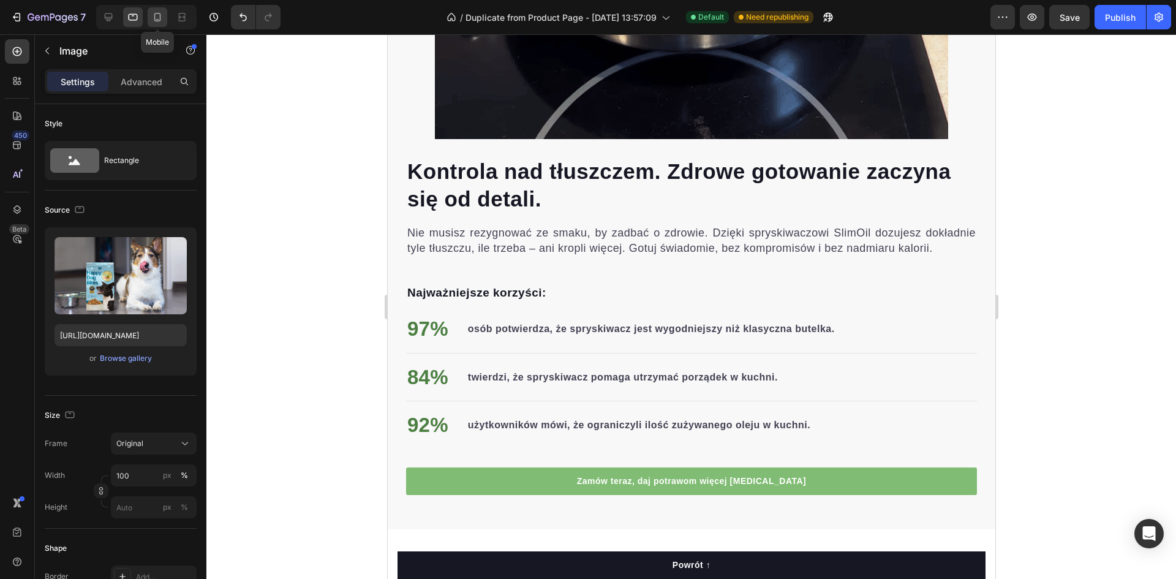
click at [154, 11] on icon at bounding box center [157, 17] width 12 height 12
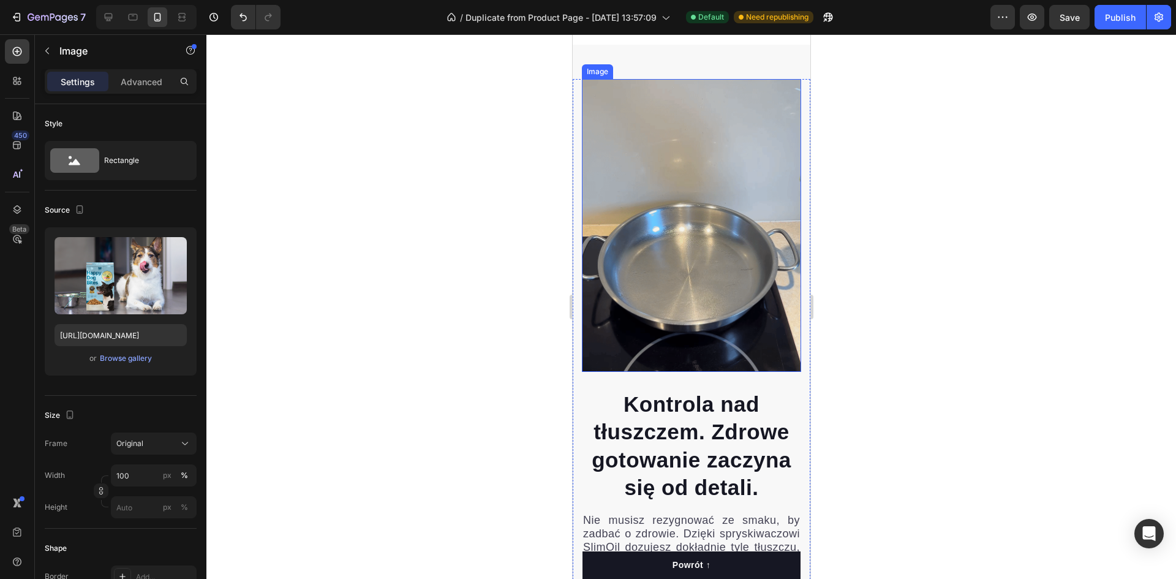
scroll to position [725, 0]
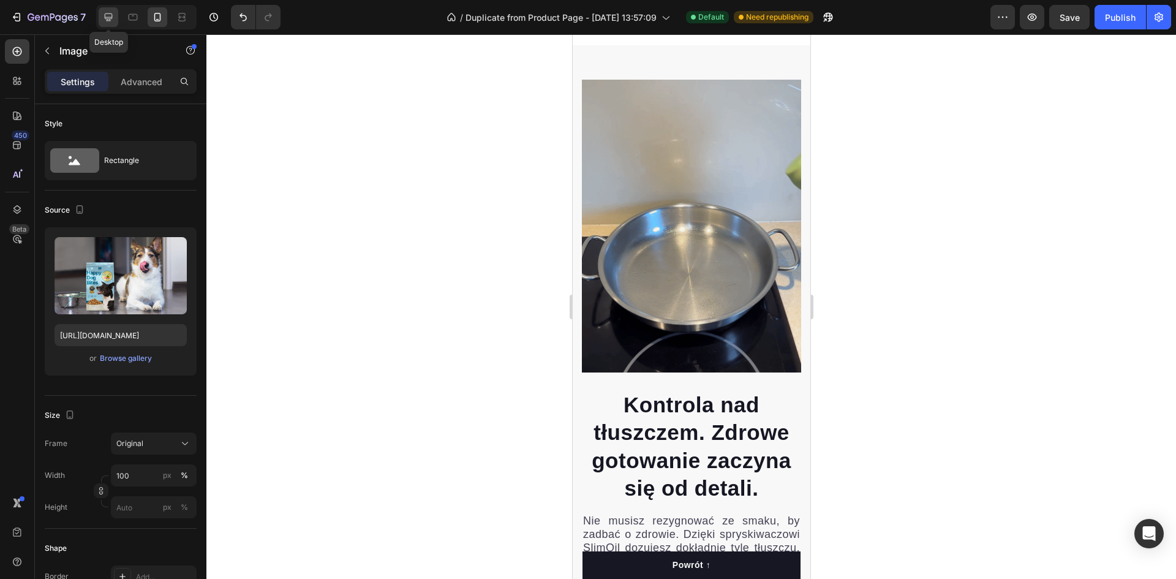
click at [102, 18] on icon at bounding box center [108, 17] width 12 height 12
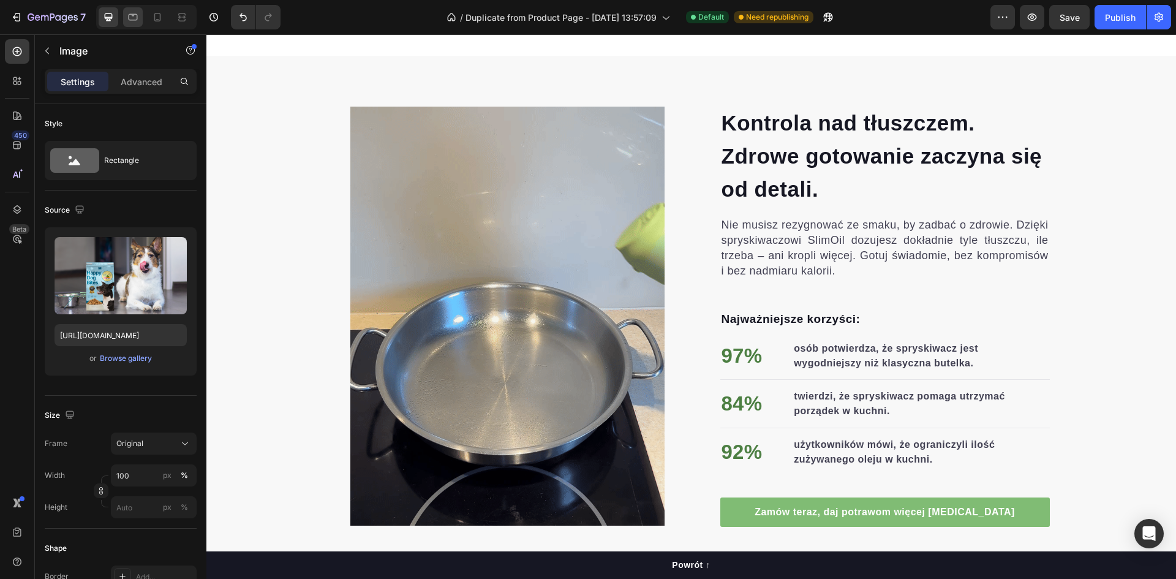
scroll to position [429, 0]
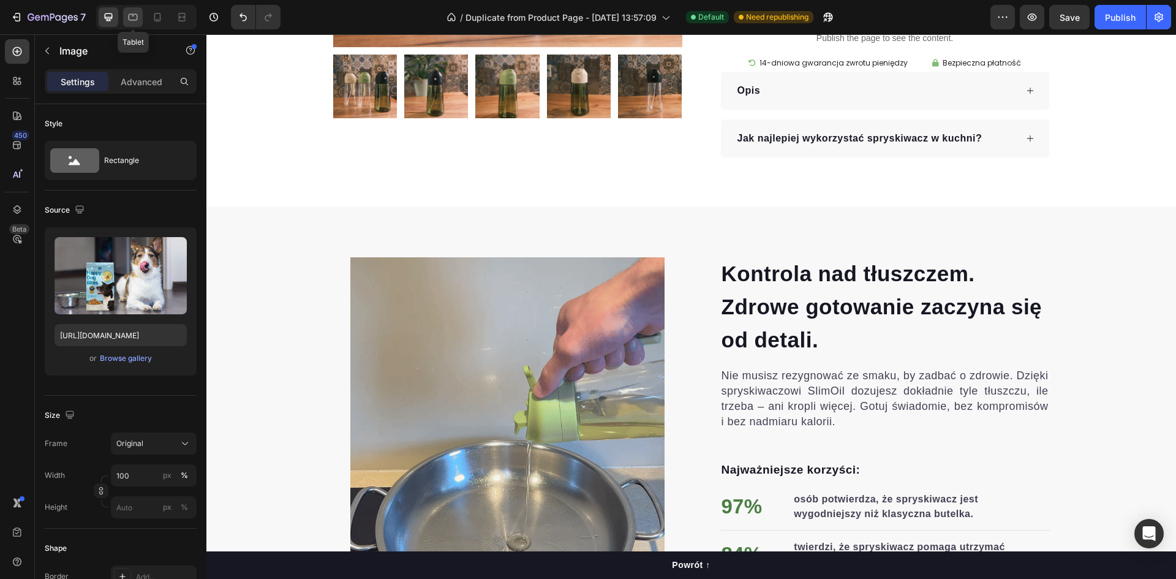
click at [133, 23] on div at bounding box center [133, 17] width 20 height 20
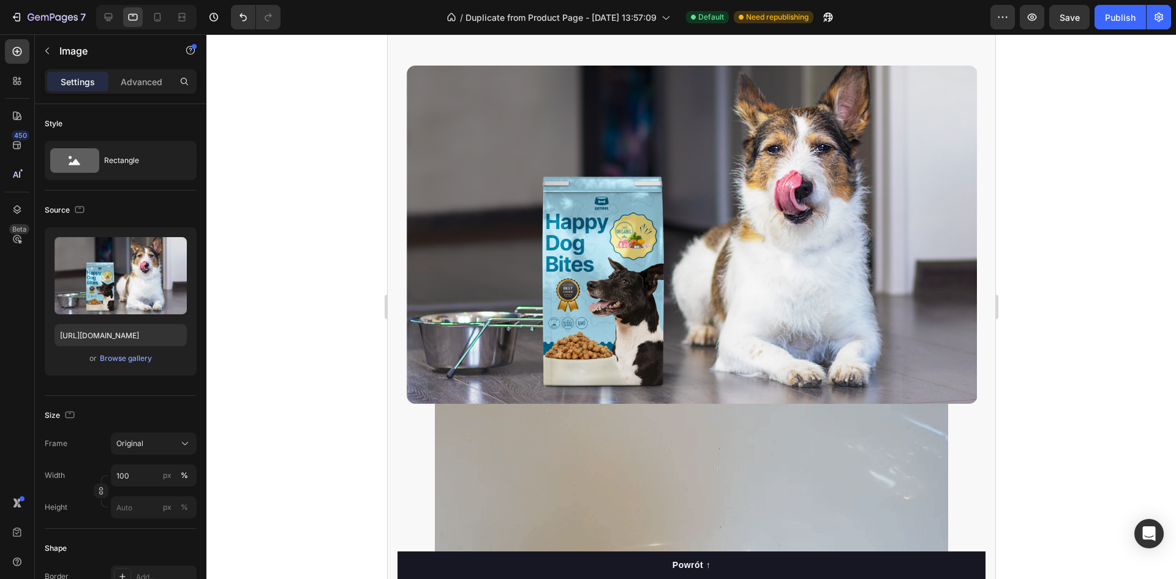
scroll to position [1348, 0]
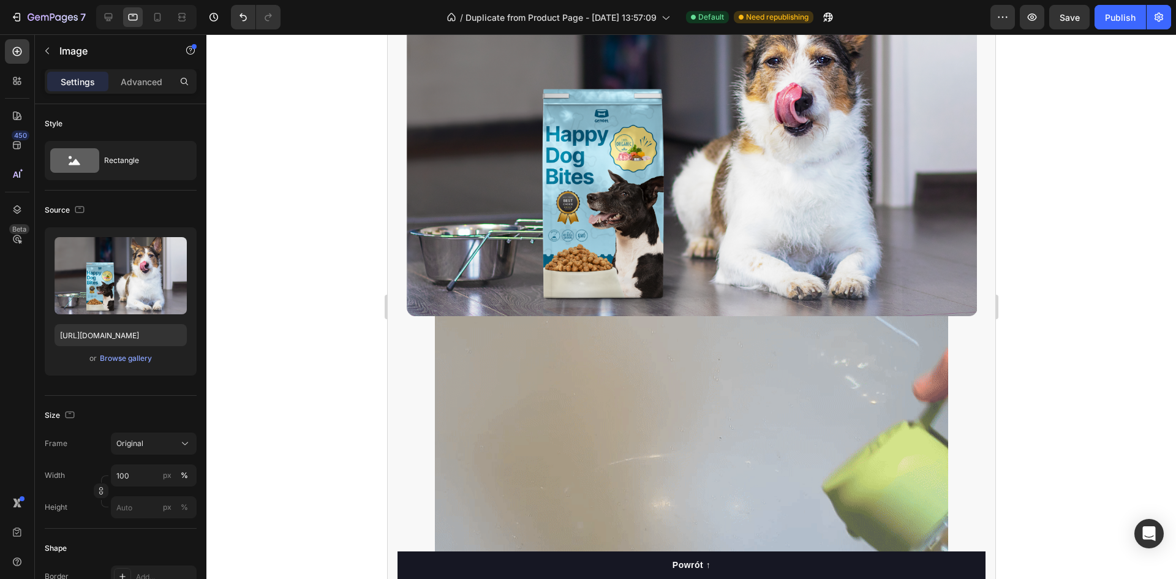
click at [679, 168] on img at bounding box center [691, 147] width 571 height 339
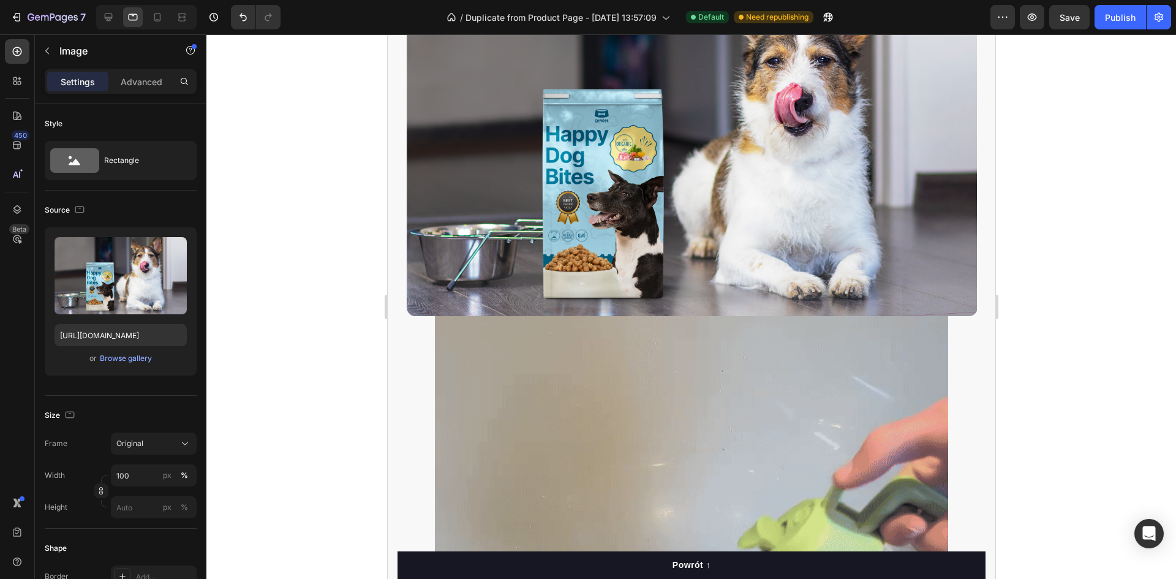
click at [703, 149] on img at bounding box center [691, 147] width 571 height 339
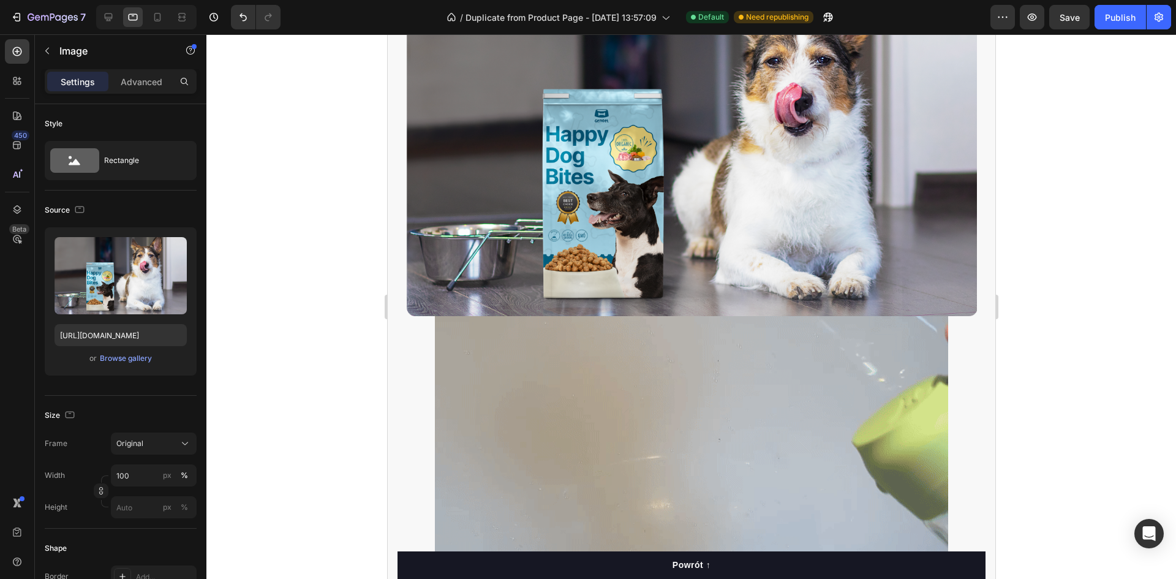
click at [308, 244] on div at bounding box center [691, 306] width 970 height 545
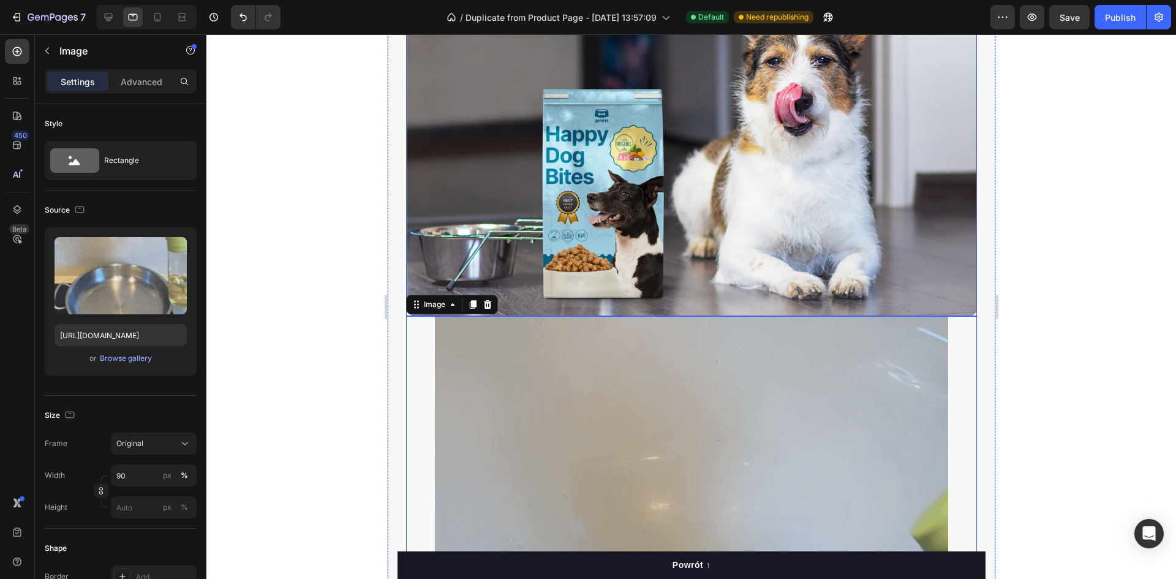
click at [493, 198] on img at bounding box center [691, 147] width 571 height 339
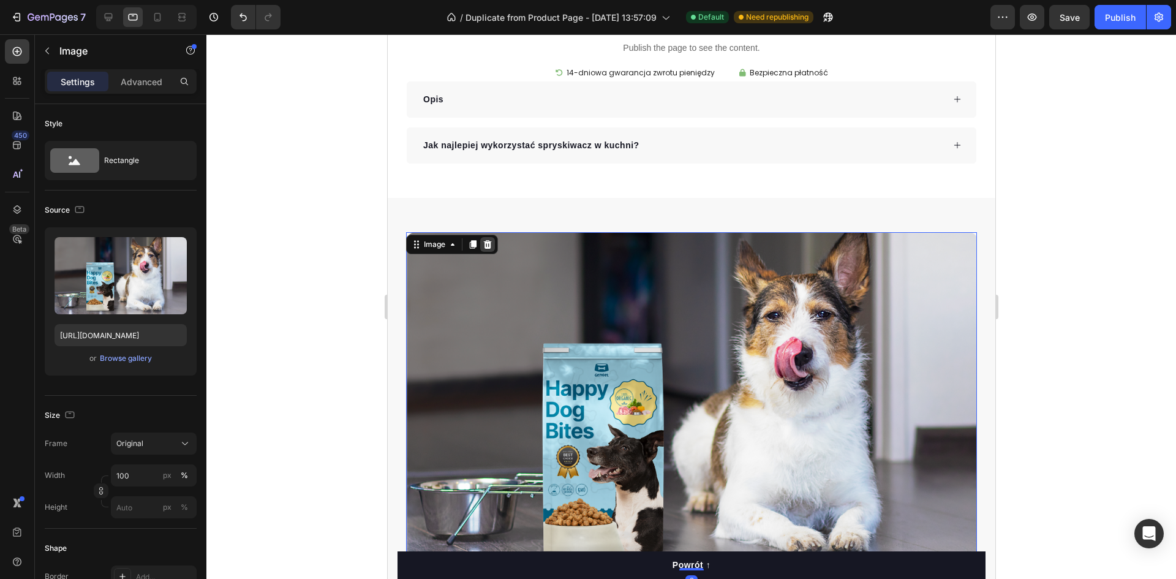
click at [489, 240] on icon at bounding box center [487, 244] width 8 height 9
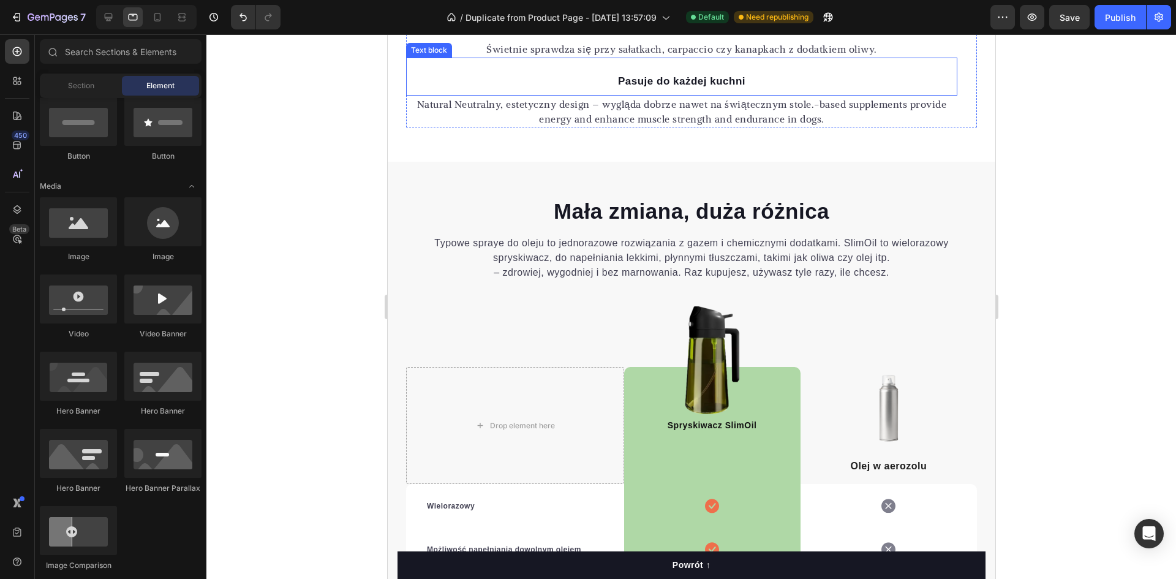
scroll to position [3125, 0]
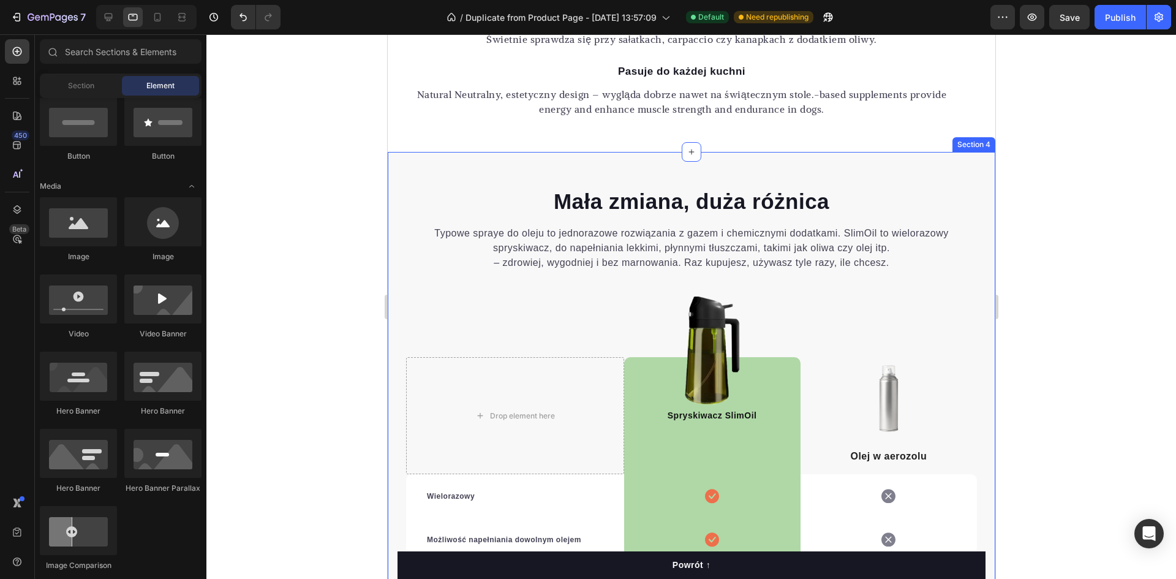
click at [940, 161] on div "Mała zmiana, duża różnica Heading Typowe spraye do oleju to jednorazowe rozwiąz…" at bounding box center [691, 487] width 608 height 671
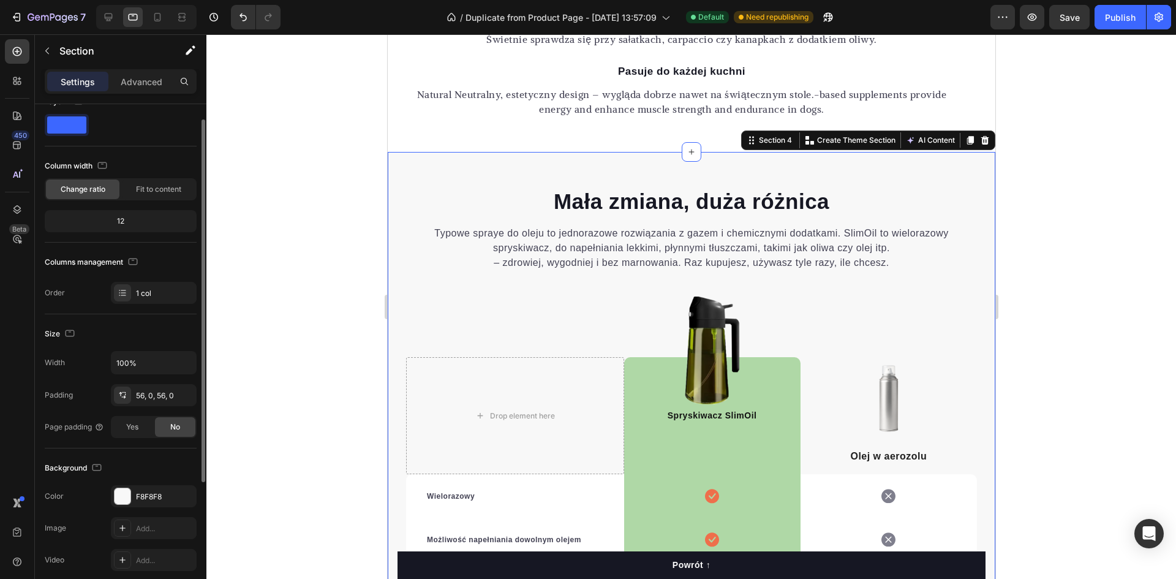
scroll to position [0, 0]
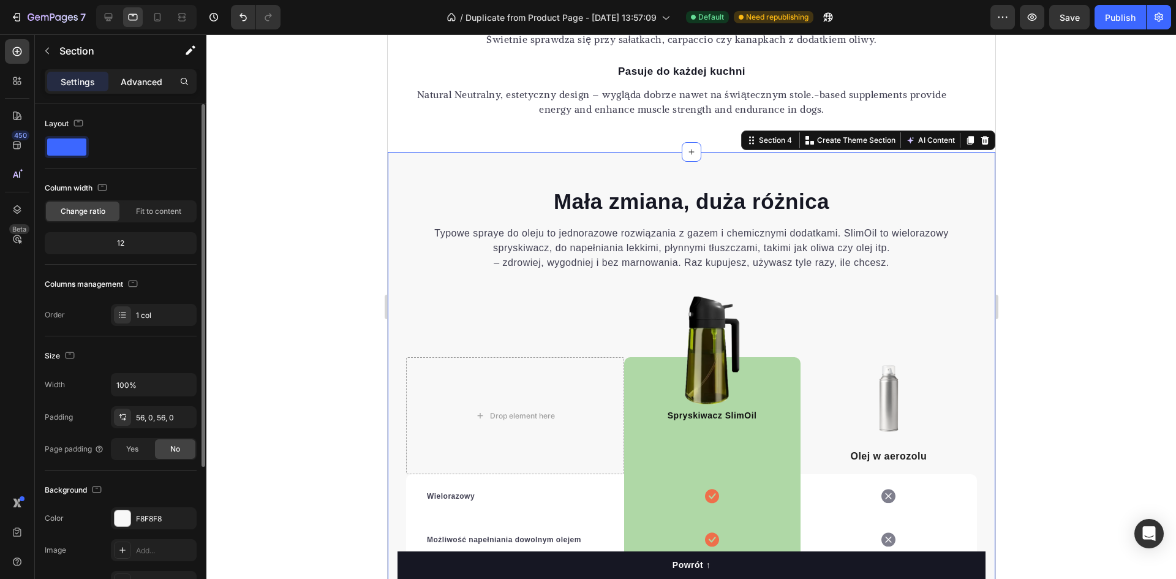
click at [138, 91] on div "Advanced" at bounding box center [141, 82] width 61 height 20
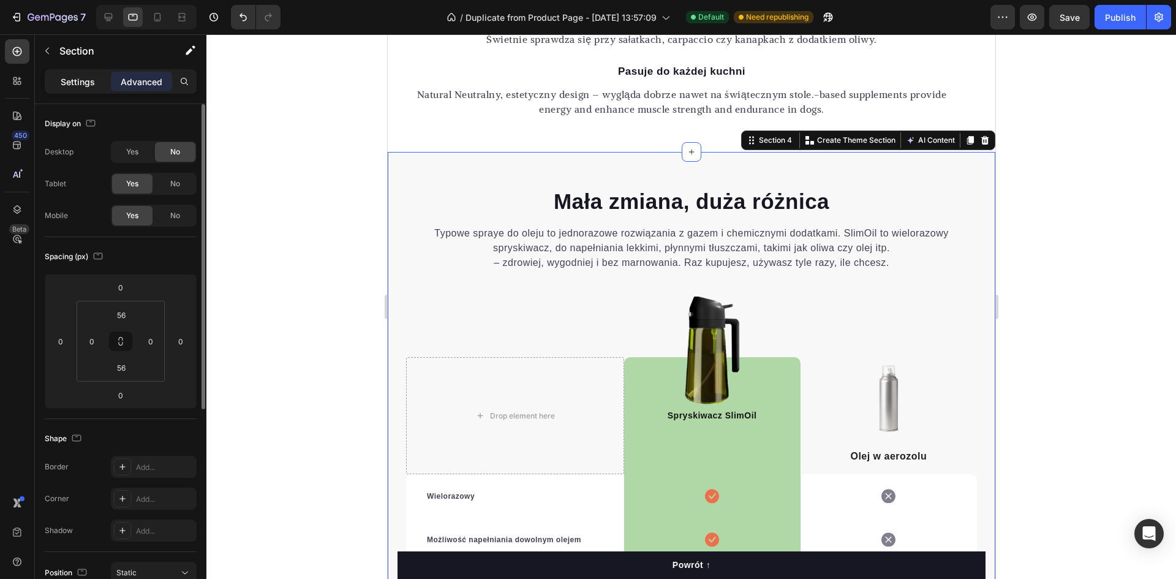
click at [92, 85] on p "Settings" at bounding box center [78, 81] width 34 height 13
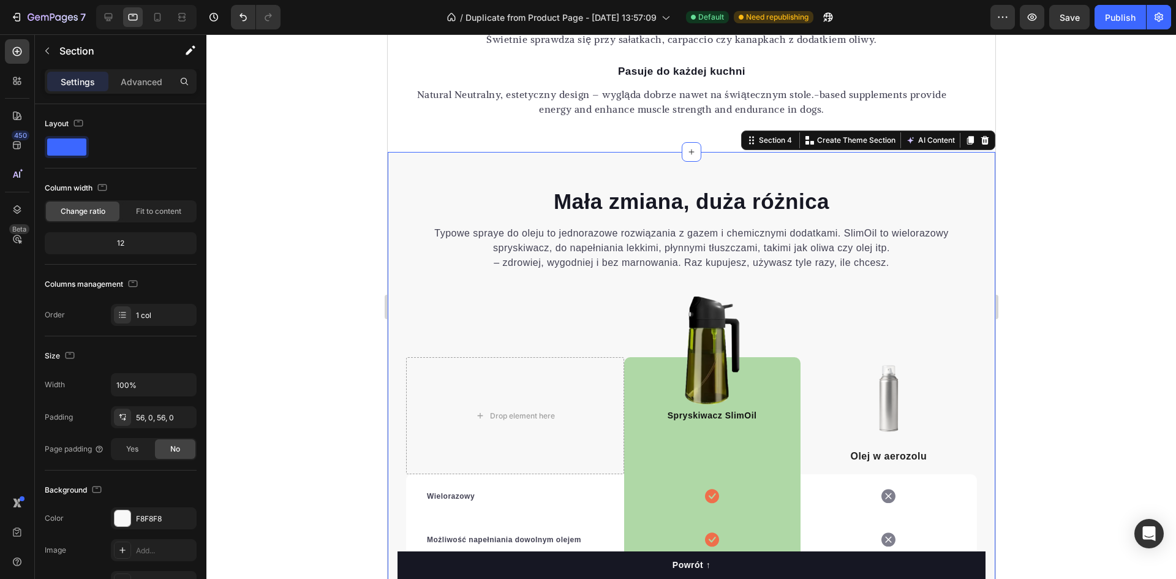
click at [631, 154] on div "Mała zmiana, duża różnica Heading Typowe spraye do oleju to jednorazowe rozwiąz…" at bounding box center [691, 487] width 608 height 671
click at [999, 14] on icon "button" at bounding box center [1003, 17] width 12 height 12
click at [930, 17] on div "/ Duplicate from Product Page - [DATE] 13:57:09 Default Need republishing" at bounding box center [640, 17] width 700 height 25
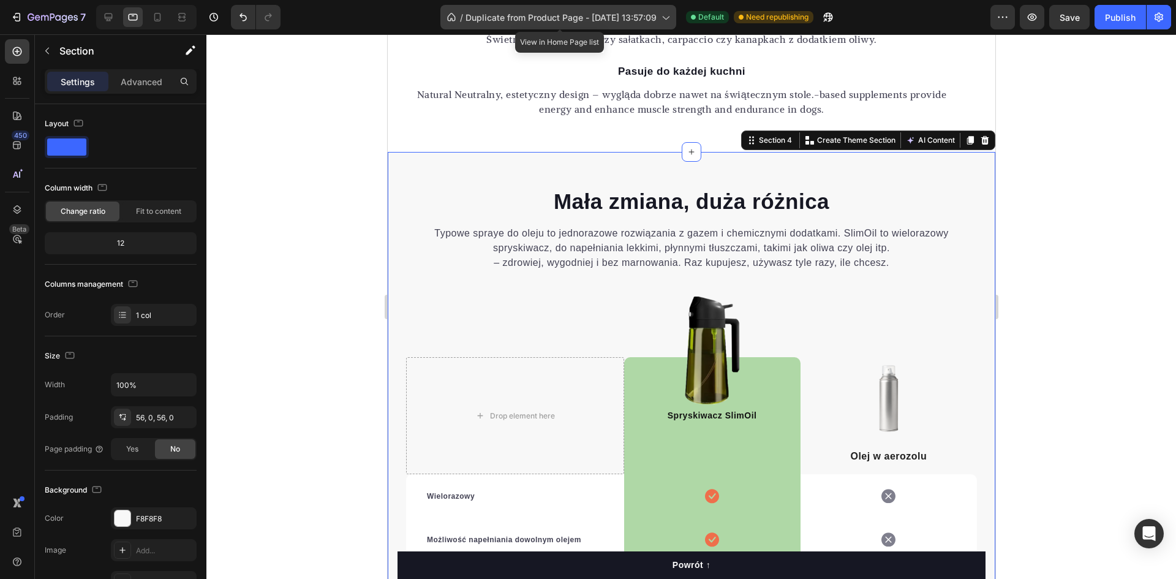
click at [649, 17] on span "Duplicate from Product Page - [DATE] 13:57:09" at bounding box center [561, 17] width 191 height 13
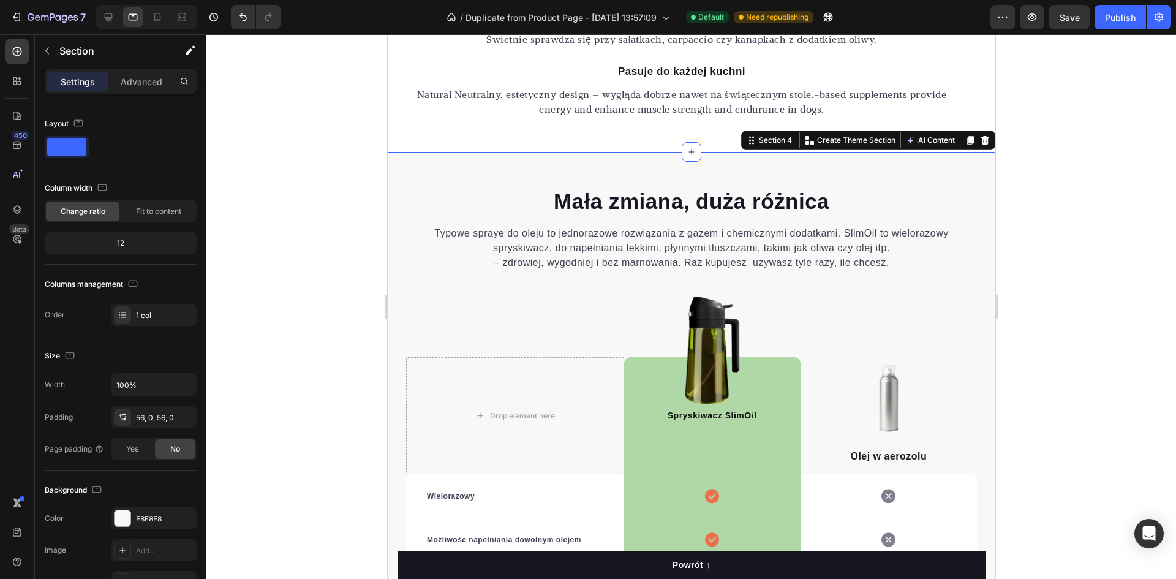
click at [293, 99] on div at bounding box center [691, 306] width 970 height 545
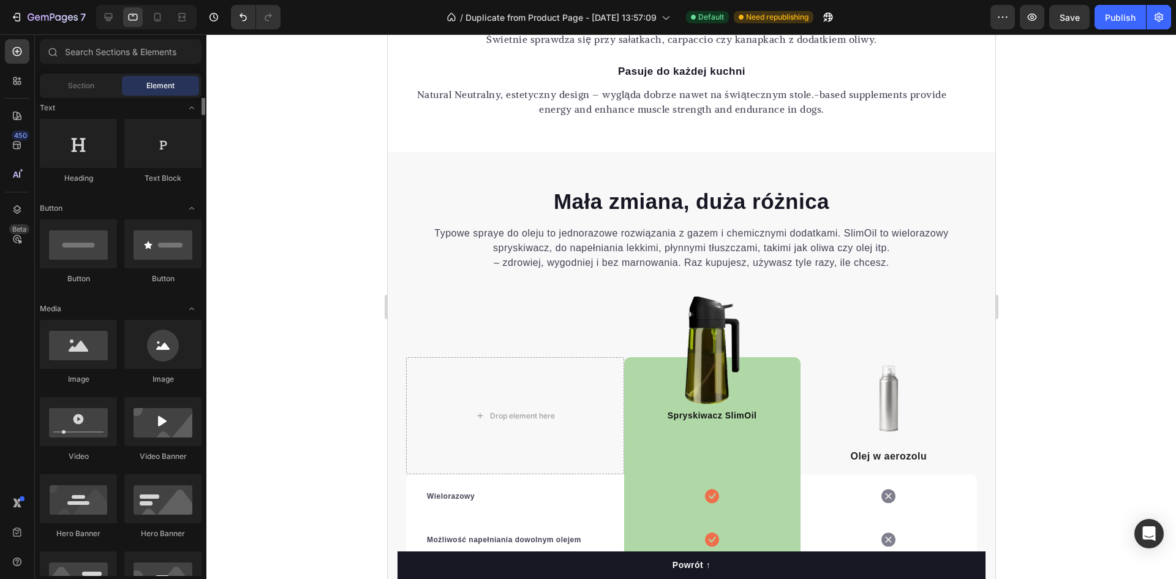
scroll to position [123, 0]
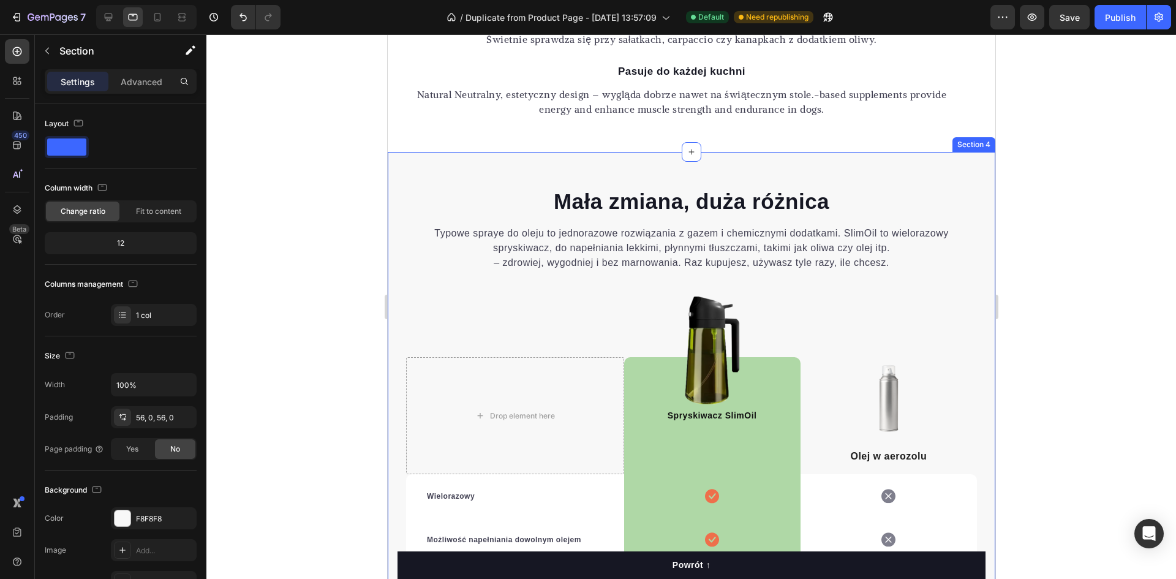
click at [447, 172] on div "Mała zmiana, duża różnica Heading Typowe spraye do oleju to jednorazowe rozwiąz…" at bounding box center [691, 487] width 608 height 671
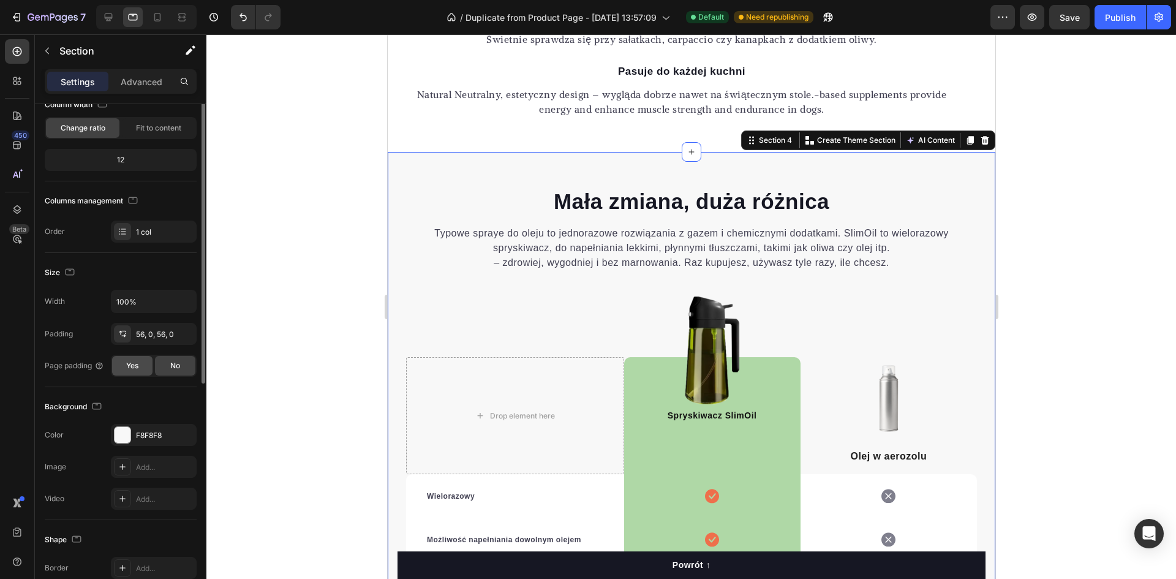
scroll to position [0, 0]
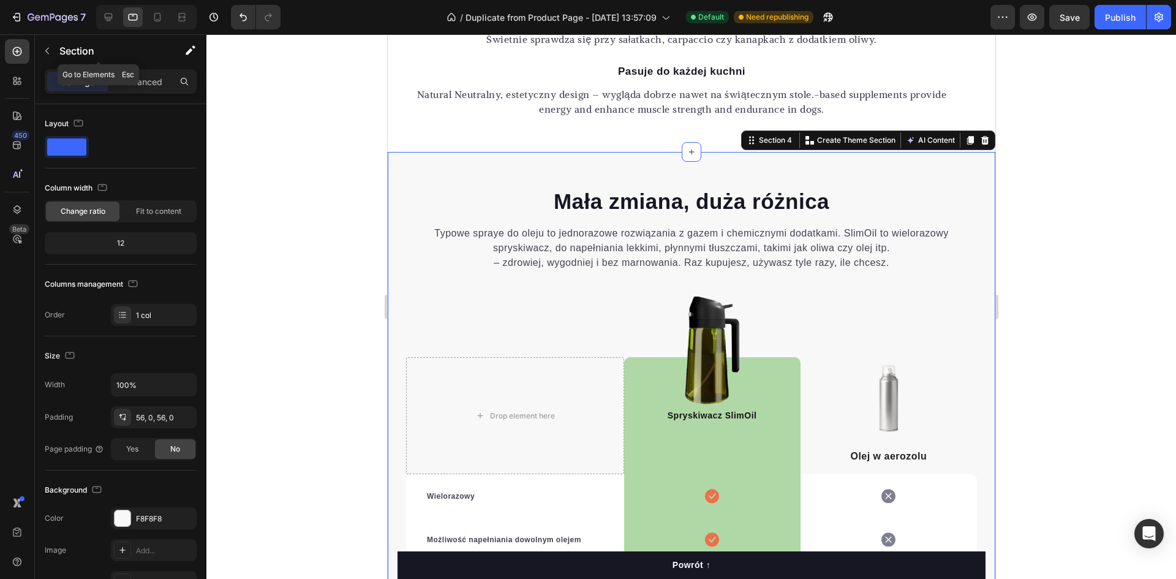
click at [143, 67] on div "Section" at bounding box center [98, 51] width 127 height 35
click at [143, 85] on p "Advanced" at bounding box center [142, 81] width 42 height 13
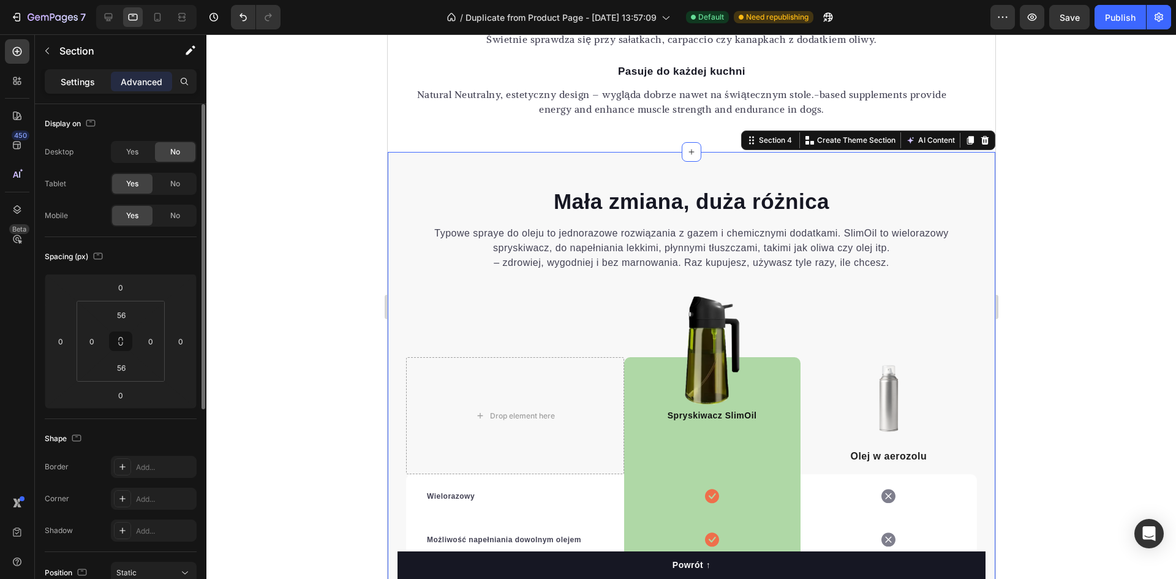
click at [95, 86] on div "Settings" at bounding box center [77, 82] width 61 height 20
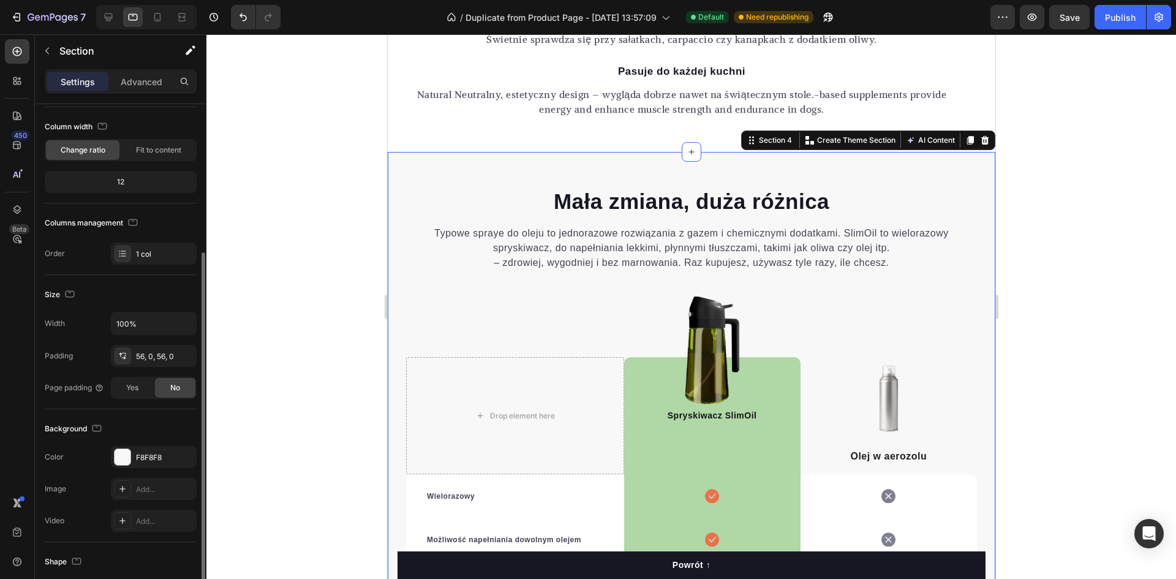
scroll to position [123, 0]
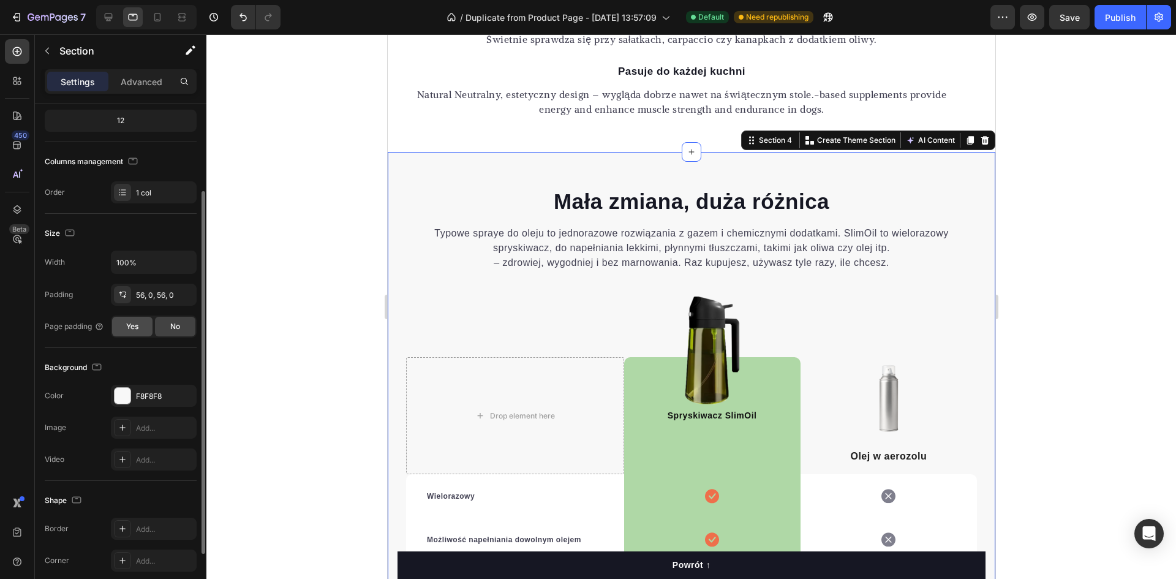
click at [142, 327] on div "Yes" at bounding box center [132, 327] width 40 height 20
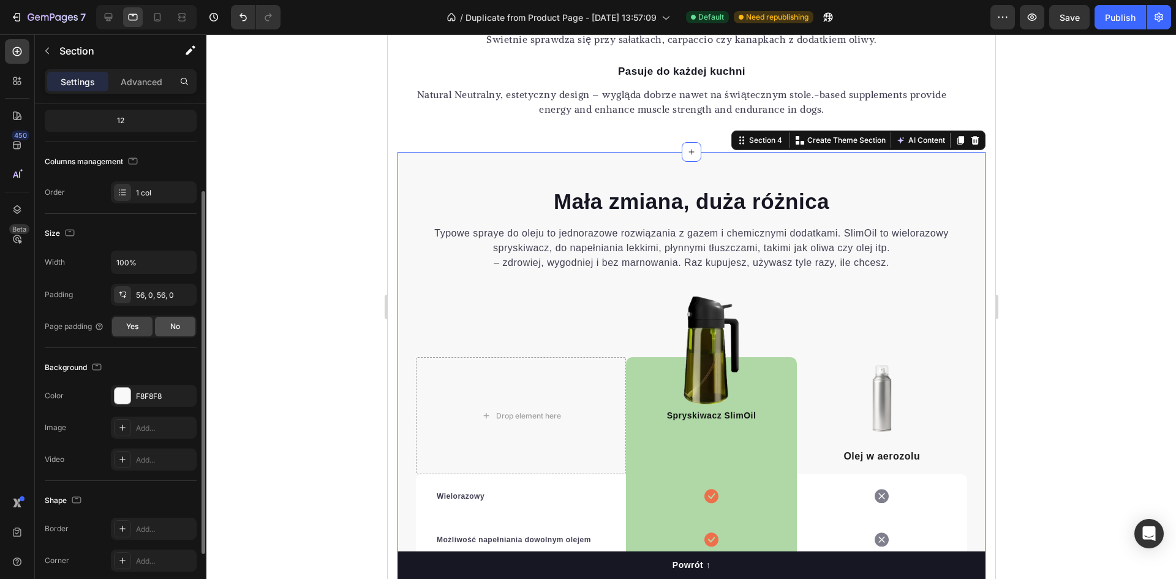
click at [175, 329] on span "No" at bounding box center [175, 326] width 10 height 11
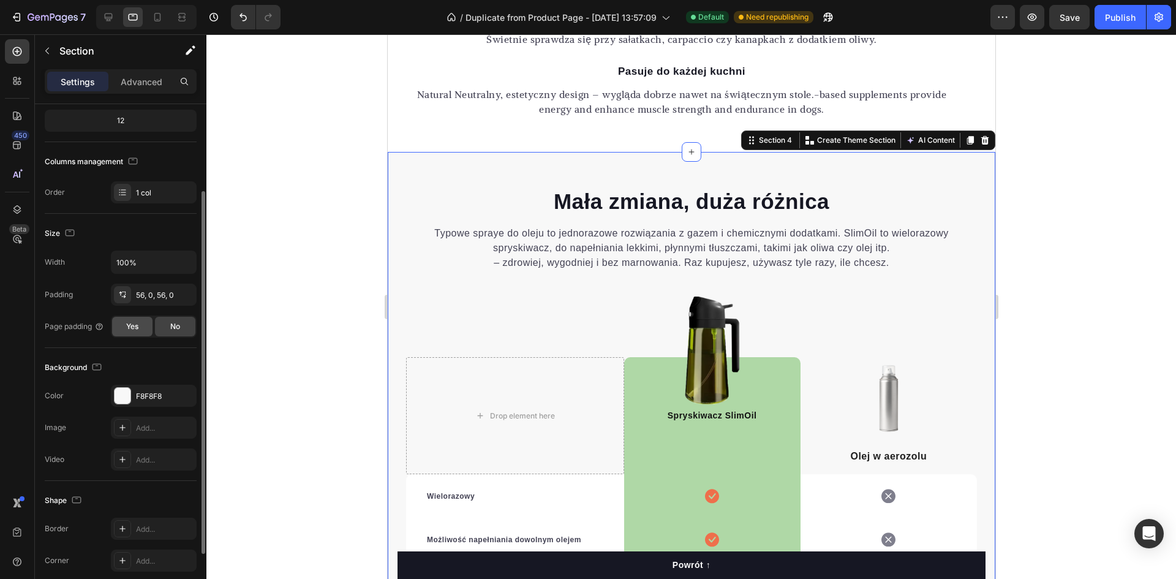
click at [143, 325] on div "Yes" at bounding box center [132, 327] width 40 height 20
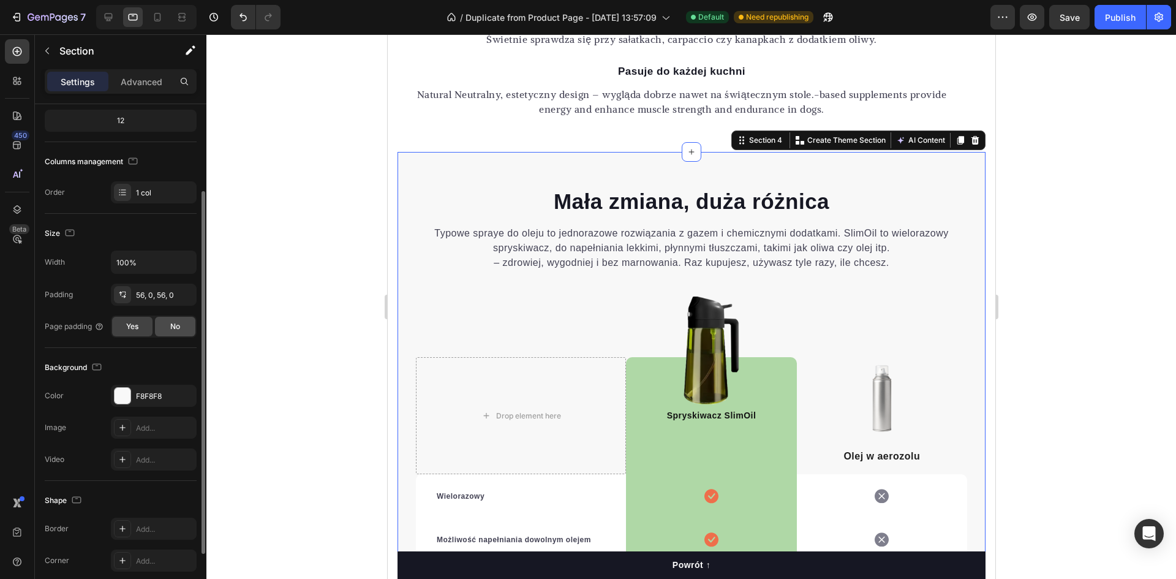
click at [176, 328] on span "No" at bounding box center [175, 326] width 10 height 11
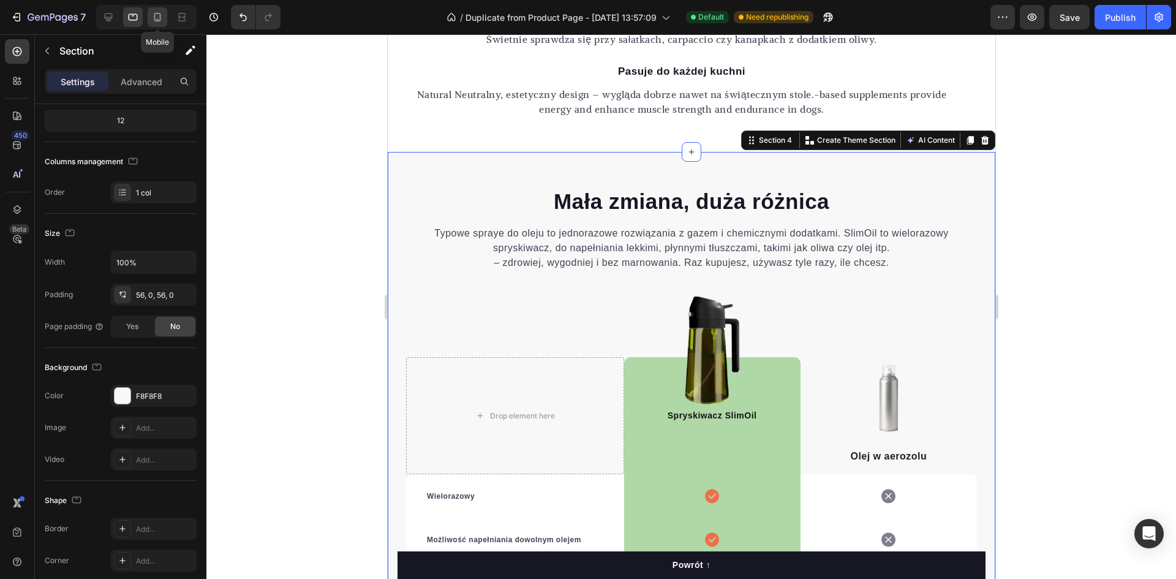
click at [156, 24] on div at bounding box center [158, 17] width 20 height 20
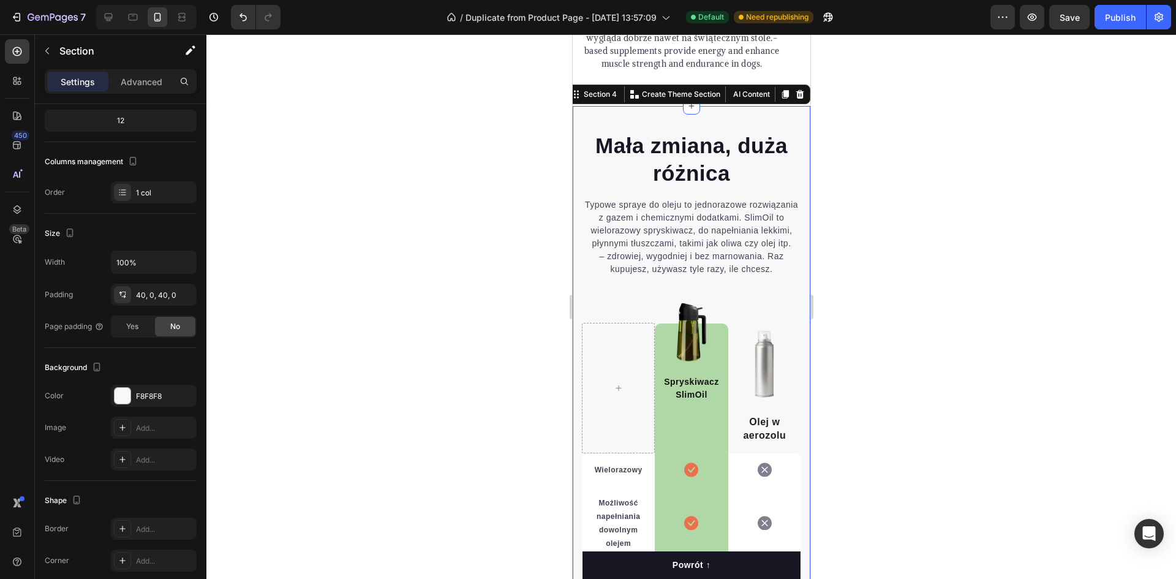
scroll to position [3102, 0]
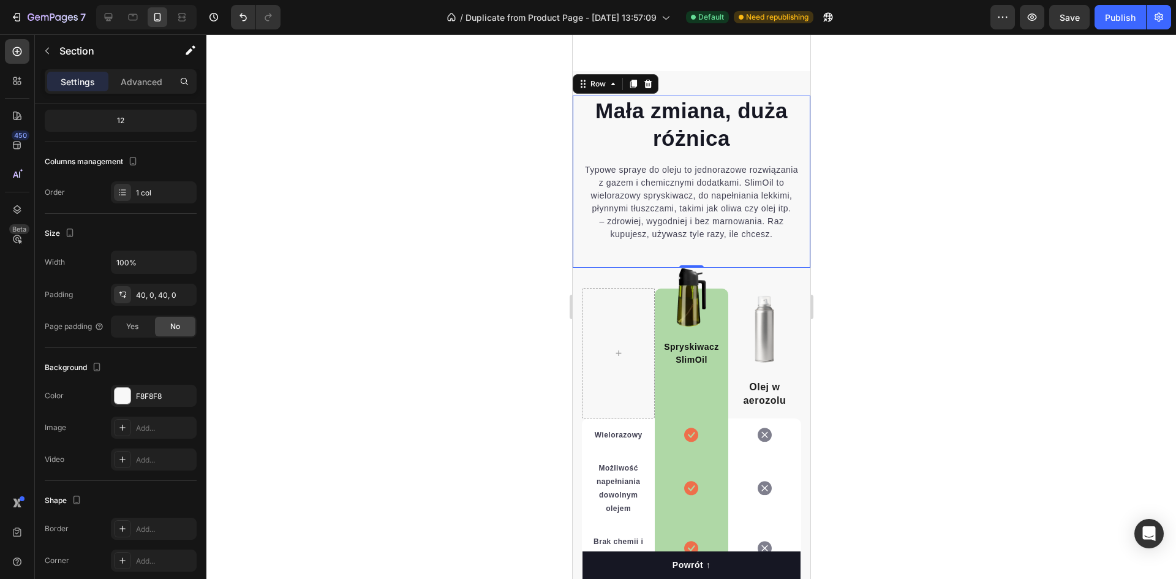
click at [576, 230] on div "Mała zmiana, duża różnica Heading Typowe spraye do oleju to jednorazowe rozwiąz…" at bounding box center [691, 182] width 238 height 172
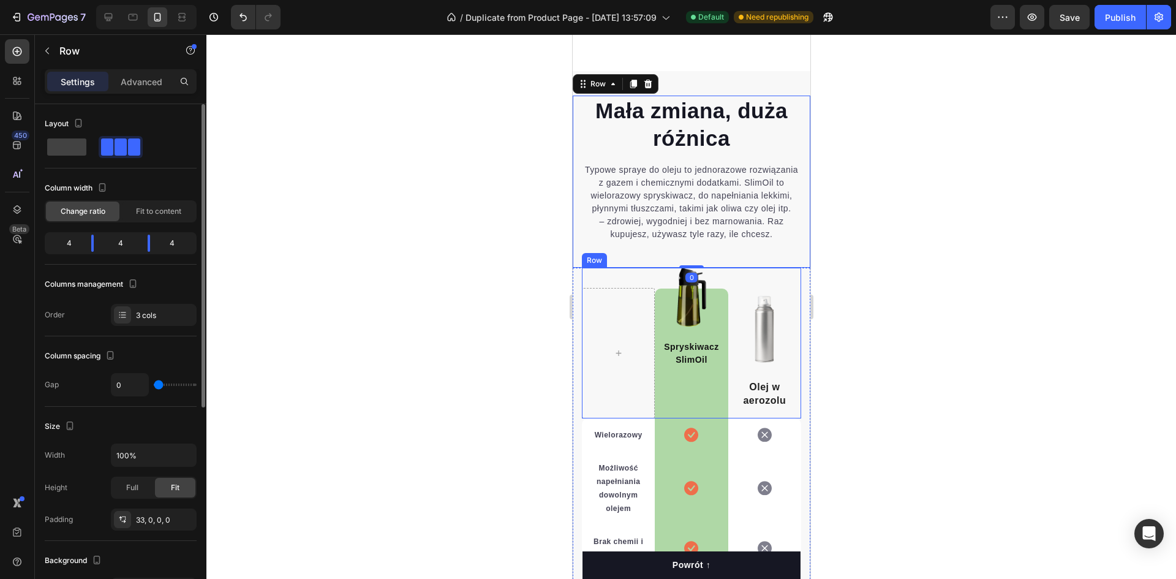
click at [581, 295] on div "Image Spryskiwacz SlimOil Text block Row Image Olej w aerozolu Text block Row" at bounding box center [690, 343] width 219 height 151
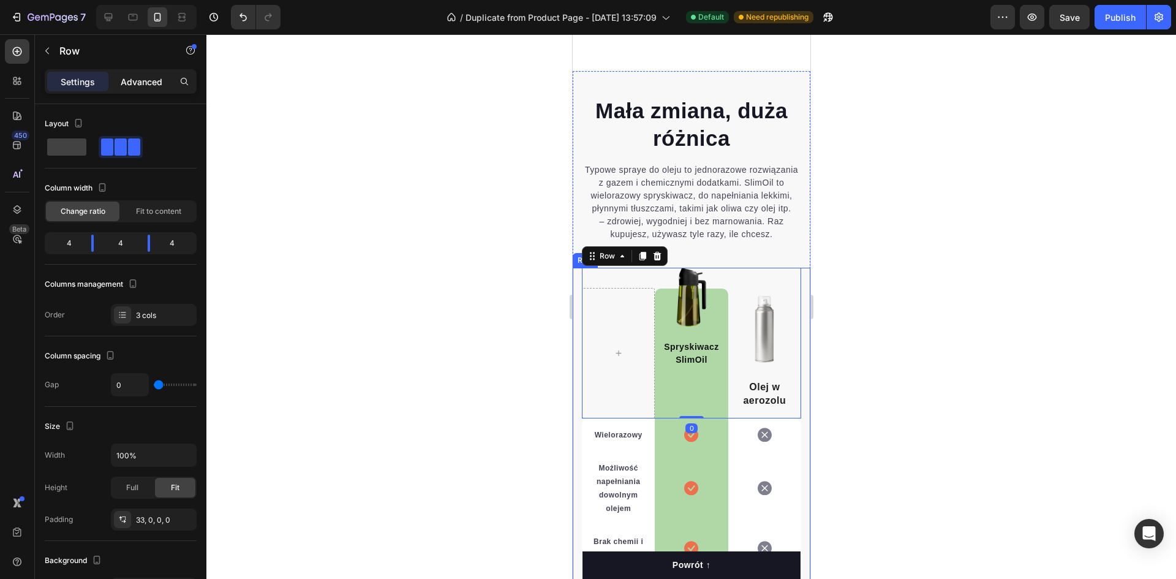
click at [140, 80] on p "Advanced" at bounding box center [142, 81] width 42 height 13
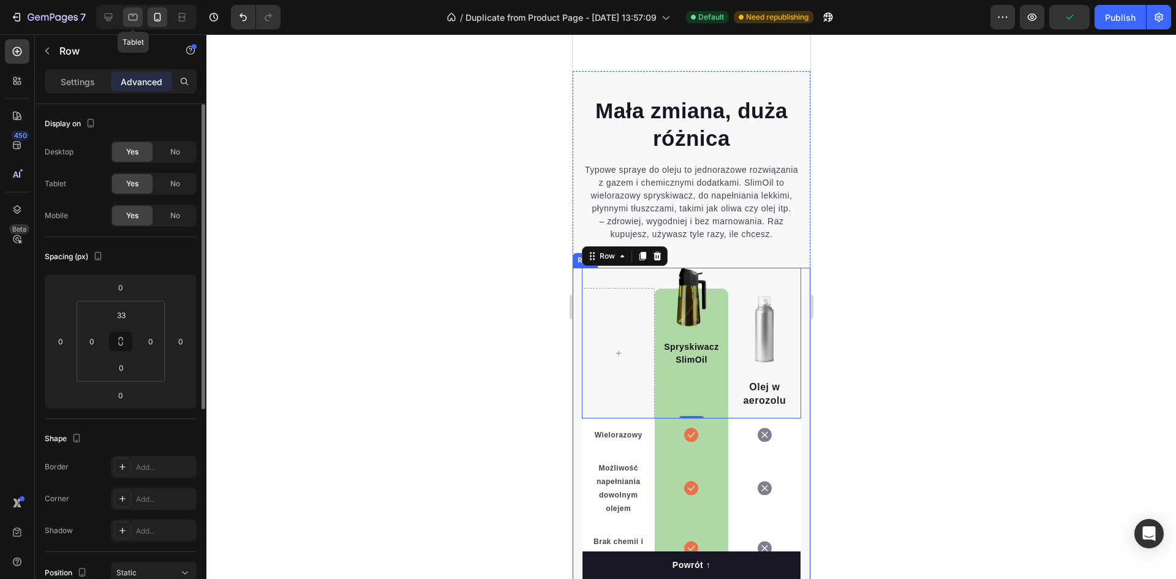
click at [137, 13] on icon at bounding box center [133, 17] width 12 height 12
type input "98"
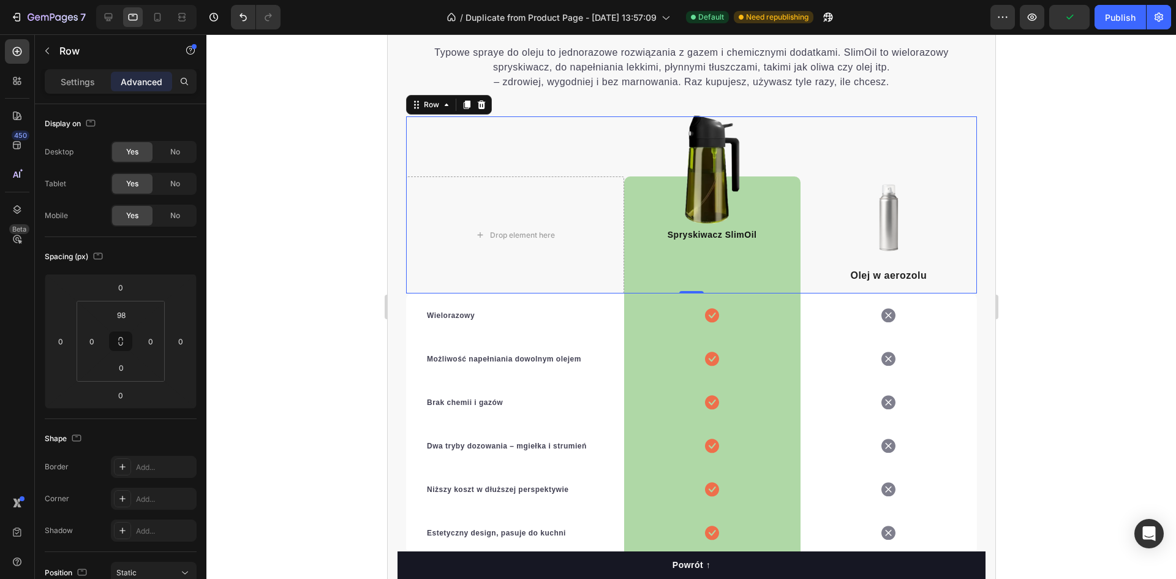
scroll to position [3154, 0]
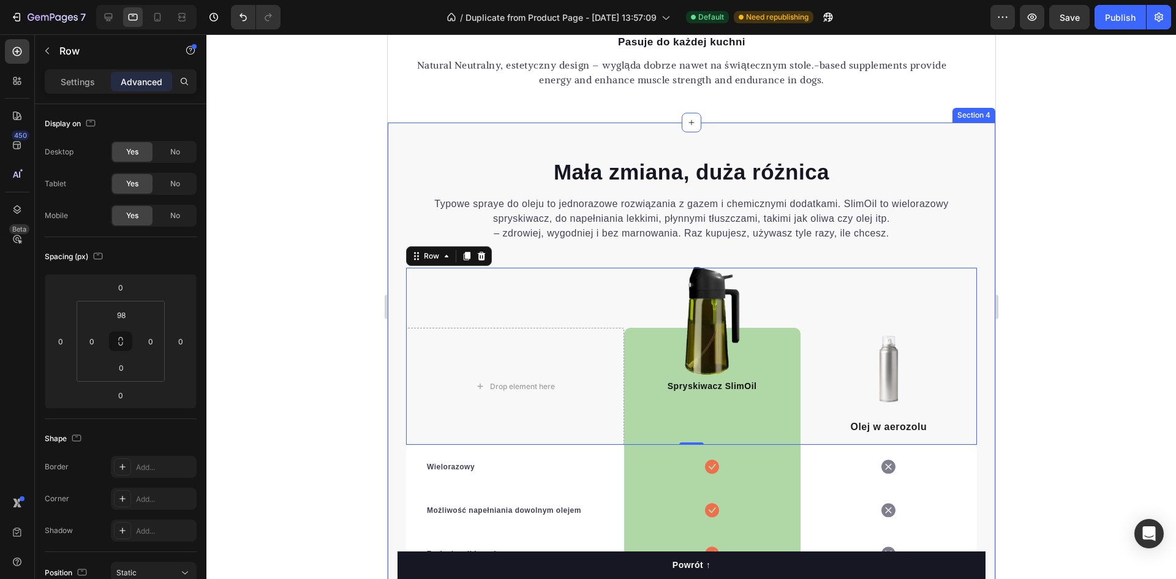
click at [409, 137] on div "Mała zmiana, duża różnica Heading Typowe spraye do oleju to jednorazowe rozwiąz…" at bounding box center [691, 458] width 608 height 671
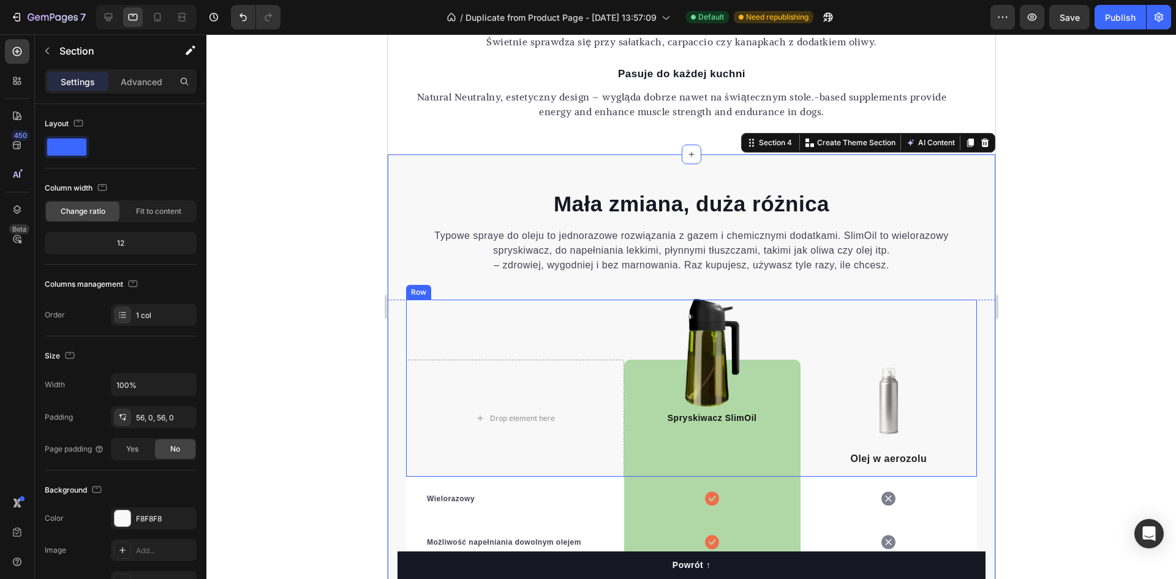
scroll to position [3032, 0]
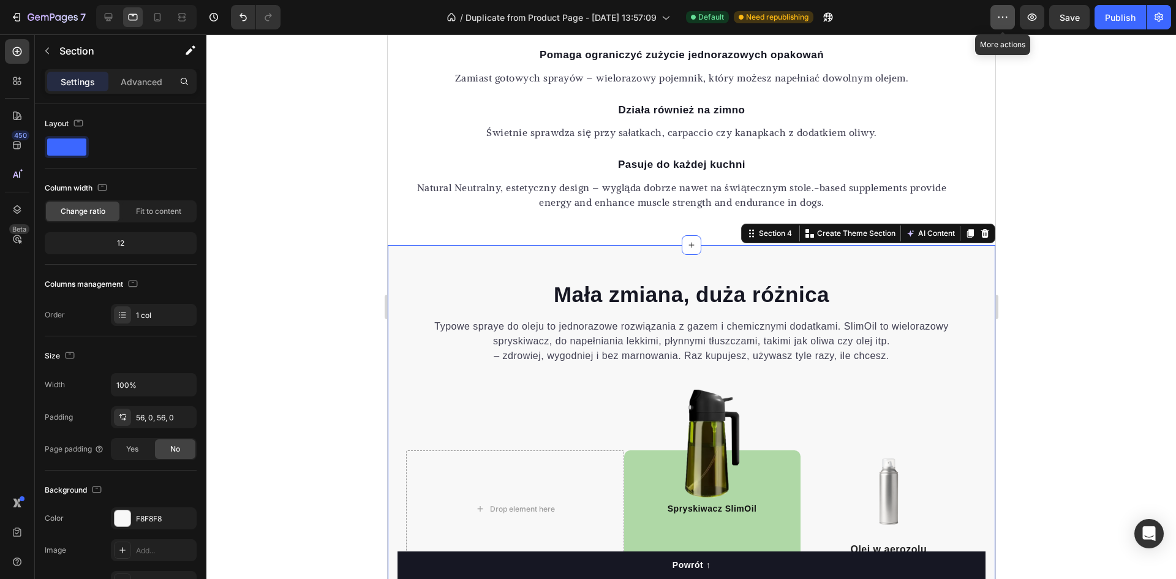
click at [1007, 18] on icon "button" at bounding box center [1003, 17] width 12 height 12
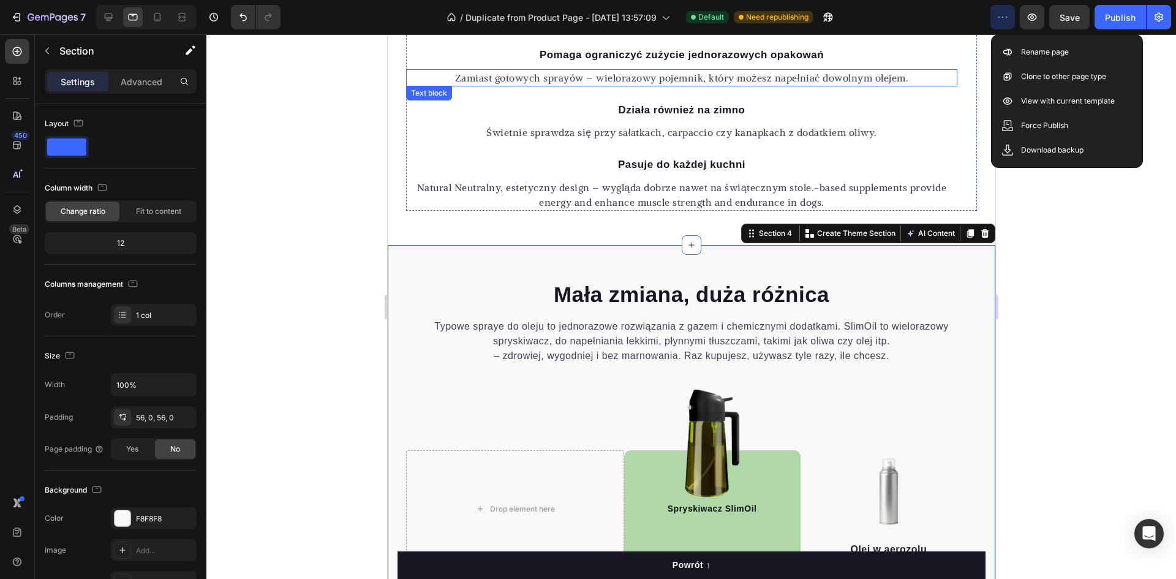
click at [292, 110] on div at bounding box center [691, 306] width 970 height 545
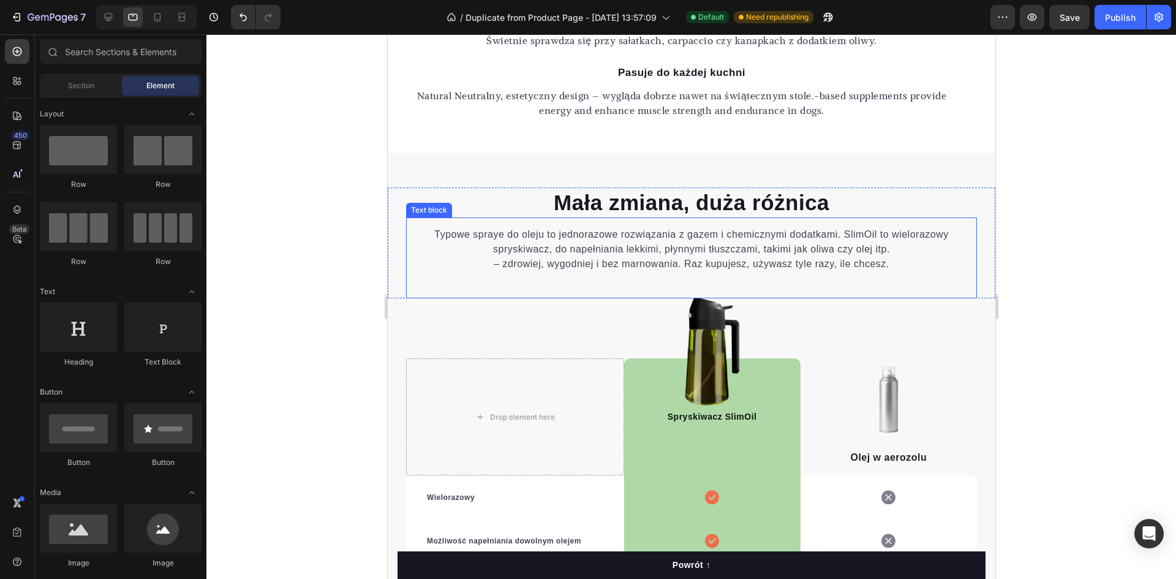
scroll to position [3116, 0]
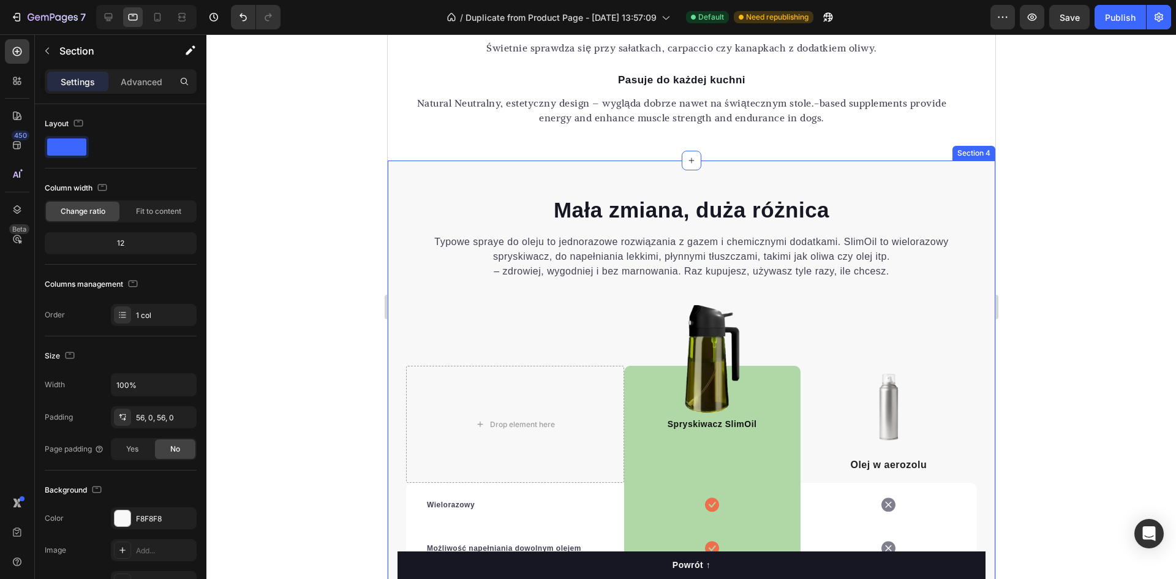
click at [396, 168] on div "Mała zmiana, duża różnica Heading Typowe spraye do oleju to jednorazowe rozwiąz…" at bounding box center [691, 496] width 608 height 671
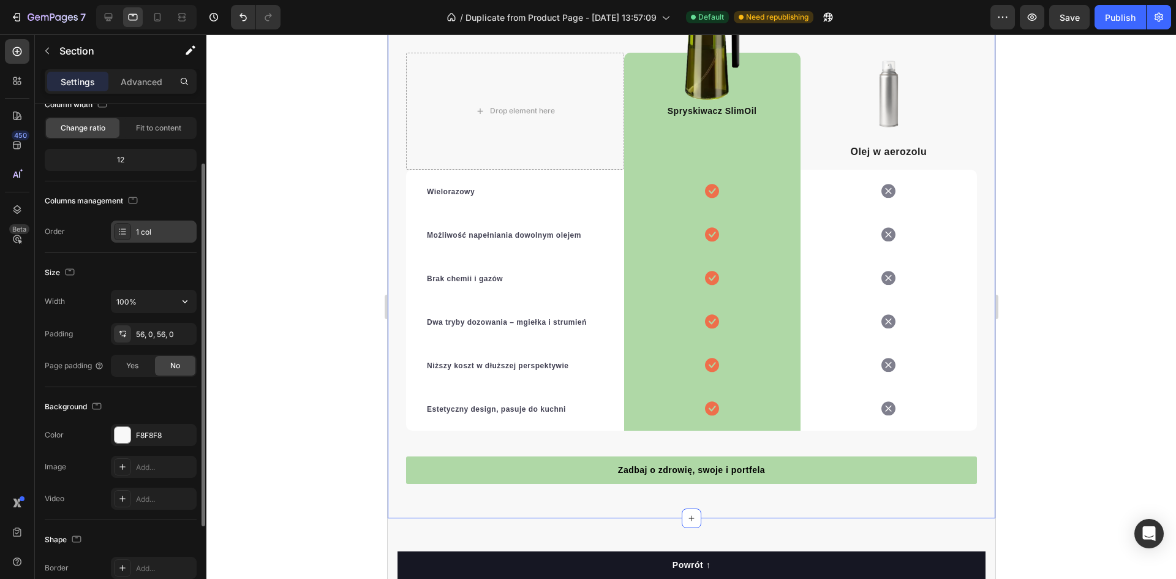
scroll to position [0, 0]
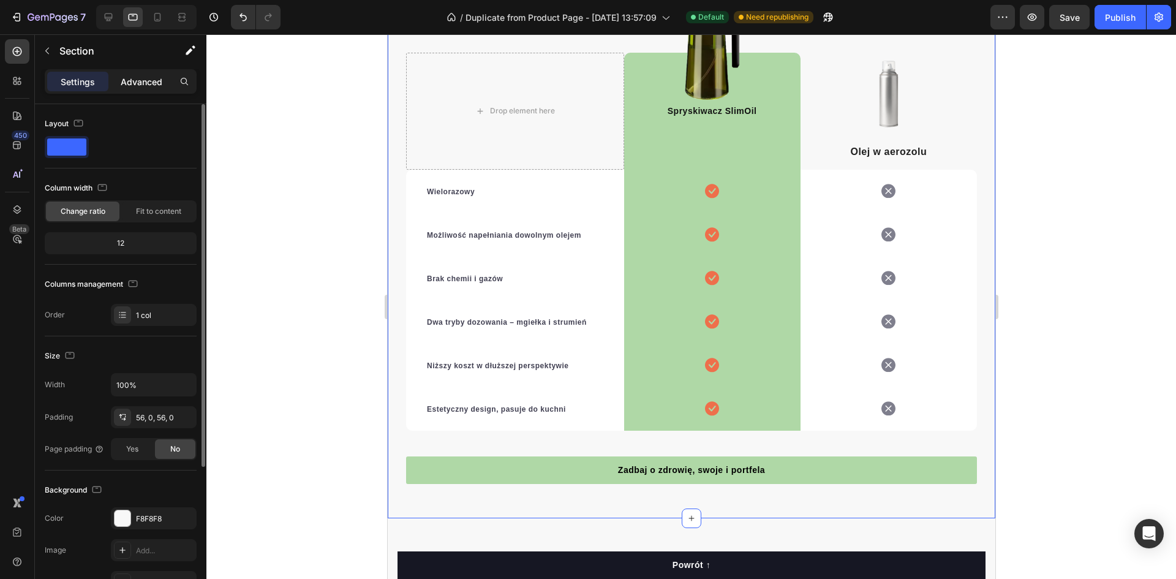
click at [142, 81] on p "Advanced" at bounding box center [142, 81] width 42 height 13
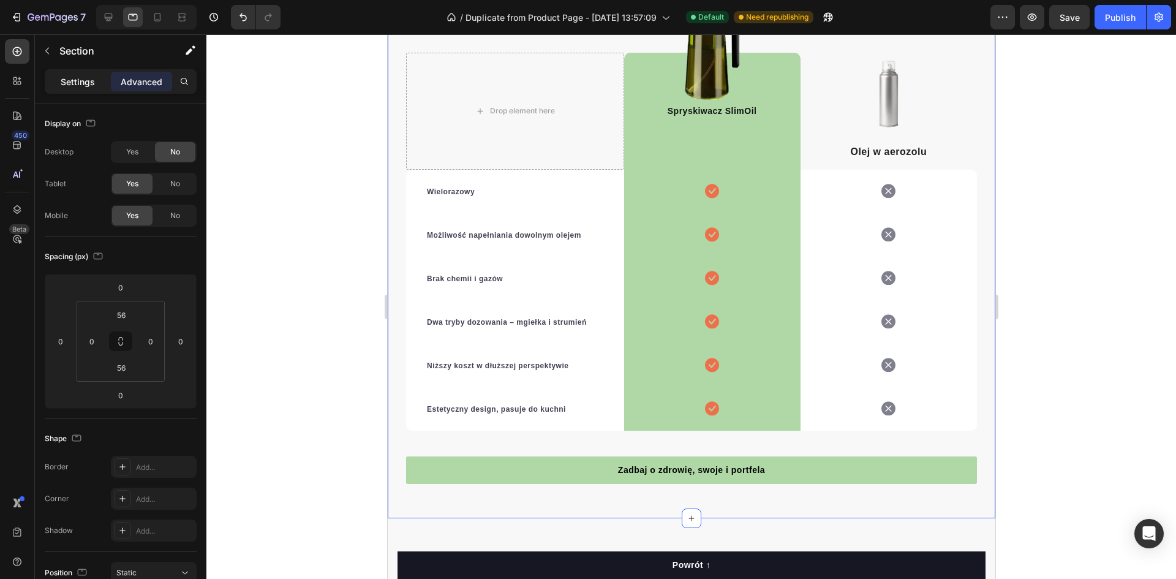
click at [78, 88] on div "Settings" at bounding box center [77, 82] width 61 height 20
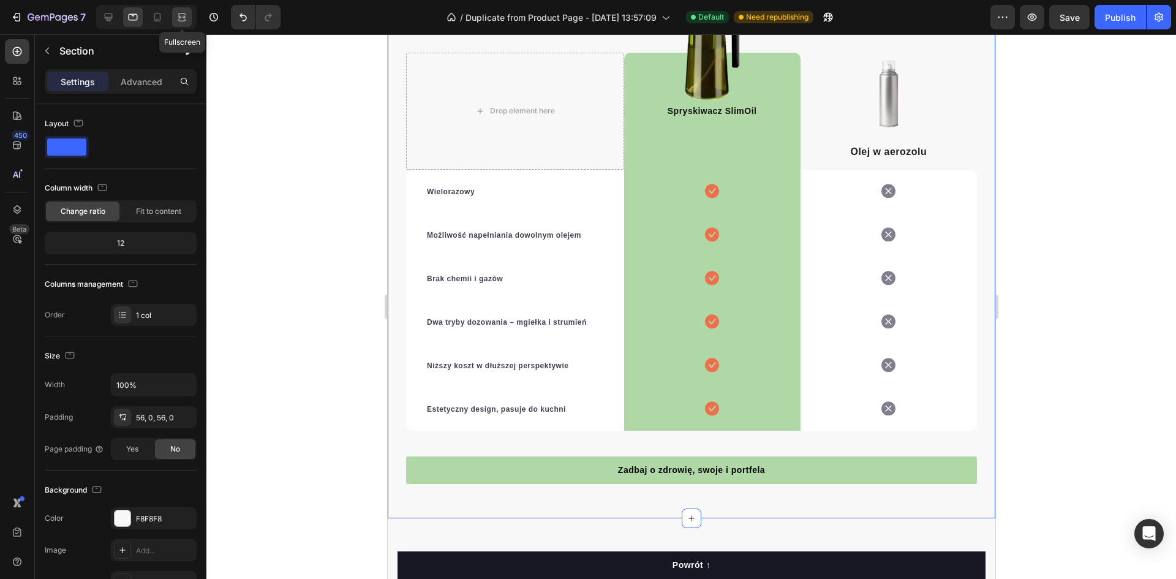
click at [183, 12] on icon at bounding box center [182, 17] width 12 height 12
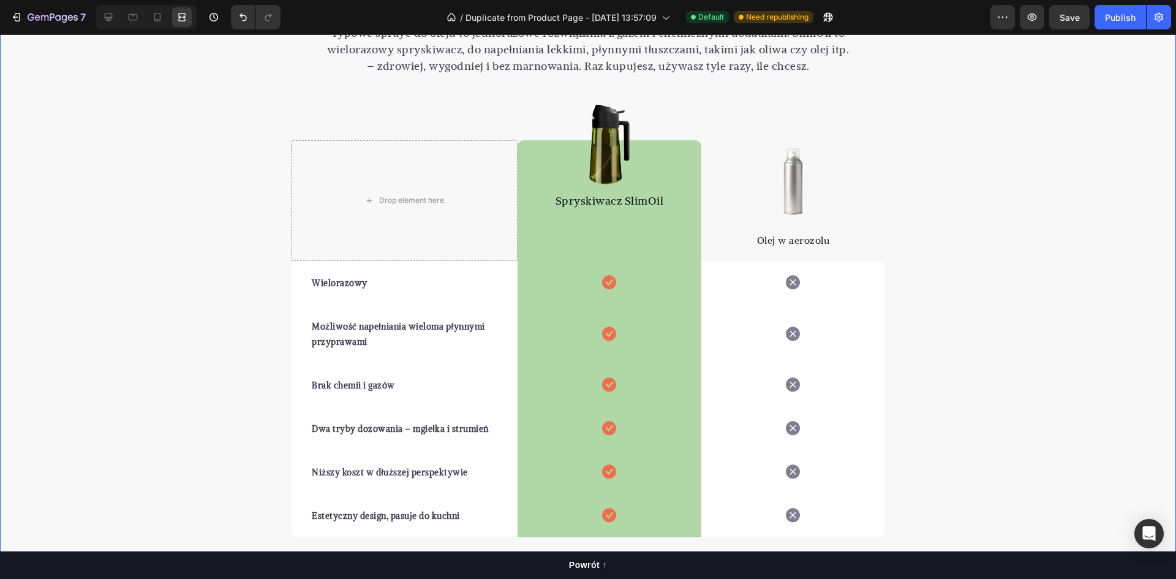
scroll to position [3010, 0]
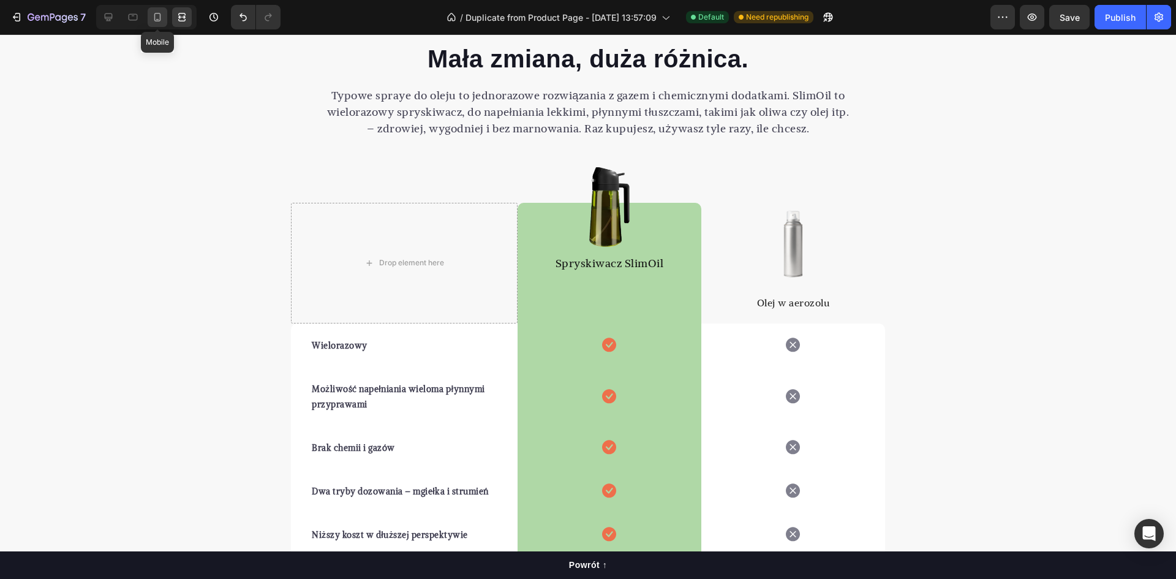
click at [162, 16] on icon at bounding box center [157, 17] width 12 height 12
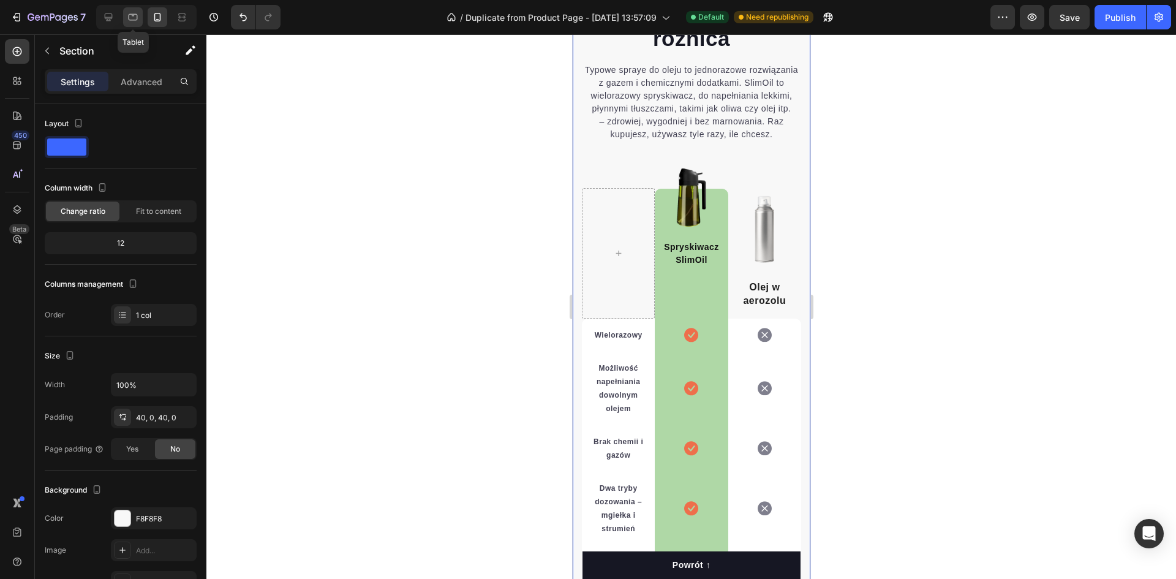
click at [126, 16] on div at bounding box center [133, 17] width 20 height 20
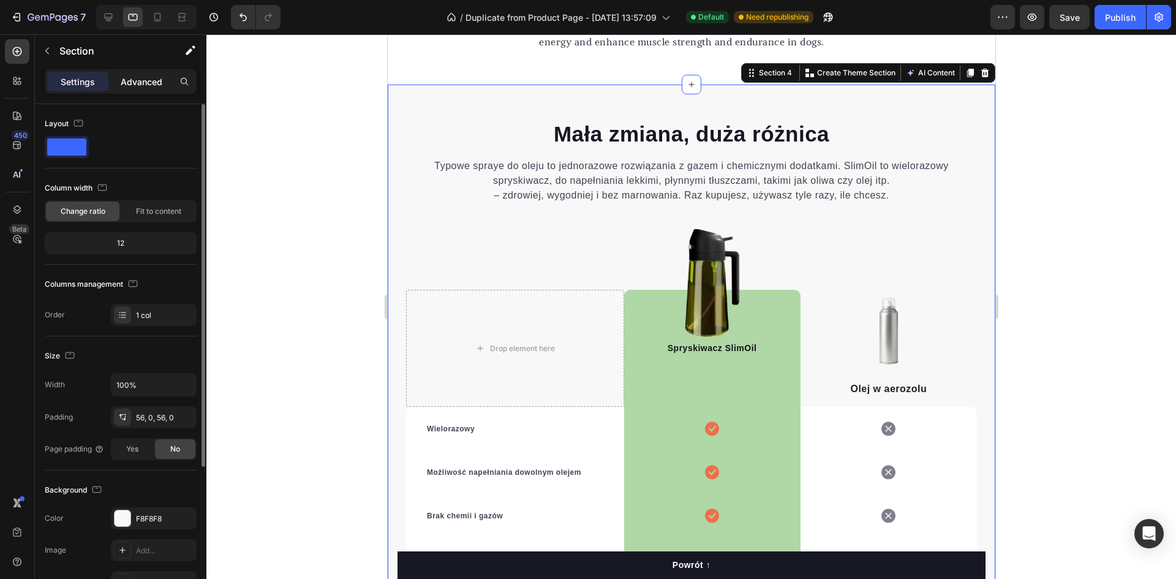
click at [140, 85] on p "Advanced" at bounding box center [142, 81] width 42 height 13
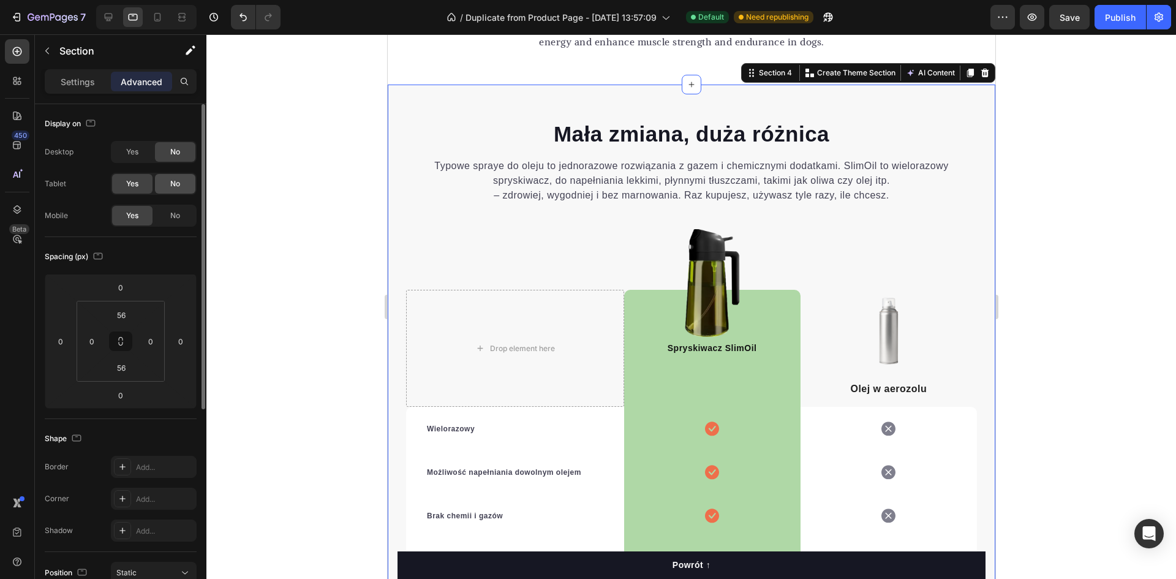
click at [181, 184] on div "No" at bounding box center [175, 184] width 40 height 20
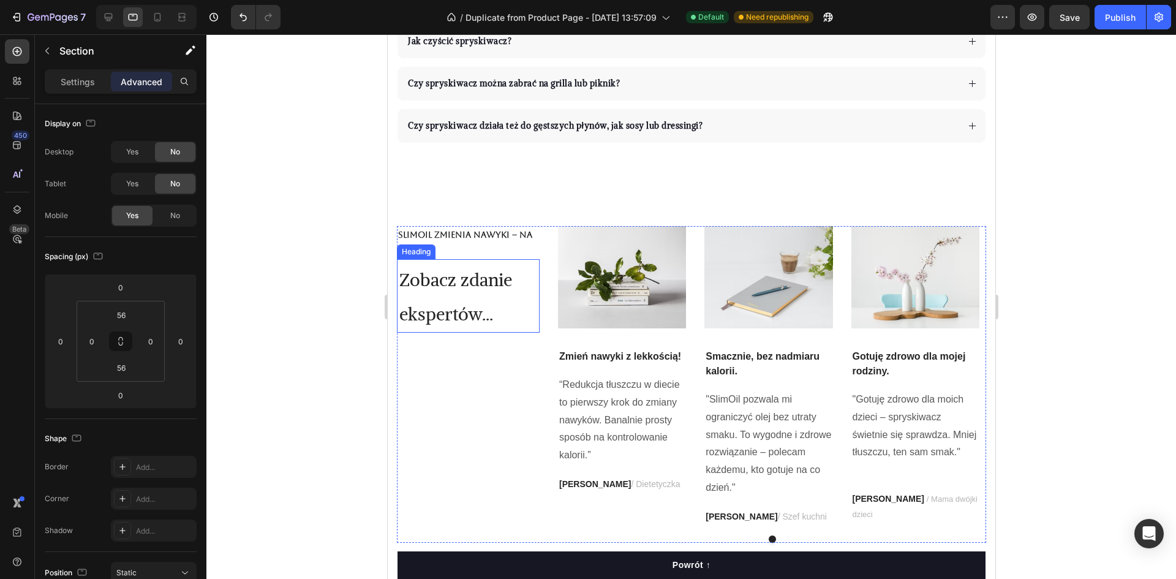
scroll to position [4448, 0]
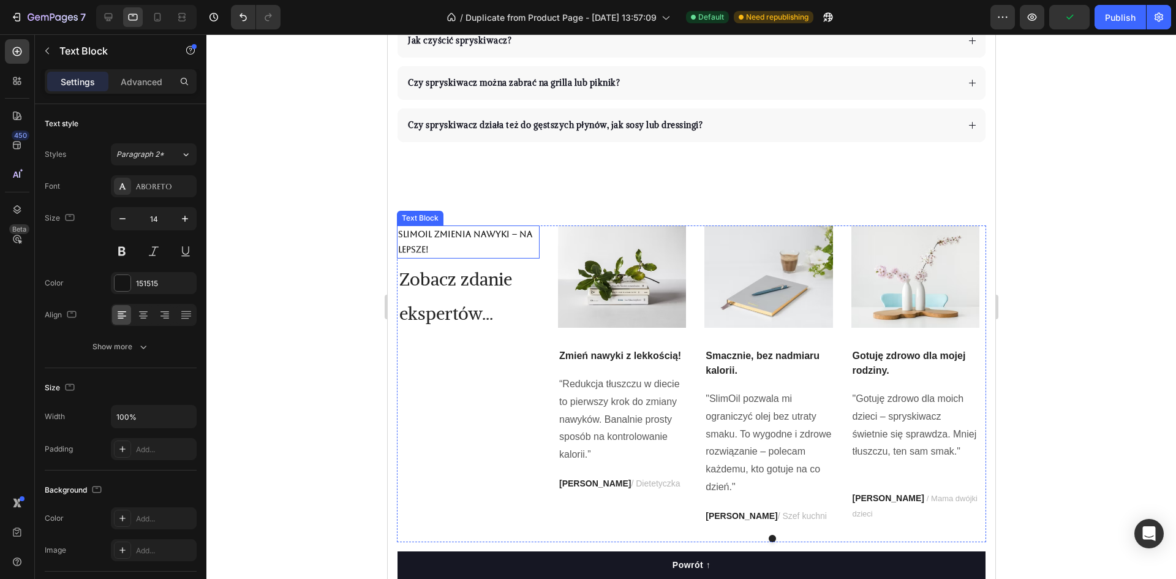
click at [454, 246] on p "SlimOil zmienia nawyki – na lepsze!" at bounding box center [468, 242] width 140 height 31
click at [161, 20] on icon at bounding box center [157, 17] width 12 height 12
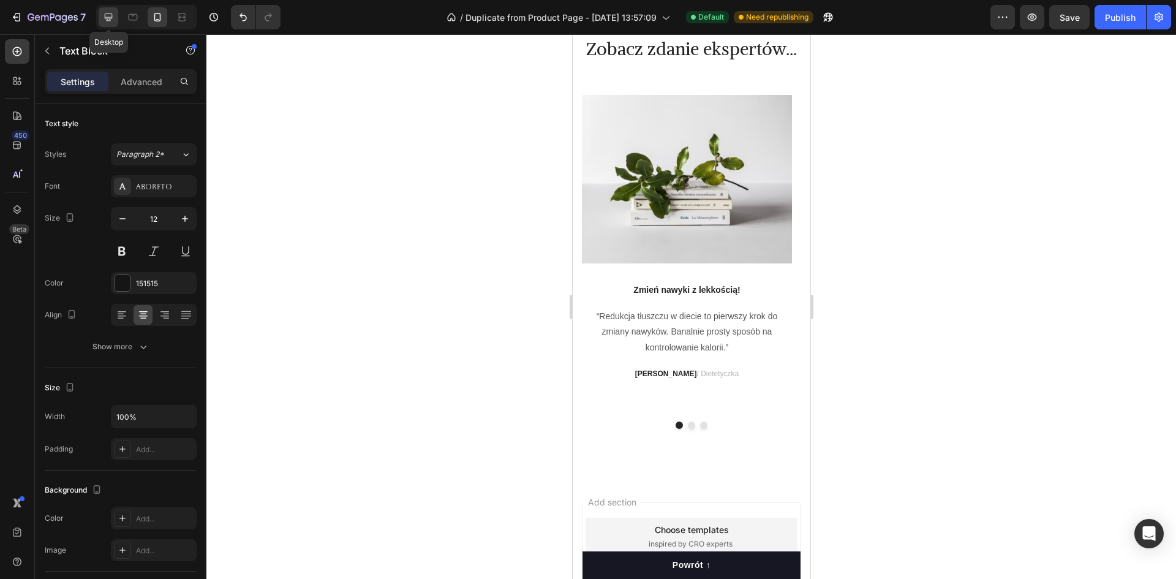
click at [109, 15] on icon at bounding box center [108, 17] width 12 height 12
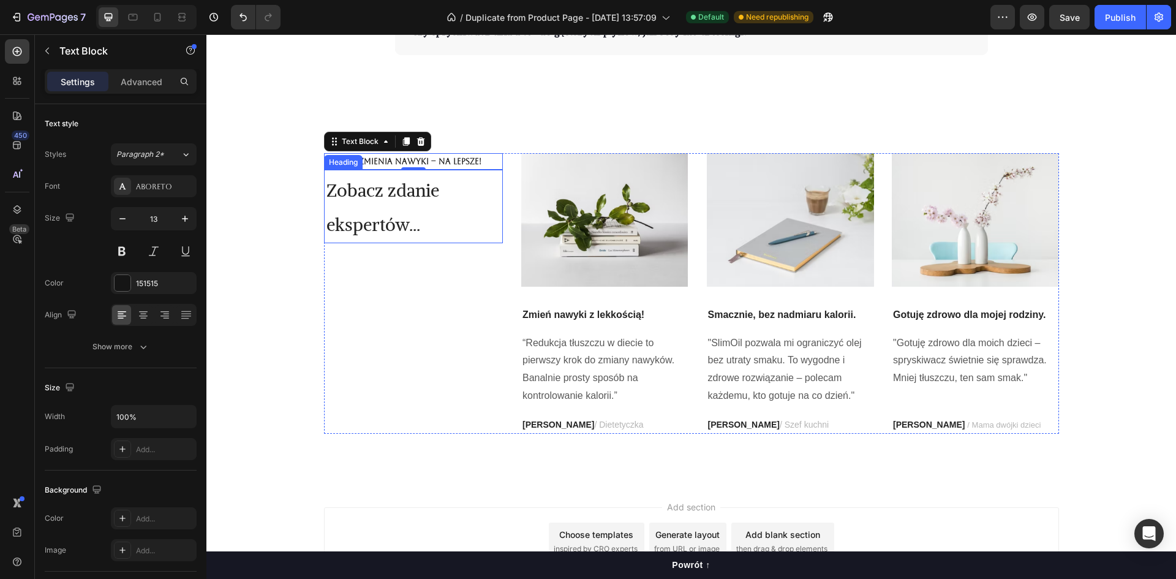
scroll to position [4721, 0]
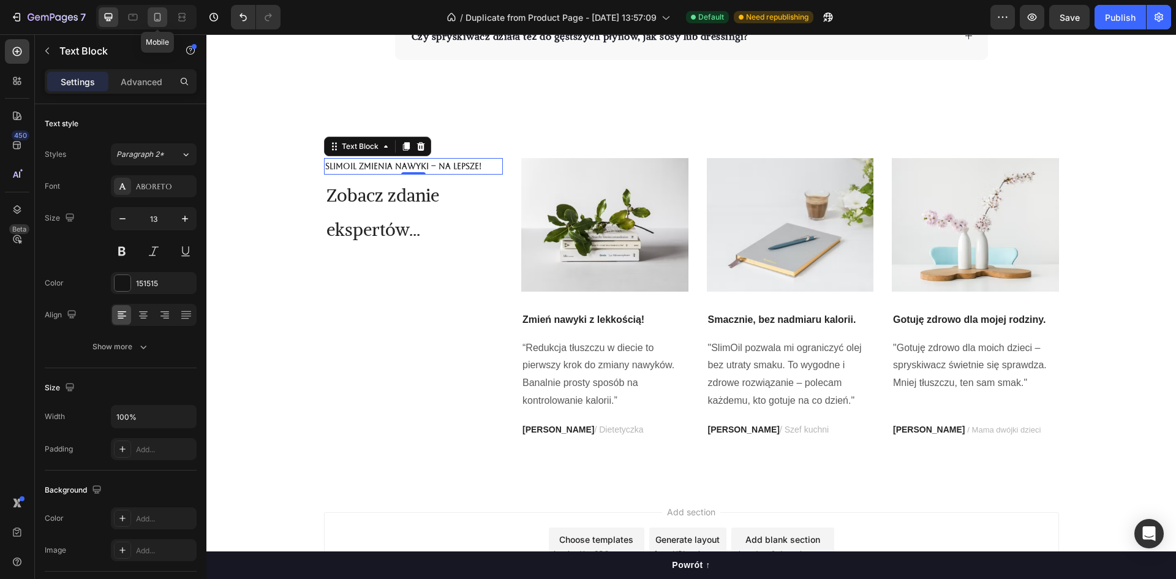
click at [155, 15] on icon at bounding box center [157, 17] width 7 height 9
type input "12"
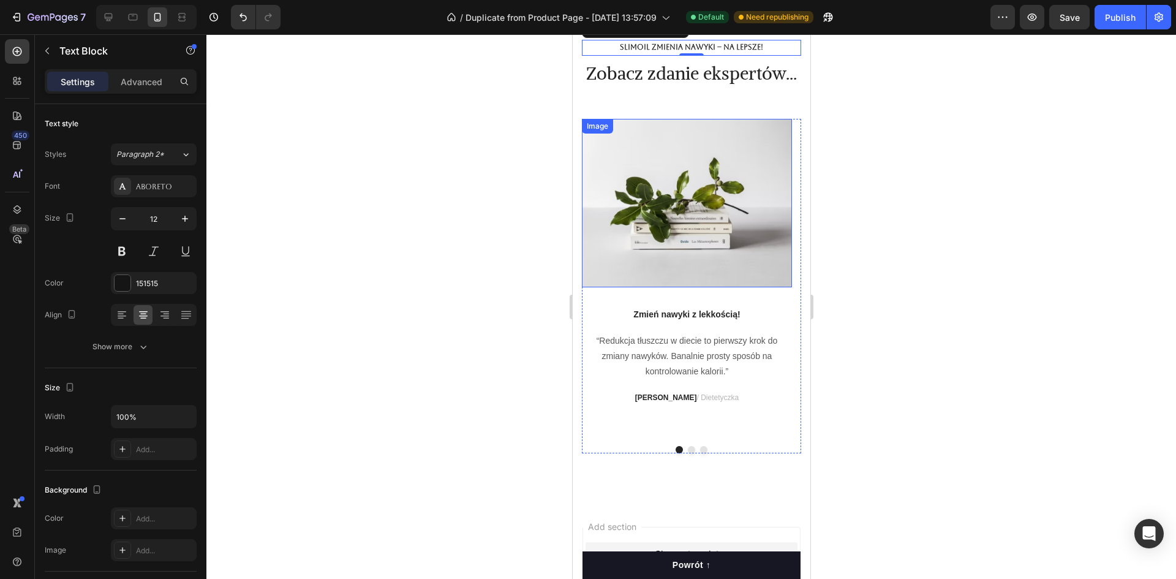
scroll to position [4755, 0]
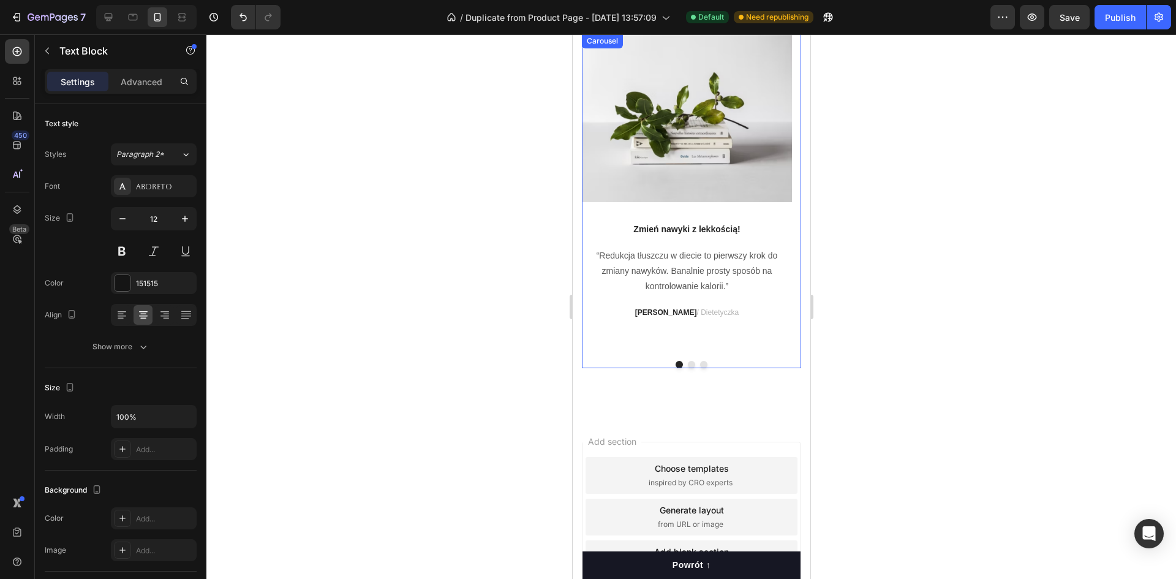
click at [687, 368] on button "Dot" at bounding box center [690, 364] width 7 height 7
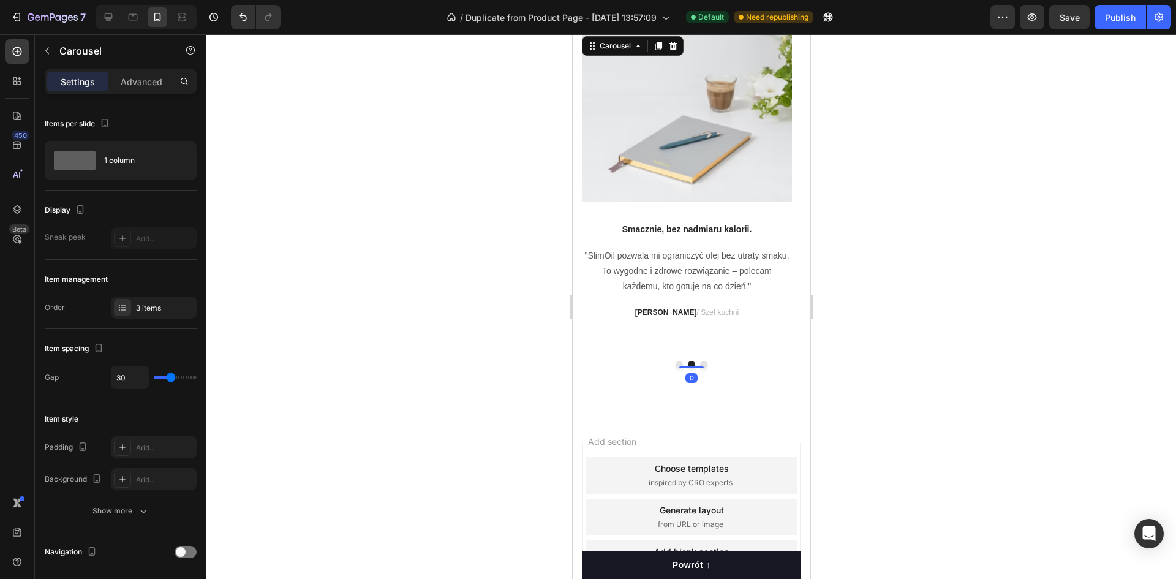
click at [700, 368] on button "Dot" at bounding box center [703, 364] width 7 height 7
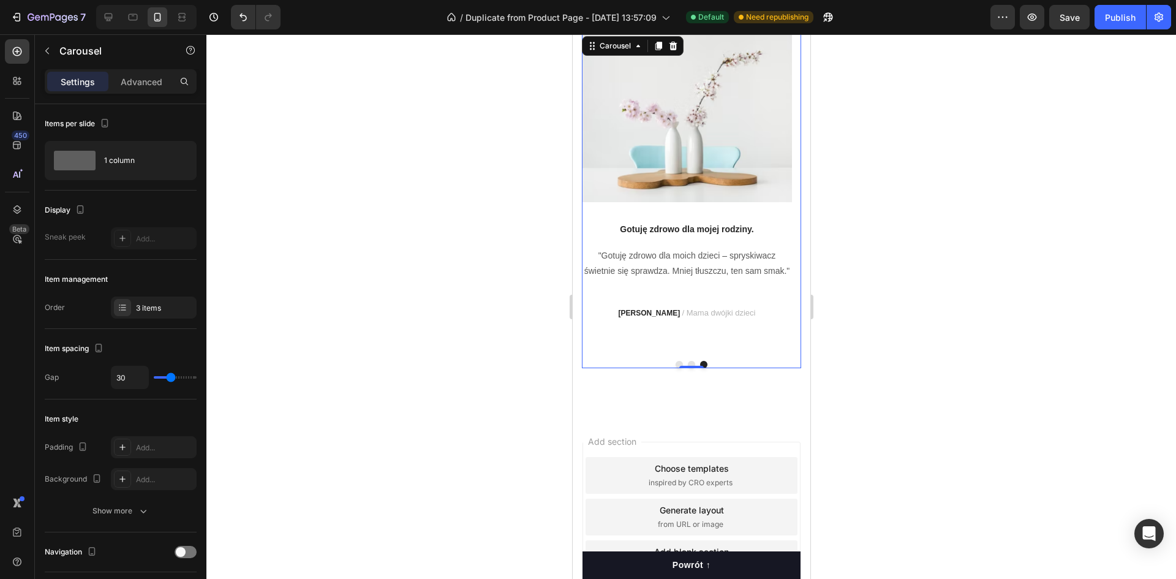
click at [675, 368] on button "Dot" at bounding box center [678, 364] width 7 height 7
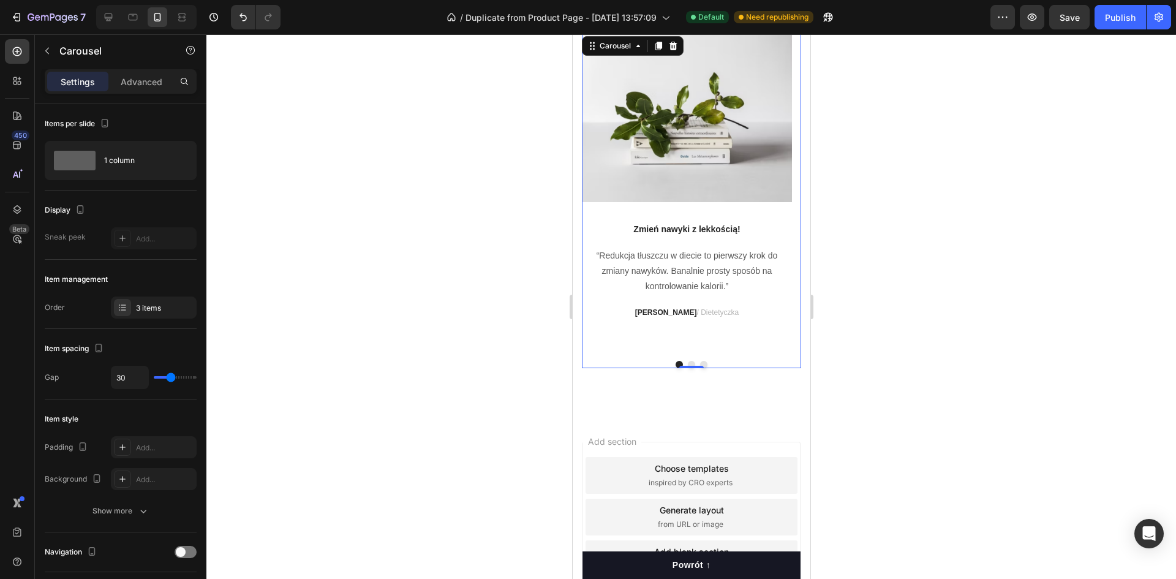
click at [687, 368] on button "Dot" at bounding box center [690, 364] width 7 height 7
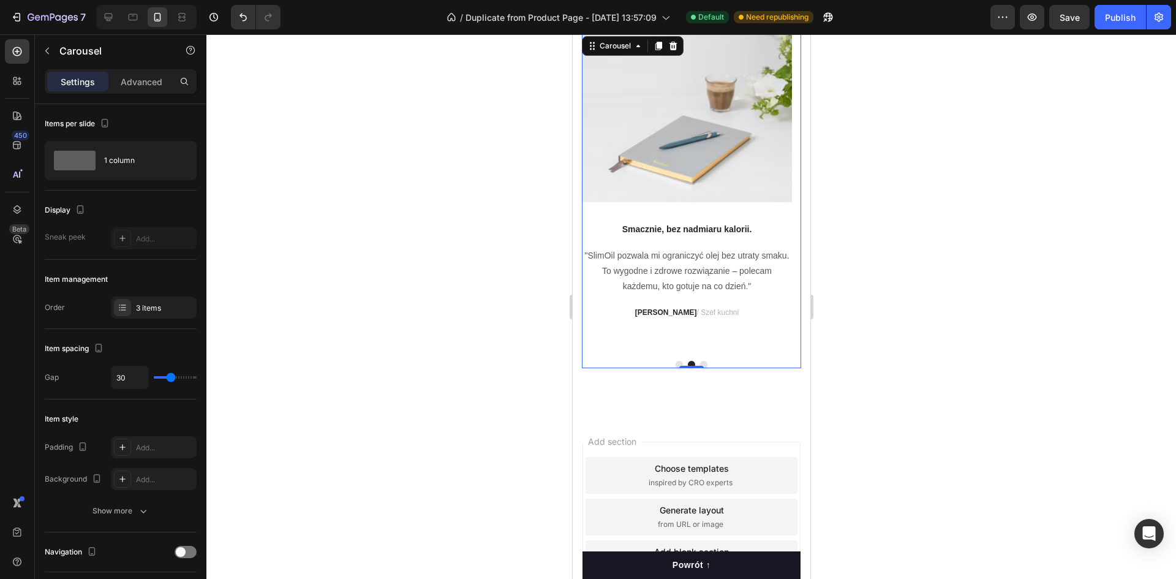
click at [675, 368] on button "Dot" at bounding box center [678, 364] width 7 height 7
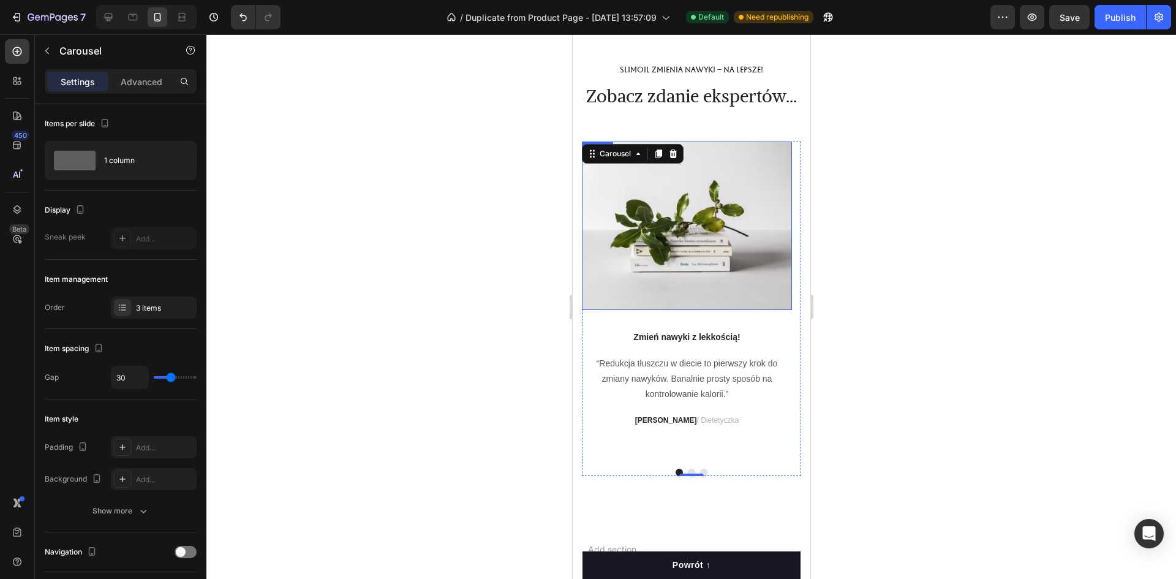
scroll to position [4633, 0]
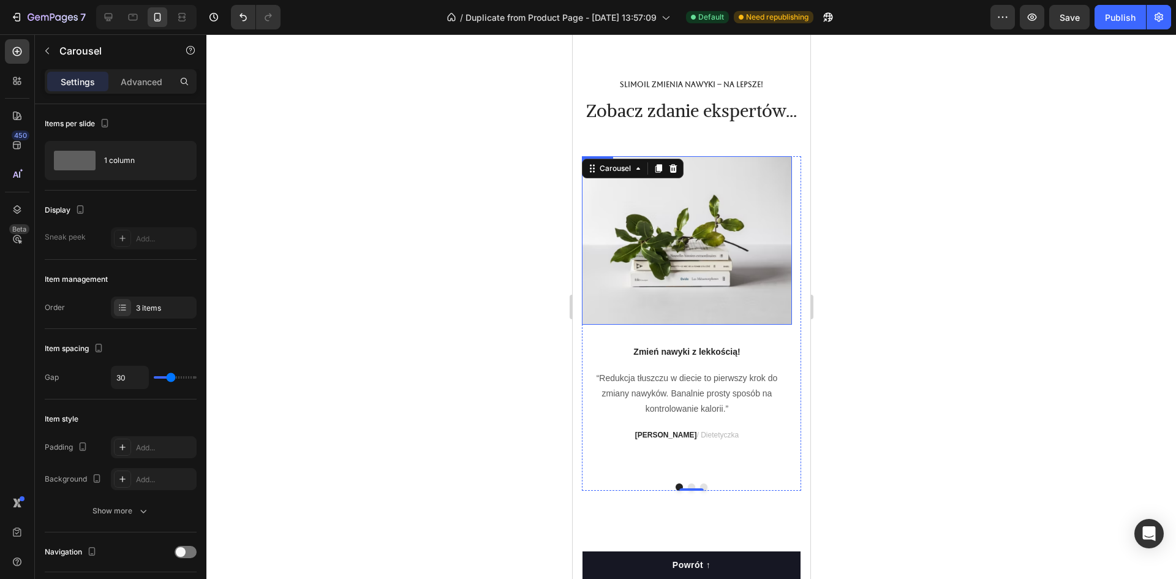
click at [691, 283] on img at bounding box center [686, 240] width 210 height 168
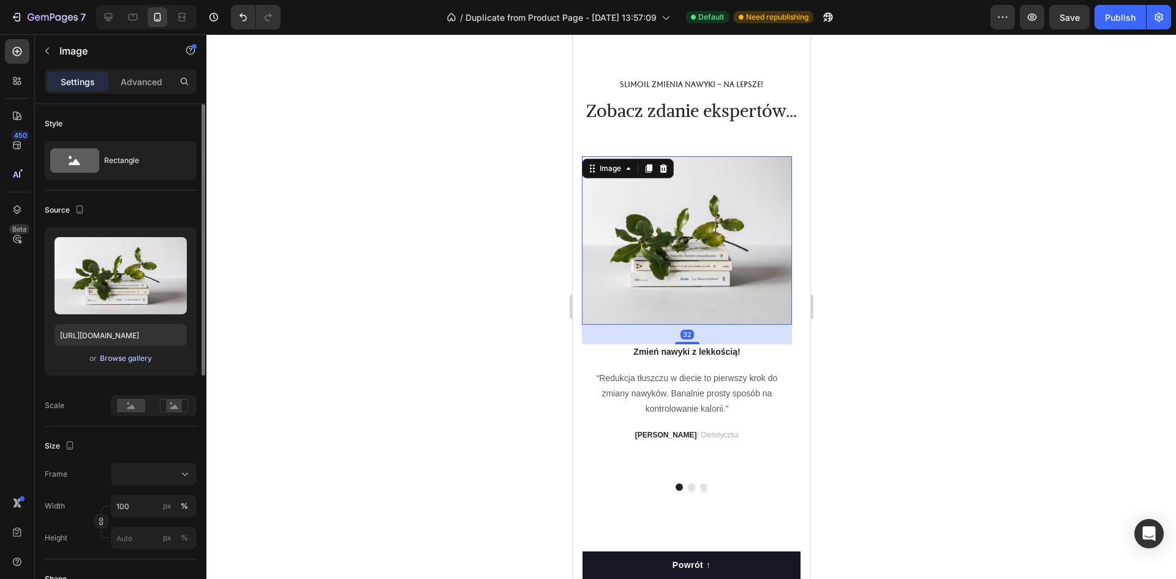
click at [140, 357] on div "Browse gallery" at bounding box center [126, 358] width 52 height 11
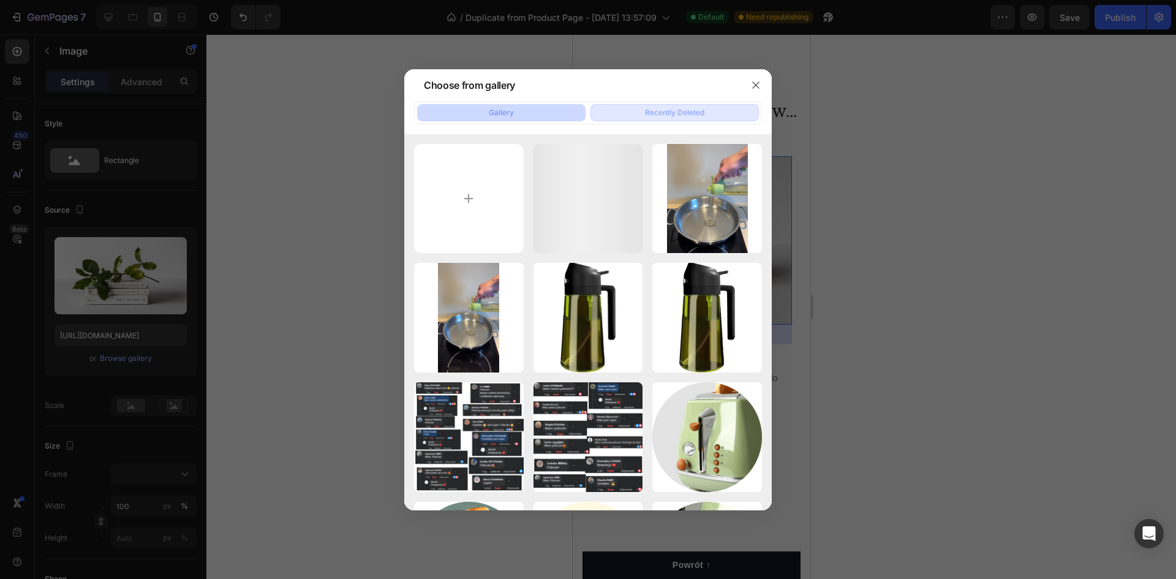
click at [670, 118] on div "Recently Deleted" at bounding box center [674, 112] width 59 height 11
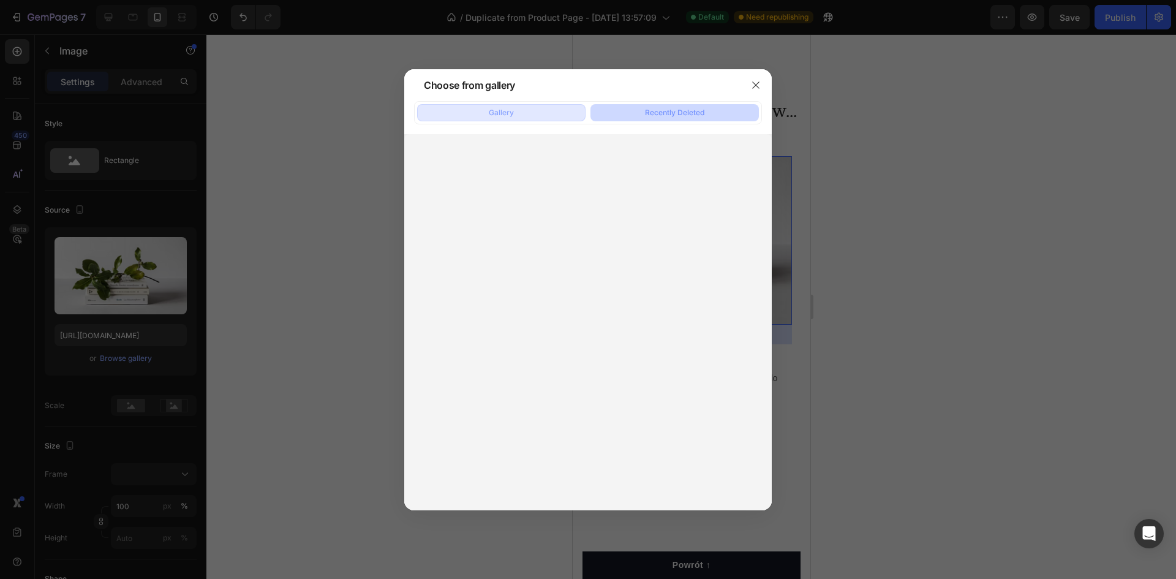
click at [513, 113] on div "Gallery" at bounding box center [501, 112] width 25 height 11
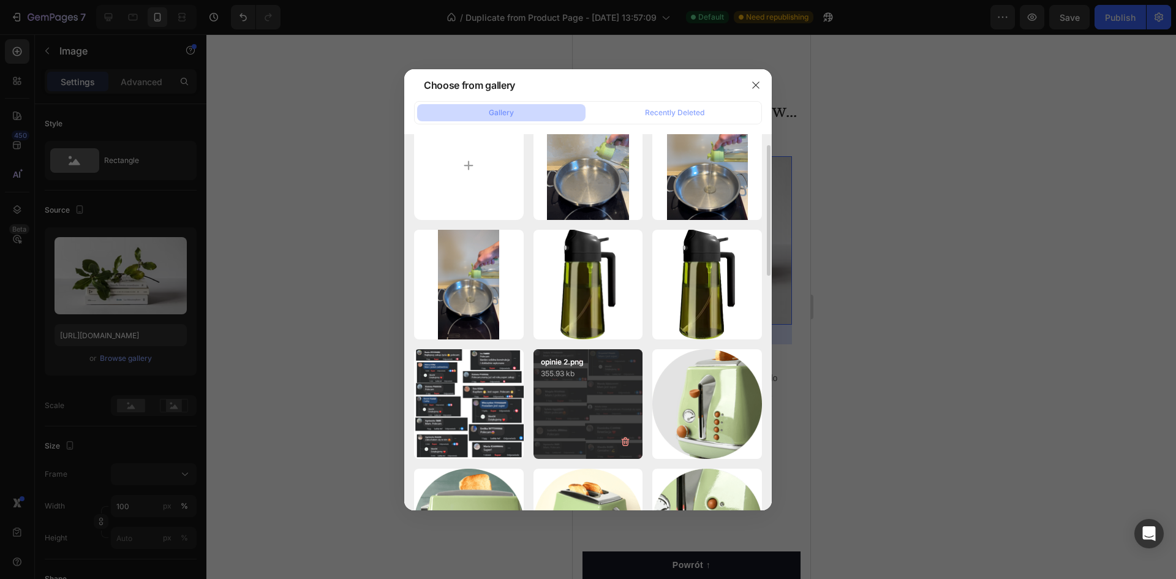
scroll to position [0, 0]
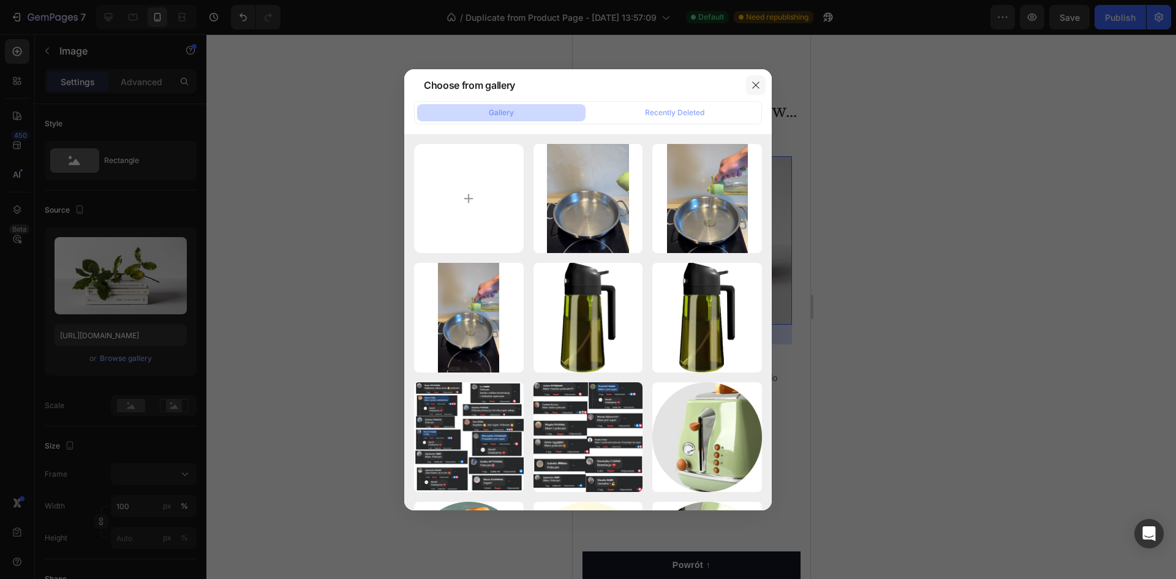
click at [761, 83] on button "button" at bounding box center [756, 85] width 20 height 20
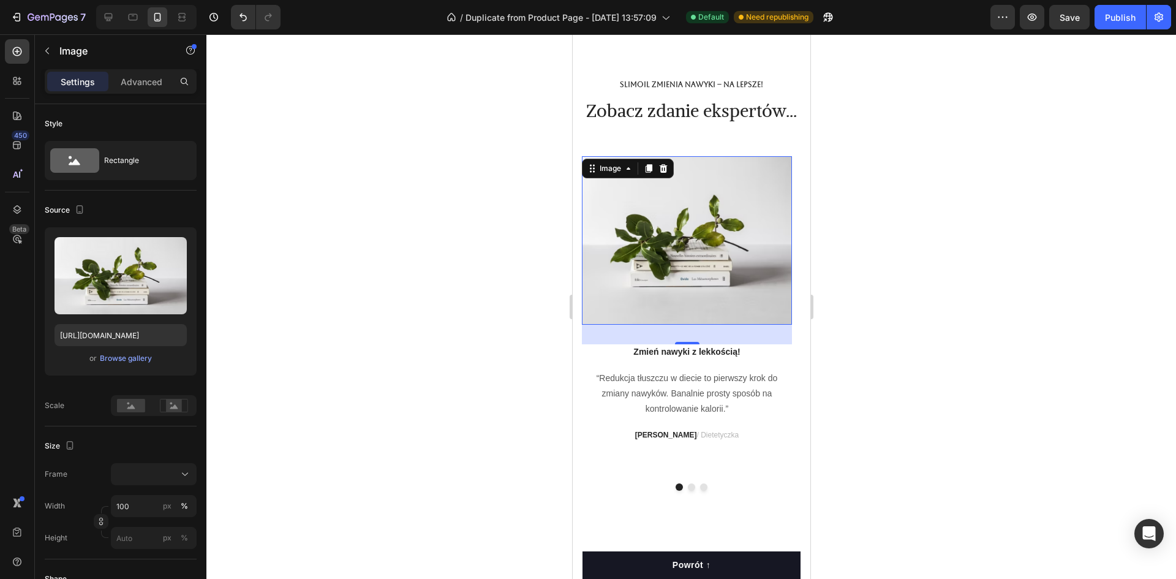
click at [718, 320] on img at bounding box center [686, 240] width 210 height 168
click at [161, 407] on icon at bounding box center [174, 405] width 28 height 13
click at [135, 410] on rect at bounding box center [131, 405] width 28 height 13
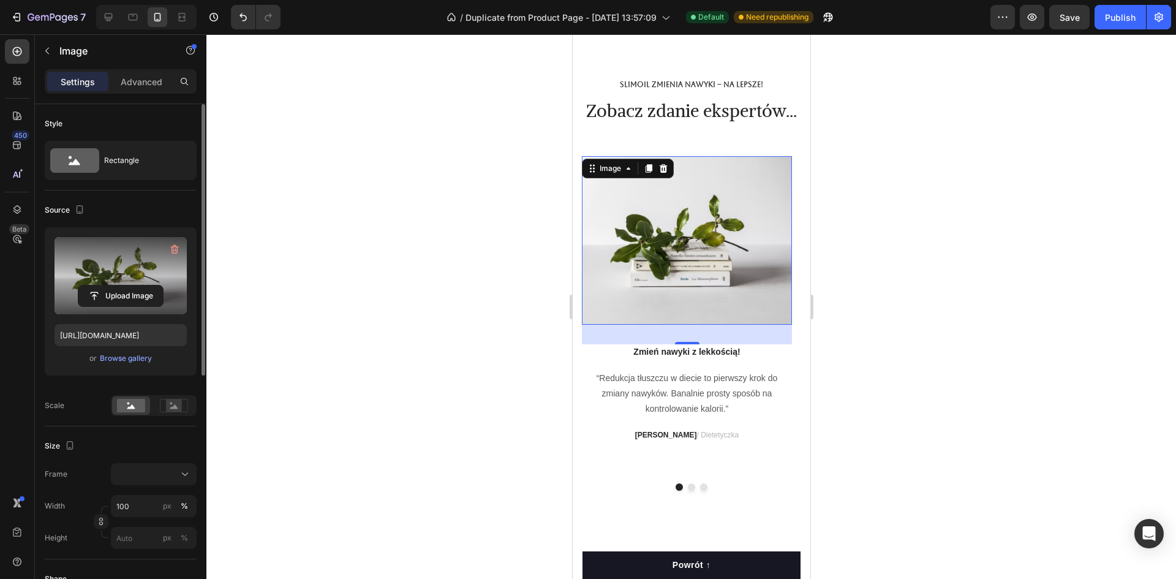
click at [156, 274] on label at bounding box center [121, 275] width 132 height 77
click at [156, 285] on input "file" at bounding box center [120, 295] width 85 height 21
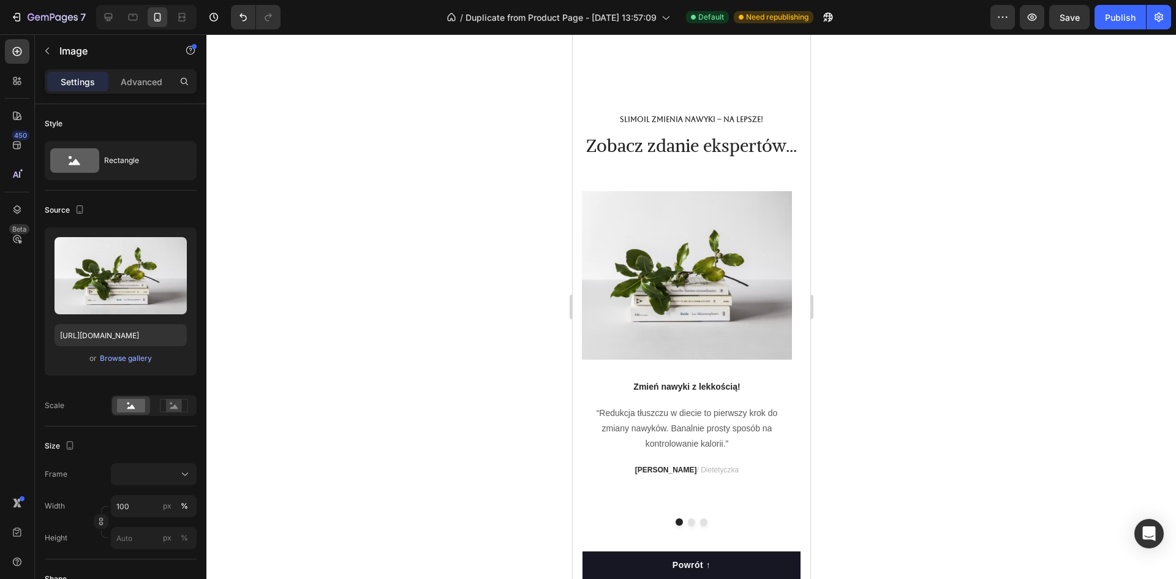
click at [733, 306] on img at bounding box center [686, 275] width 210 height 168
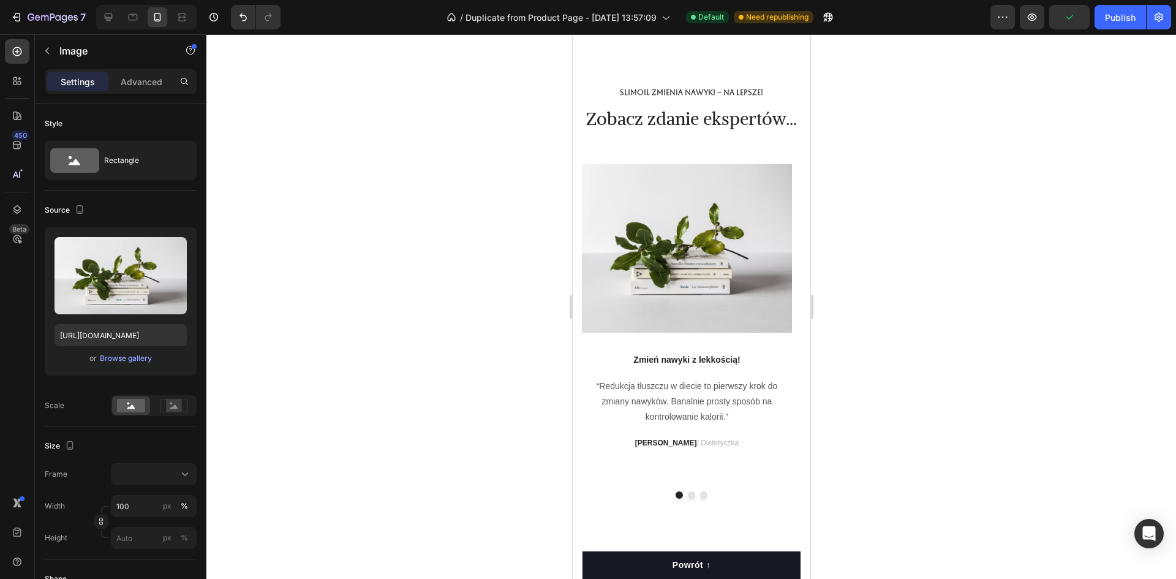
scroll to position [5177, 0]
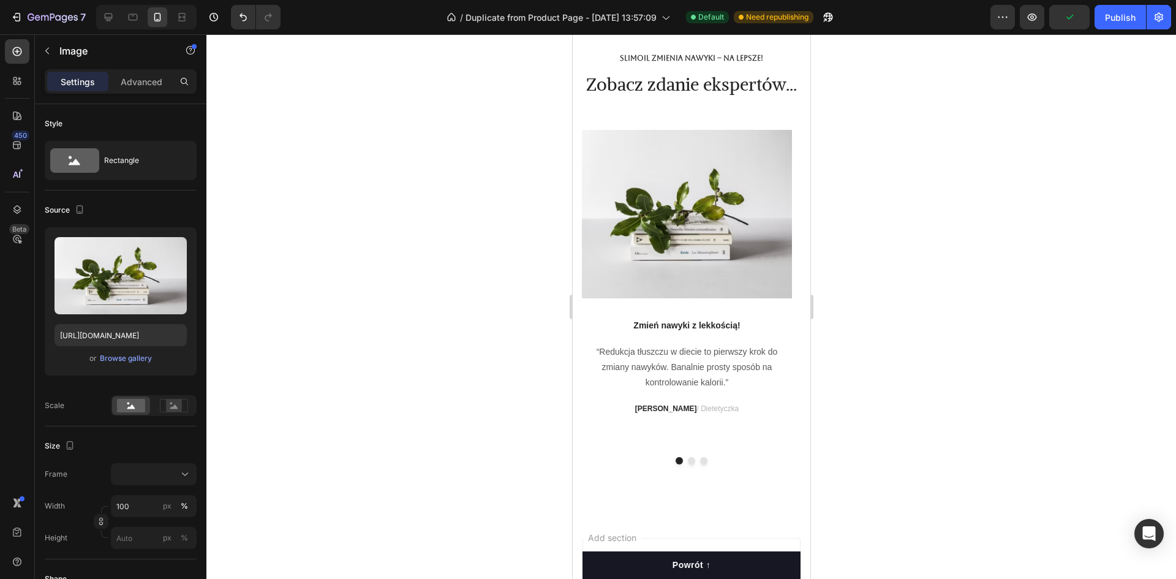
click at [706, 279] on img at bounding box center [686, 214] width 210 height 168
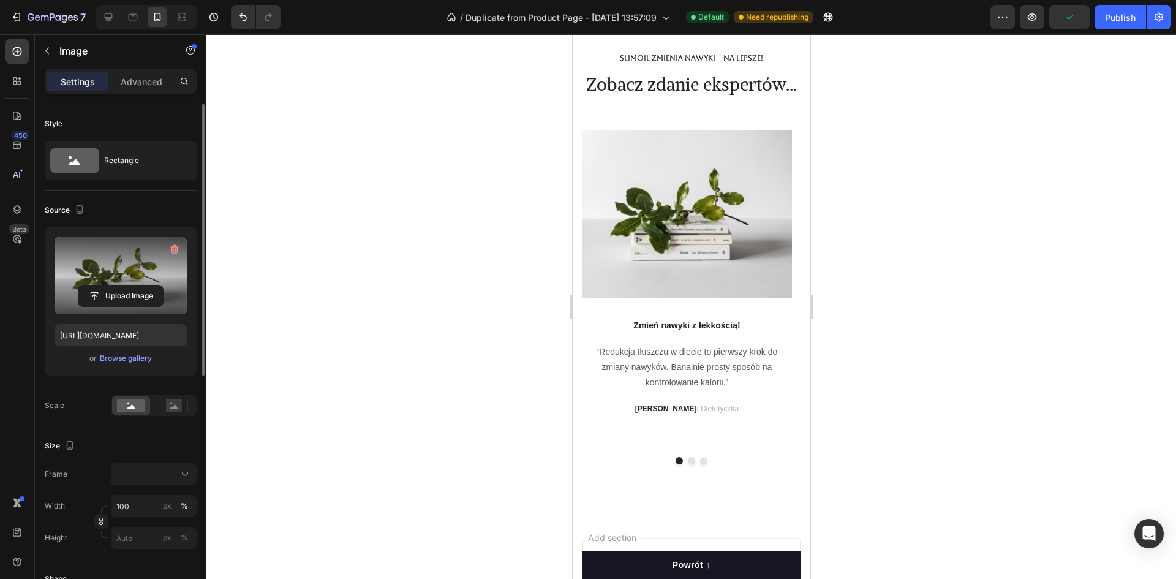
click at [123, 282] on label at bounding box center [121, 275] width 132 height 77
click at [123, 285] on input "file" at bounding box center [120, 295] width 85 height 21
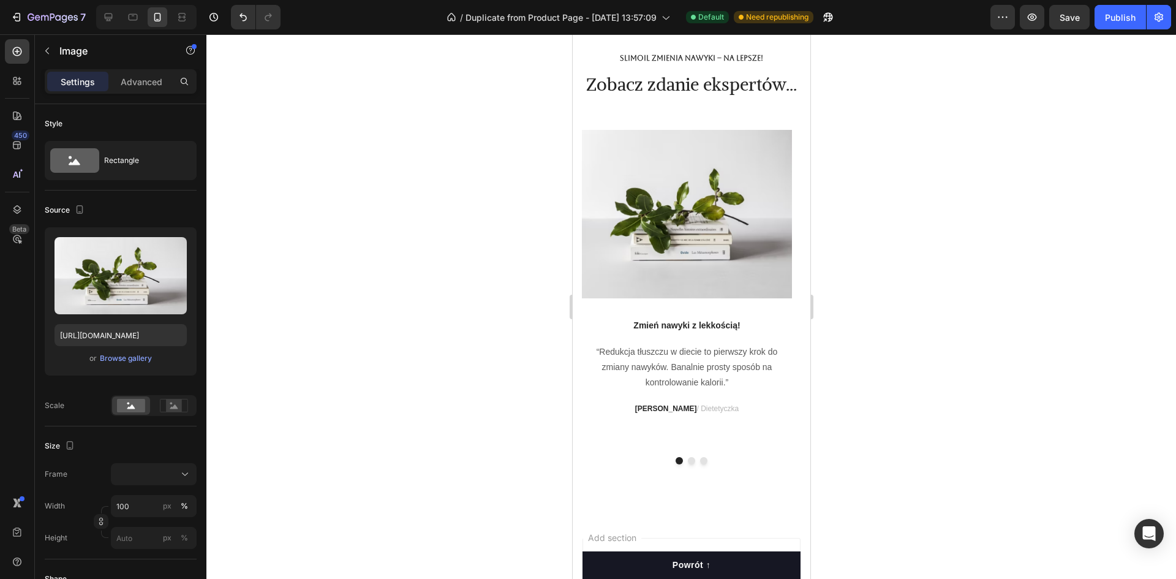
click at [665, 291] on img at bounding box center [686, 214] width 210 height 168
click at [689, 464] on div at bounding box center [690, 460] width 219 height 7
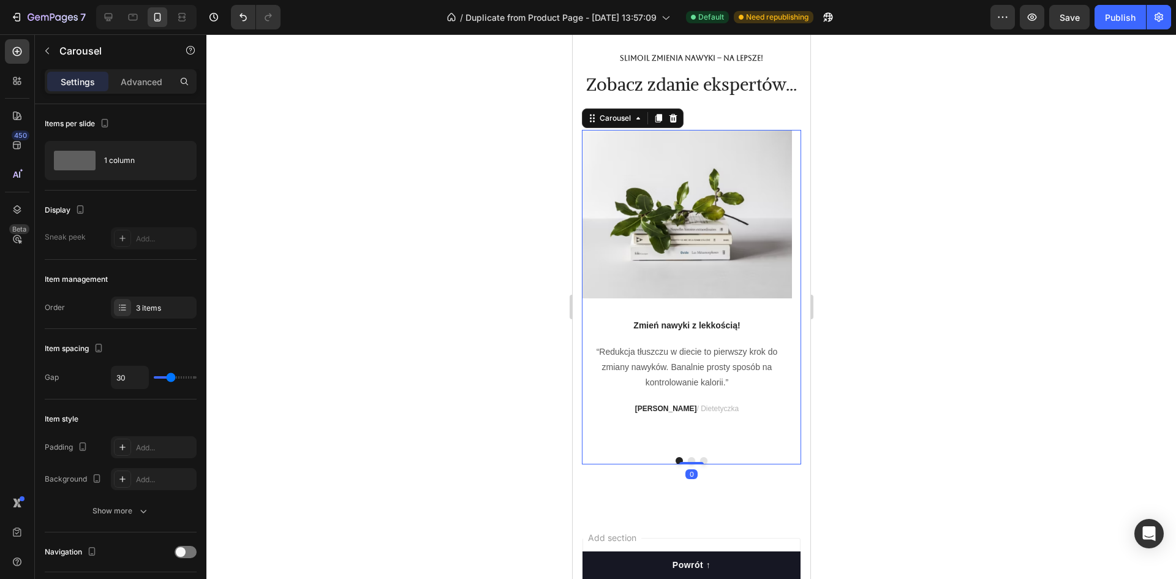
click at [688, 464] on button "Dot" at bounding box center [690, 460] width 7 height 7
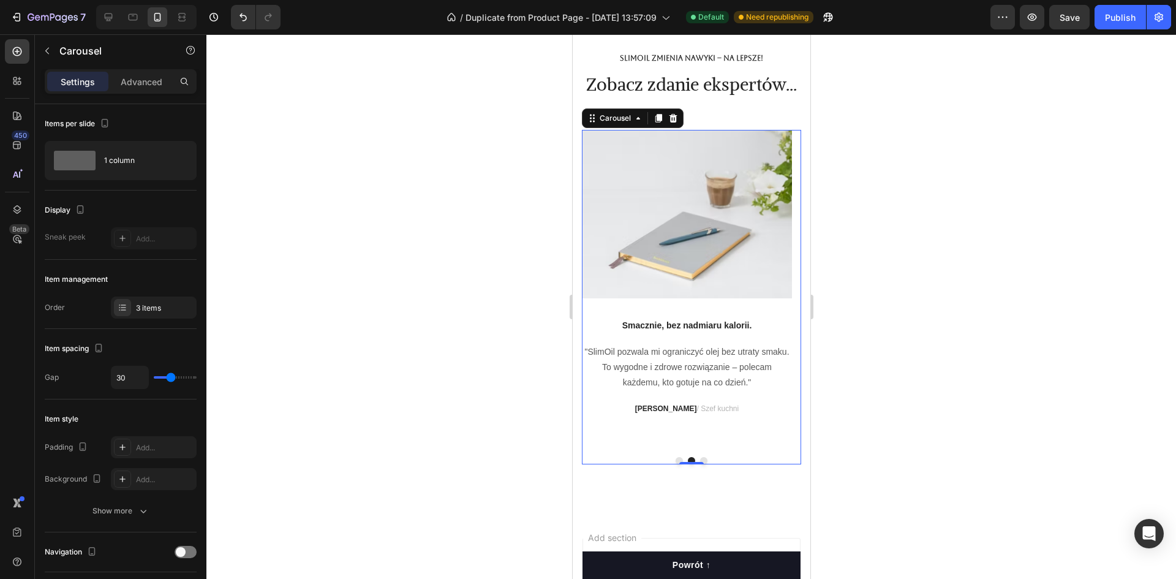
click at [700, 464] on button "Dot" at bounding box center [703, 460] width 7 height 7
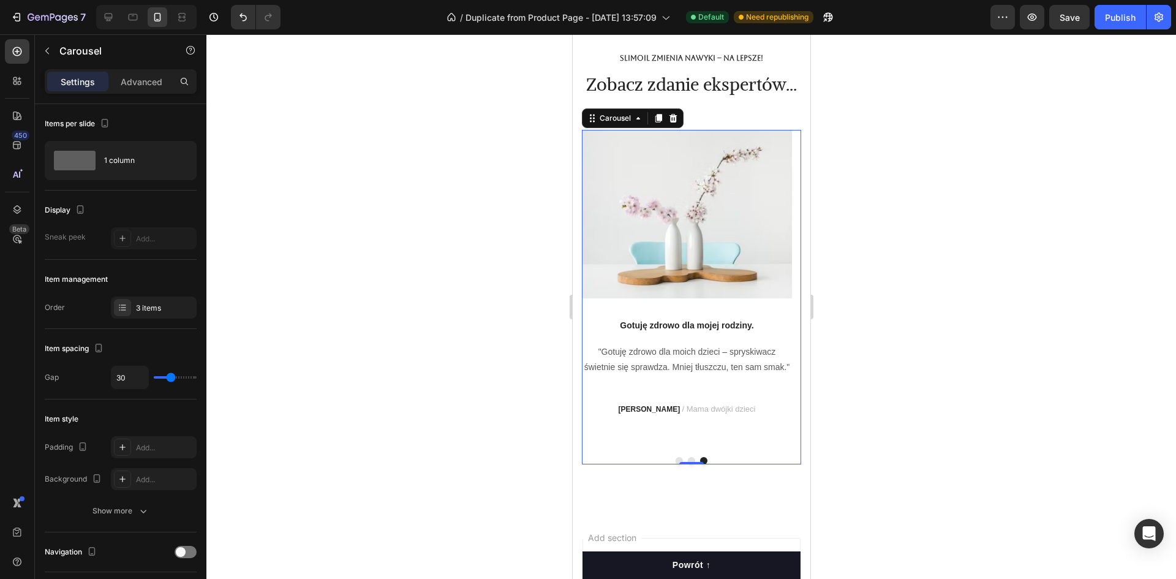
click at [689, 464] on button "Dot" at bounding box center [690, 460] width 7 height 7
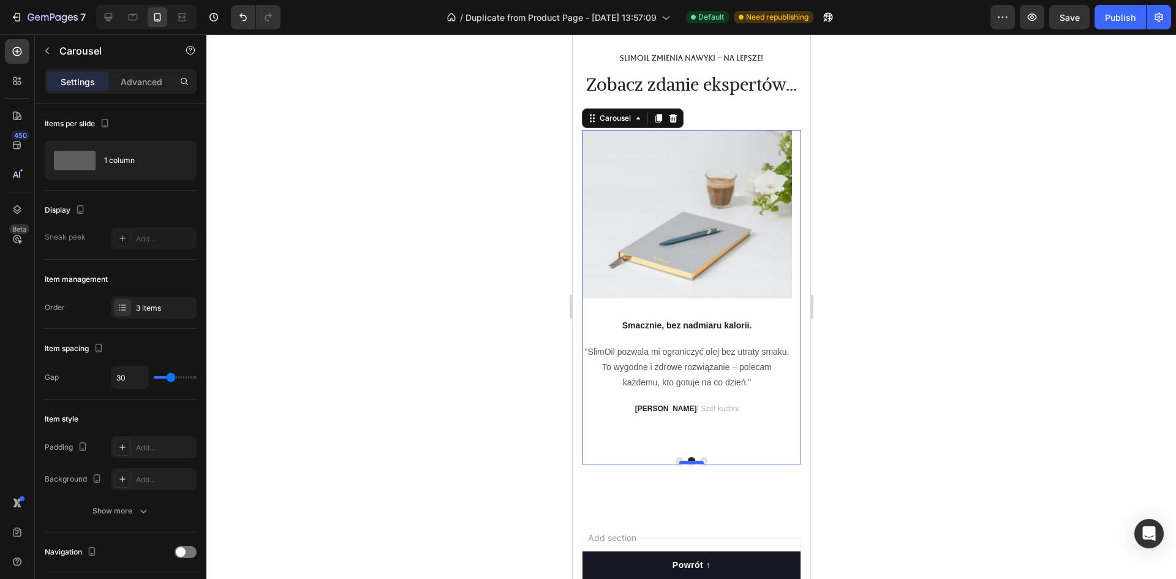
click at [679, 464] on div at bounding box center [691, 463] width 25 height 4
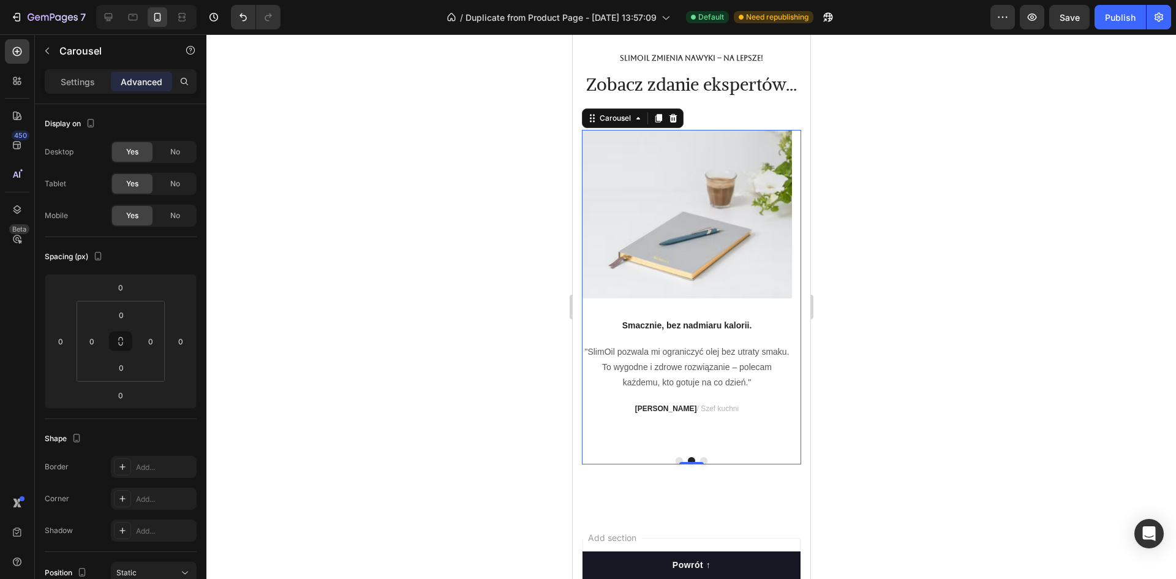
click at [675, 464] on button "Dot" at bounding box center [678, 460] width 7 height 7
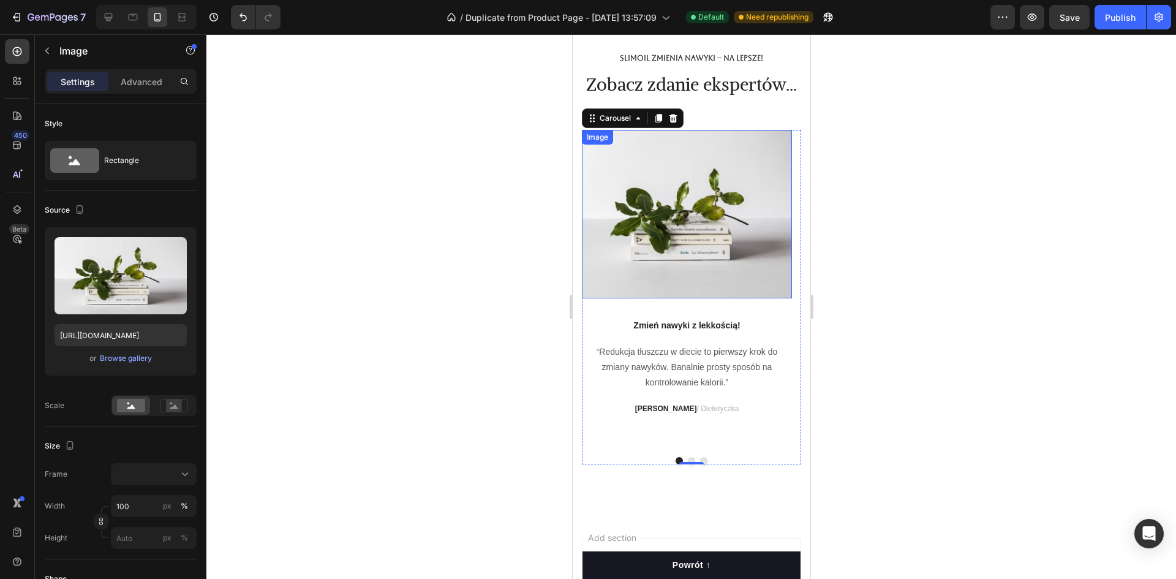
click at [692, 274] on img at bounding box center [686, 214] width 210 height 168
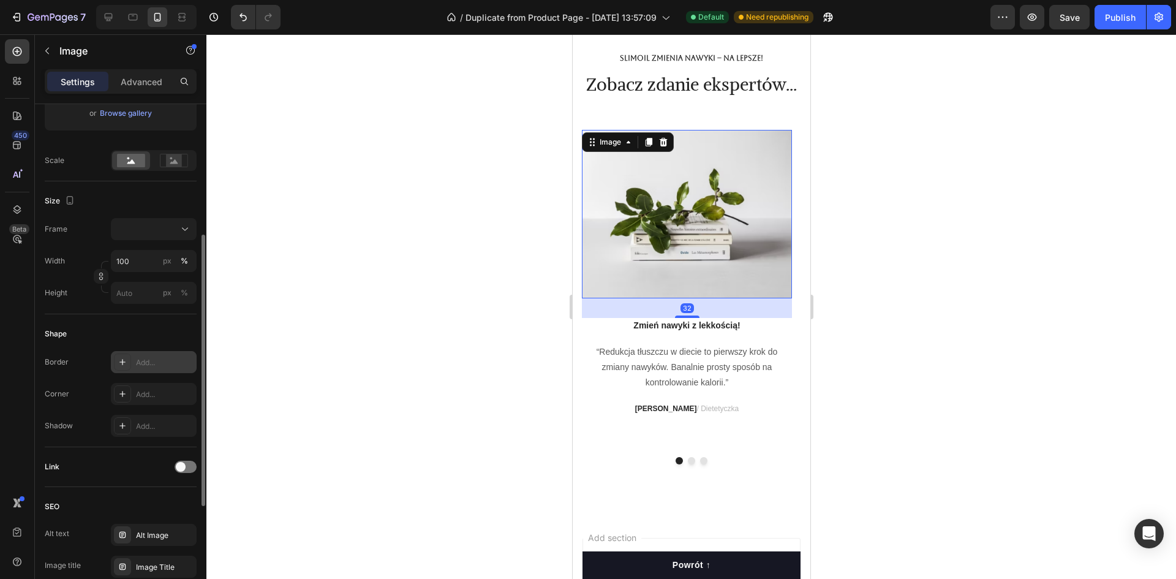
scroll to position [0, 0]
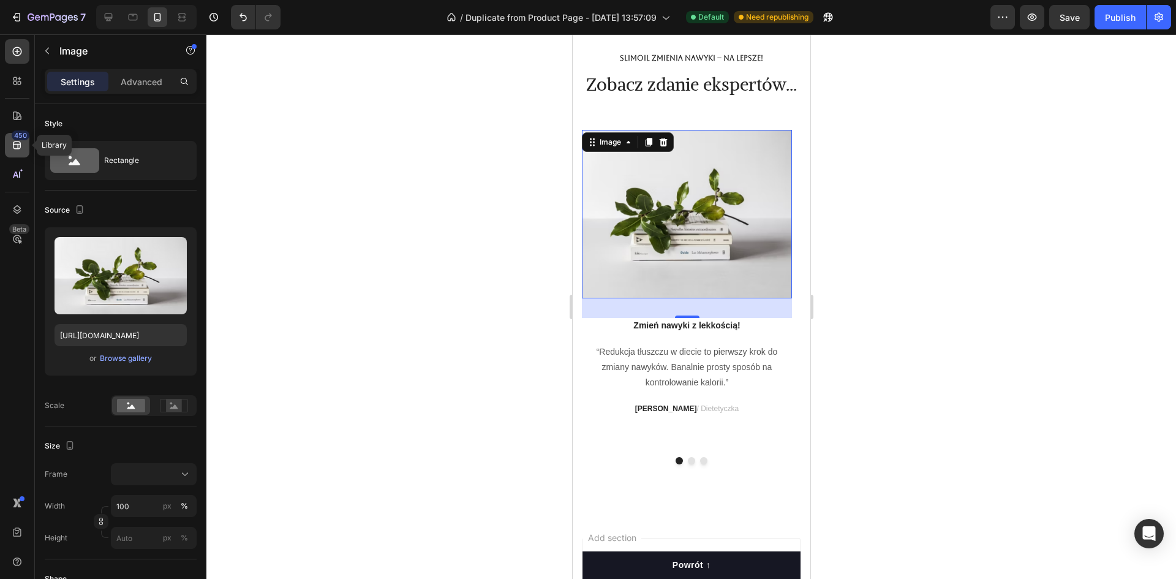
click at [19, 143] on icon at bounding box center [17, 145] width 12 height 12
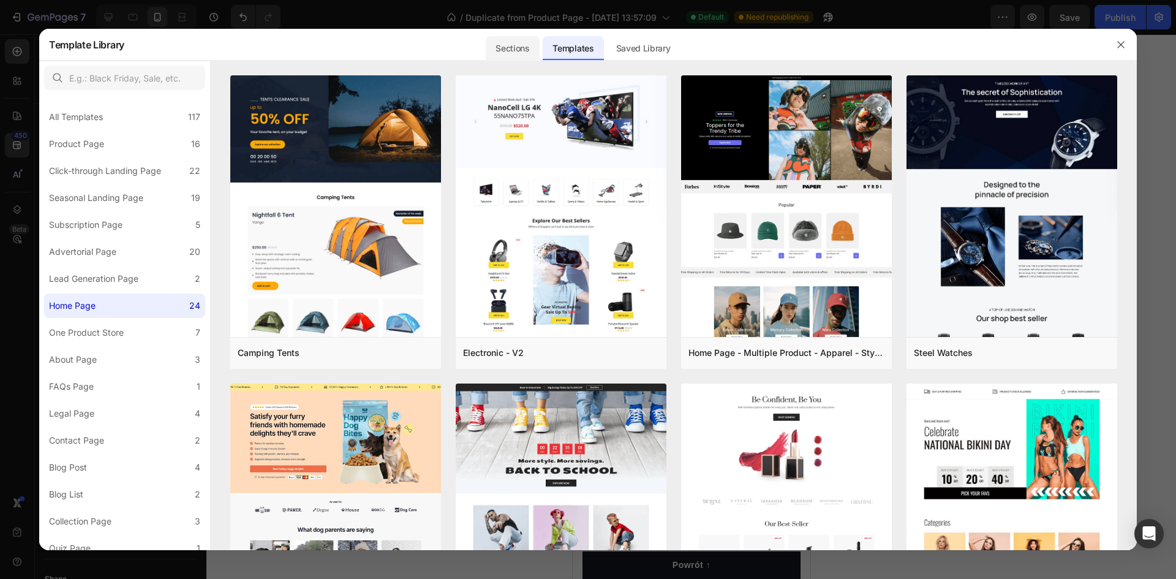
click at [537, 48] on div "Sections" at bounding box center [512, 48] width 53 height 25
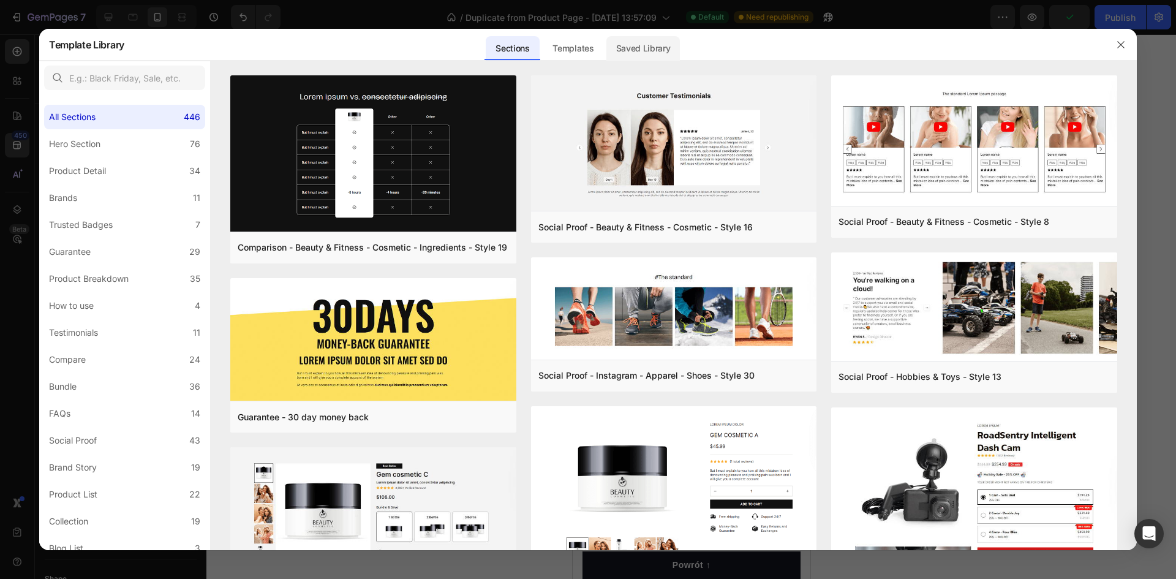
click at [635, 50] on div "Saved Library" at bounding box center [643, 48] width 74 height 25
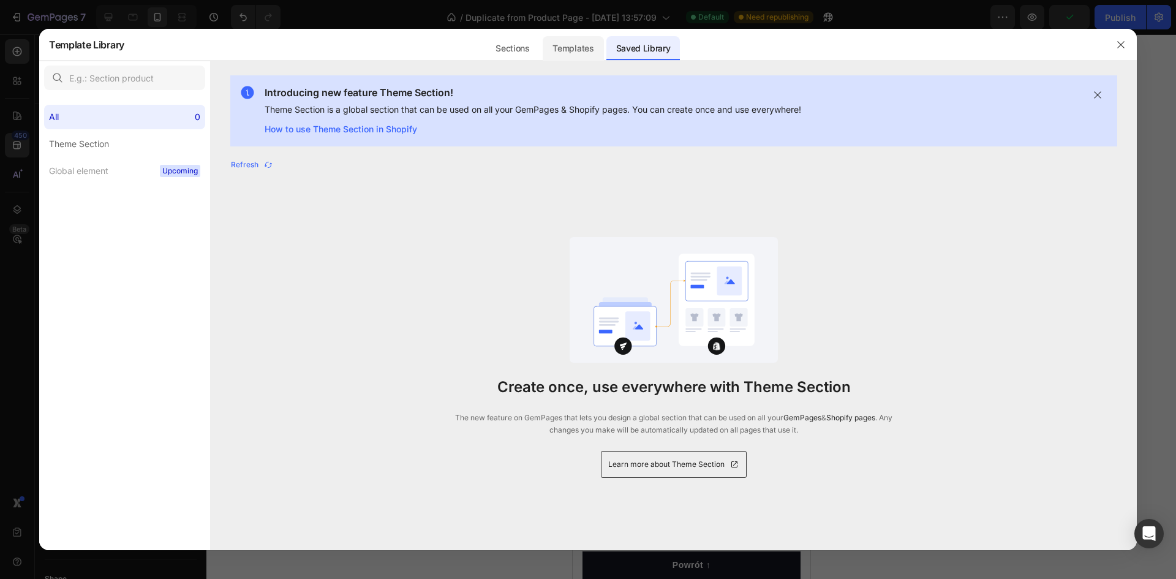
click at [600, 45] on div "Templates" at bounding box center [573, 48] width 61 height 25
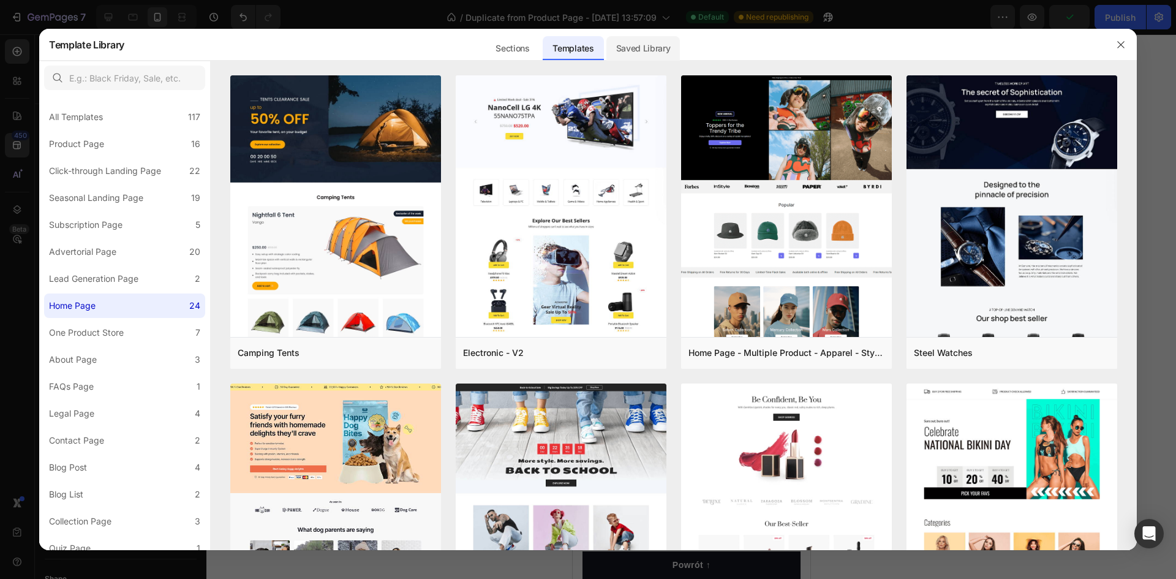
click at [631, 47] on div "Saved Library" at bounding box center [643, 48] width 74 height 25
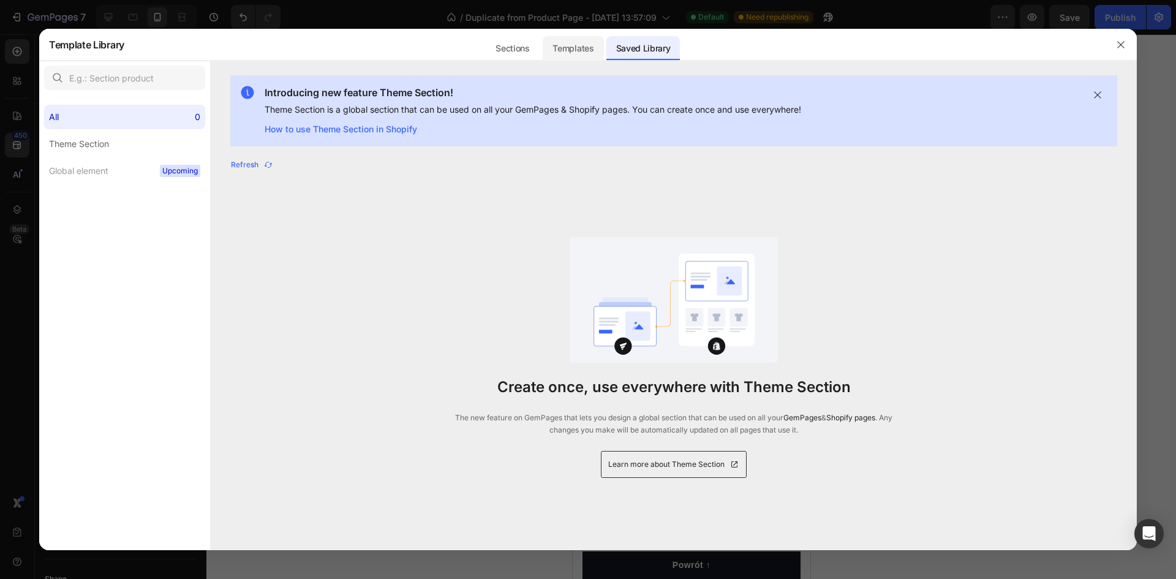
click at [600, 45] on div "Templates" at bounding box center [573, 48] width 61 height 25
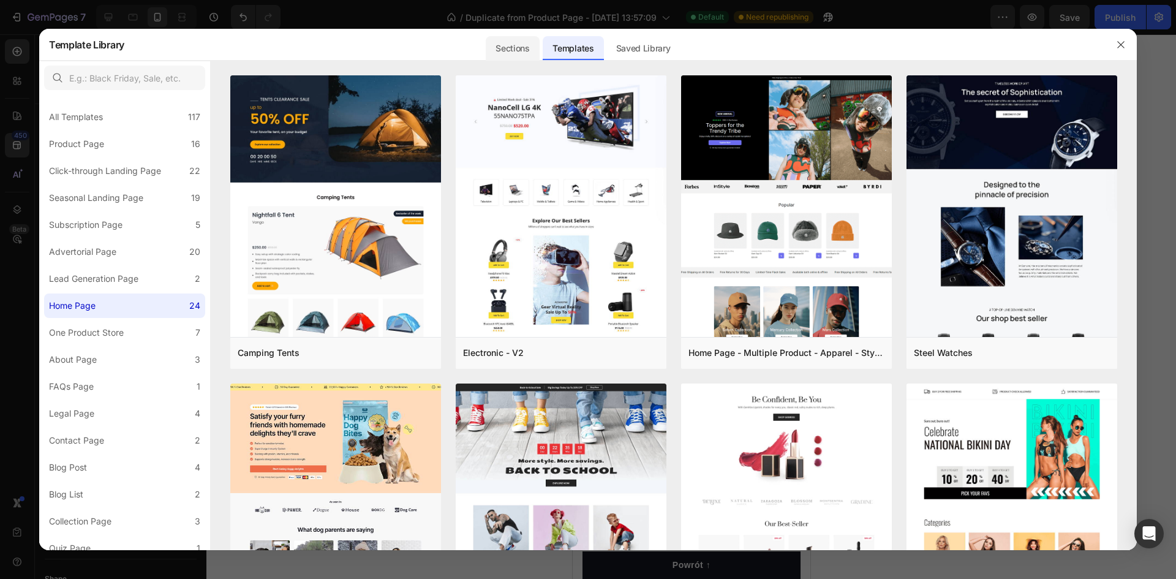
click at [524, 47] on div "Sections" at bounding box center [512, 48] width 53 height 25
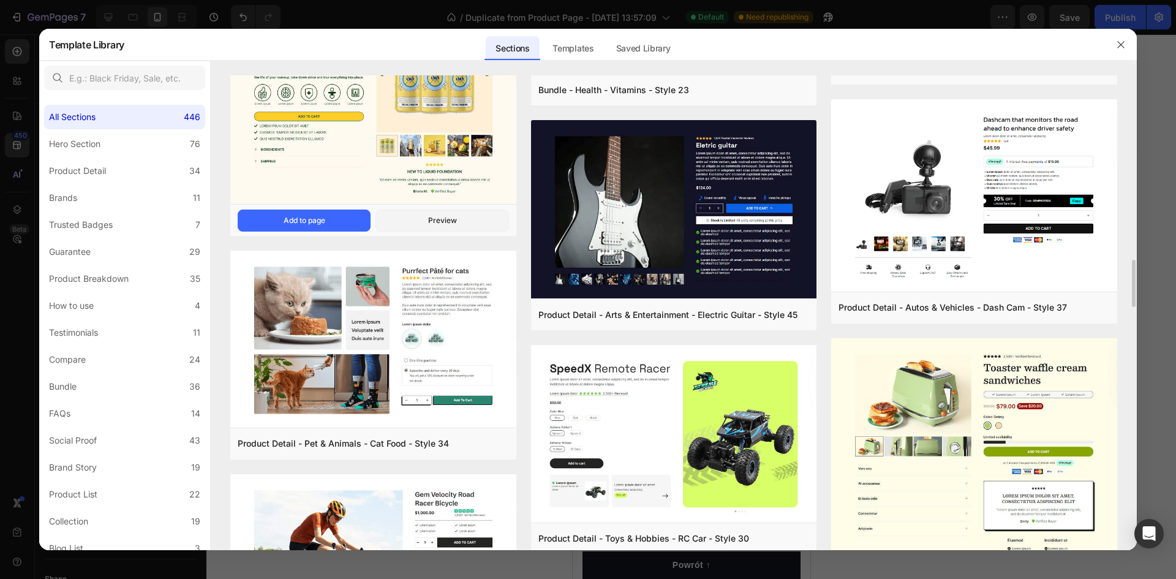
scroll to position [2965, 0]
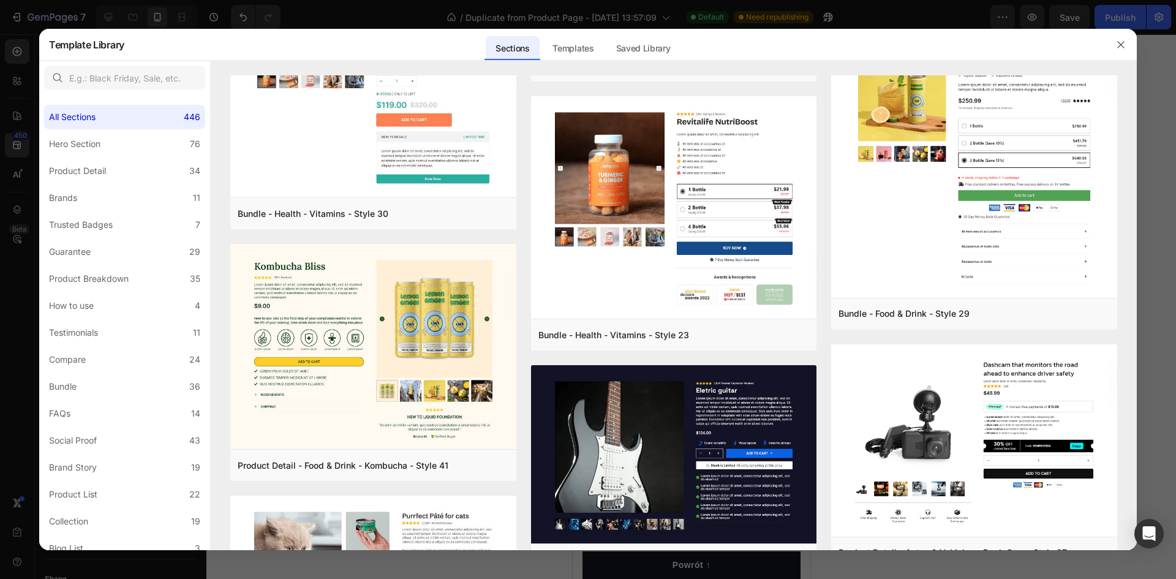
click at [490, 13] on div at bounding box center [588, 289] width 1176 height 579
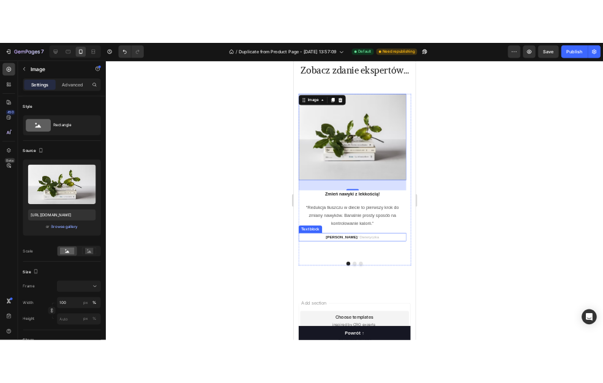
scroll to position [5238, 0]
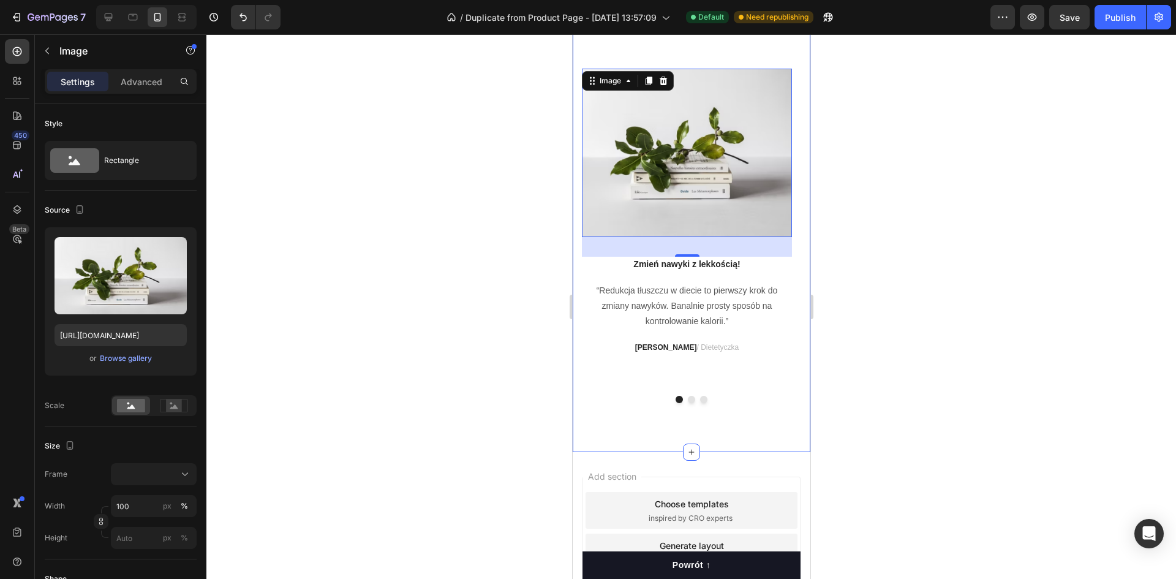
click at [687, 403] on button "Dot" at bounding box center [690, 399] width 7 height 7
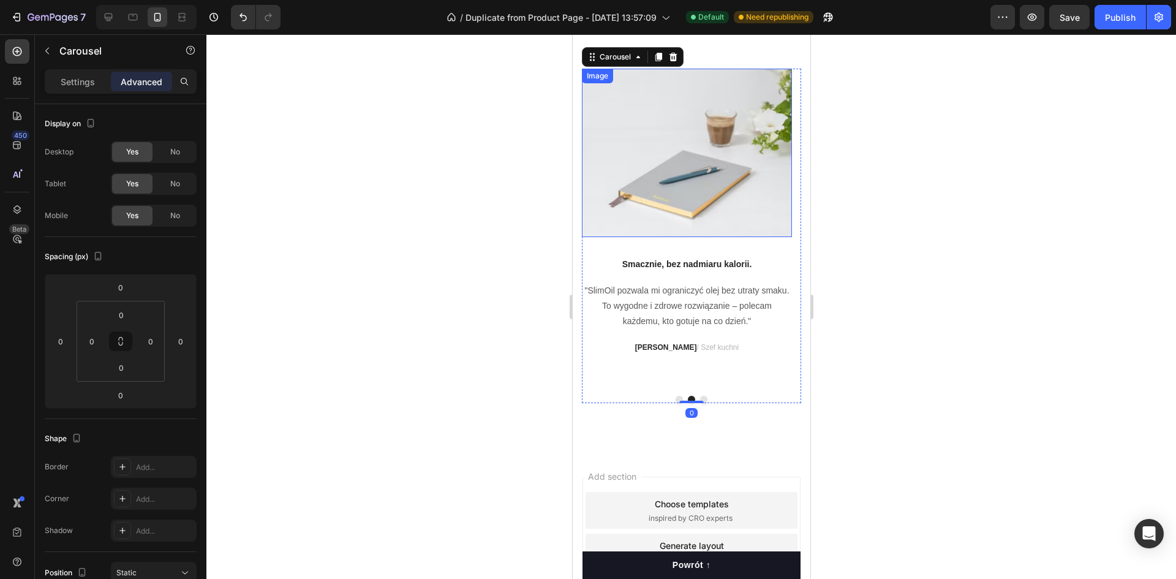
click at [674, 186] on img at bounding box center [686, 153] width 210 height 168
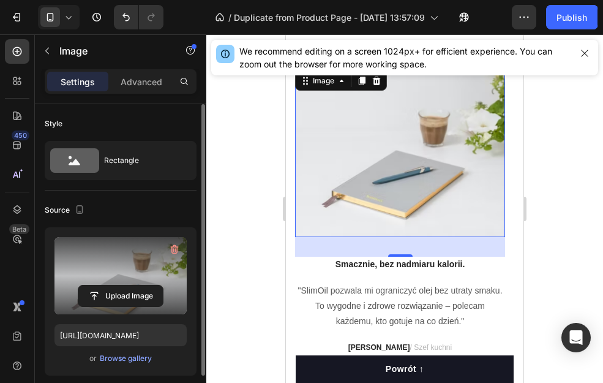
click at [147, 262] on label at bounding box center [121, 275] width 132 height 77
click at [147, 285] on input "file" at bounding box center [120, 295] width 85 height 21
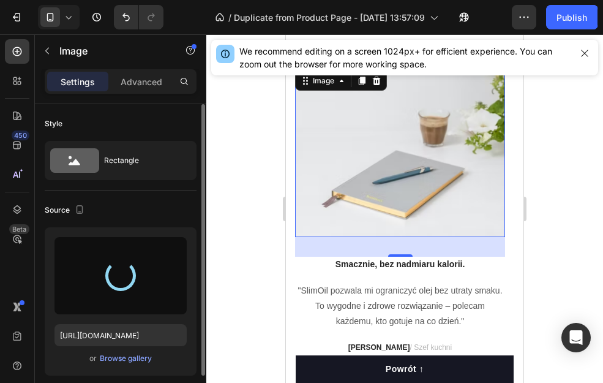
click at [262, 278] on div at bounding box center [404, 208] width 397 height 349
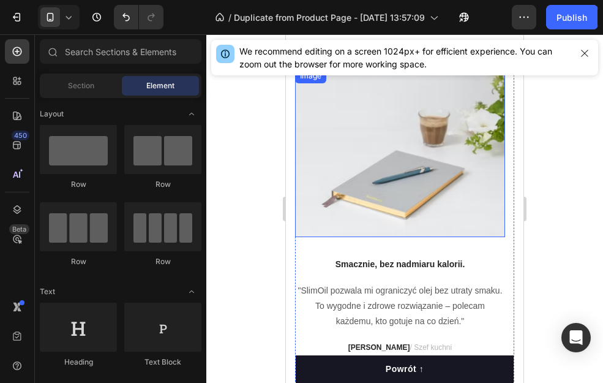
click at [338, 230] on img at bounding box center [400, 153] width 210 height 168
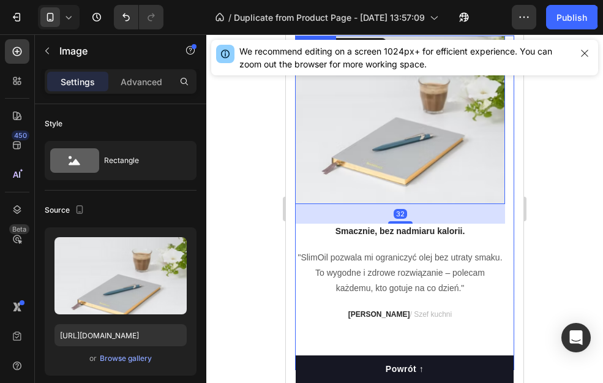
scroll to position [5422, 0]
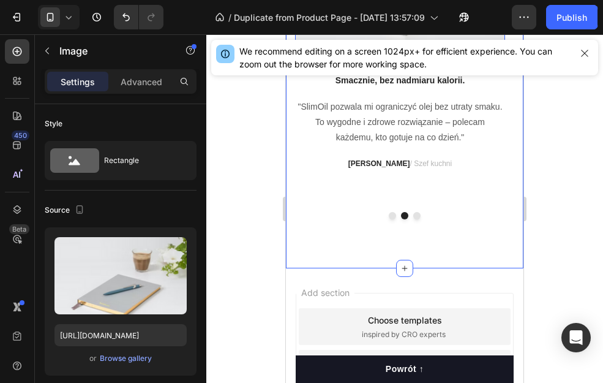
click at [389, 219] on div "Image Zmień nawyki z lekkością! Text block “Redukcja tłuszczu w diecie to pierw…" at bounding box center [404, 52] width 219 height 334
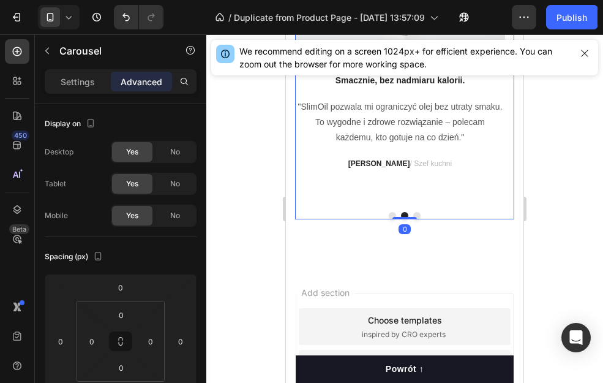
scroll to position [5324, 0]
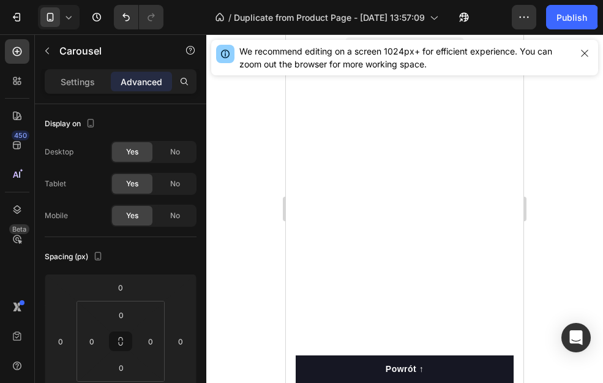
scroll to position [5422, 0]
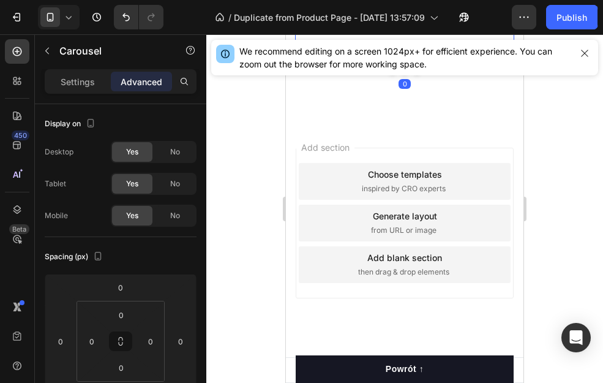
click at [389, 74] on button "Dot" at bounding box center [392, 70] width 7 height 7
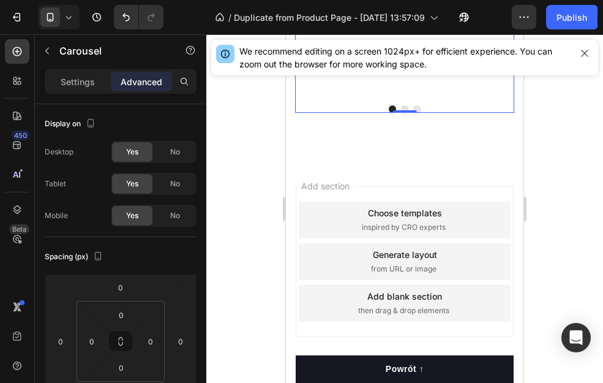
click at [402, 113] on button "Dot" at bounding box center [404, 108] width 7 height 7
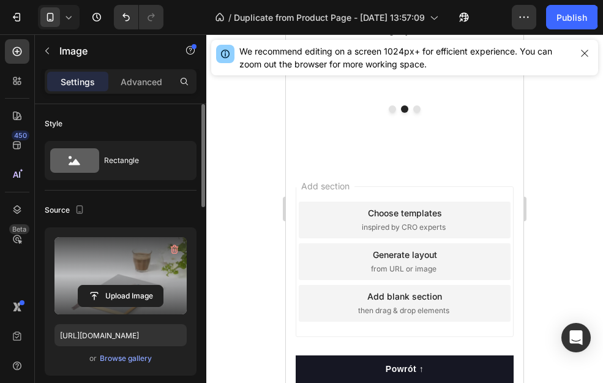
click at [88, 284] on label at bounding box center [121, 275] width 132 height 77
click at [88, 285] on input "file" at bounding box center [120, 295] width 85 height 21
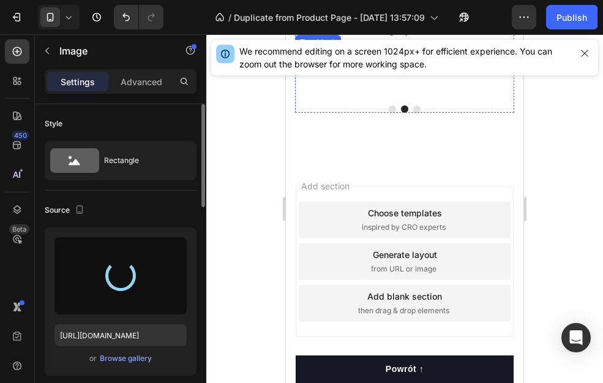
type input "https://cdn.shopify.com/s/files/1/0925/7251/6726/files/gempages_572530465227932…"
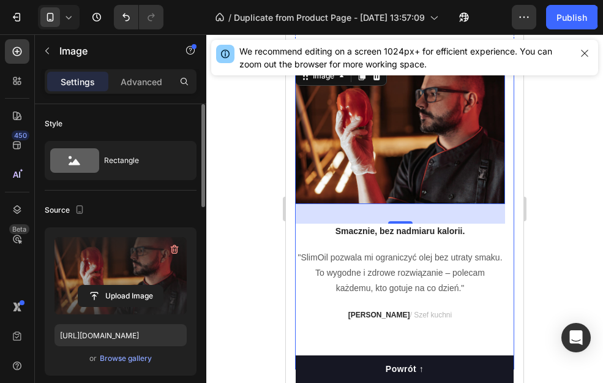
scroll to position [5238, 0]
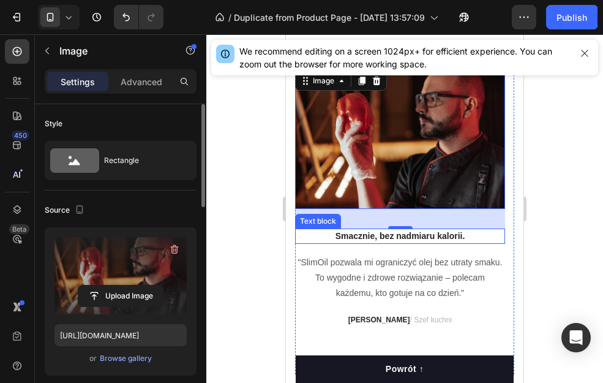
click at [248, 244] on div at bounding box center [404, 208] width 397 height 349
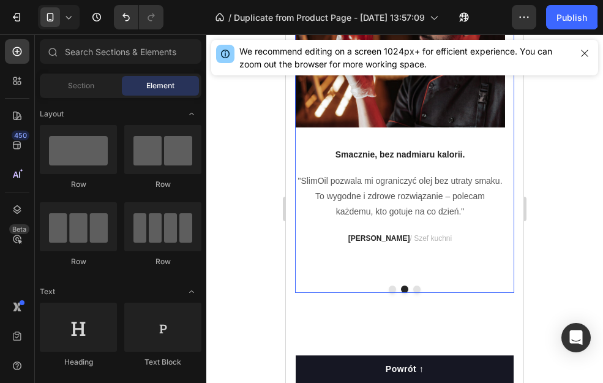
scroll to position [5360, 0]
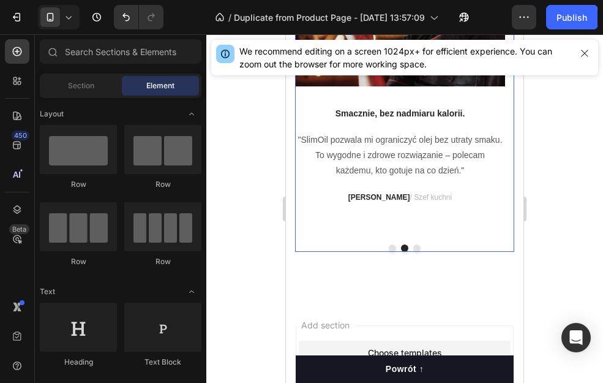
click at [388, 252] on div "Image Zmień nawyki z lekkością! Text block “Redukcja tłuszczu w diecie to pierw…" at bounding box center [404, 99] width 219 height 306
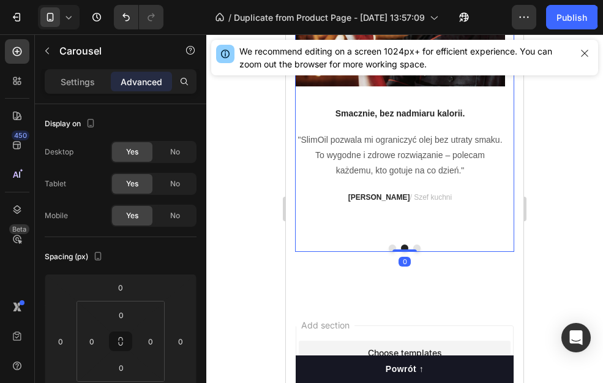
click at [389, 252] on button "Dot" at bounding box center [392, 247] width 7 height 7
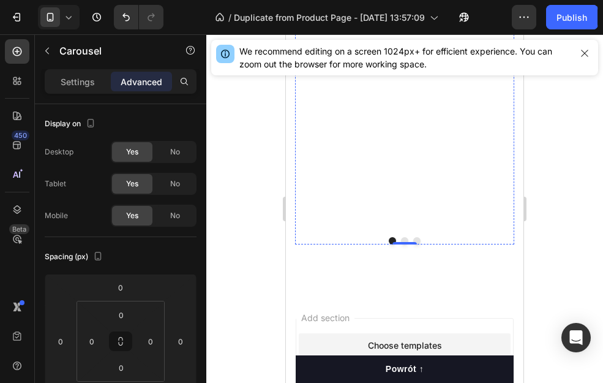
scroll to position [5422, 0]
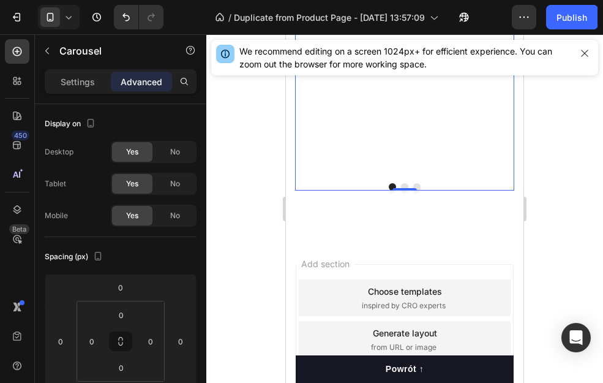
click at [401, 191] on button "Dot" at bounding box center [404, 186] width 7 height 7
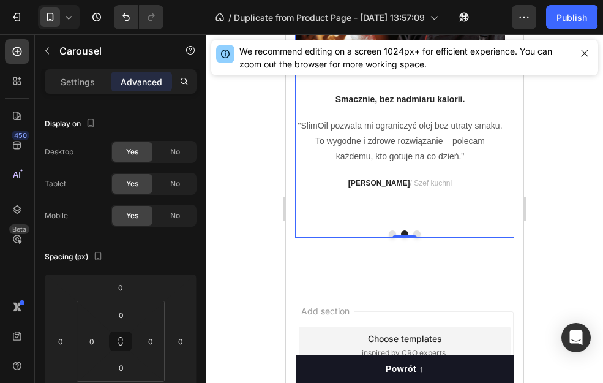
scroll to position [5238, 0]
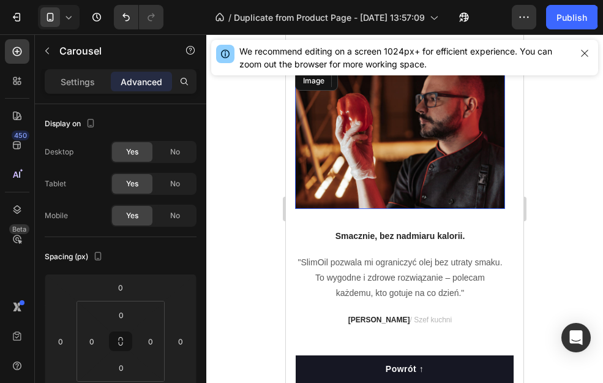
click at [383, 196] on img at bounding box center [400, 139] width 210 height 140
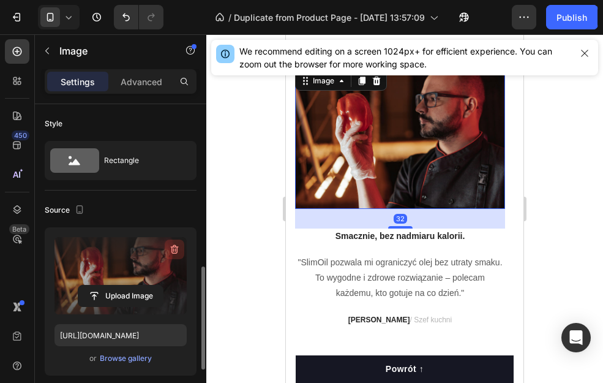
scroll to position [184, 0]
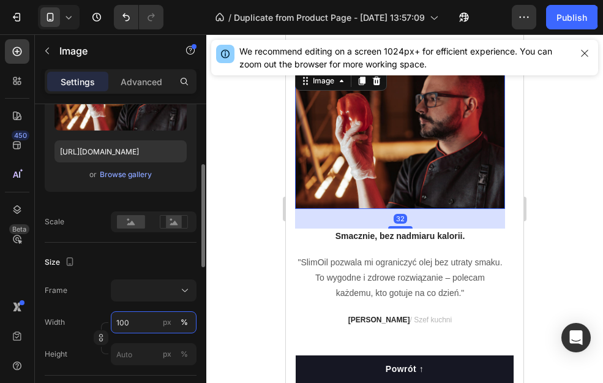
click at [137, 320] on input "100" at bounding box center [154, 322] width 86 height 22
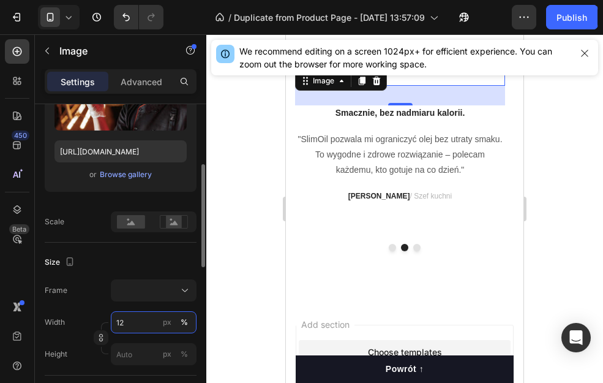
type input "120"
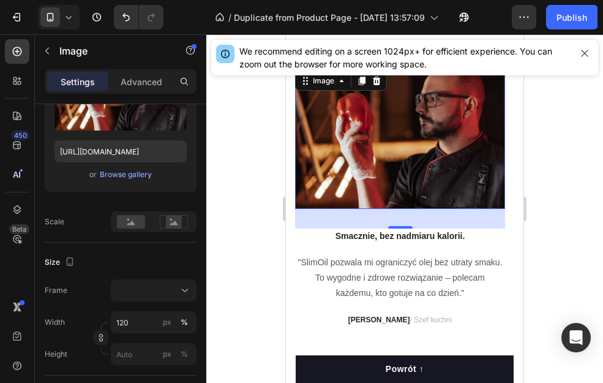
click at [232, 276] on div at bounding box center [404, 208] width 397 height 349
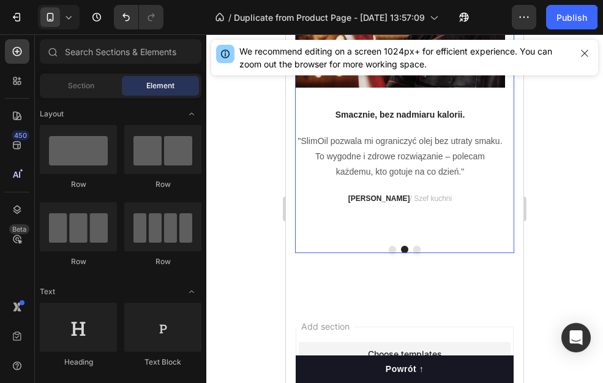
scroll to position [5360, 0]
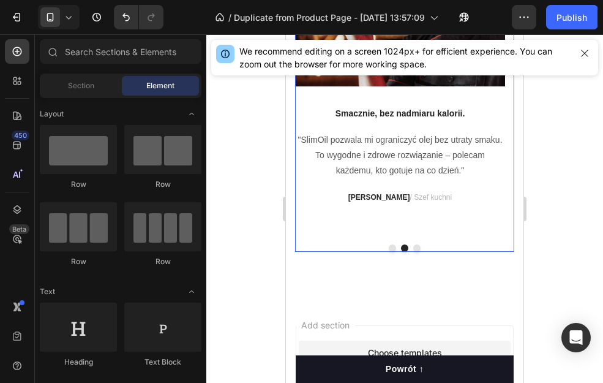
click at [389, 252] on button "Dot" at bounding box center [392, 247] width 7 height 7
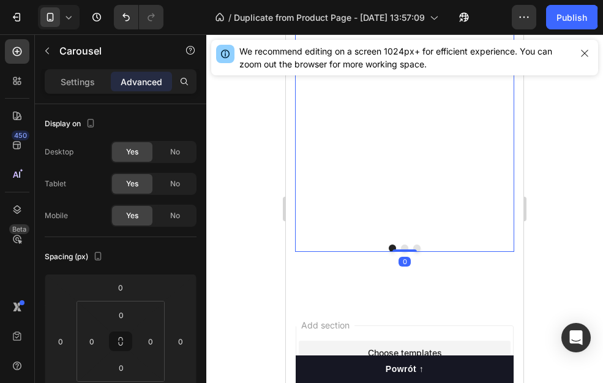
click at [401, 252] on button "Dot" at bounding box center [404, 247] width 7 height 7
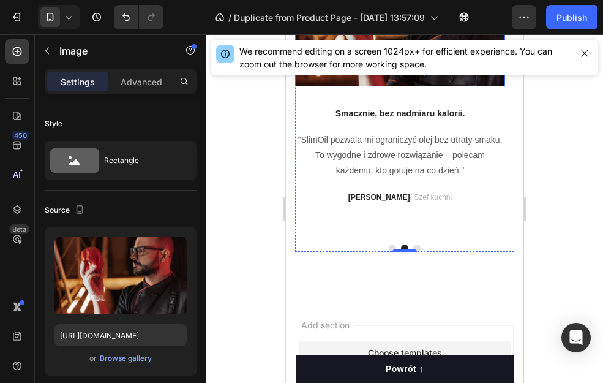
click at [322, 86] on img at bounding box center [400, 16] width 210 height 140
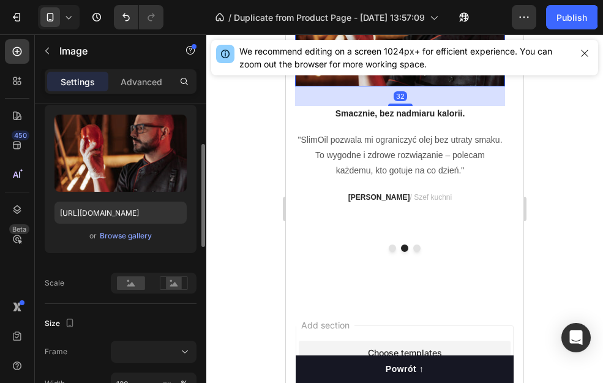
scroll to position [245, 0]
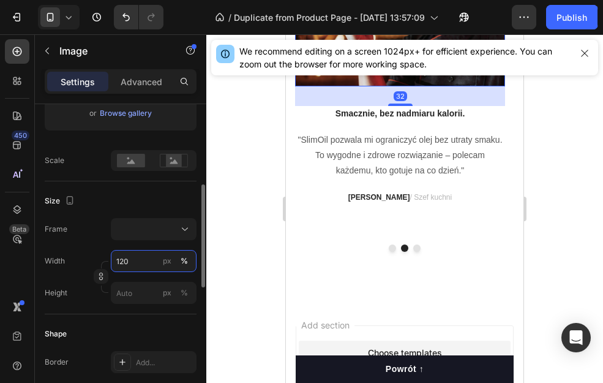
click at [140, 258] on input "120" at bounding box center [154, 261] width 86 height 22
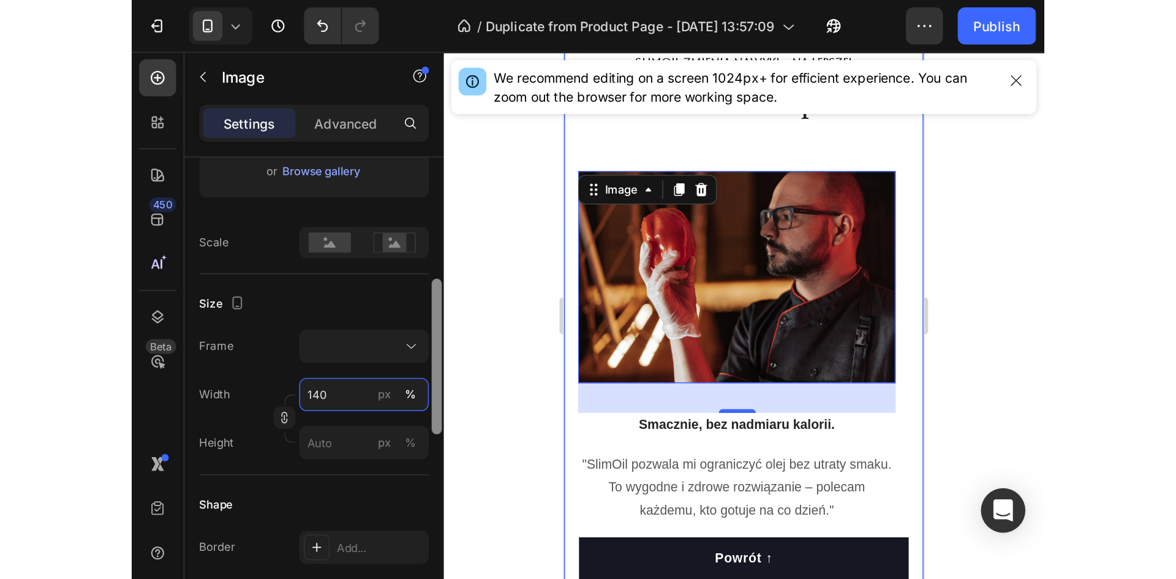
scroll to position [5238, 0]
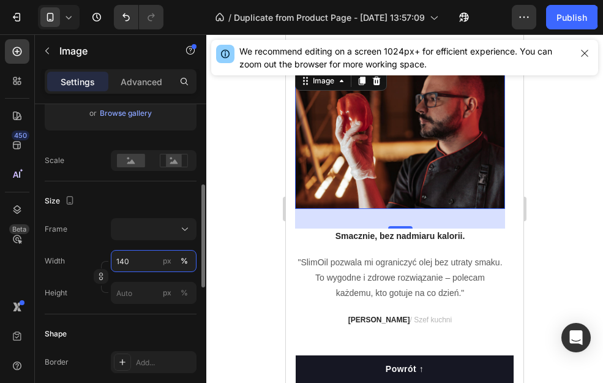
click at [151, 259] on input "140" at bounding box center [154, 261] width 86 height 22
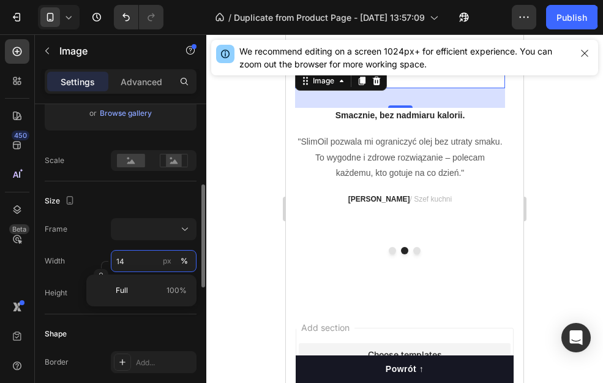
type input "1"
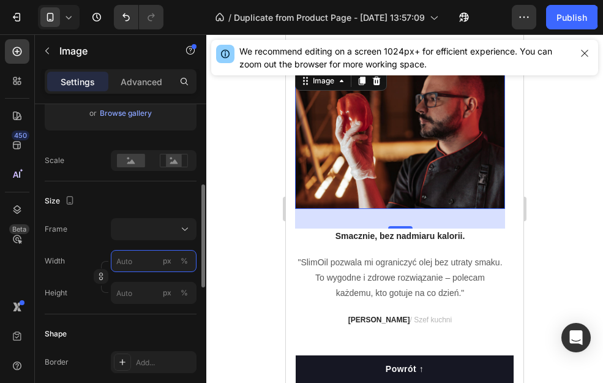
type input "2"
type input "20"
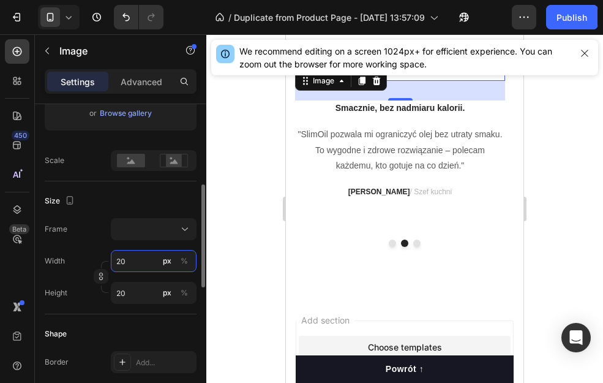
type input "200"
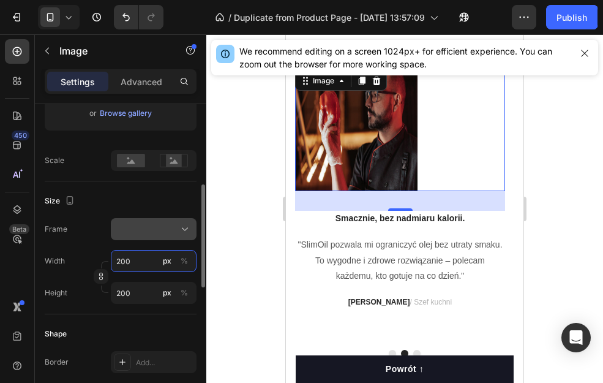
type input "20"
type input "2"
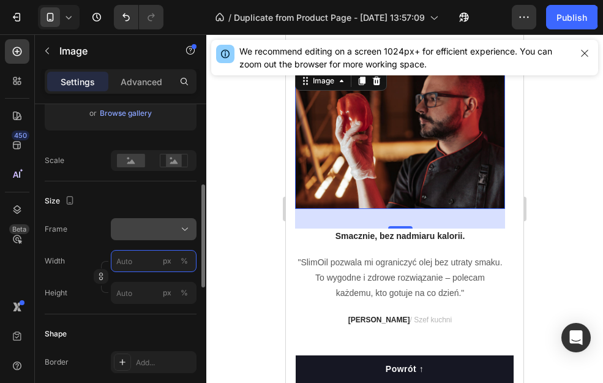
type input "1"
type input "18"
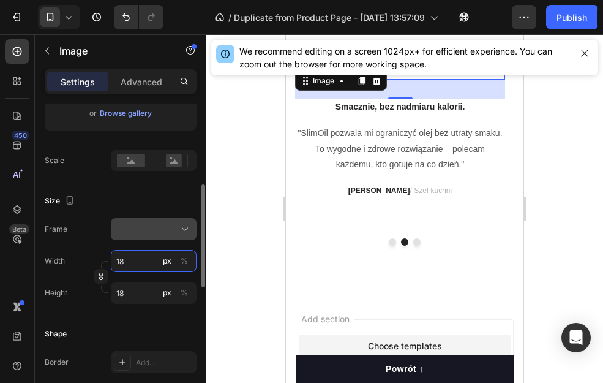
type input "180"
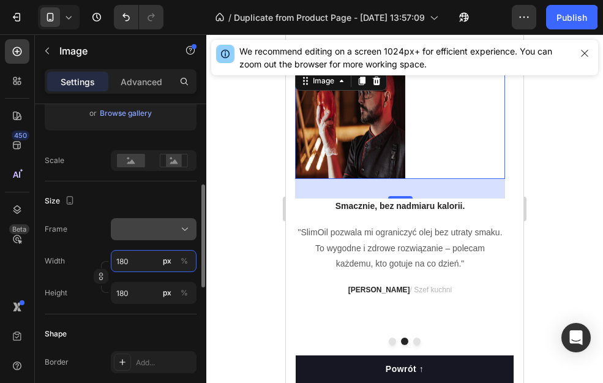
type input "18"
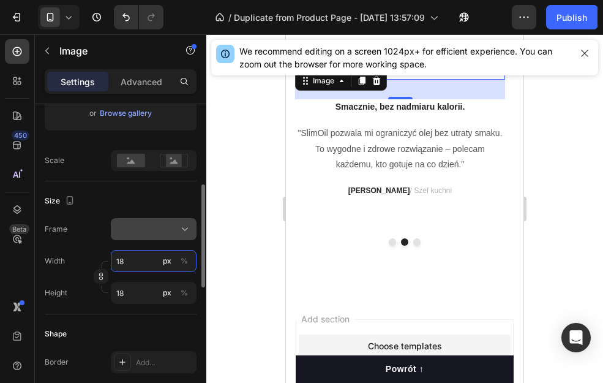
type input "1"
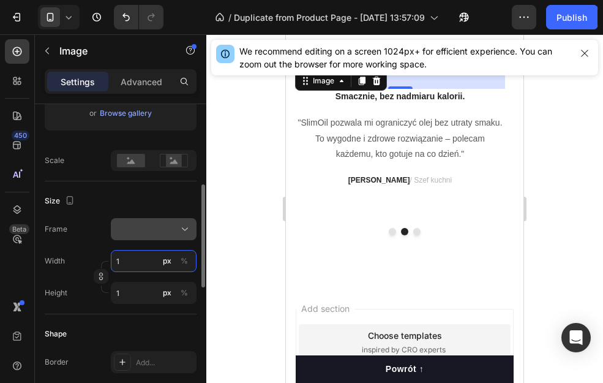
type input "16"
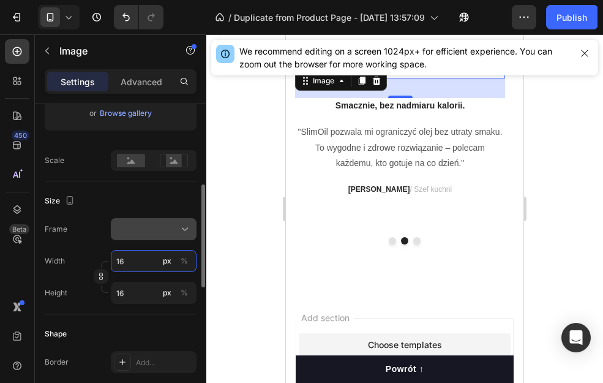
type input "160"
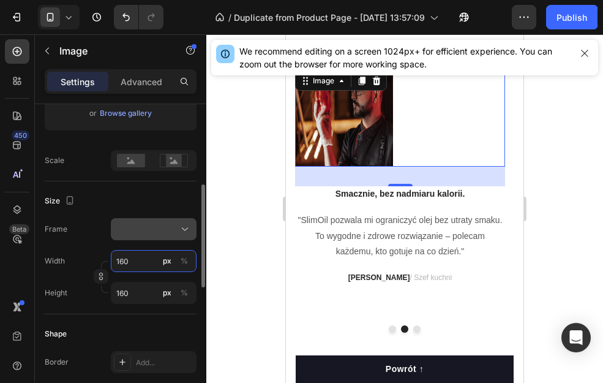
type input "16"
type input "1"
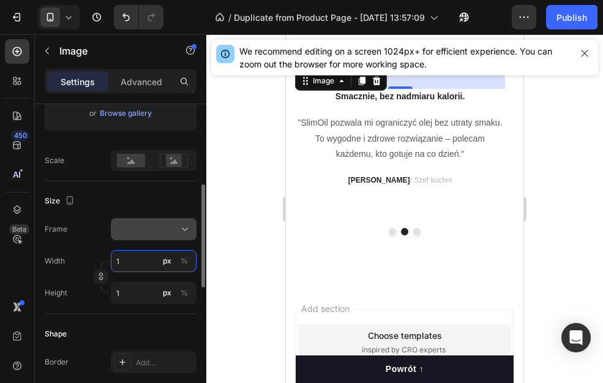
type input "15"
type input "150"
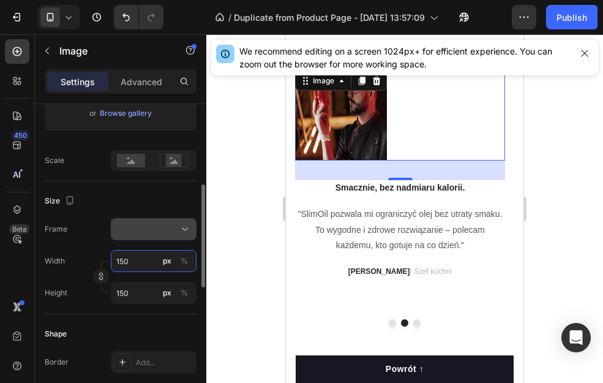
type input "15"
type input "1"
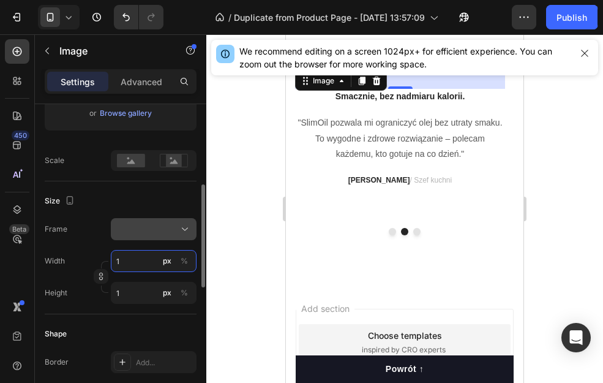
type input "14"
type input "140"
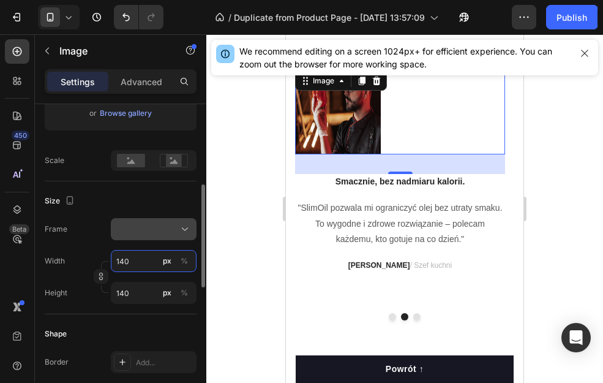
type input "14"
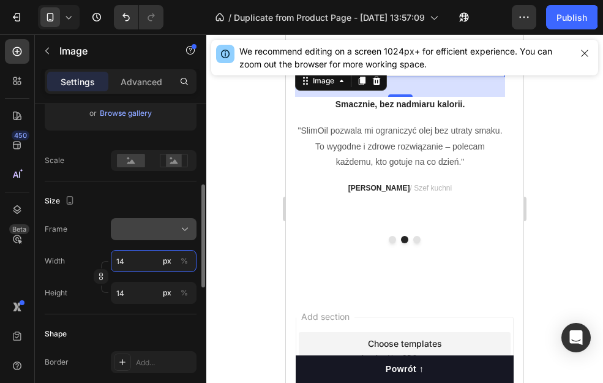
type input "1"
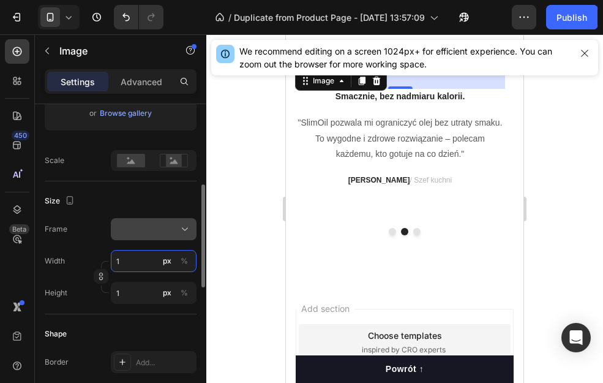
type input "12"
type input "120"
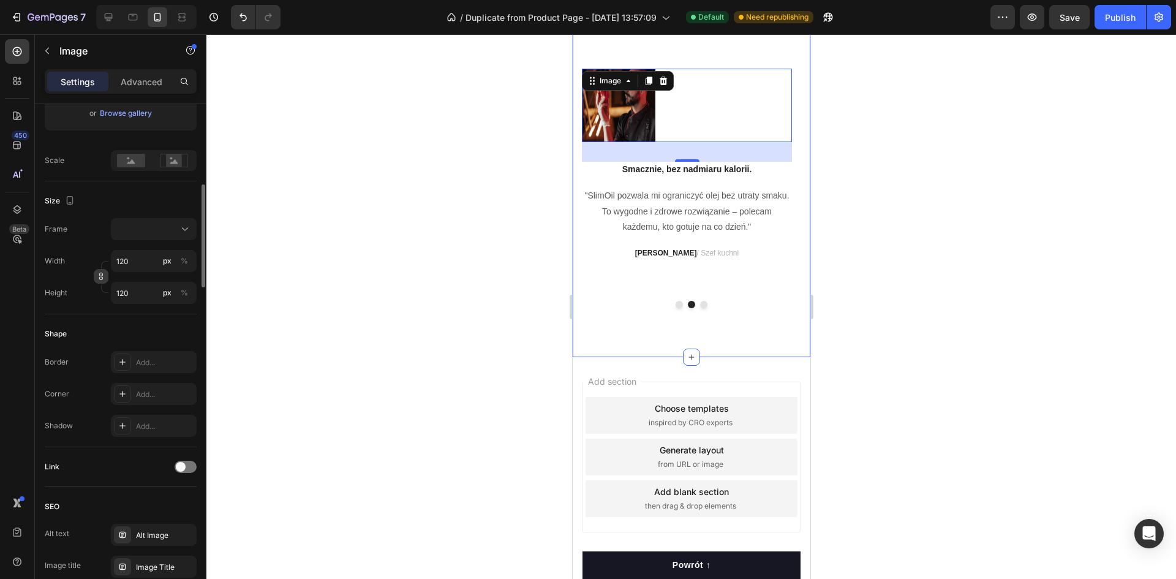
click at [101, 278] on icon "button" at bounding box center [101, 276] width 1 height 4
click at [137, 263] on input "120" at bounding box center [154, 261] width 86 height 22
click at [86, 243] on div "Frame Custom Width 120 px % Height 120 px %" at bounding box center [121, 261] width 152 height 86
click at [142, 256] on input "120" at bounding box center [154, 261] width 86 height 22
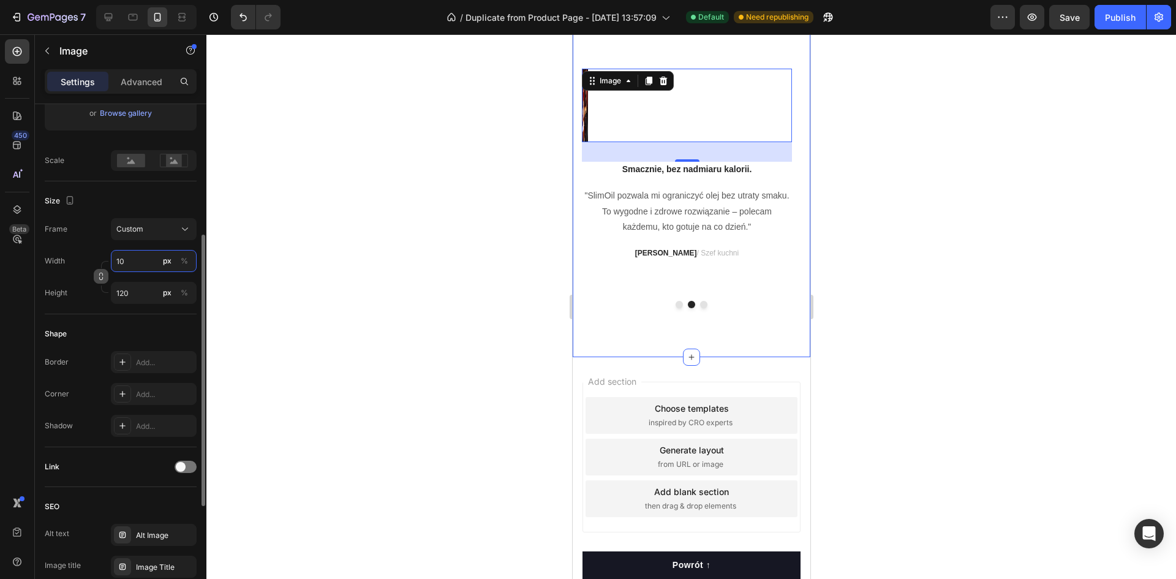
type input "1"
click at [603, 85] on icon at bounding box center [663, 81] width 8 height 9
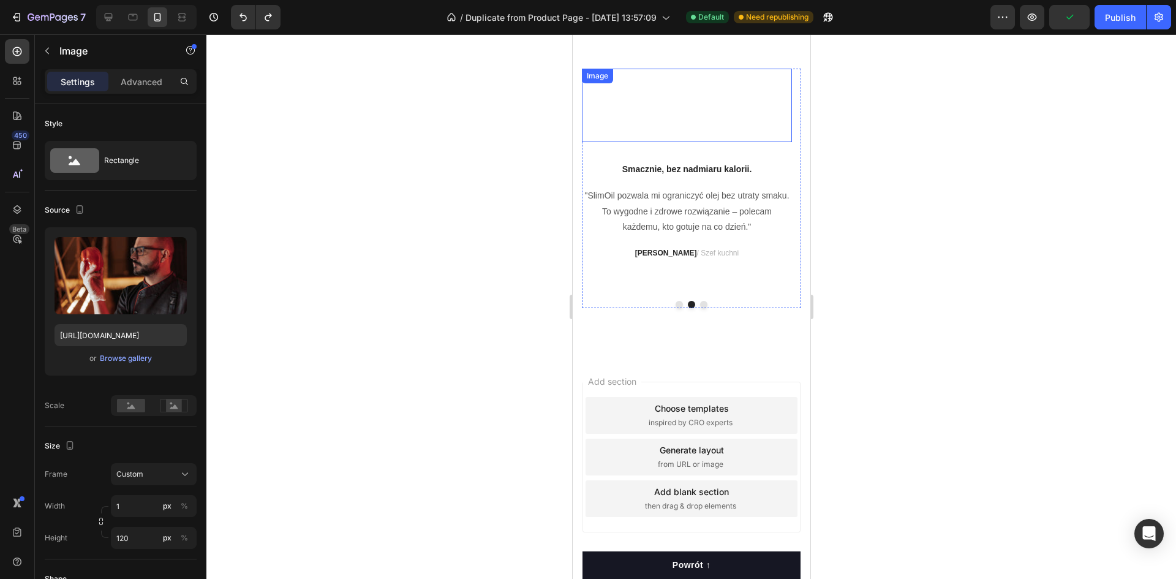
click at [603, 140] on div at bounding box center [686, 106] width 210 height 74
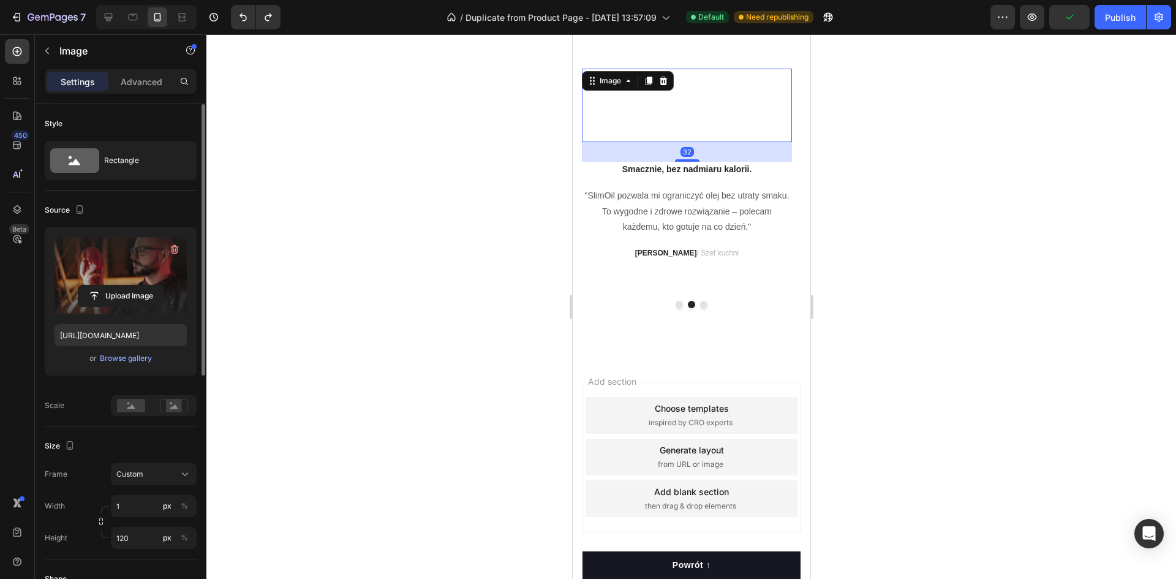
click at [162, 268] on label at bounding box center [121, 275] width 132 height 77
click at [162, 285] on input "file" at bounding box center [120, 295] width 85 height 21
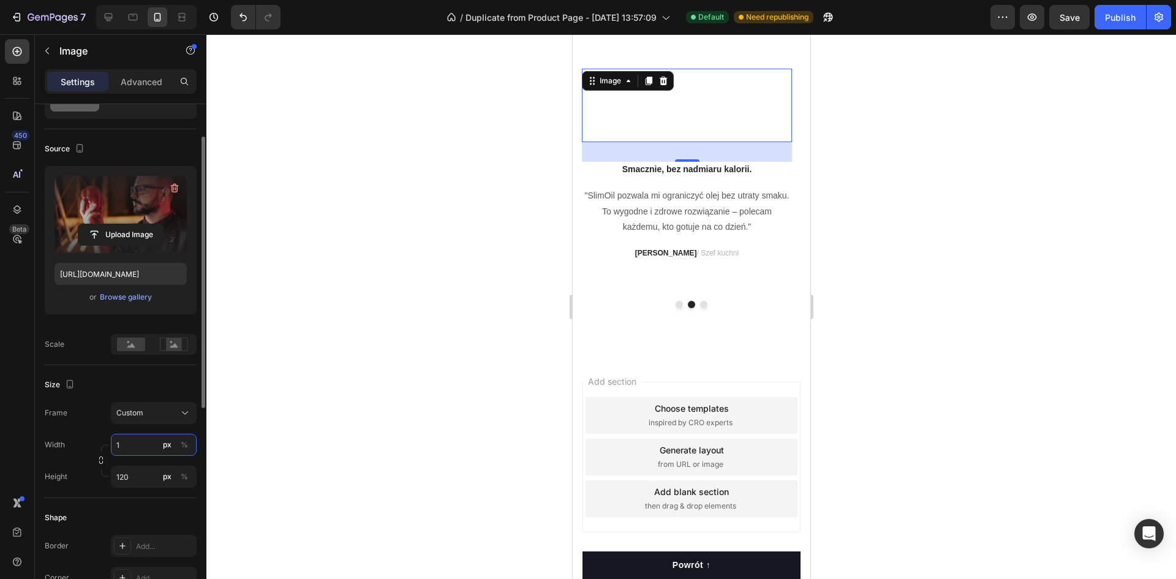
click at [141, 382] on input "1" at bounding box center [154, 445] width 86 height 22
click at [138, 382] on div "Full 100%" at bounding box center [141, 474] width 110 height 32
click at [111, 382] on div "Size Frame Custom Width 1 px % Height 120 px %" at bounding box center [121, 431] width 152 height 133
click at [129, 382] on input "120" at bounding box center [154, 477] width 86 height 22
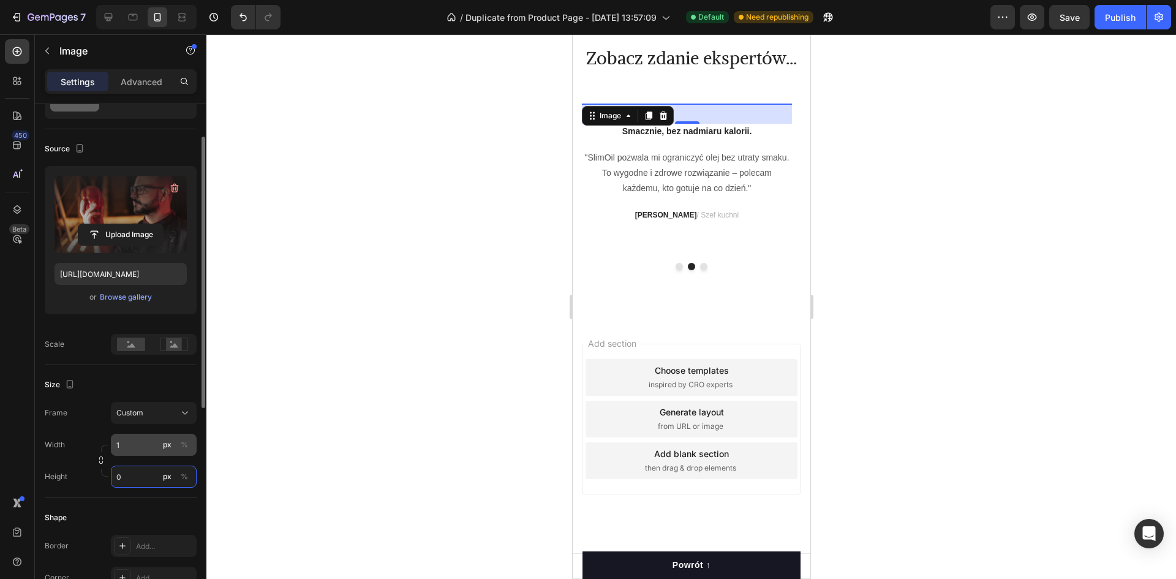
type input "0"
click at [137, 382] on input "1" at bounding box center [154, 445] width 86 height 22
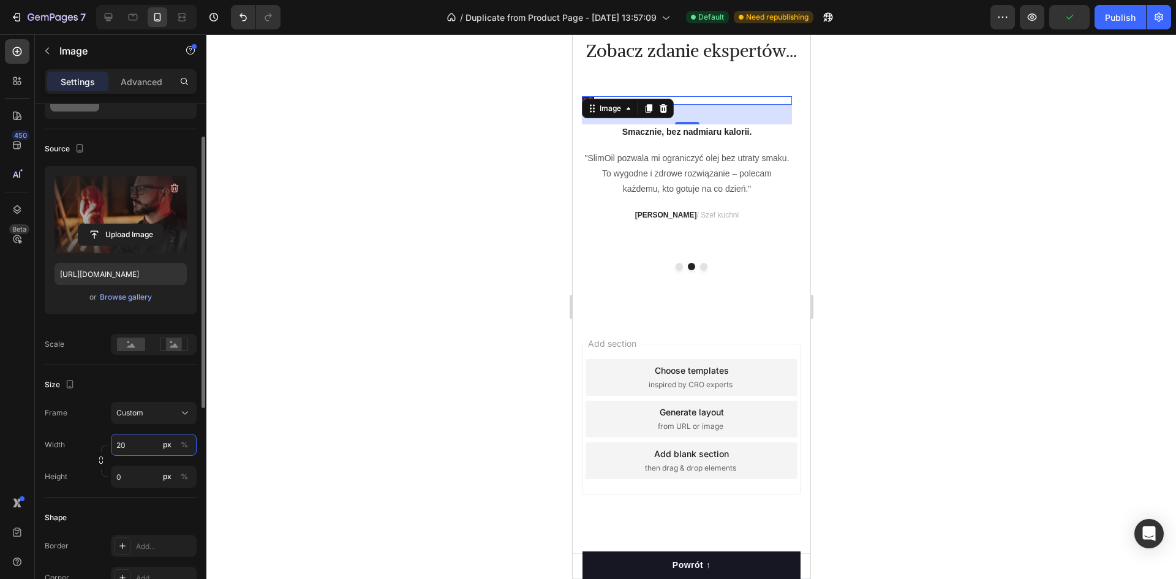
type input "2"
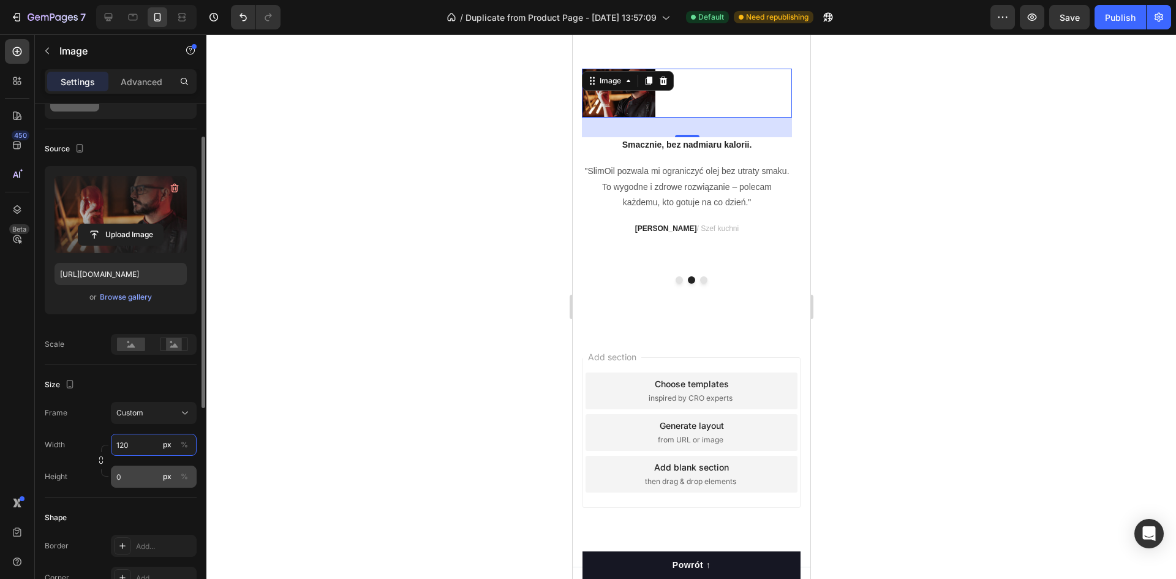
type input "120"
click at [135, 382] on input "0" at bounding box center [154, 477] width 86 height 22
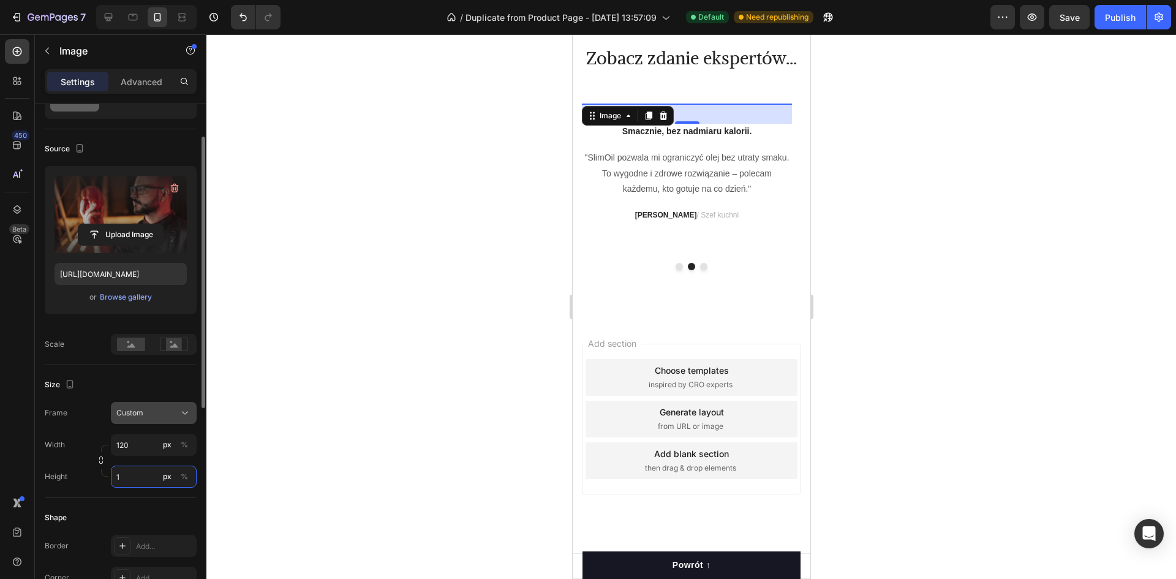
type input "1"
click at [157, 382] on div "Custom" at bounding box center [146, 412] width 60 height 11
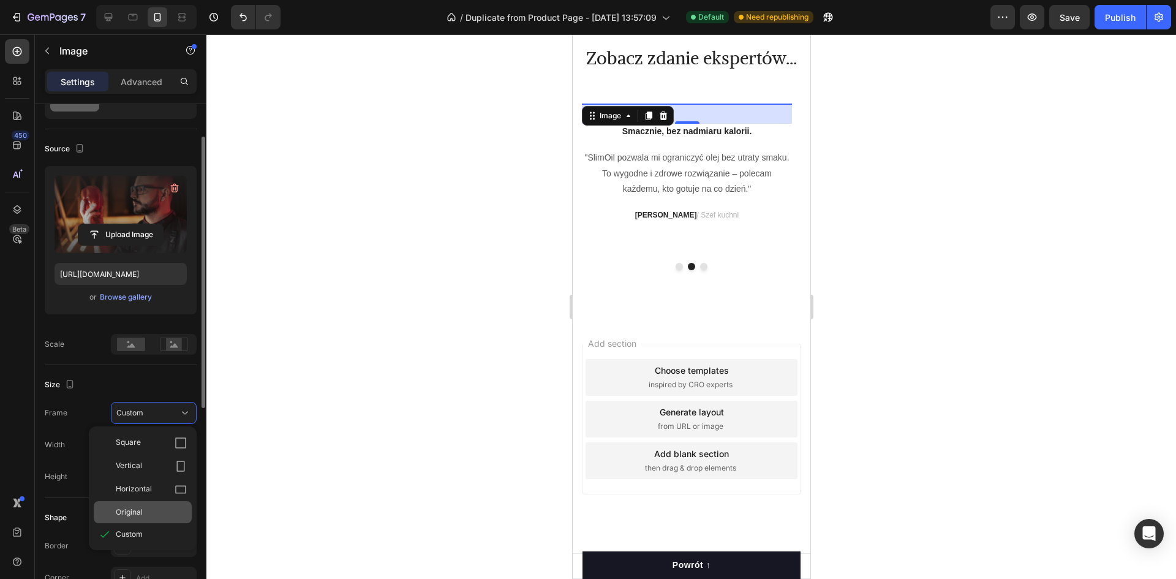
click at [154, 382] on div "Original" at bounding box center [151, 512] width 71 height 11
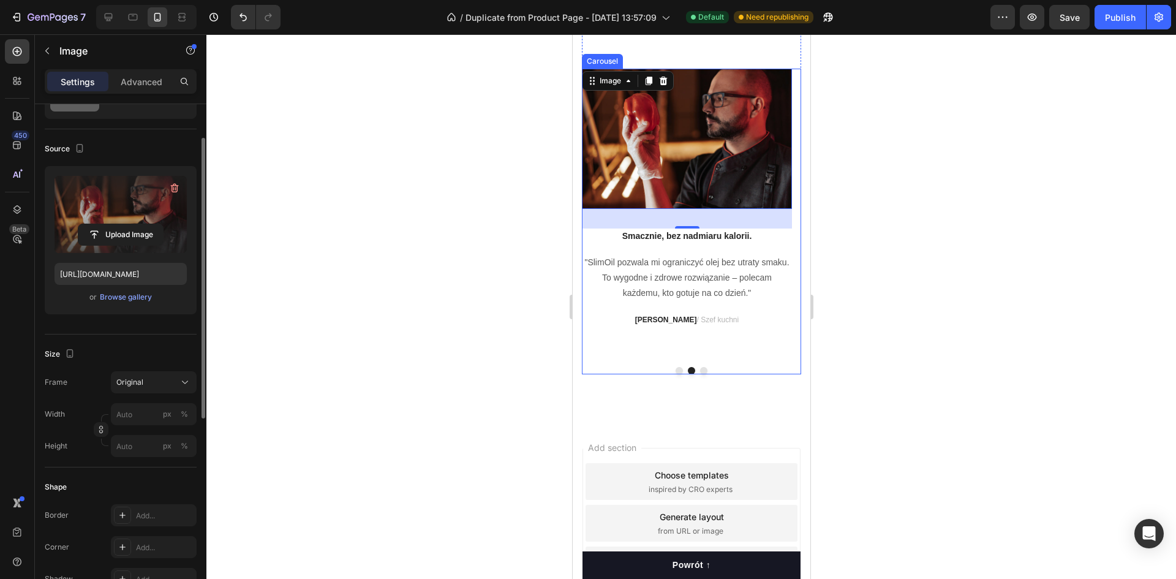
click at [603, 374] on button "Dot" at bounding box center [678, 370] width 7 height 7
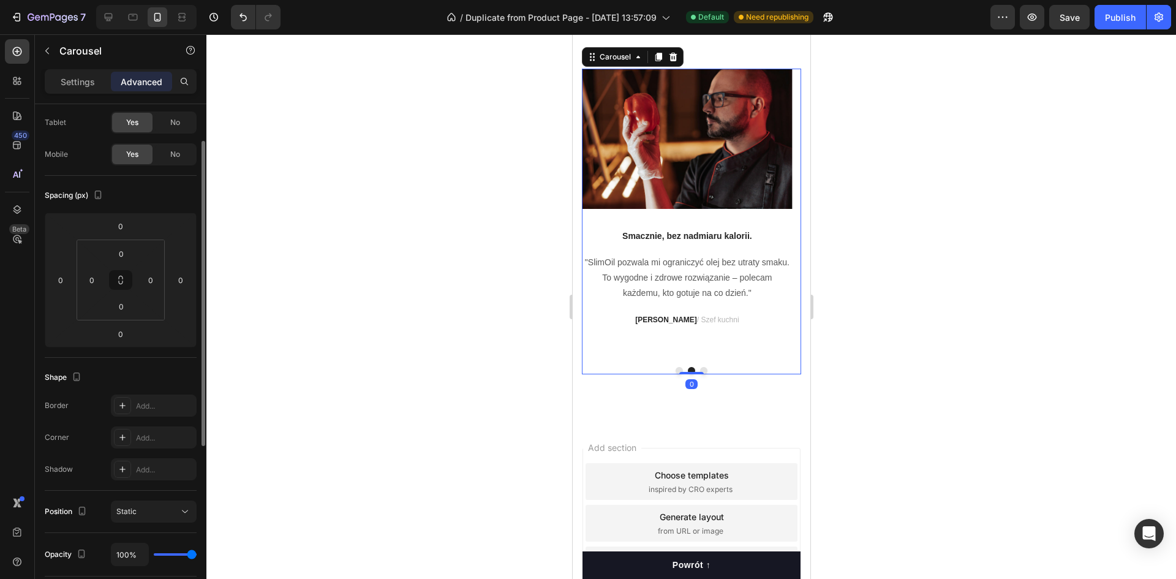
scroll to position [0, 0]
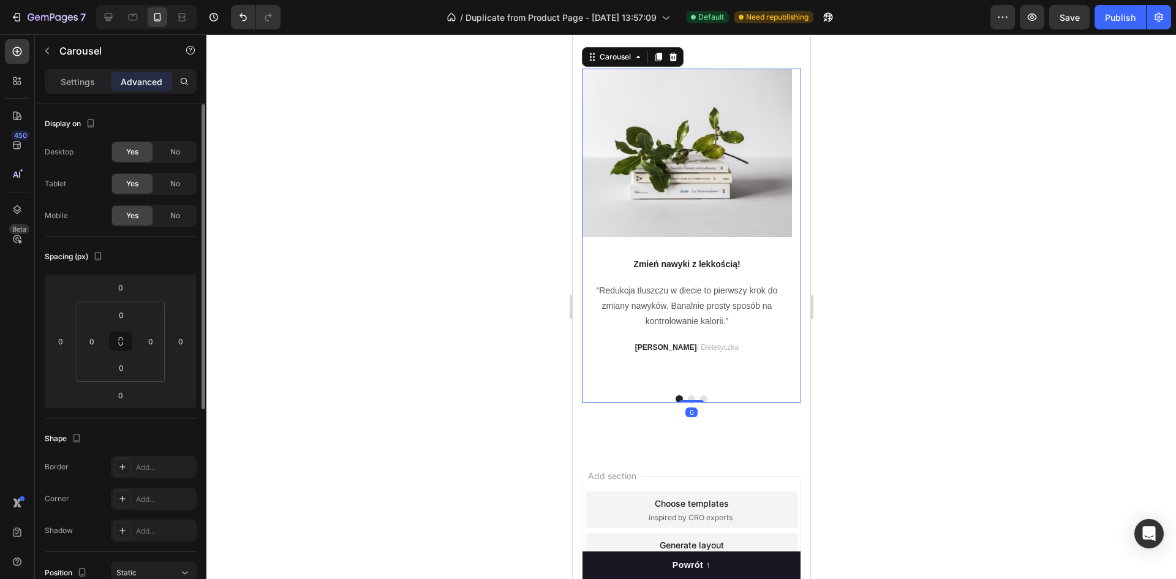
click at [603, 382] on button "Dot" at bounding box center [690, 398] width 7 height 7
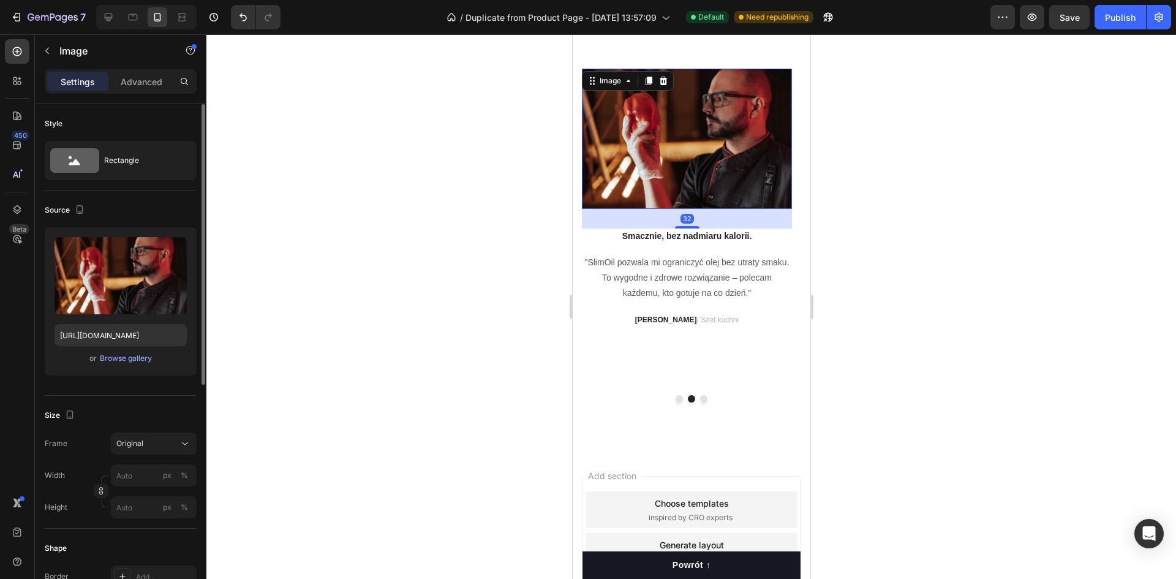
click at [603, 186] on img at bounding box center [686, 139] width 210 height 140
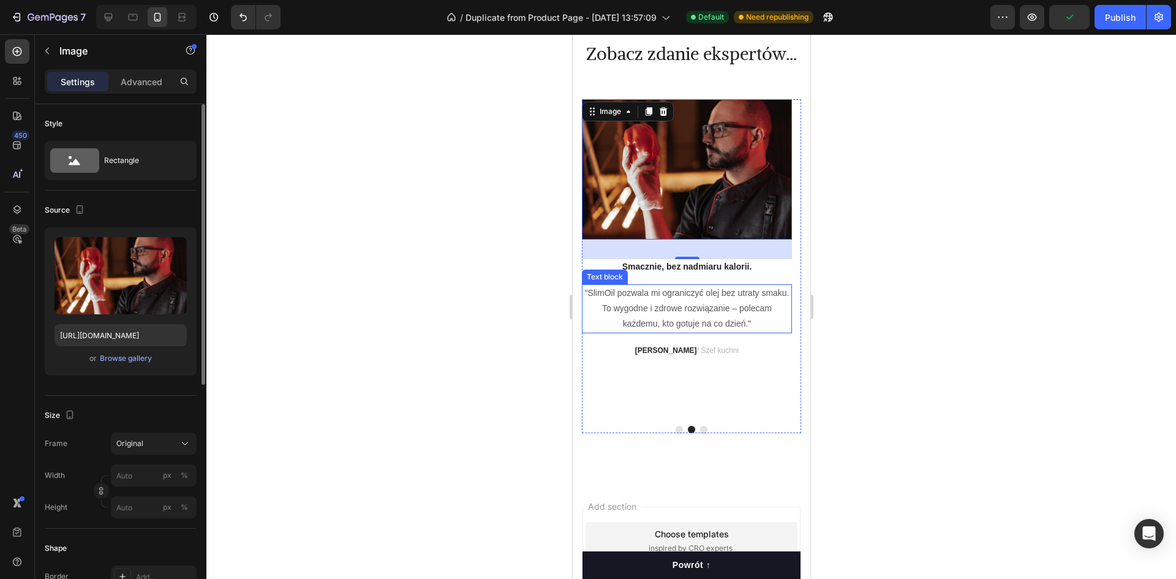
scroll to position [5177, 0]
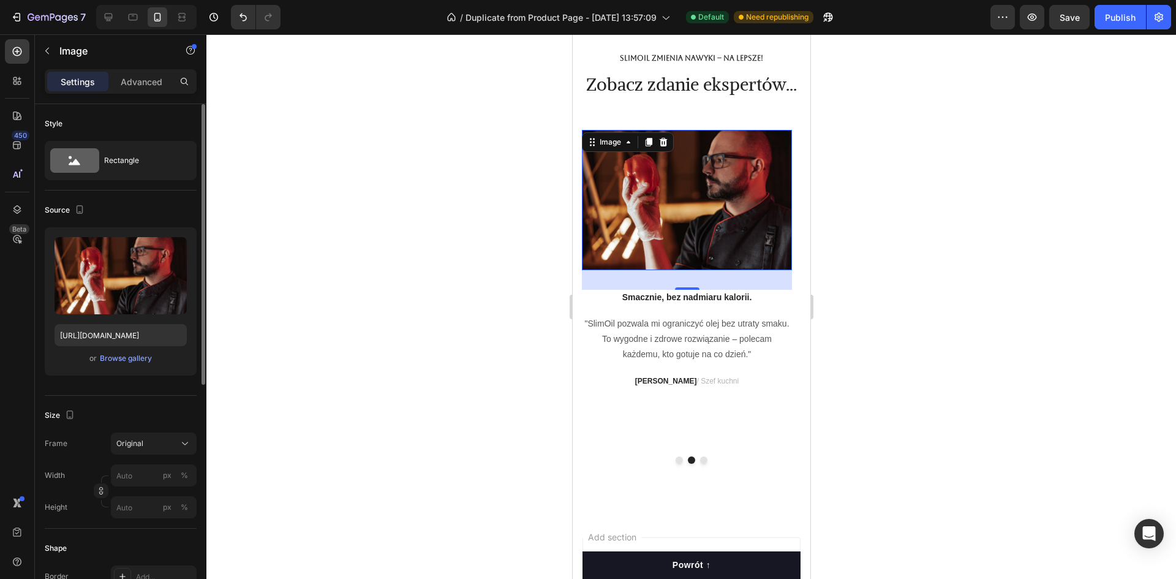
click at [603, 364] on div at bounding box center [691, 306] width 970 height 545
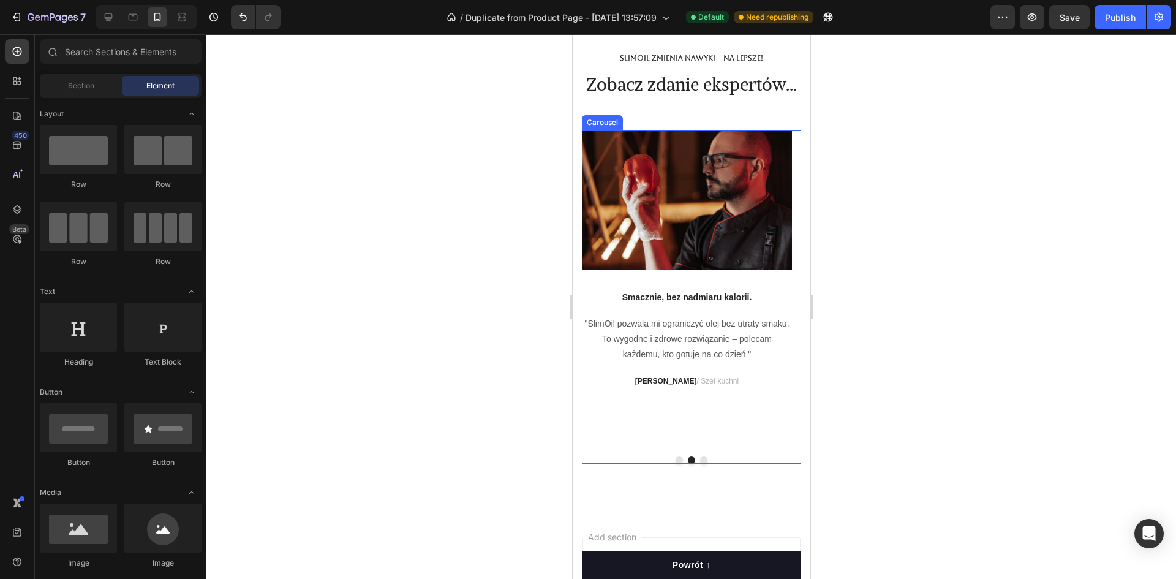
click at [603, 314] on div "Image Smacznie, bez nadmiaru kalorii. Text block "SlimOil pozwala mi ograniczyć…" at bounding box center [686, 288] width 210 height 317
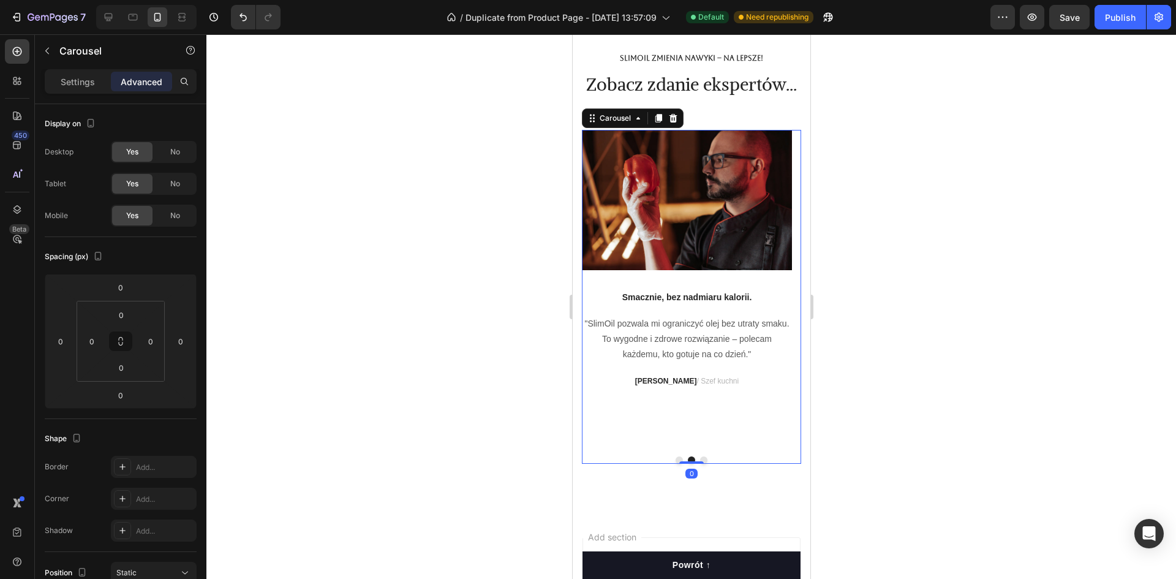
click at [603, 312] on div "Image Smacznie, bez nadmiaru kalorii. Text block "SlimOil pozwala mi ograniczyć…" at bounding box center [686, 288] width 210 height 317
click at [603, 270] on img at bounding box center [686, 200] width 210 height 140
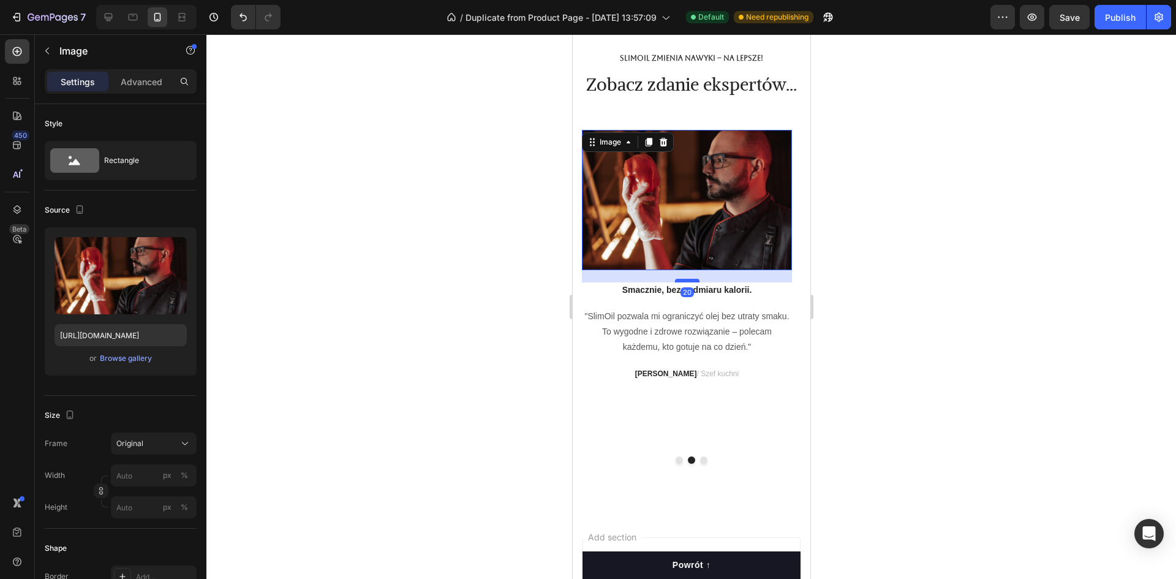
drag, startPoint x: 687, startPoint y: 317, endPoint x: 1500, endPoint y: 328, distance: 813.0
click at [603, 282] on div at bounding box center [686, 281] width 25 height 4
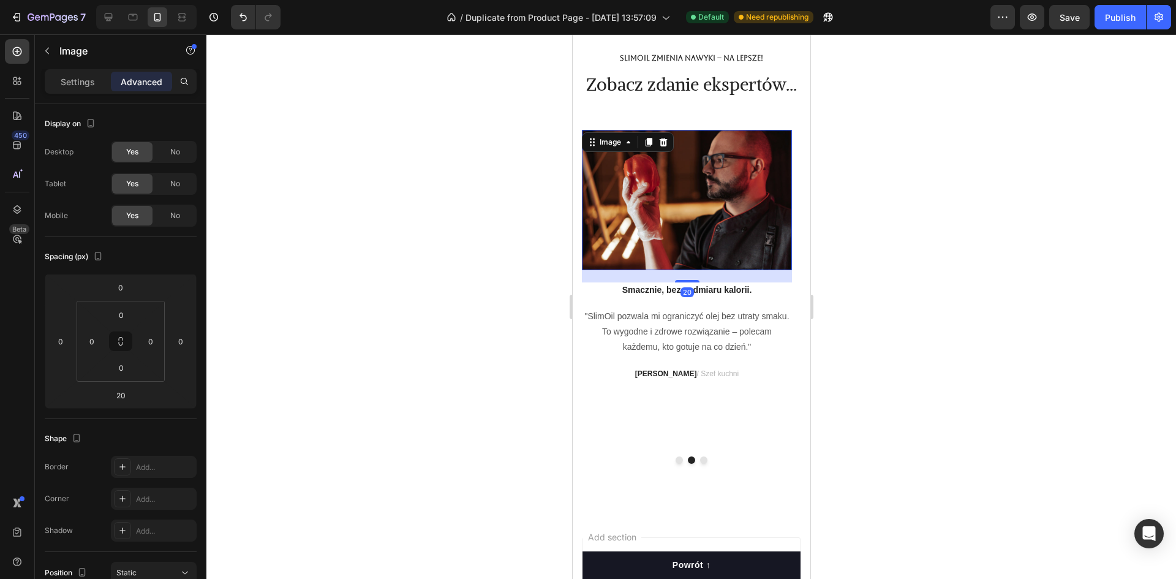
click at [603, 293] on div at bounding box center [691, 306] width 970 height 545
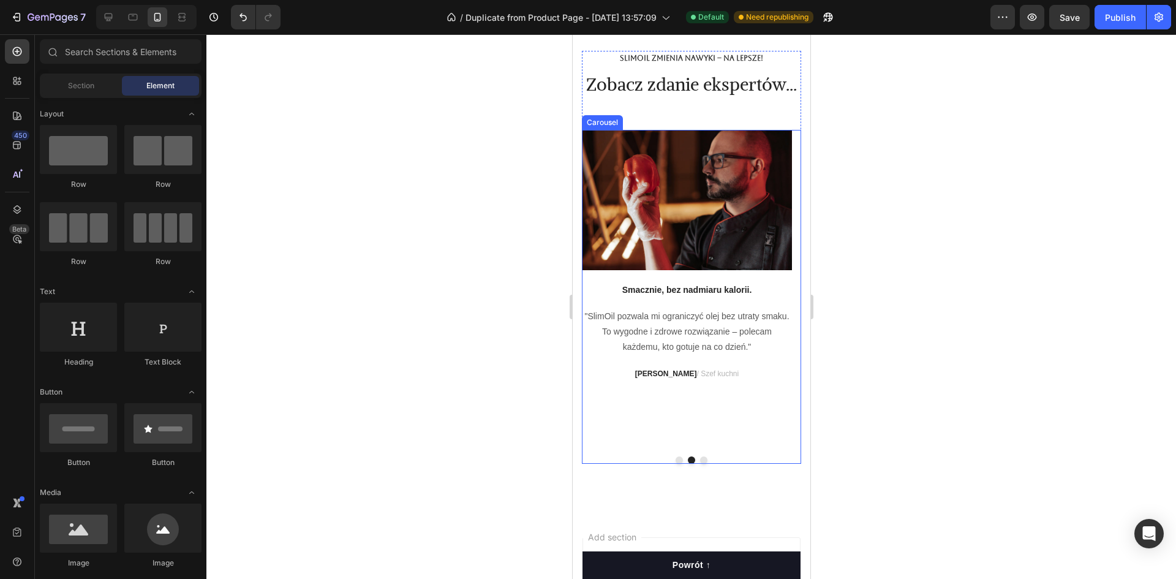
click at [603, 382] on button "Dot" at bounding box center [678, 459] width 7 height 7
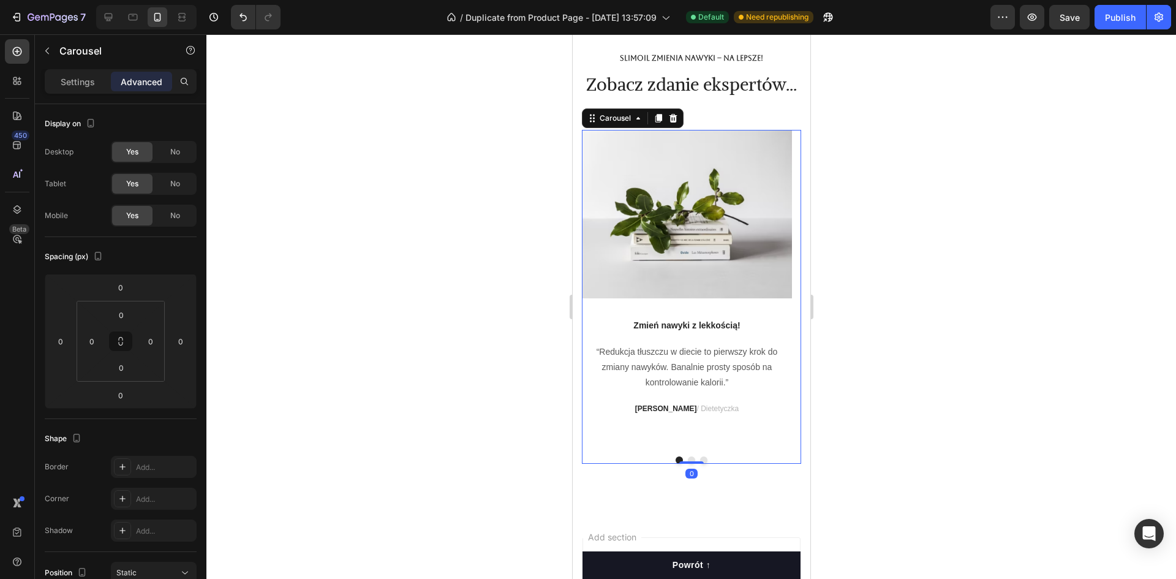
click at [603, 336] on div "Image Zmień nawyki z lekkością! Text block “Redukcja tłuszczu w diecie to pierw…" at bounding box center [686, 288] width 210 height 317
click at [603, 334] on div "Image Zmień nawyki z lekkością! Text block “Redukcja tłuszczu w diecie to pierw…" at bounding box center [686, 288] width 210 height 317
click at [603, 382] on button "Dot" at bounding box center [690, 459] width 7 height 7
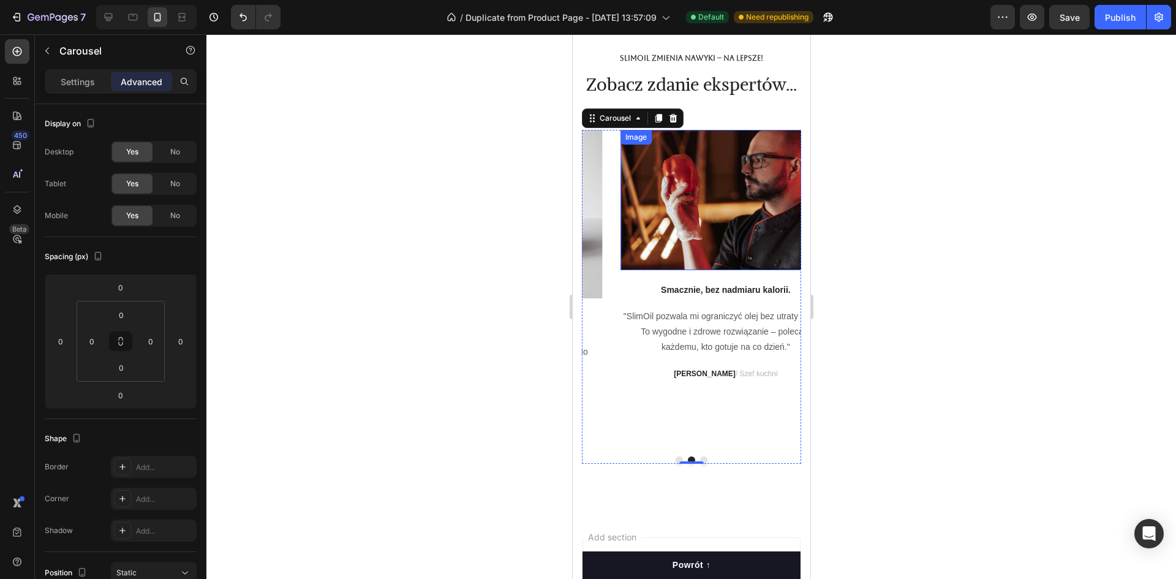
click at [603, 251] on img at bounding box center [725, 200] width 210 height 140
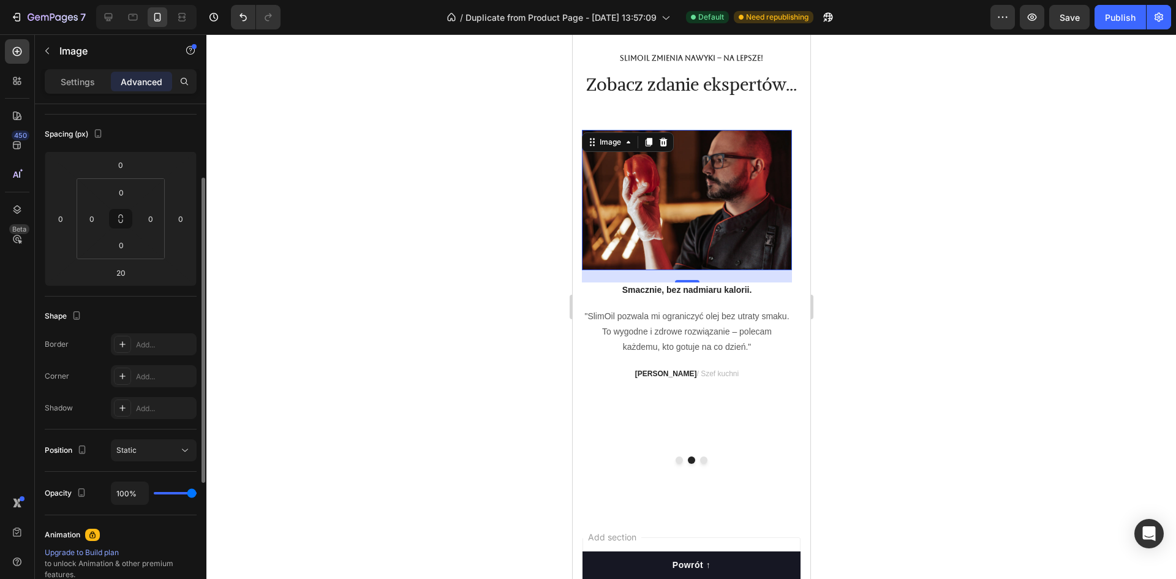
scroll to position [0, 0]
